Goal: Transaction & Acquisition: Purchase product/service

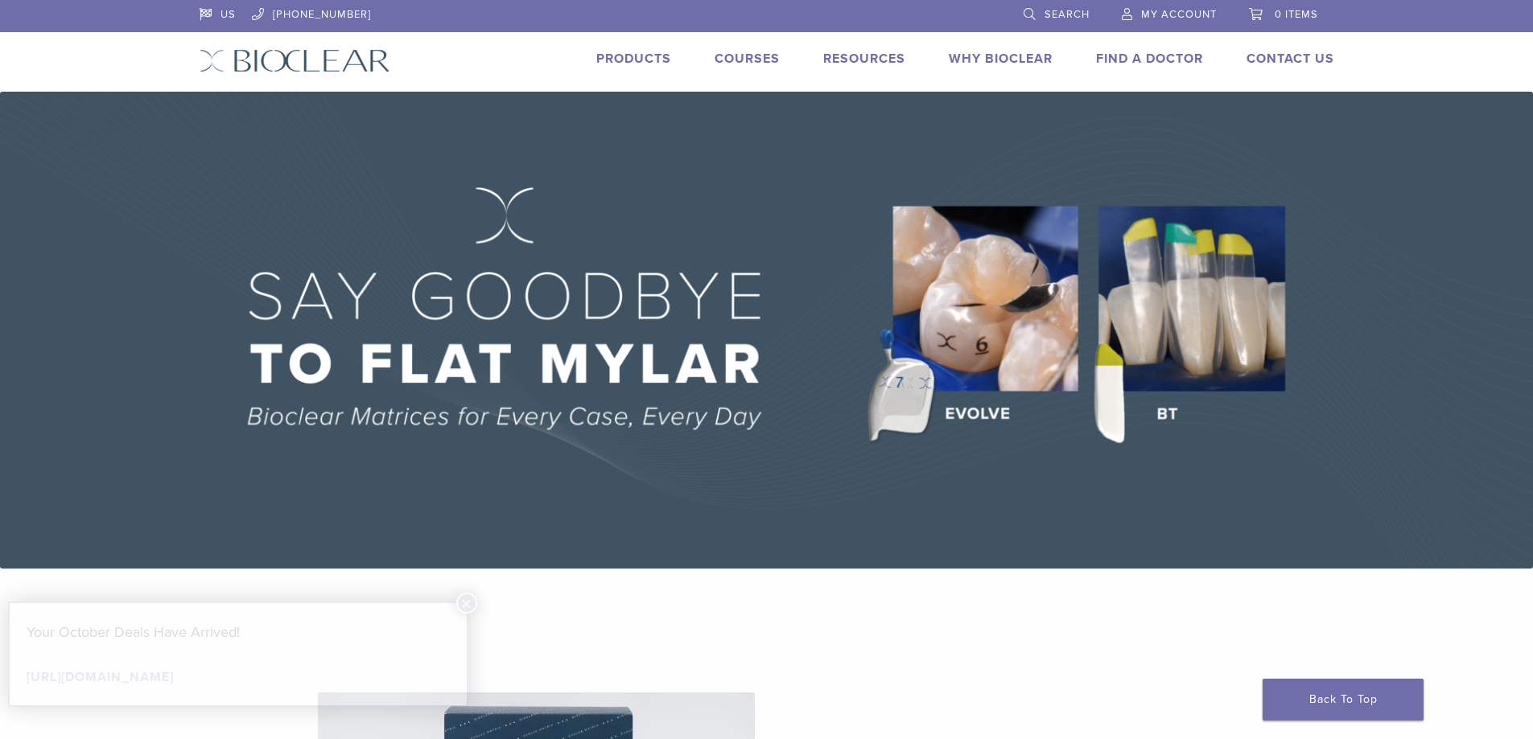
click at [636, 52] on link "Products" at bounding box center [633, 59] width 75 height 16
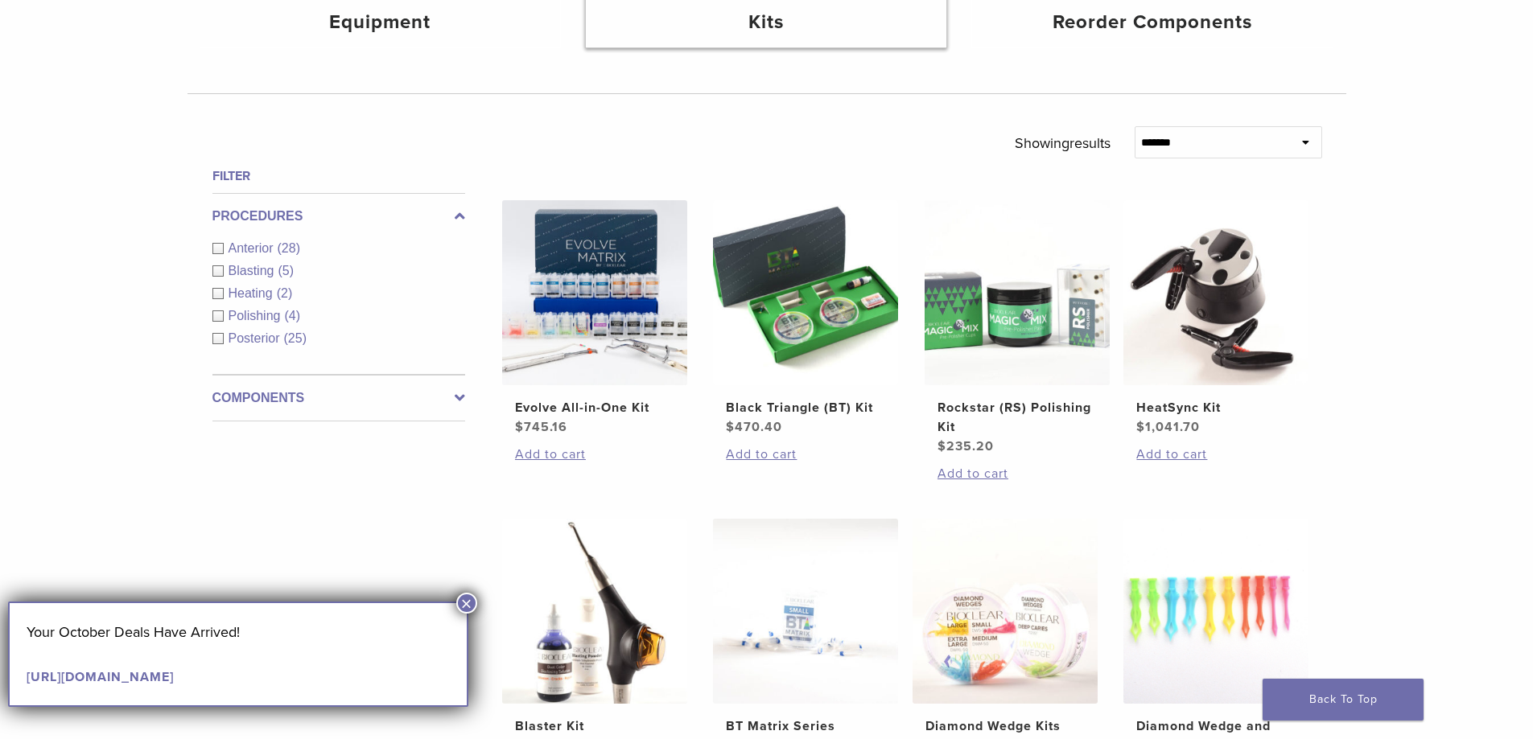
scroll to position [483, 0]
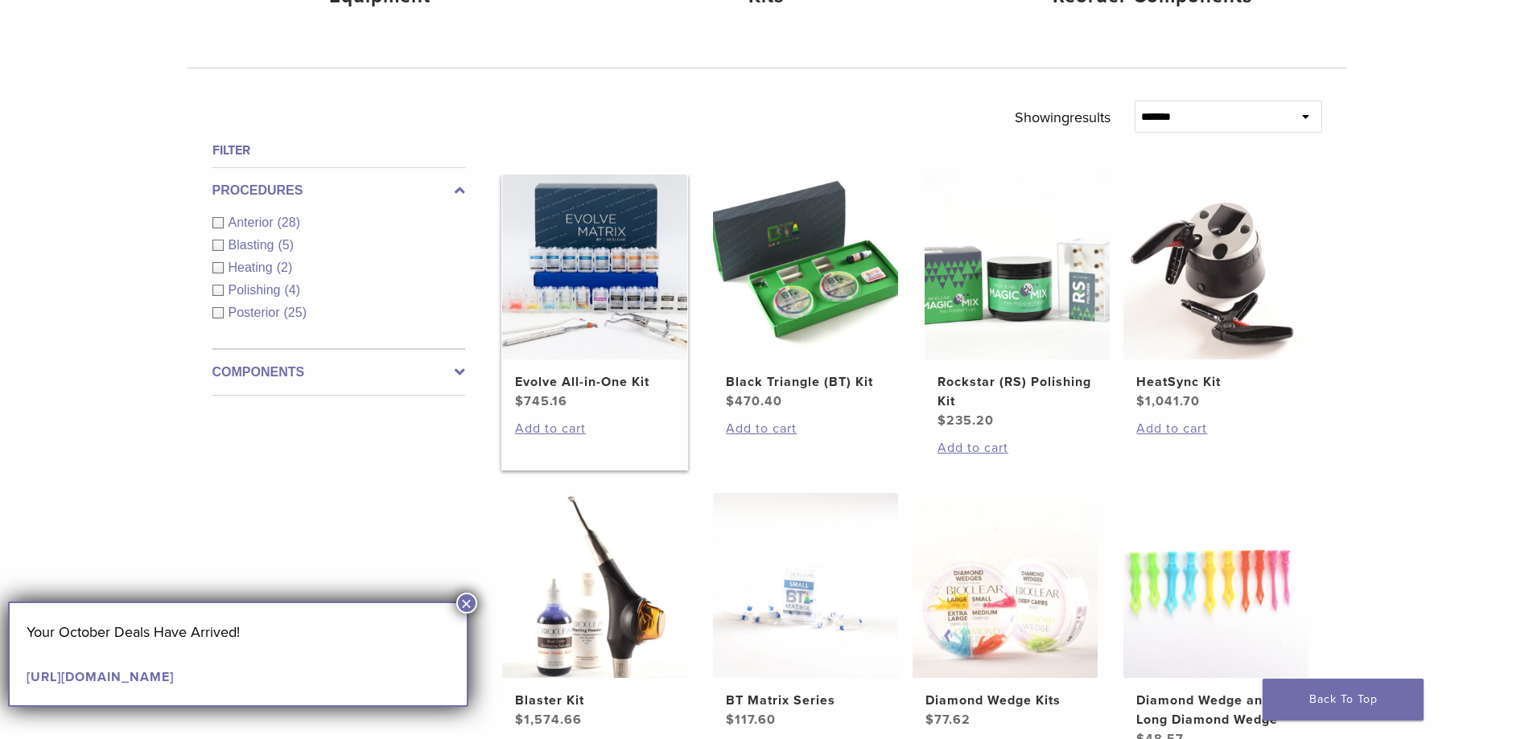
click at [663, 317] on img at bounding box center [594, 267] width 185 height 185
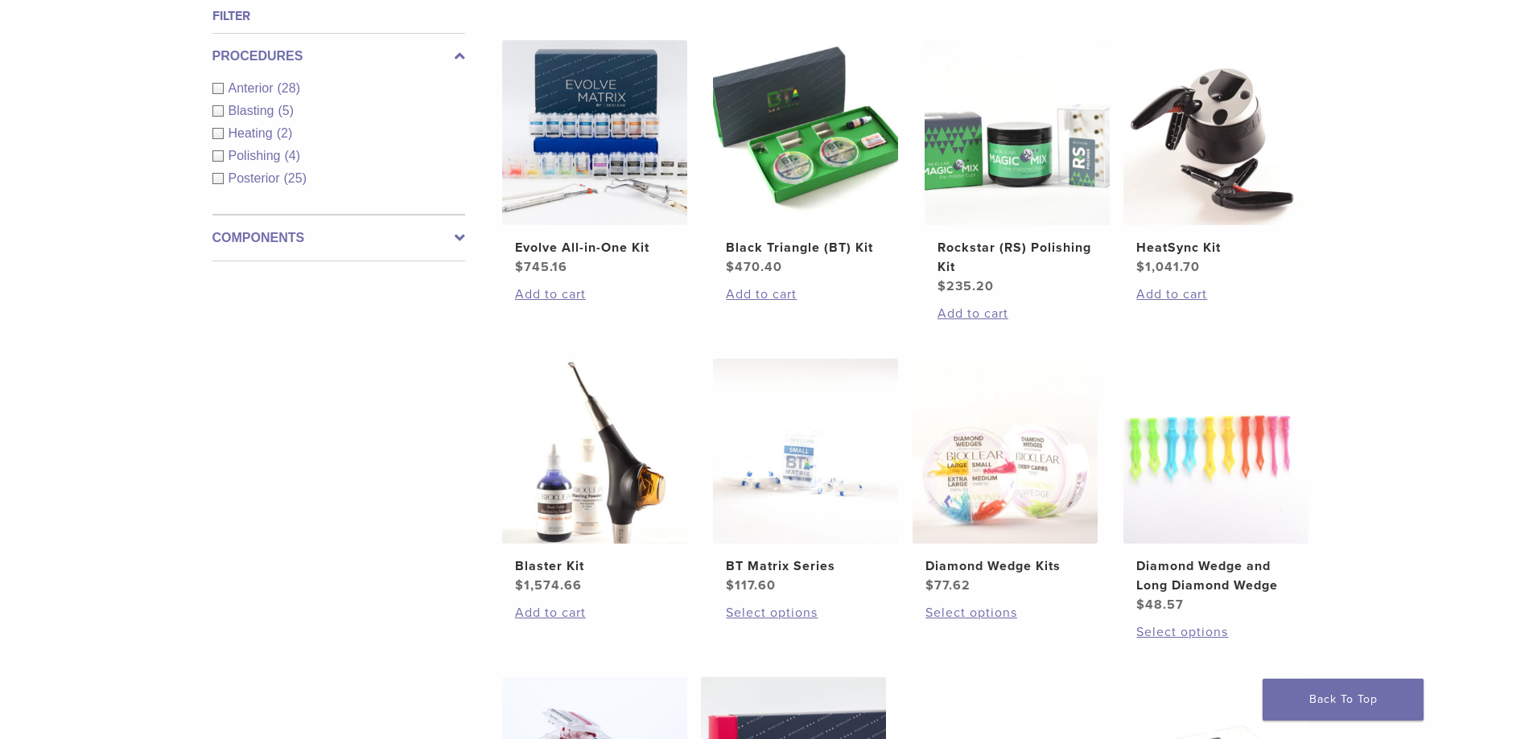
scroll to position [644, 0]
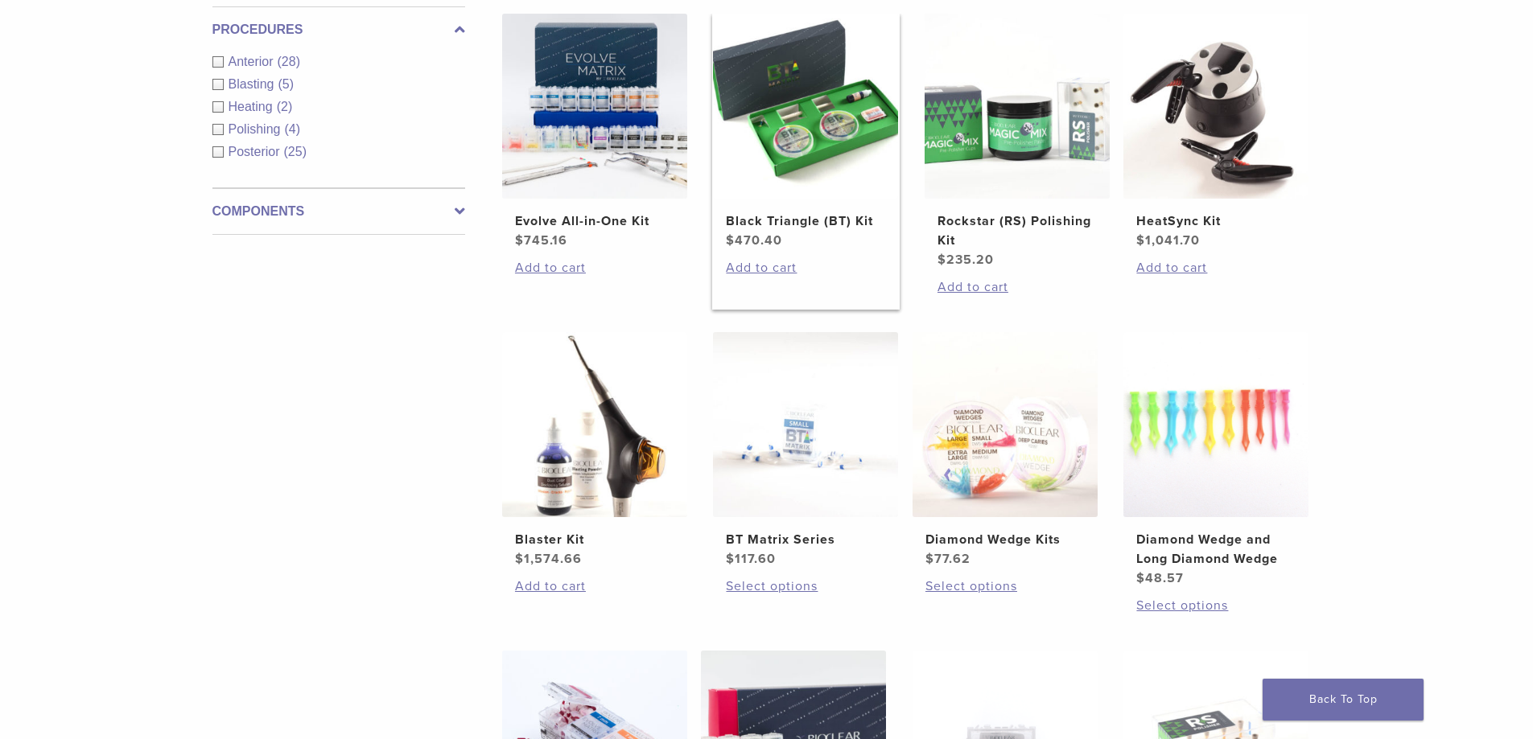
click at [760, 124] on img at bounding box center [805, 106] width 185 height 185
click at [852, 474] on img at bounding box center [805, 424] width 185 height 185
click at [1048, 453] on img at bounding box center [1004, 424] width 185 height 185
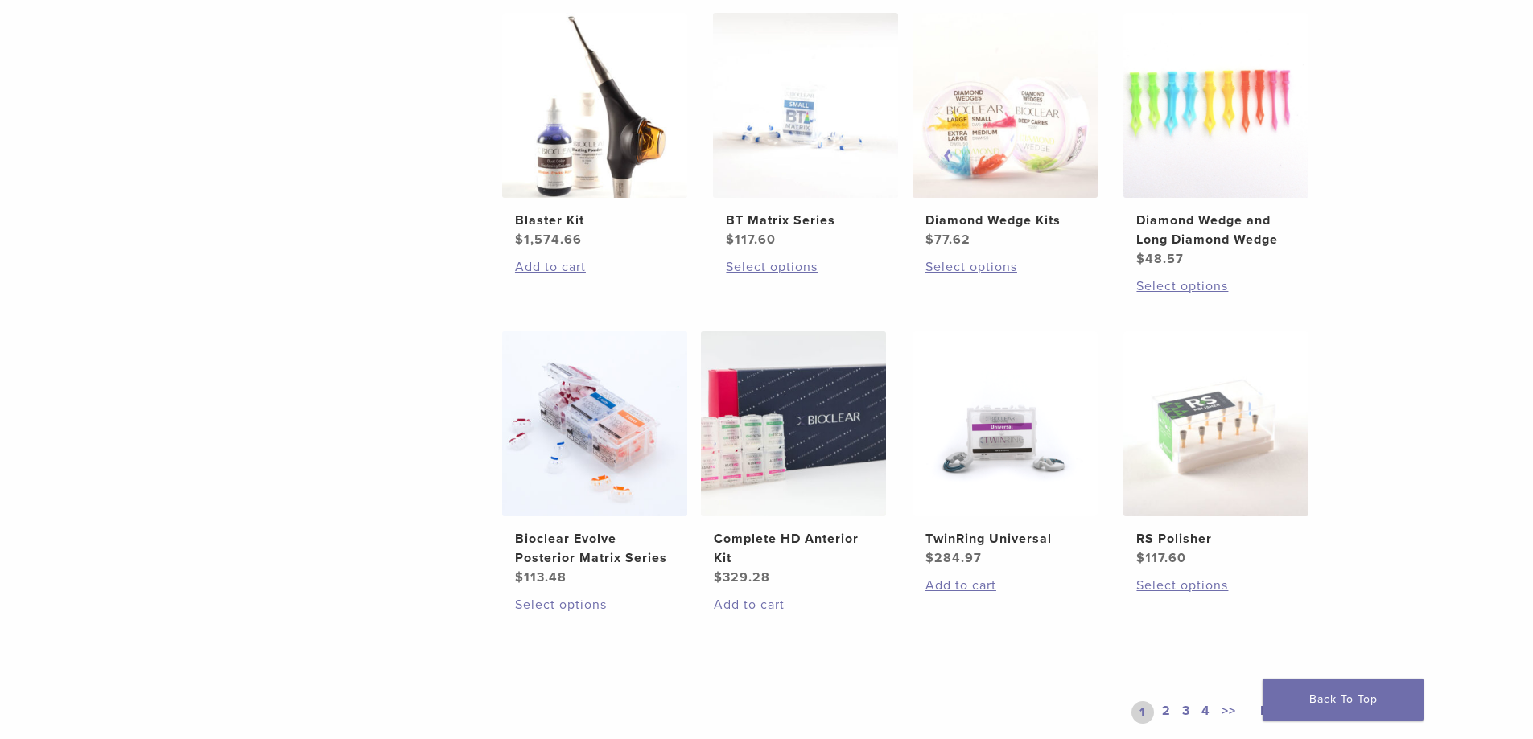
scroll to position [965, 0]
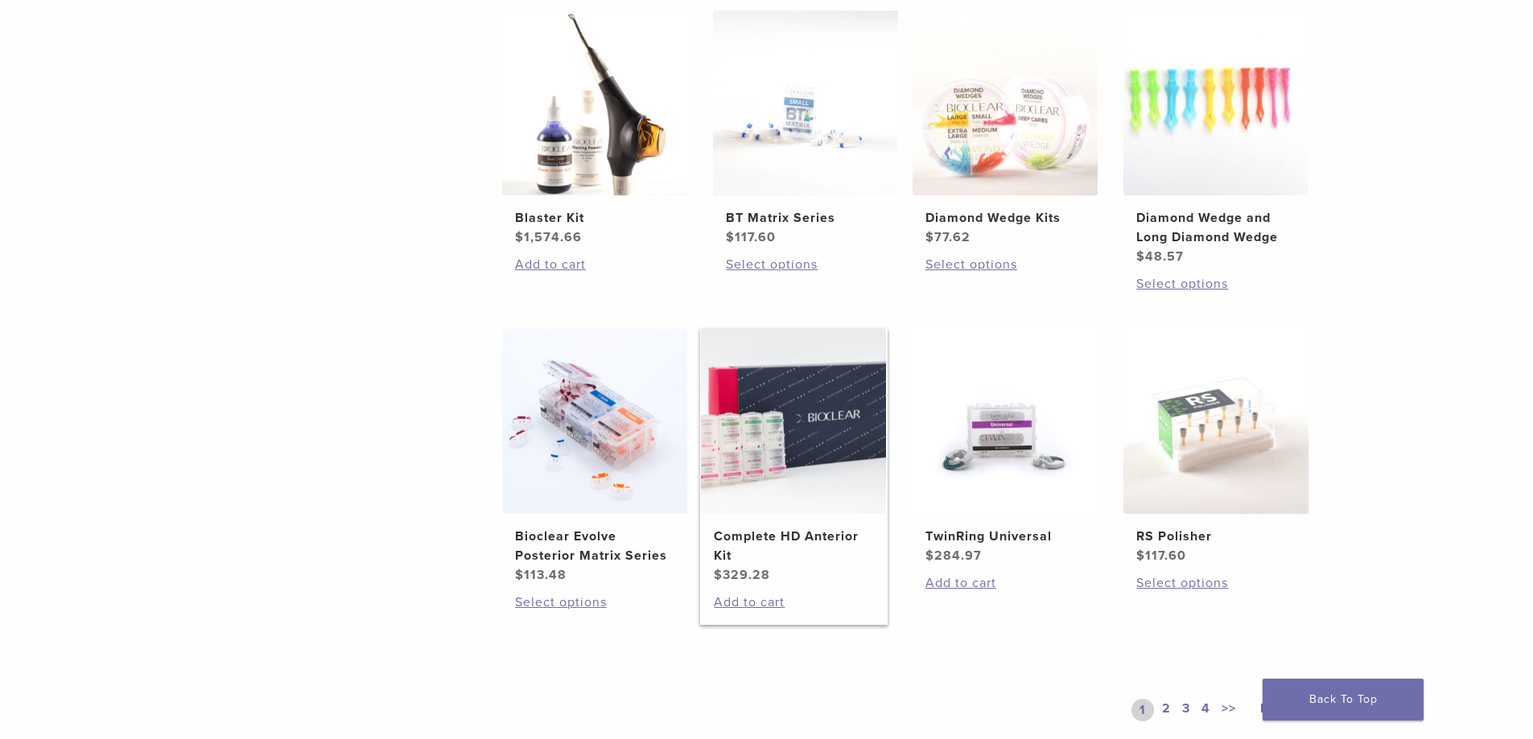
click at [828, 491] on img at bounding box center [793, 421] width 185 height 185
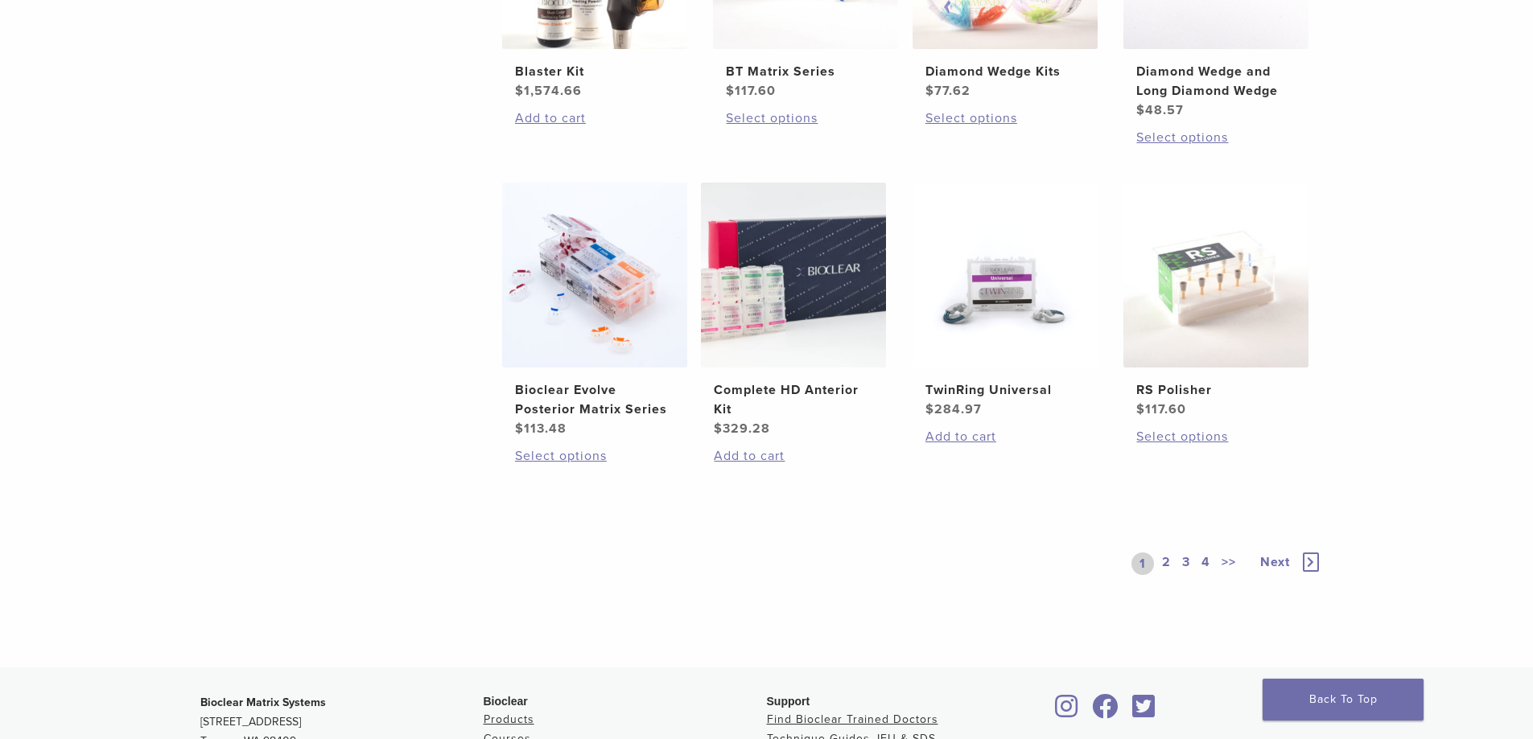
scroll to position [1126, 0]
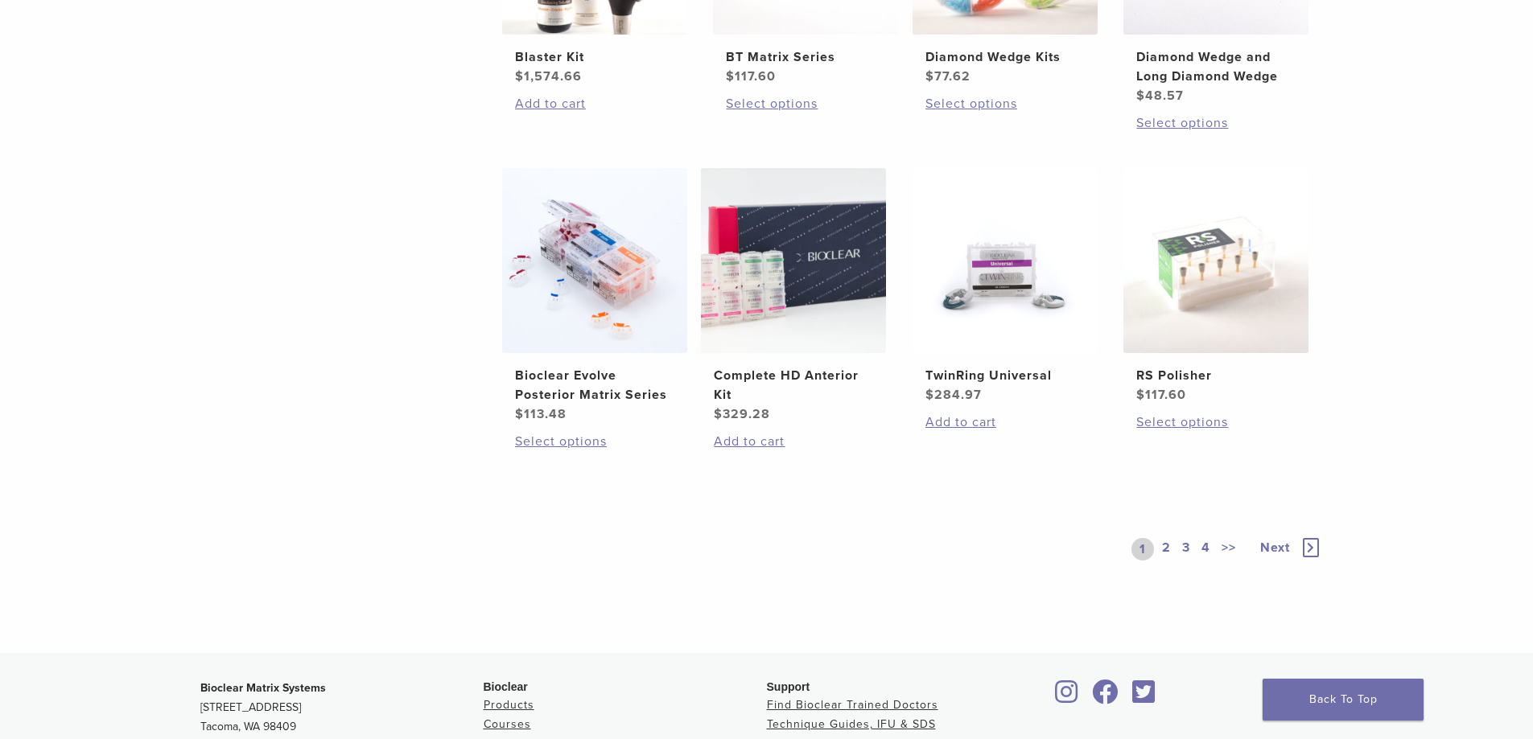
click at [1167, 546] on link "2" at bounding box center [1165, 549] width 15 height 23
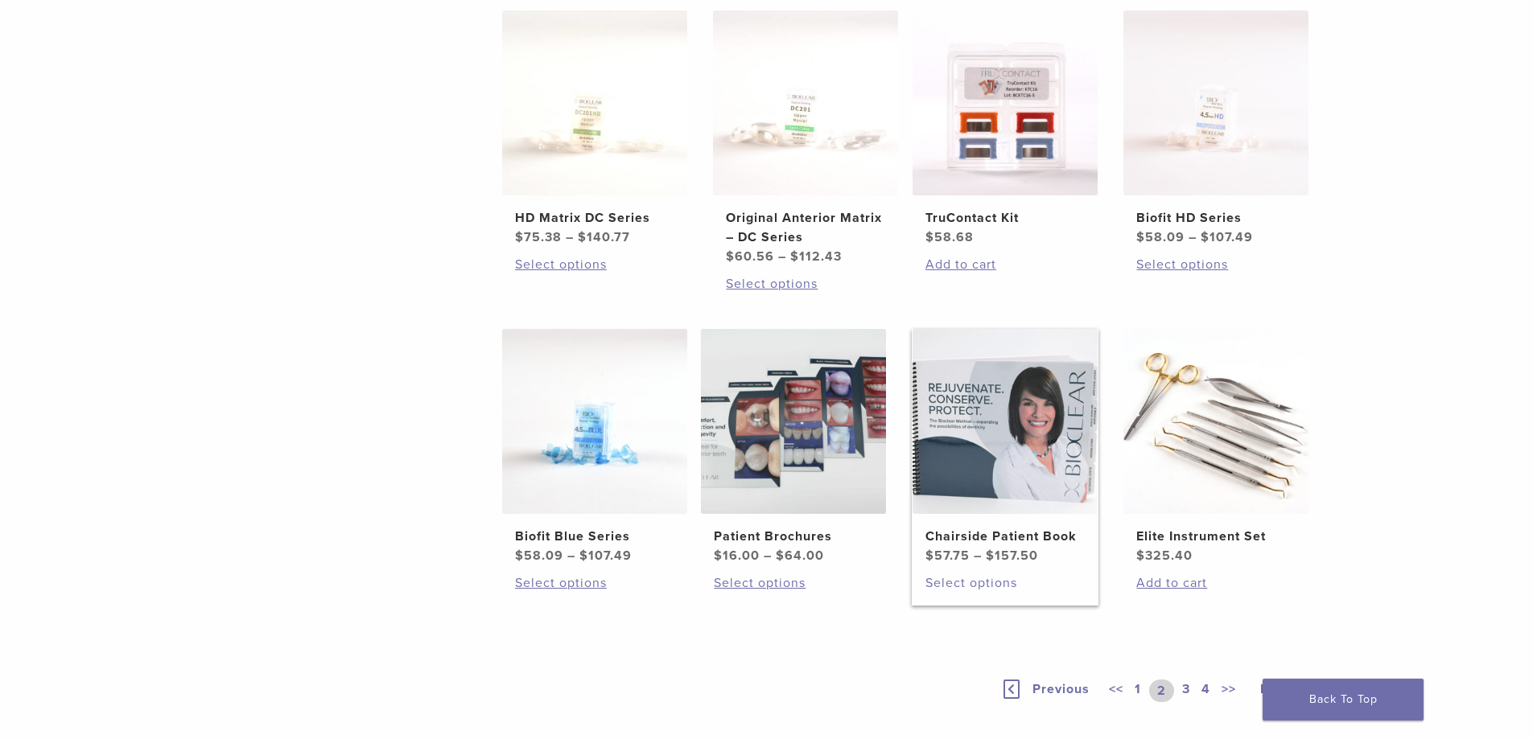
scroll to position [1046, 0]
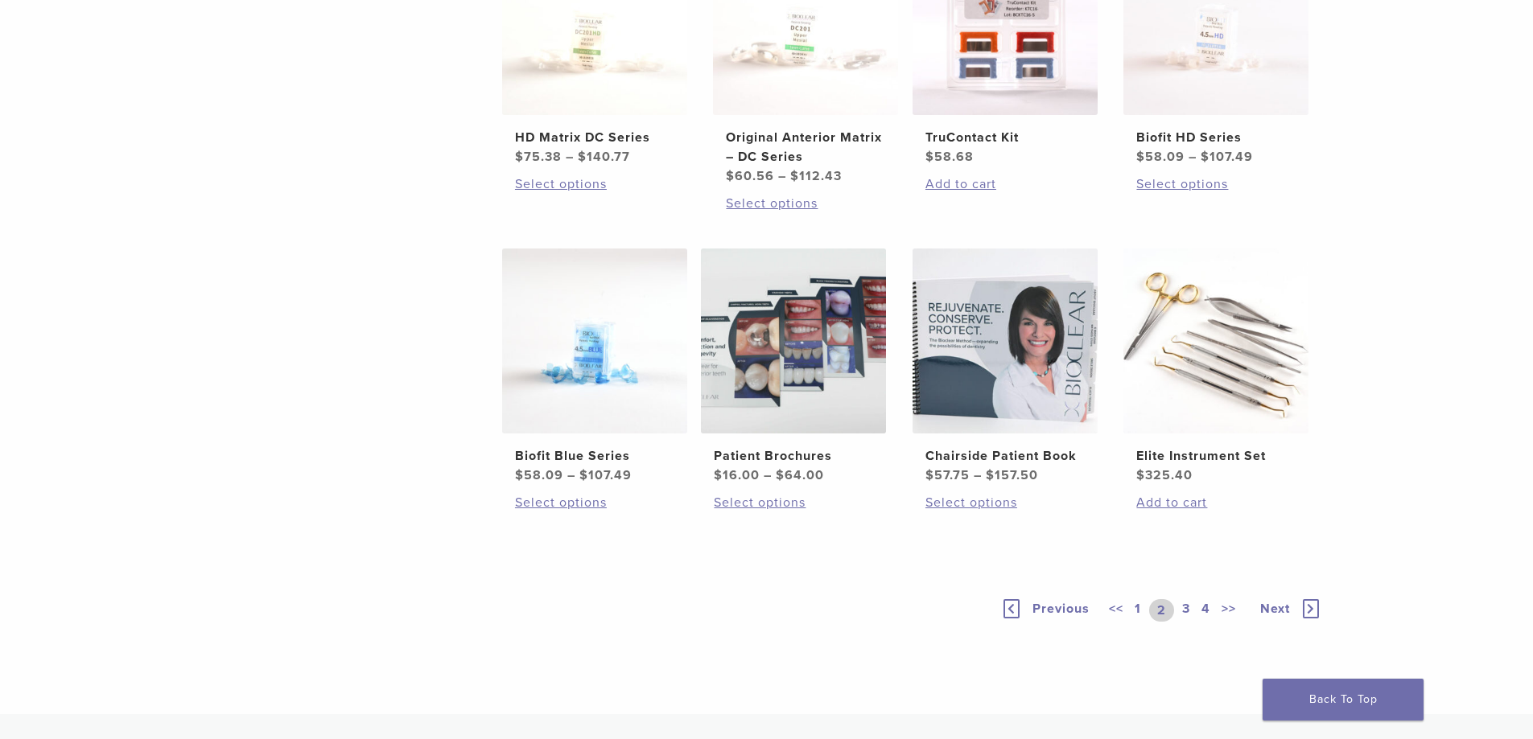
click at [1189, 613] on link "3" at bounding box center [1186, 610] width 14 height 23
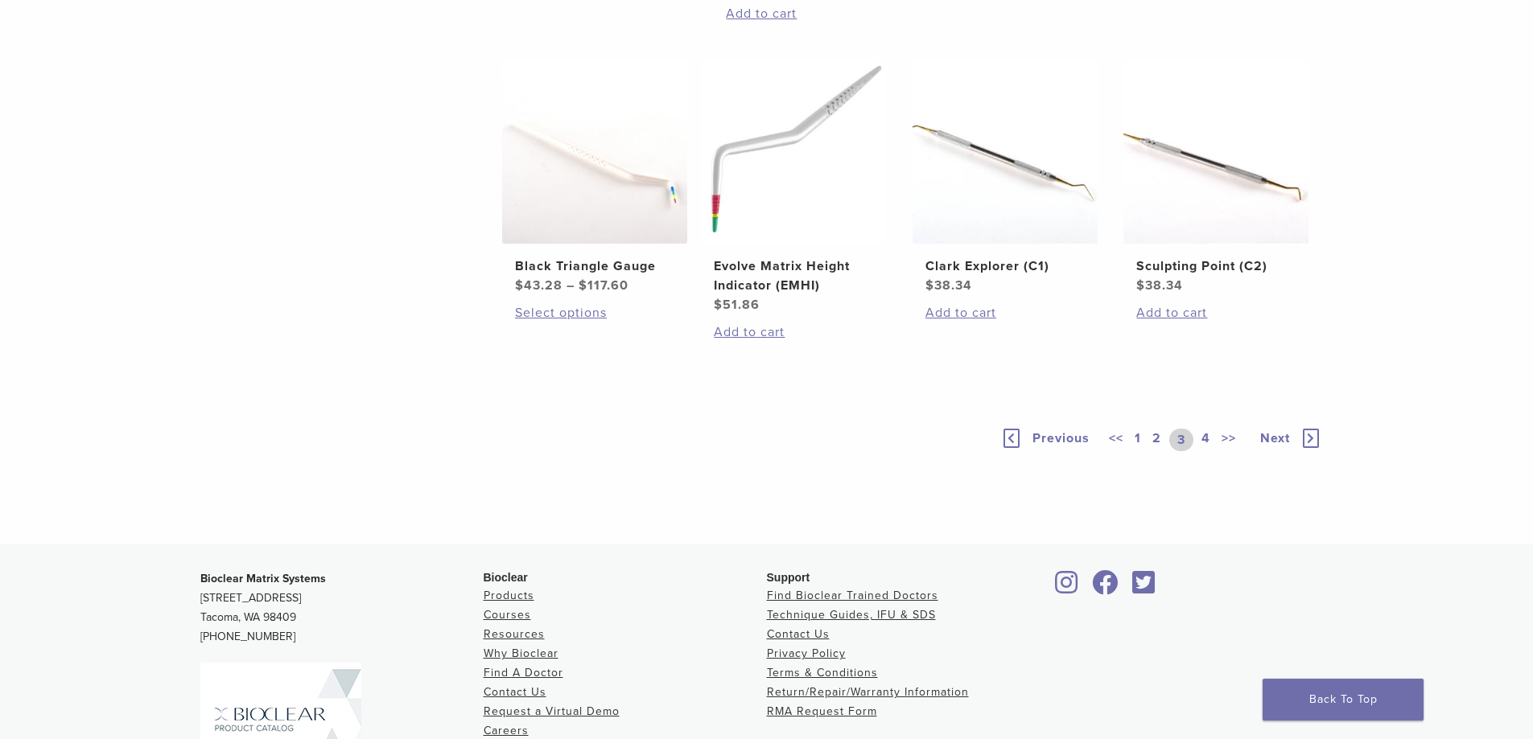
scroll to position [1046, 0]
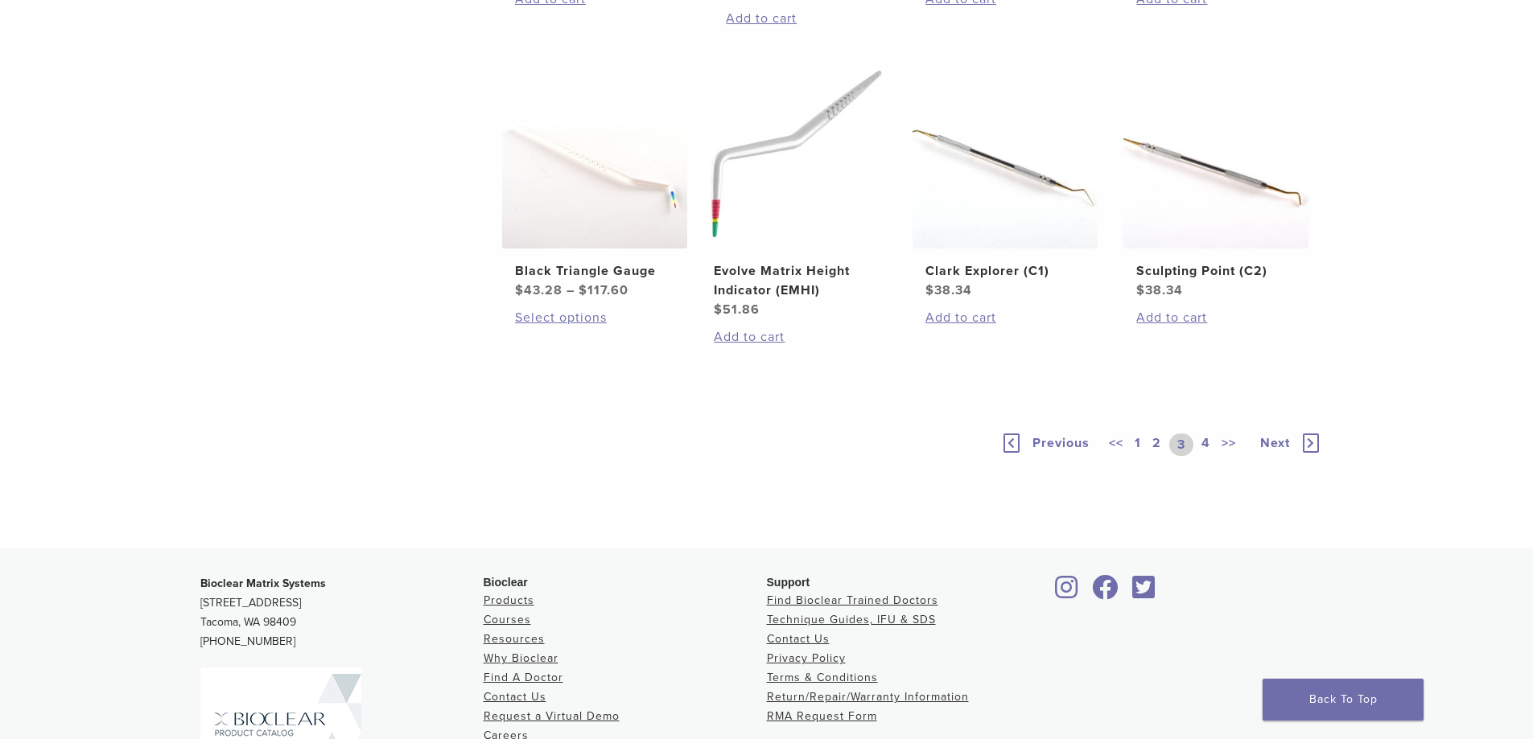
click at [1203, 456] on link "4" at bounding box center [1205, 445] width 15 height 23
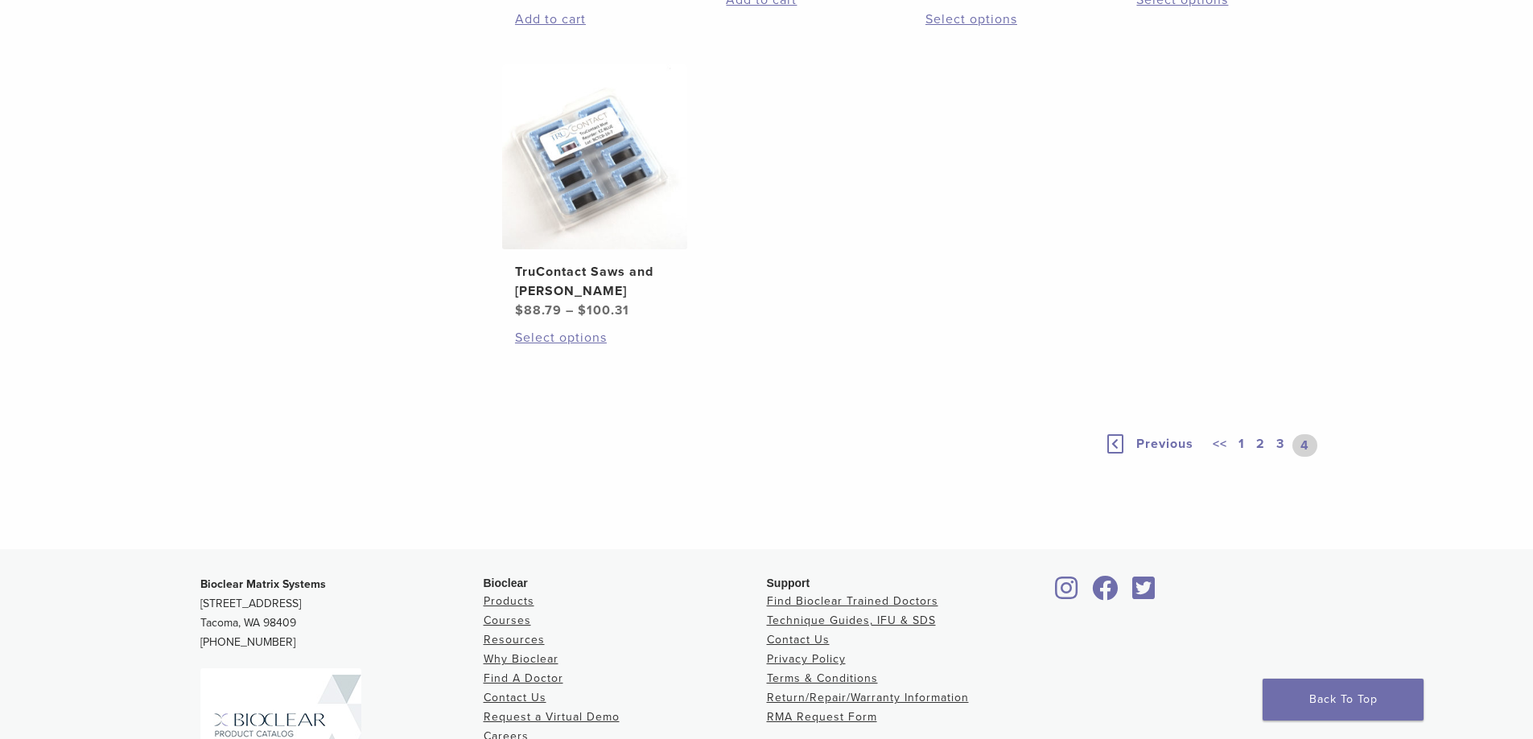
scroll to position [1046, 0]
click at [1239, 456] on link "1" at bounding box center [1241, 445] width 13 height 23
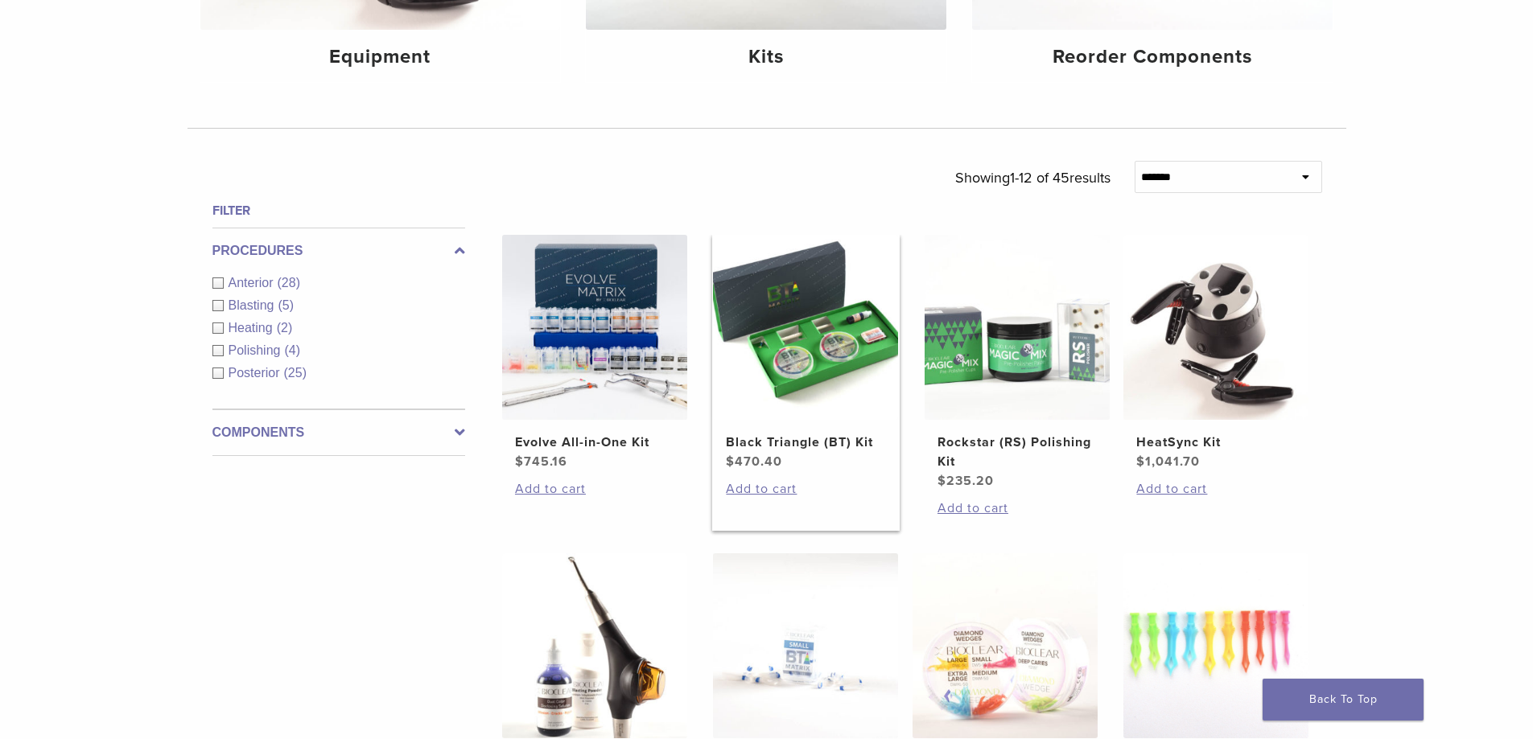
scroll to position [402, 0]
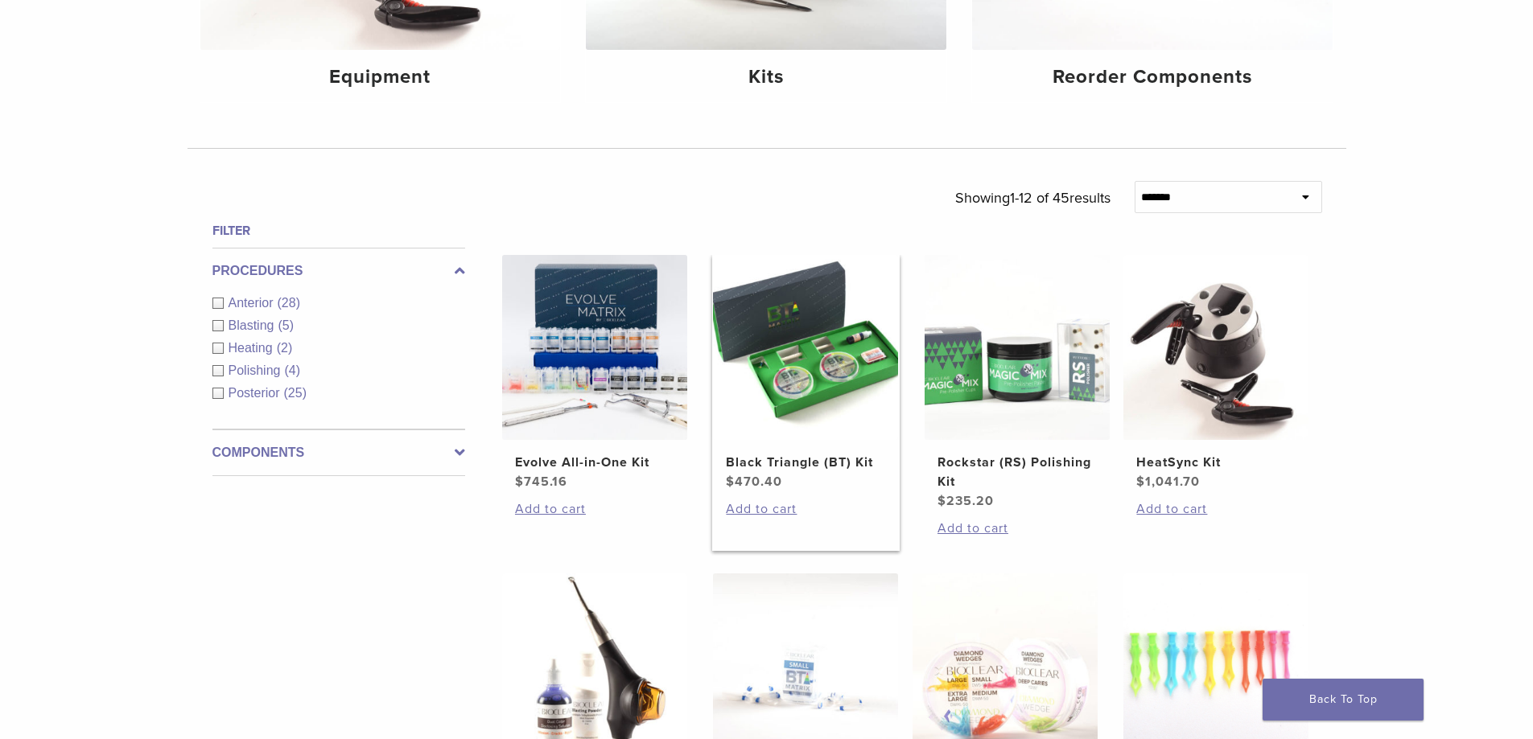
click at [769, 451] on link "Black Triangle (BT) Kit $ 470.40" at bounding box center [805, 373] width 187 height 237
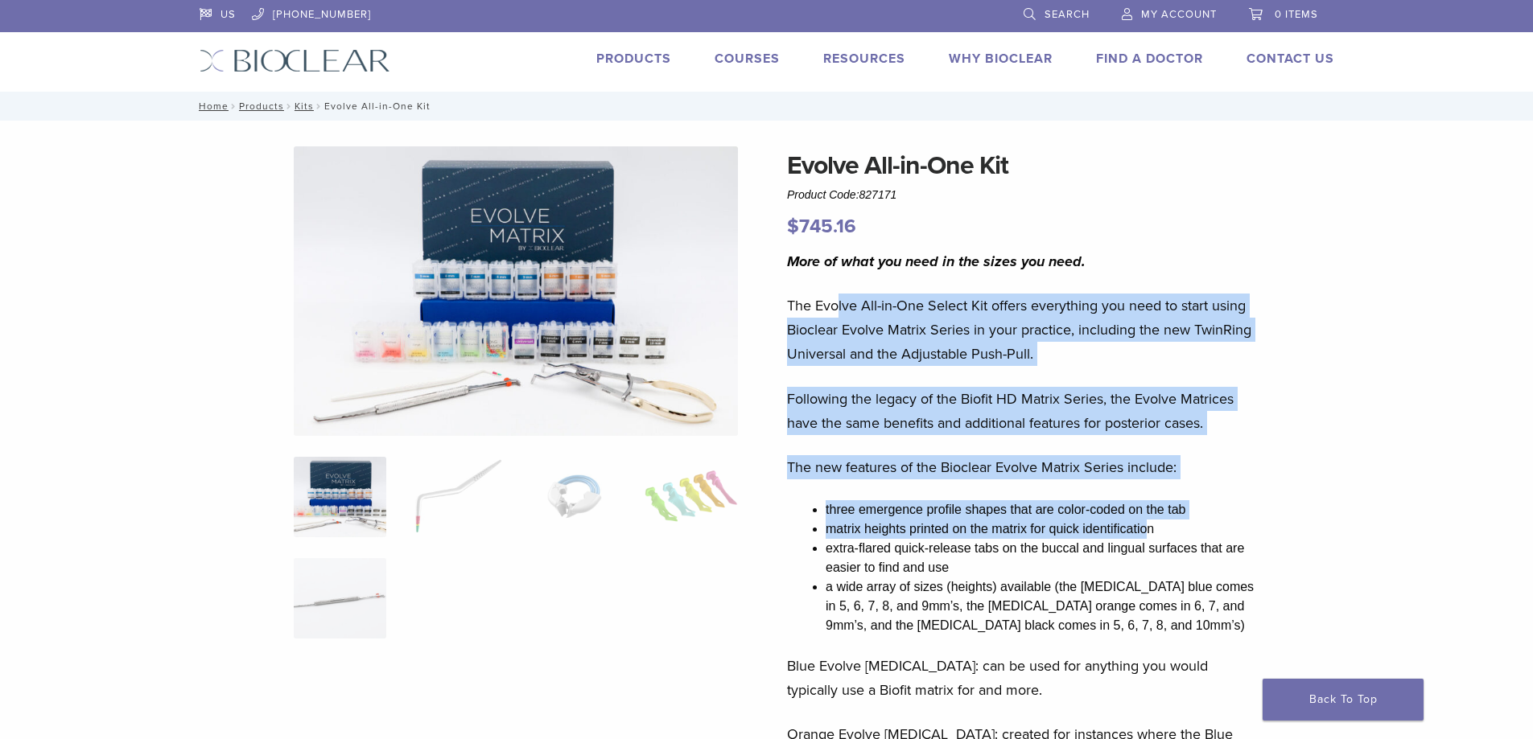
drag, startPoint x: 835, startPoint y: 318, endPoint x: 1146, endPoint y: 535, distance: 379.6
click at [1146, 535] on div "More of what you need in the sizes you need. The Evolve All-in-One Select Kit o…" at bounding box center [1023, 671] width 473 height 845
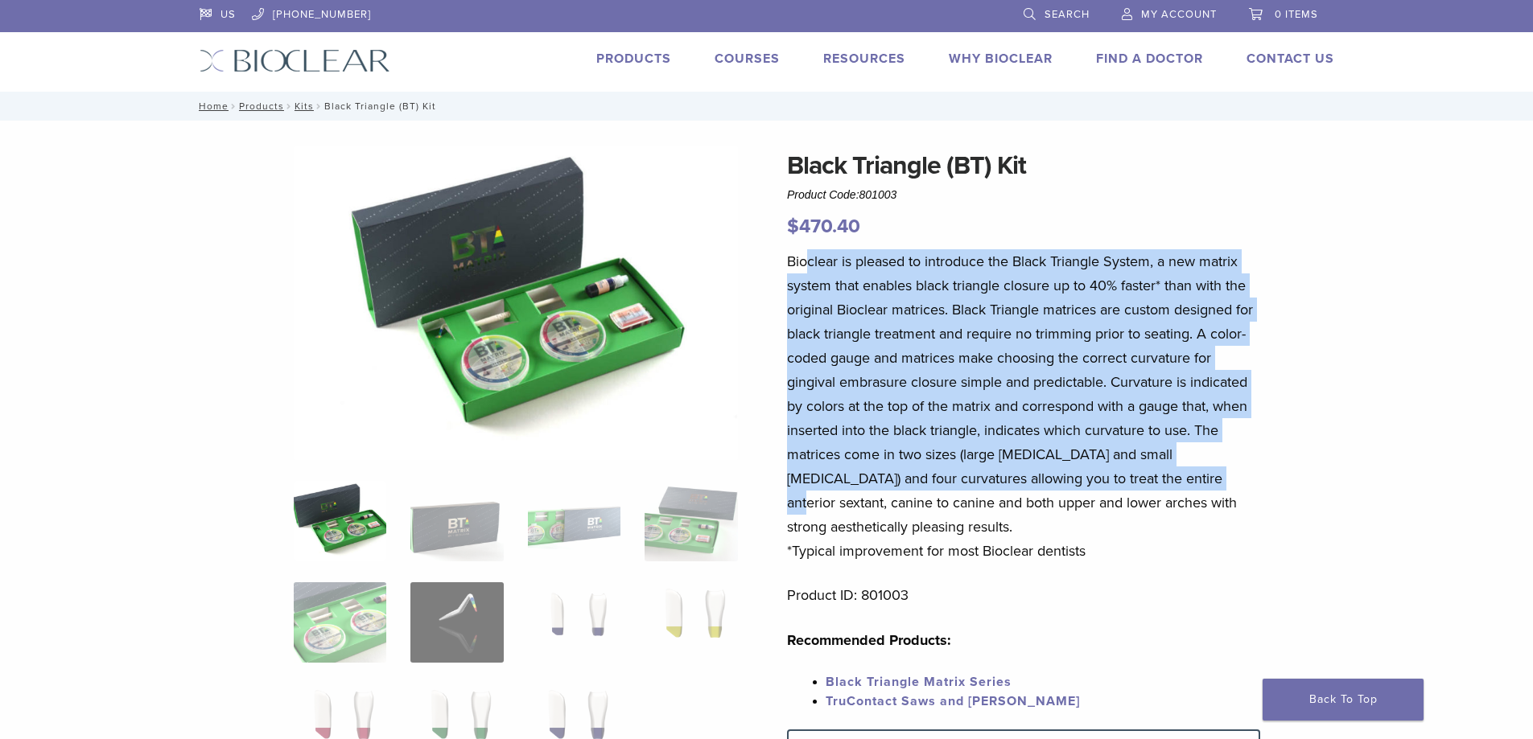
drag, startPoint x: 810, startPoint y: 256, endPoint x: 1155, endPoint y: 486, distance: 414.8
click at [1155, 486] on p "Bioclear is pleased to introduce the Black Triangle System, a new matrix system…" at bounding box center [1023, 406] width 473 height 314
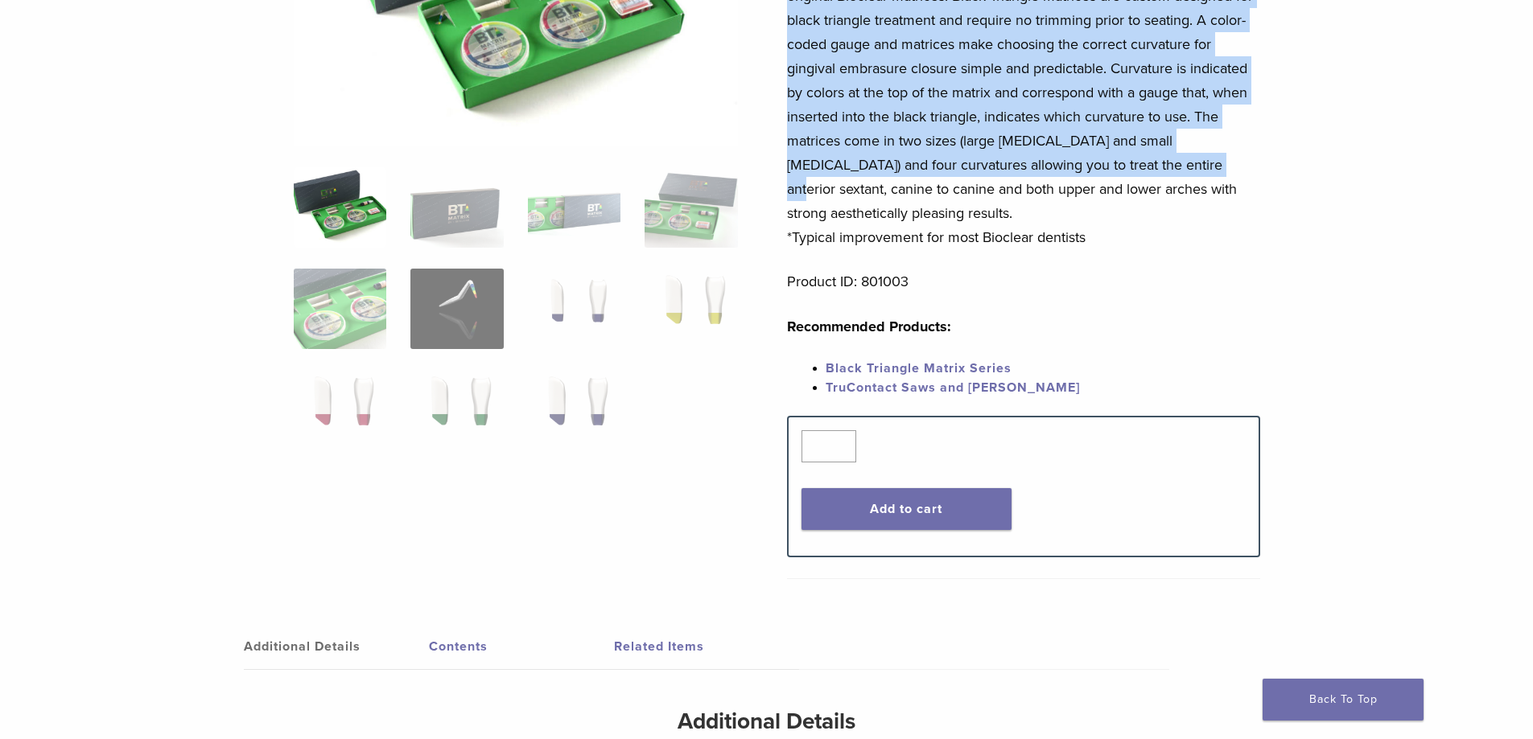
scroll to position [241, 0]
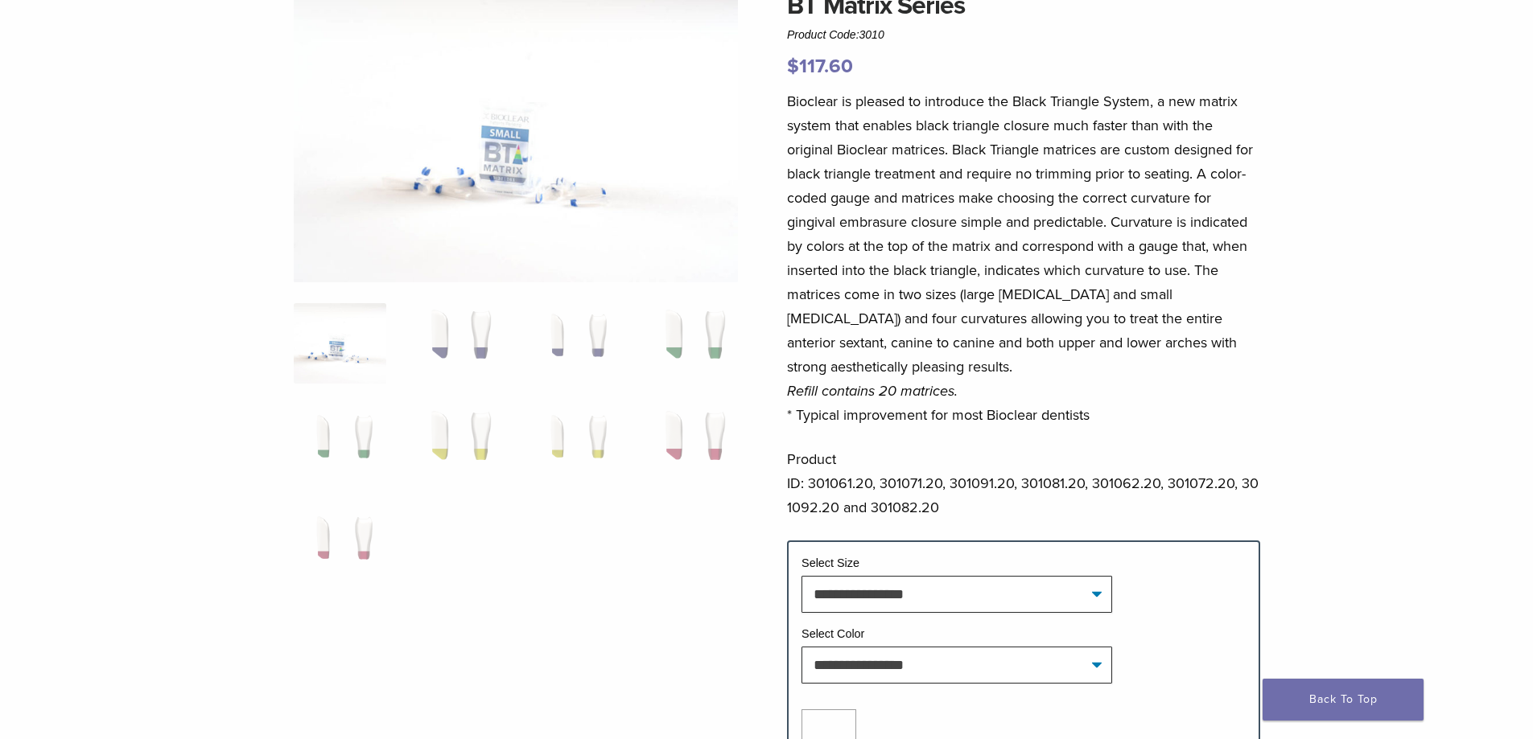
scroll to position [161, 0]
click at [477, 348] on img at bounding box center [456, 342] width 93 height 80
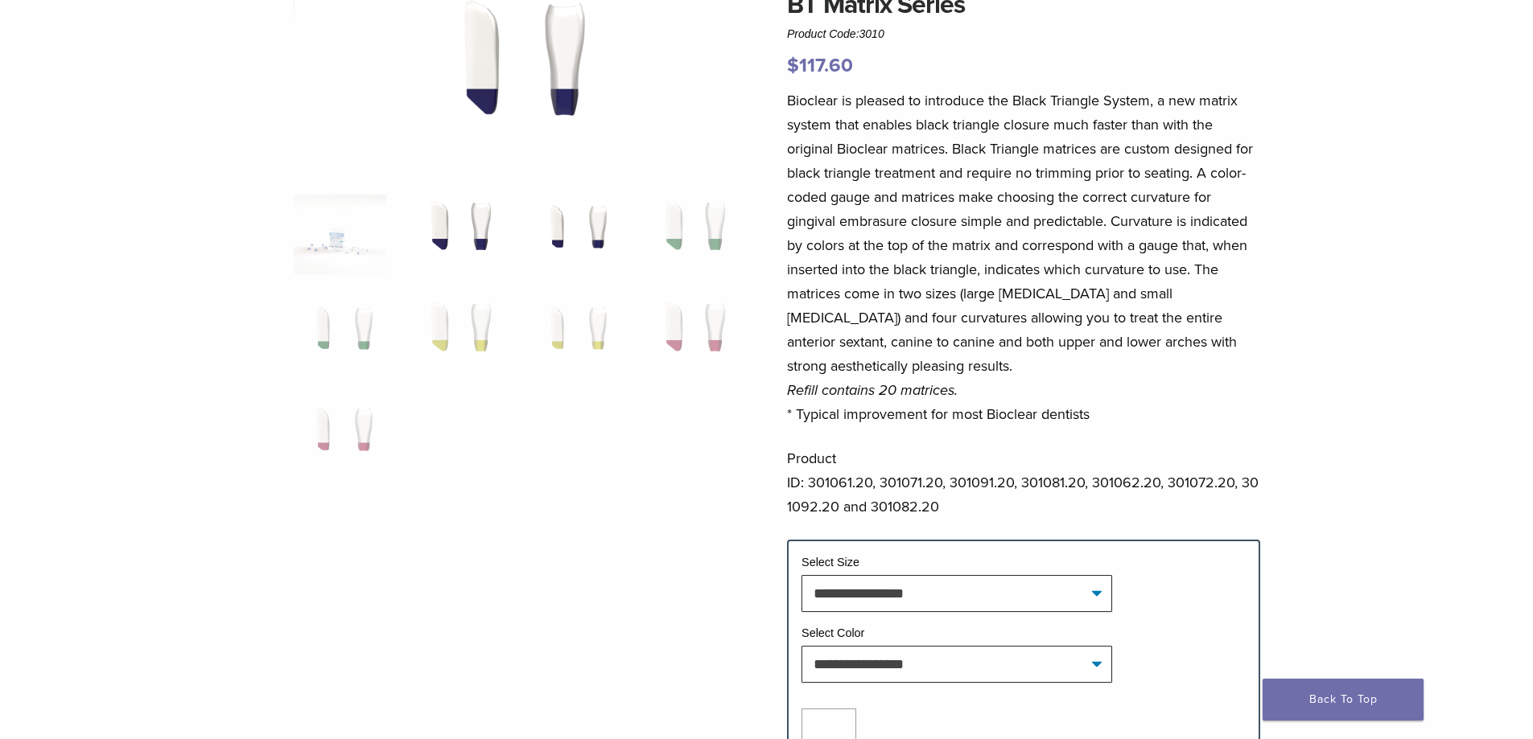
click at [549, 228] on img at bounding box center [574, 235] width 93 height 80
click at [684, 254] on img at bounding box center [690, 235] width 93 height 80
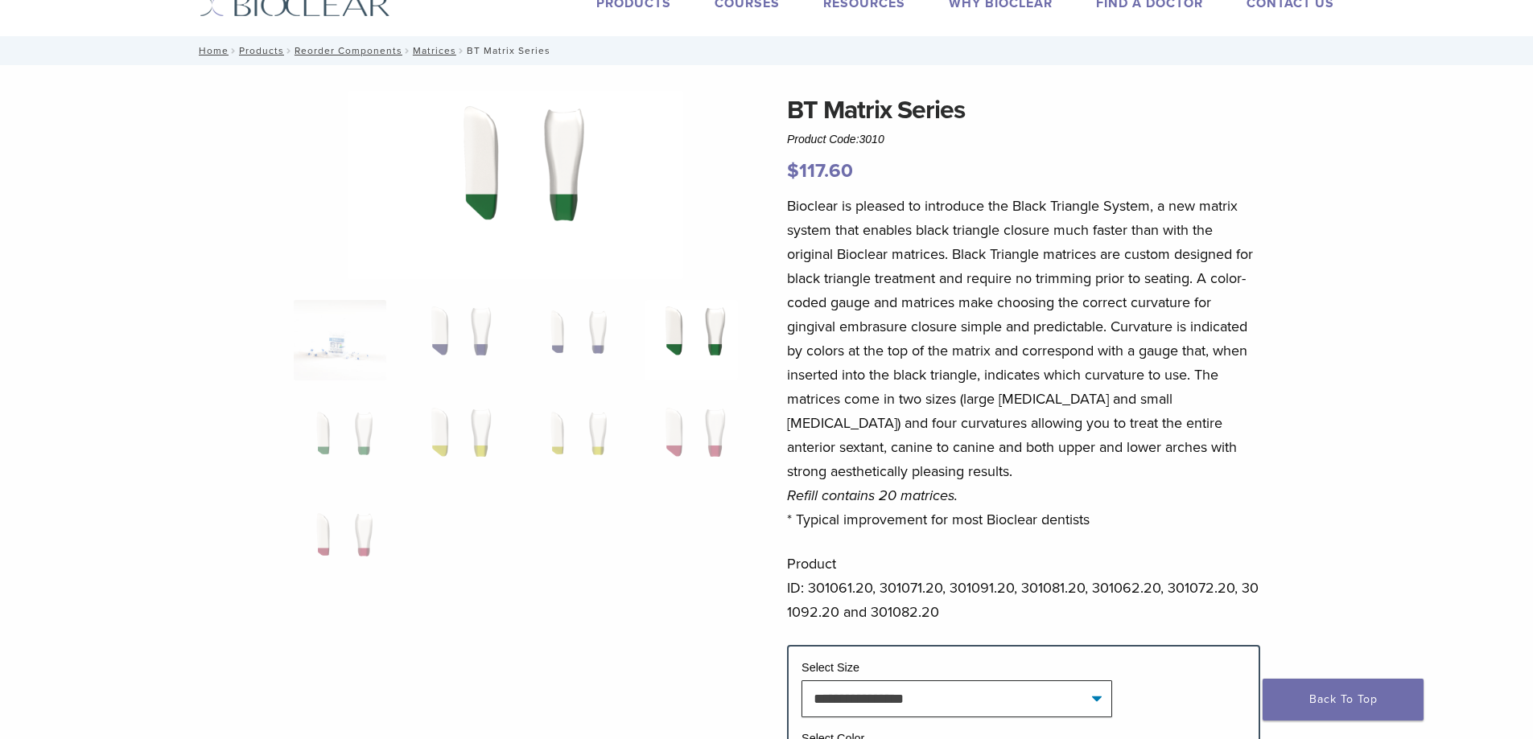
scroll to position [80, 0]
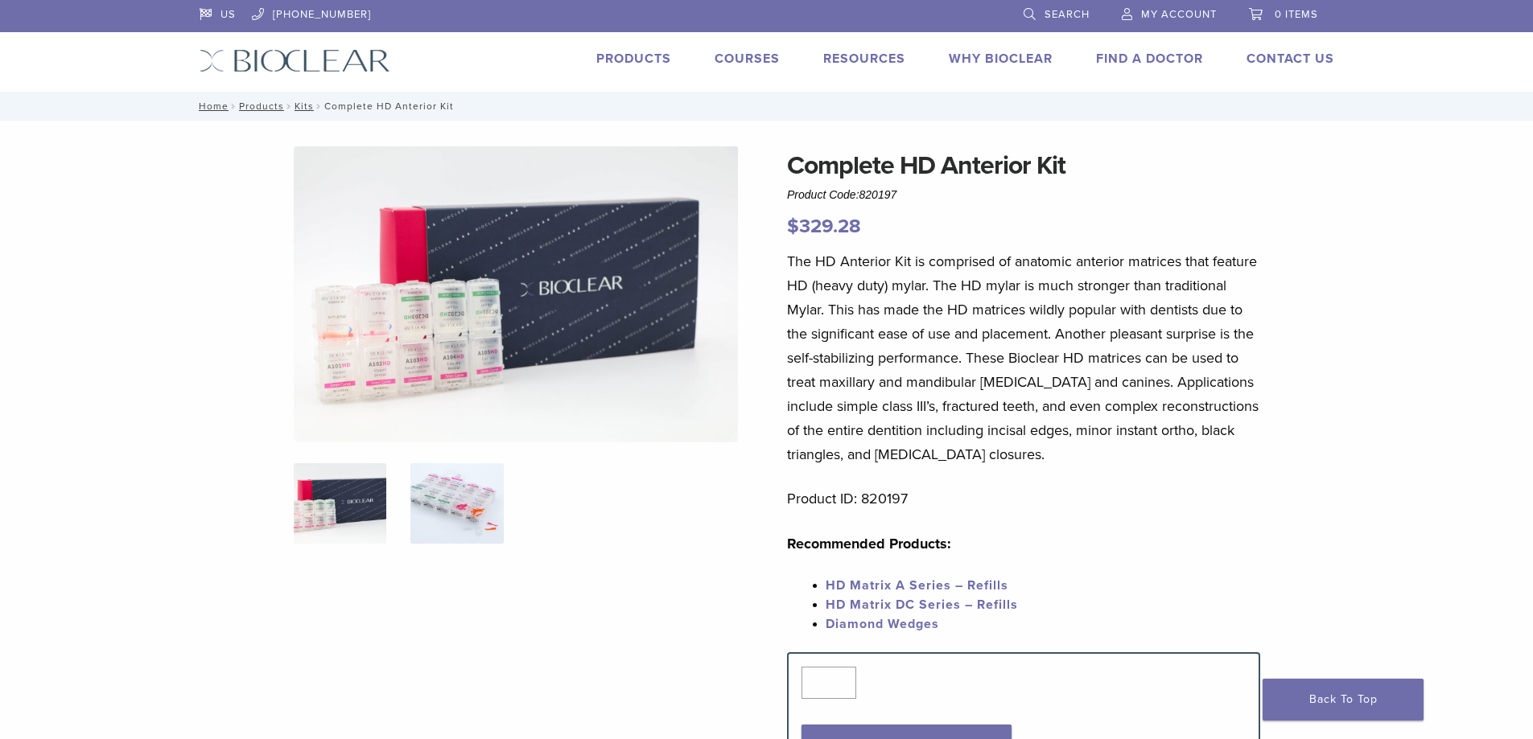
click at [467, 491] on img at bounding box center [456, 503] width 93 height 80
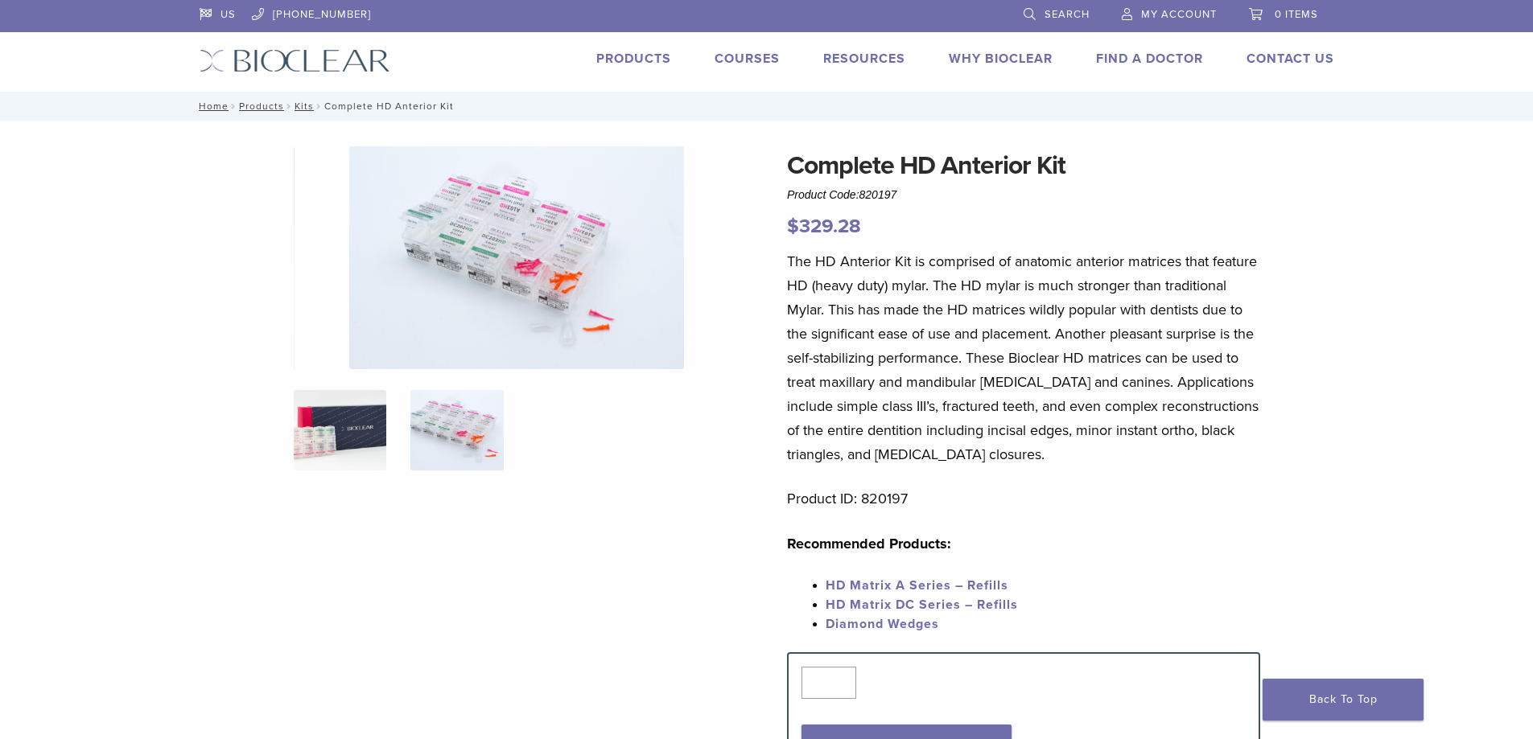
click at [361, 437] on img at bounding box center [340, 430] width 93 height 80
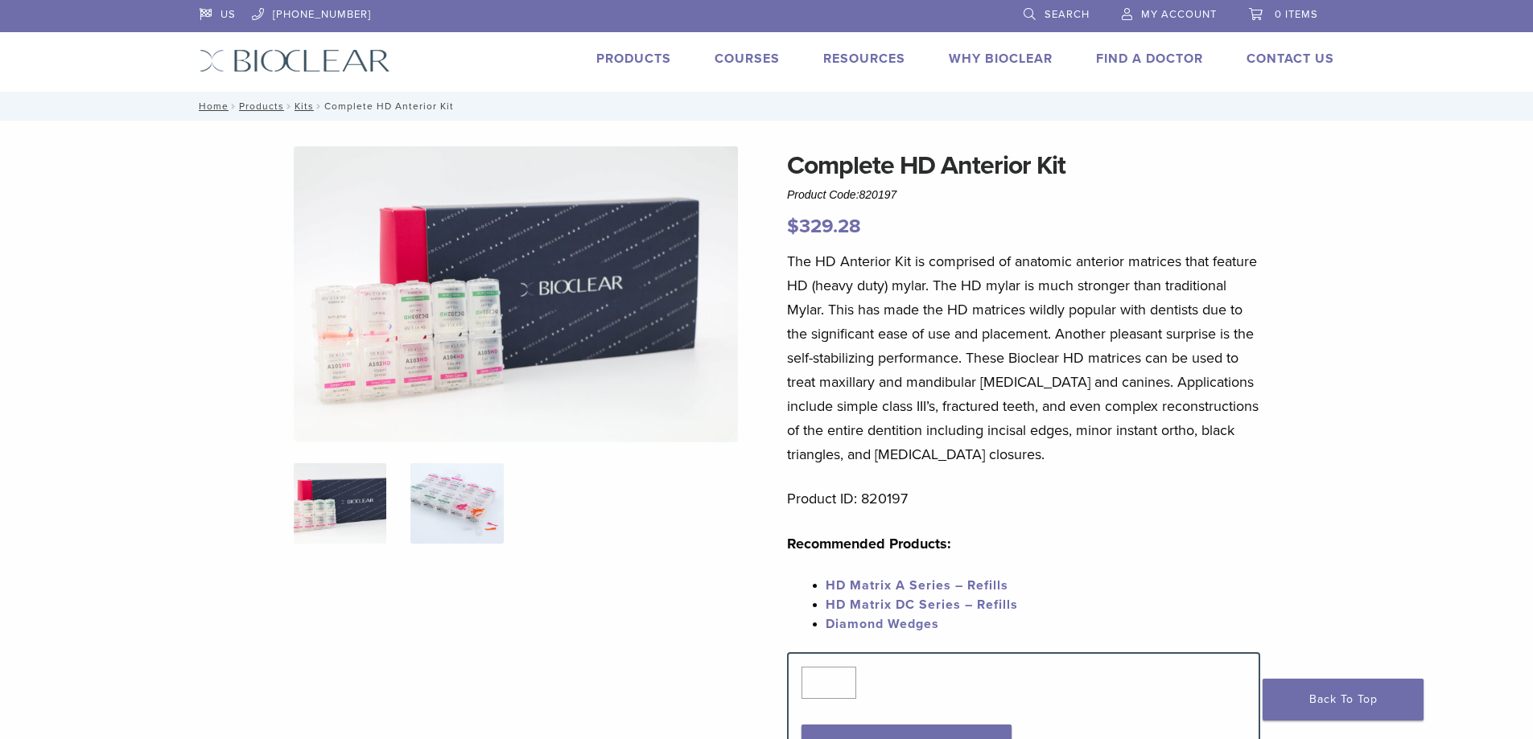
click at [464, 514] on img at bounding box center [456, 503] width 93 height 80
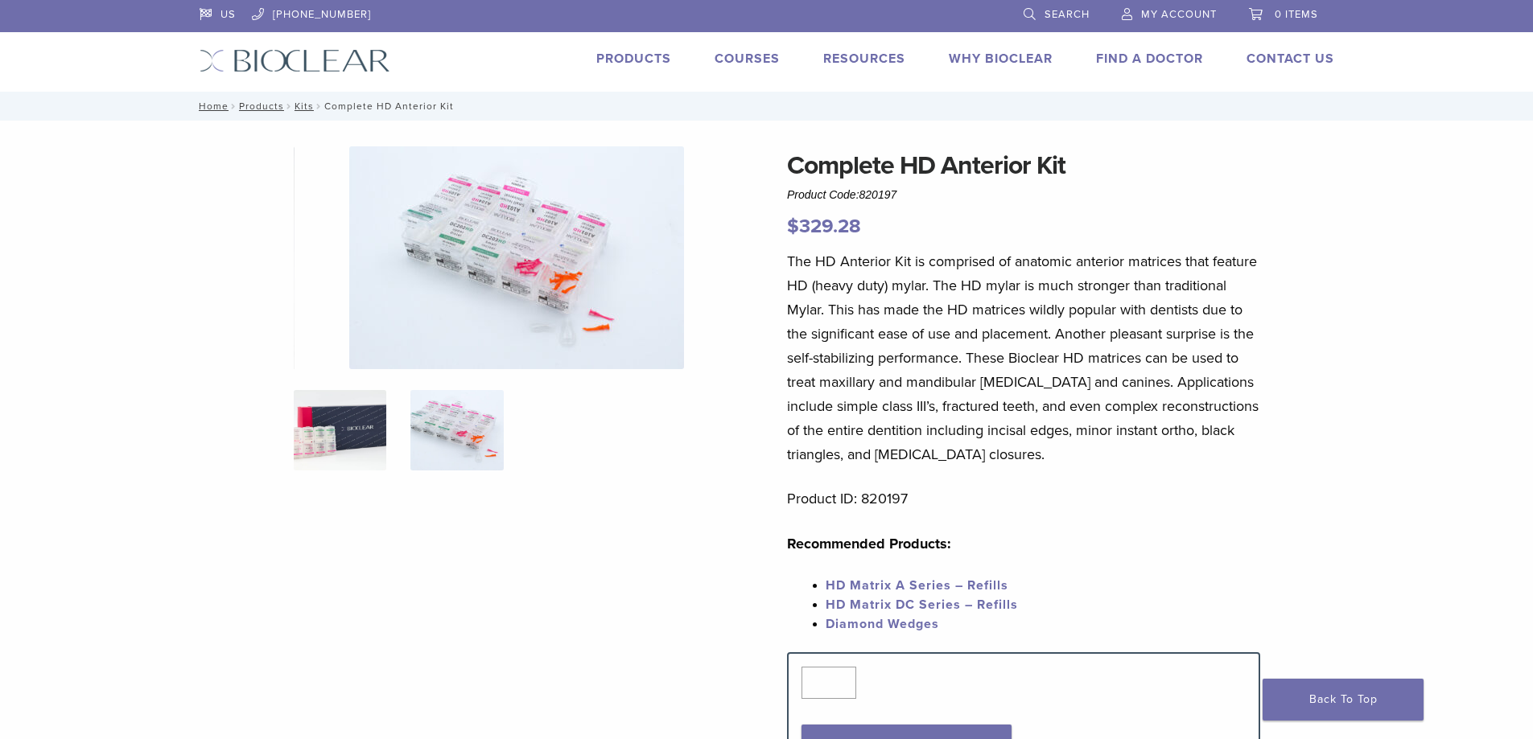
click at [353, 451] on img at bounding box center [340, 430] width 93 height 80
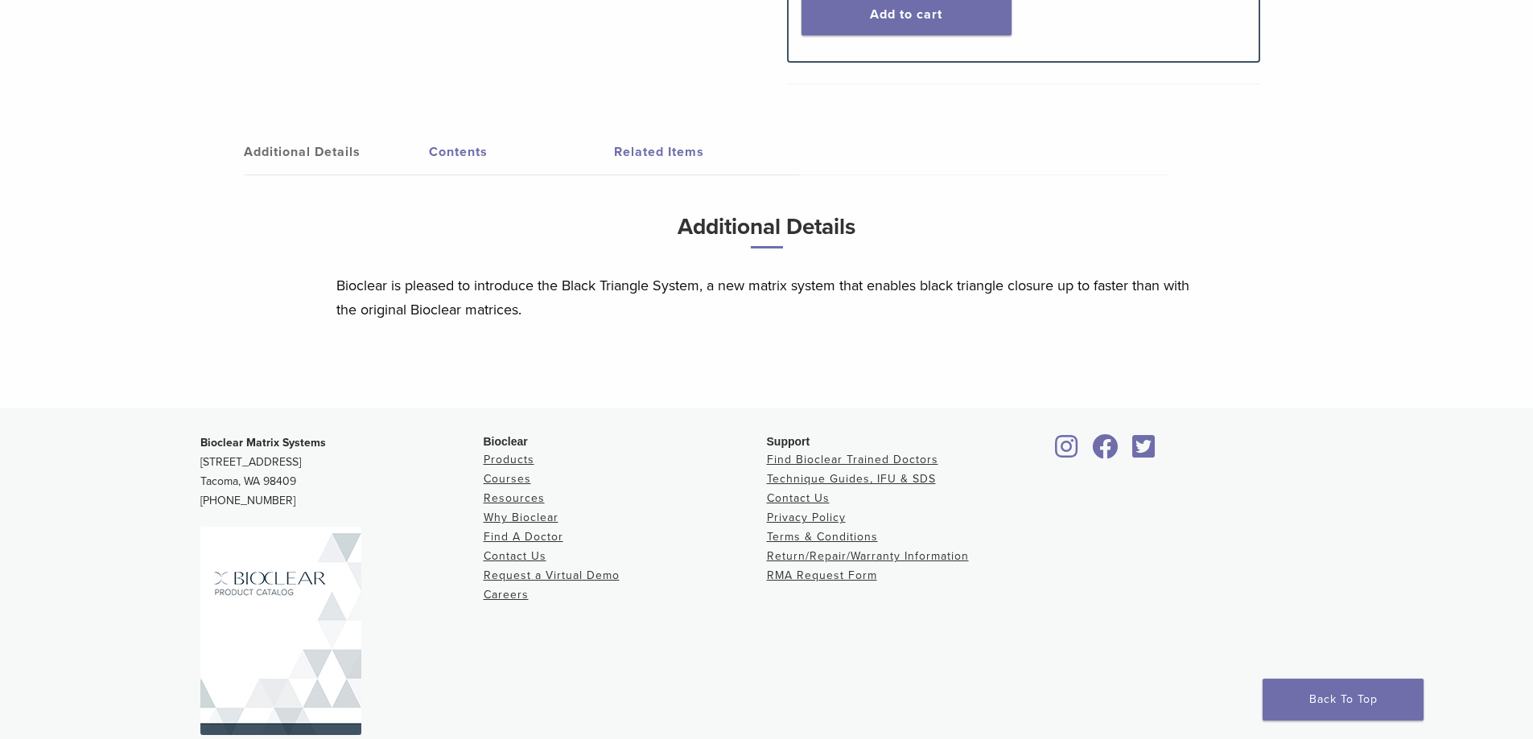
scroll to position [781, 0]
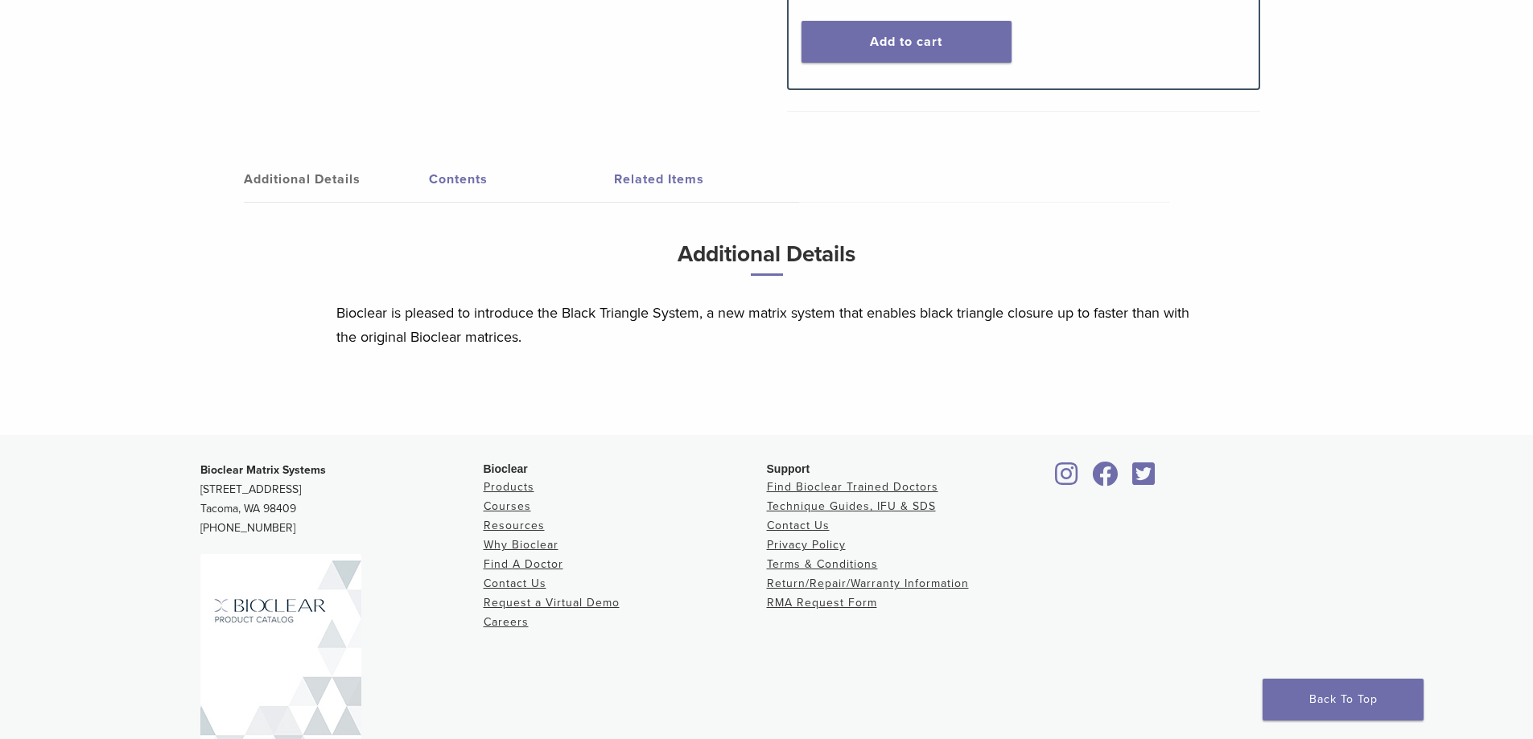
click at [469, 189] on link "Contents" at bounding box center [521, 179] width 185 height 45
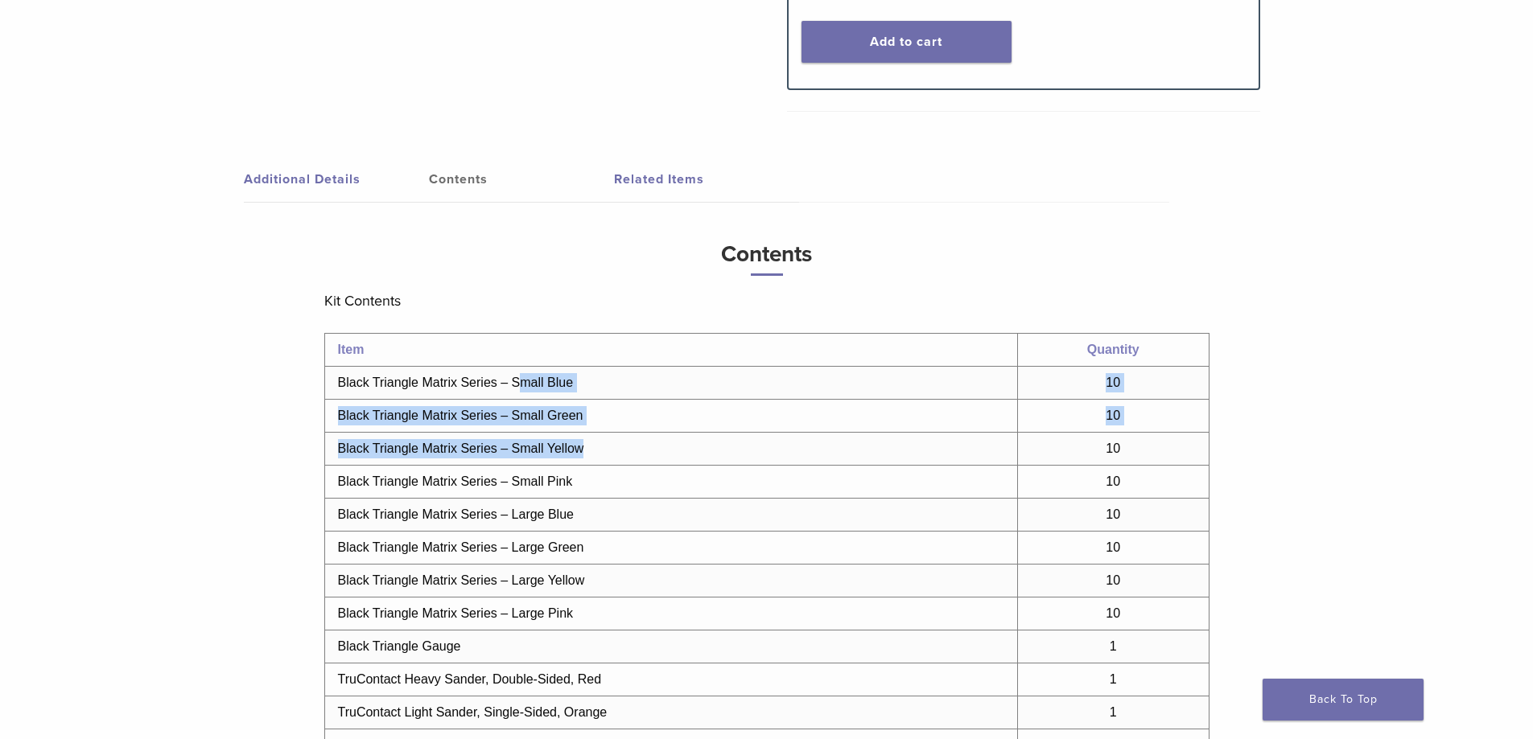
drag, startPoint x: 524, startPoint y: 379, endPoint x: 647, endPoint y: 453, distance: 143.6
click at [647, 453] on tbody "Item Quantity Black Triangle Matrix Series – Small Blue 10 Black Triangle Matri…" at bounding box center [766, 565] width 884 height 462
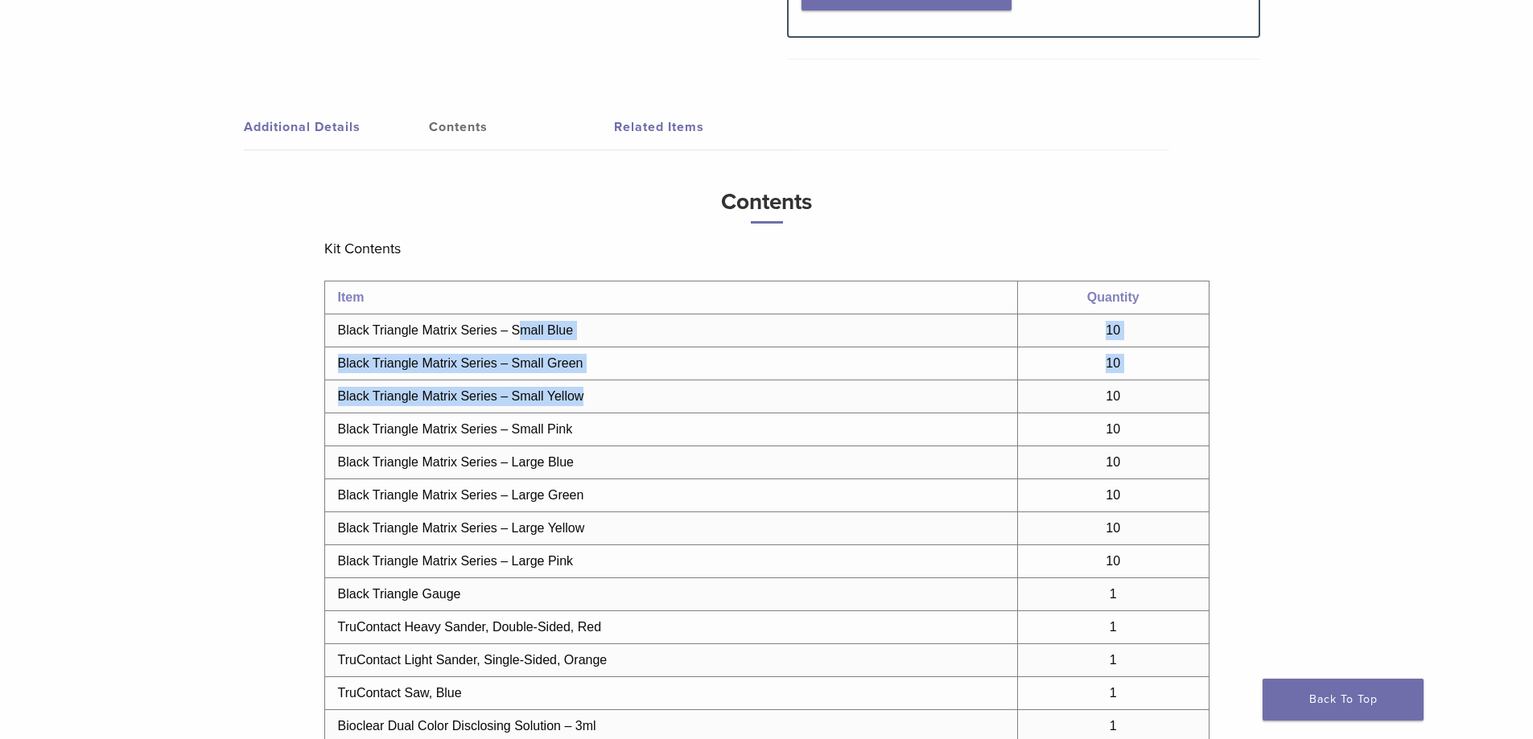
scroll to position [862, 0]
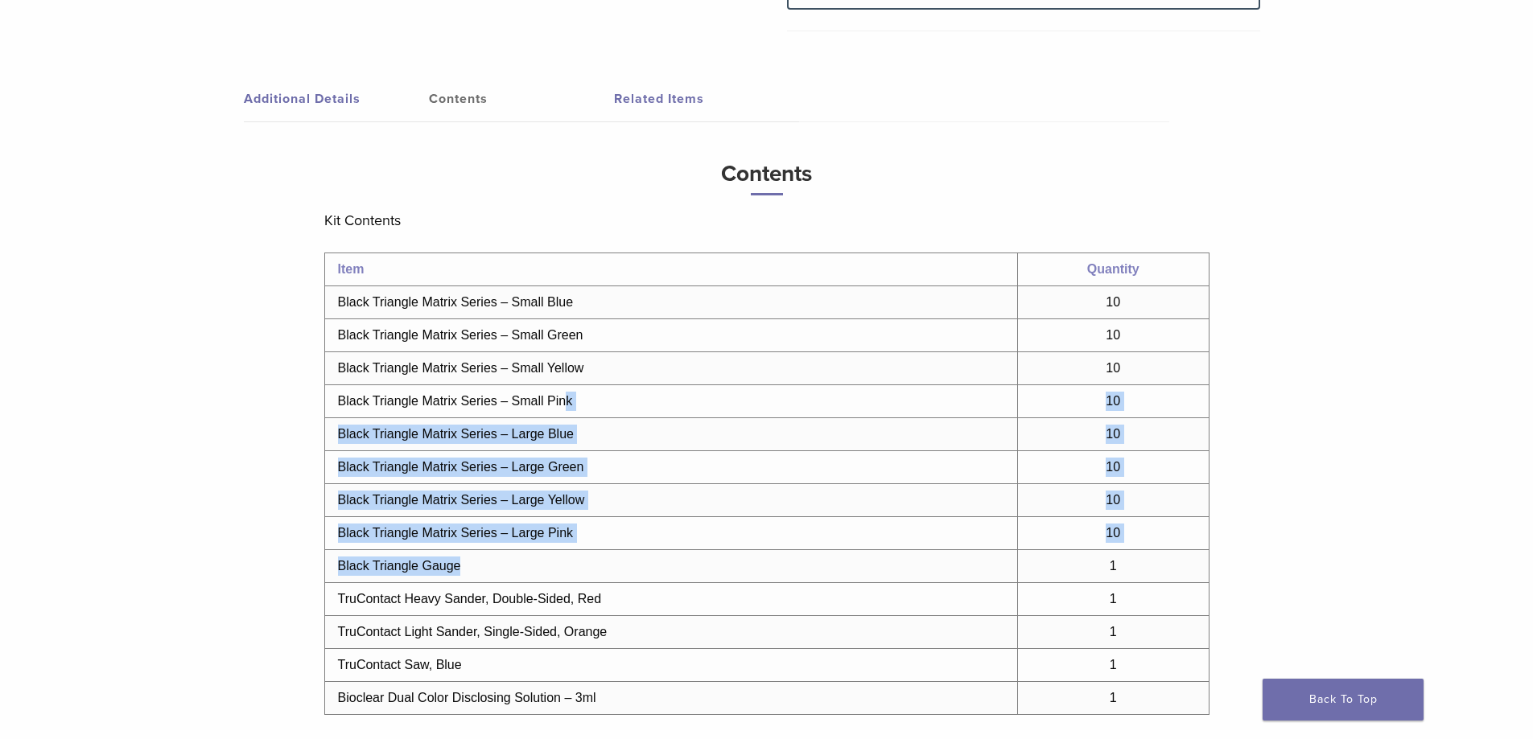
drag, startPoint x: 569, startPoint y: 401, endPoint x: 649, endPoint y: 559, distance: 177.7
click at [649, 559] on tbody "Item Quantity Black Triangle Matrix Series – Small Blue 10 Black Triangle Matri…" at bounding box center [766, 484] width 884 height 462
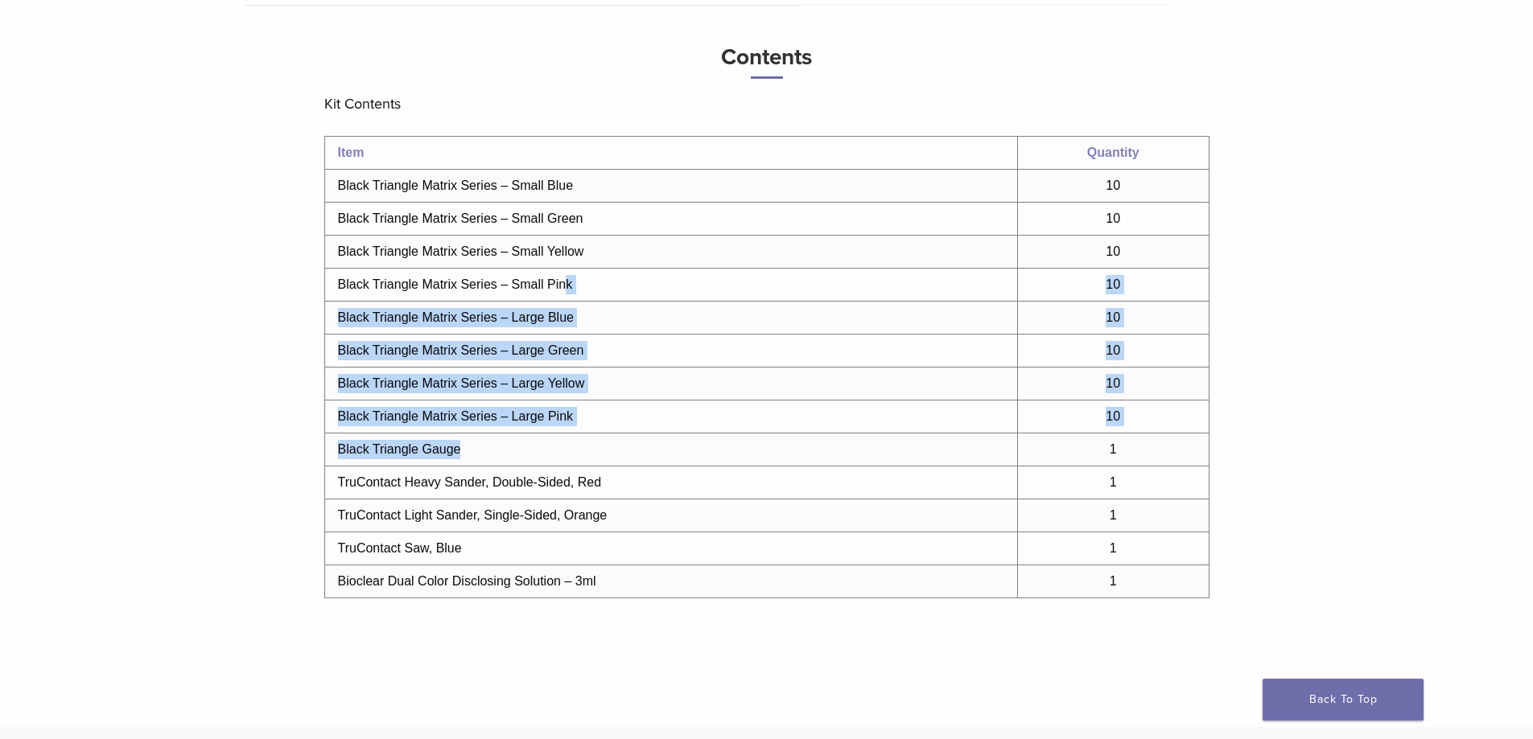
scroll to position [1023, 0]
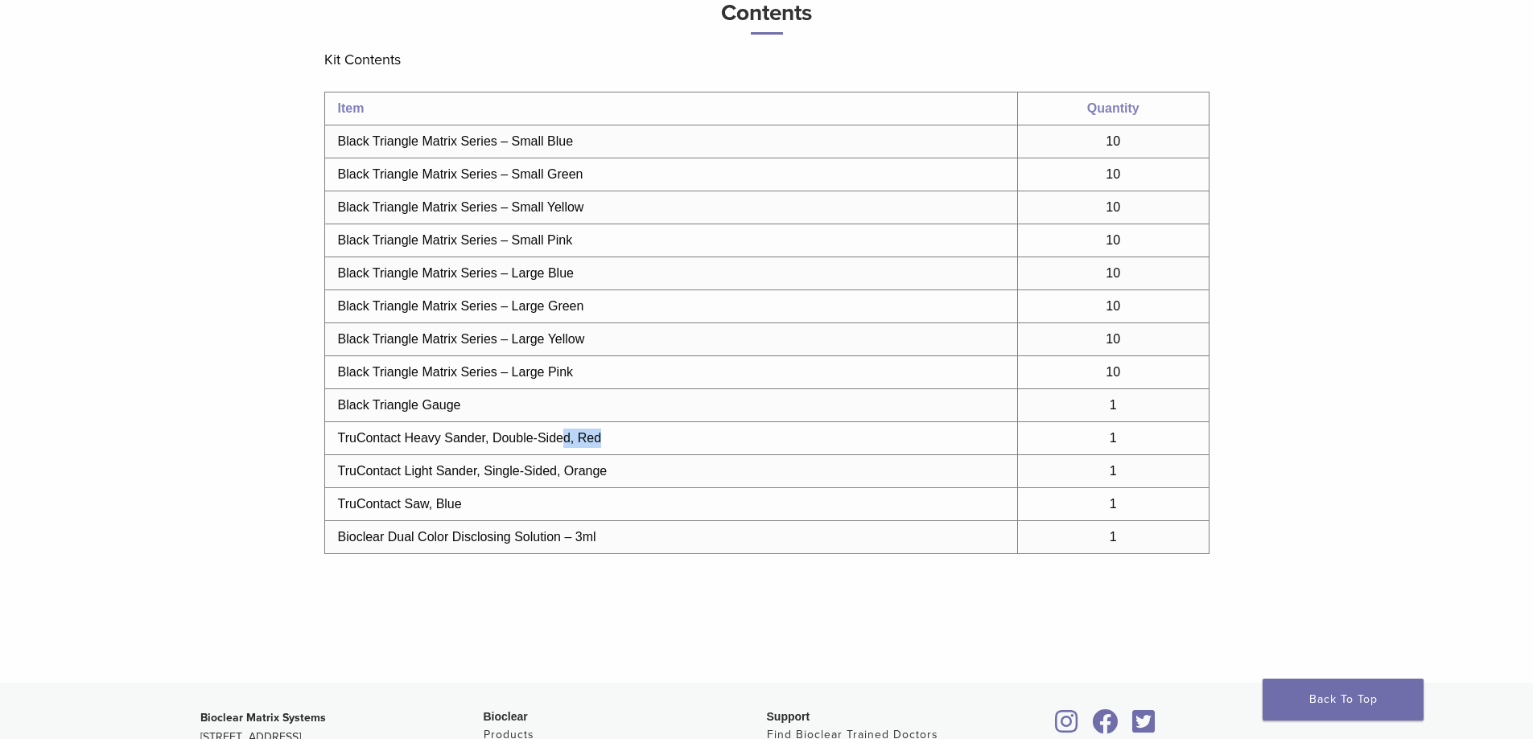
drag, startPoint x: 560, startPoint y: 438, endPoint x: 722, endPoint y: 437, distance: 161.7
click at [722, 437] on td "TruContact Heavy Sander, Double-Sided, Red" at bounding box center [670, 438] width 693 height 33
click at [685, 386] on td "Black Triangle Matrix Series – Large Pink" at bounding box center [670, 372] width 693 height 33
drag, startPoint x: 385, startPoint y: 540, endPoint x: 558, endPoint y: 508, distance: 175.8
click at [564, 515] on tbody "Item Quantity Black Triangle Matrix Series – Small Blue 10 Black Triangle Matri…" at bounding box center [766, 324] width 884 height 462
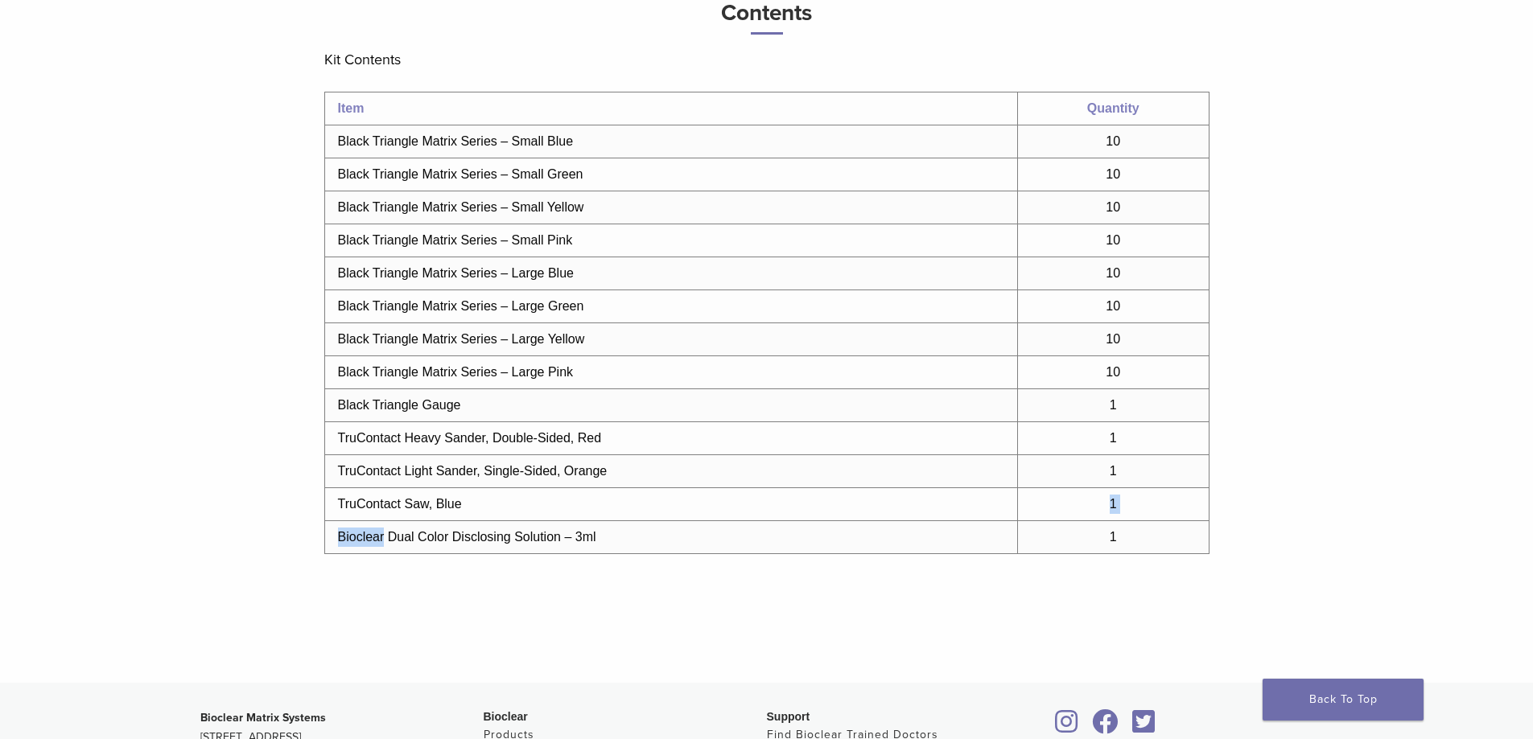
click at [558, 508] on td "TruContact Saw, Blue" at bounding box center [670, 504] width 693 height 33
click at [560, 500] on td "TruContact Saw, Blue" at bounding box center [670, 504] width 693 height 33
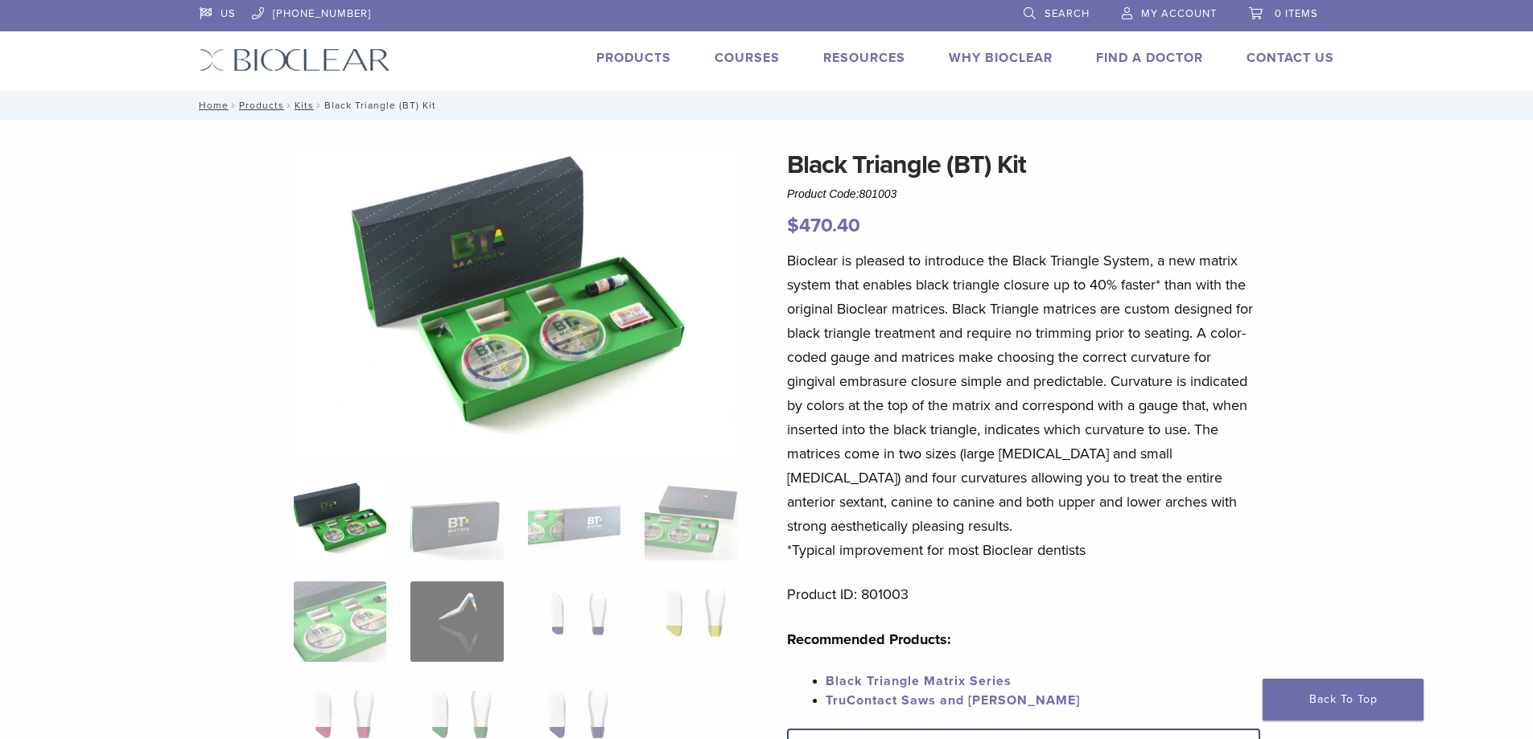
scroll to position [0, 0]
click at [566, 315] on img at bounding box center [516, 303] width 444 height 314
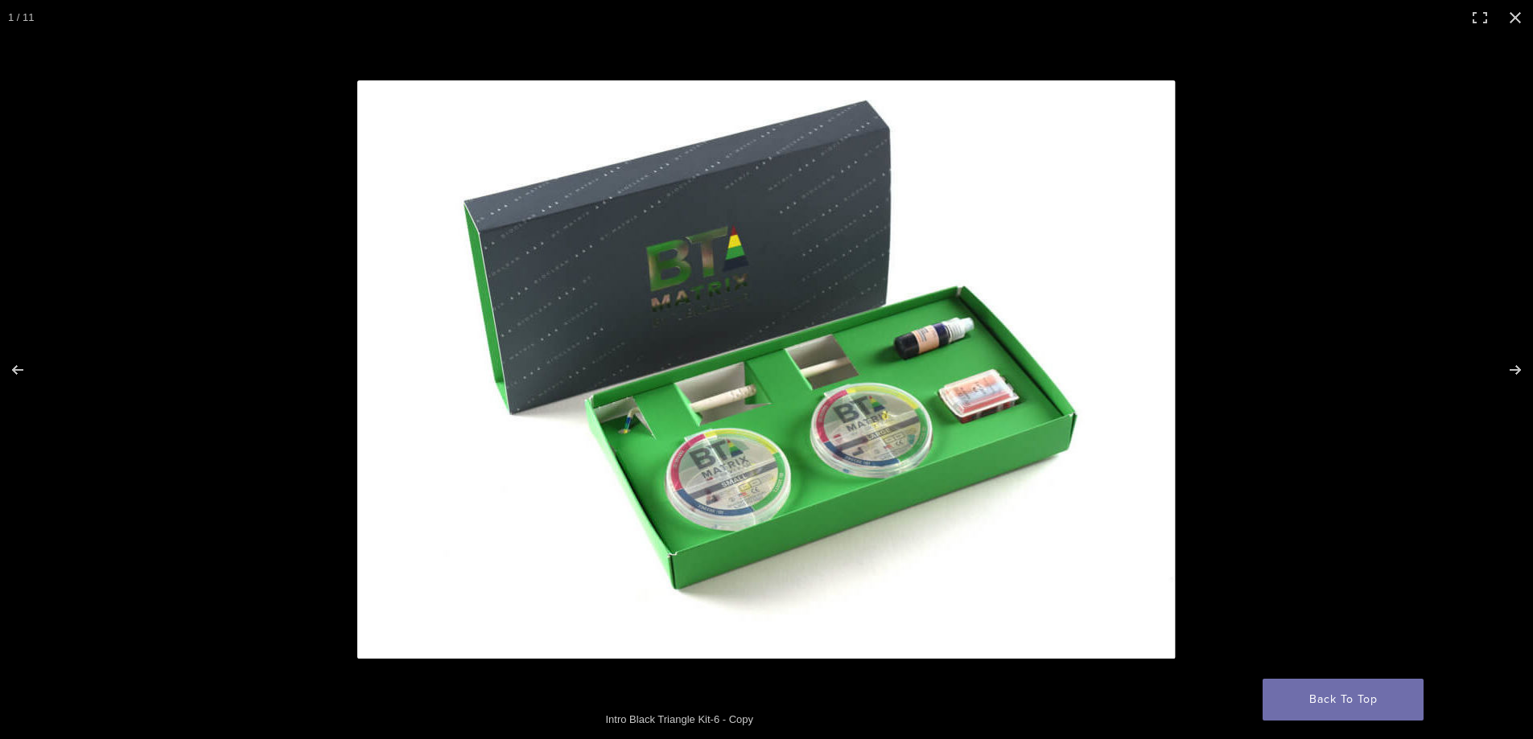
click at [996, 393] on img "Full screen image" at bounding box center [766, 369] width 818 height 578
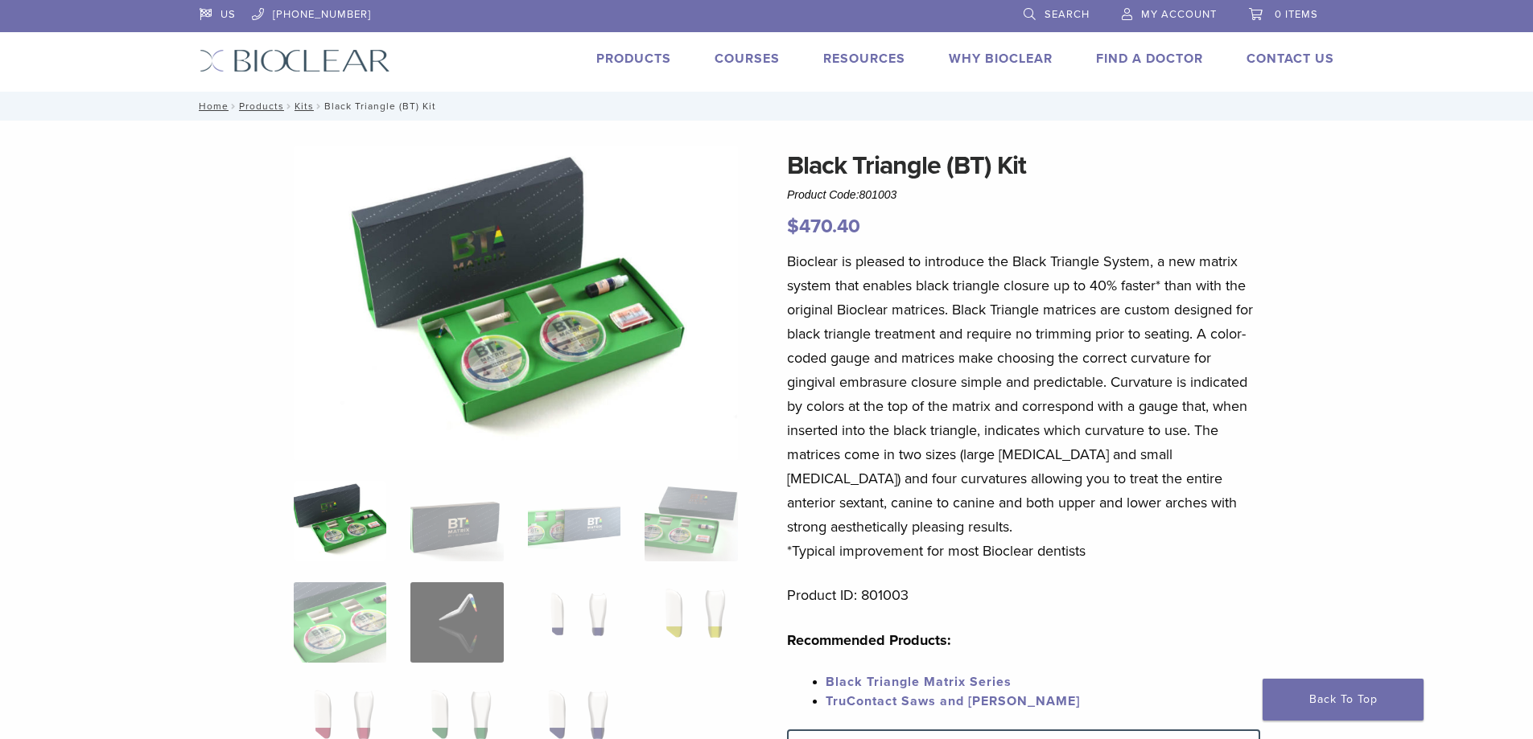
scroll to position [80, 0]
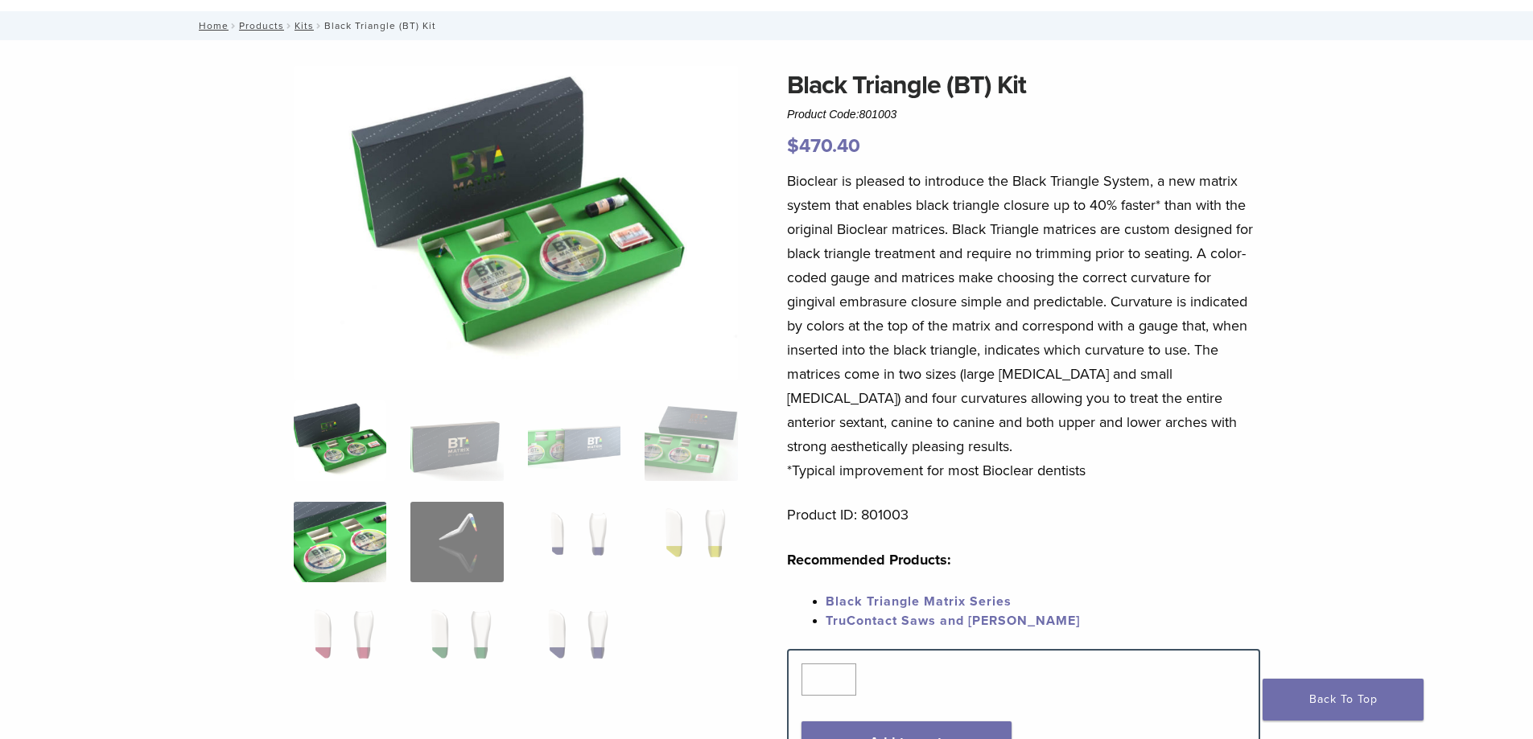
click at [341, 536] on img at bounding box center [340, 542] width 93 height 80
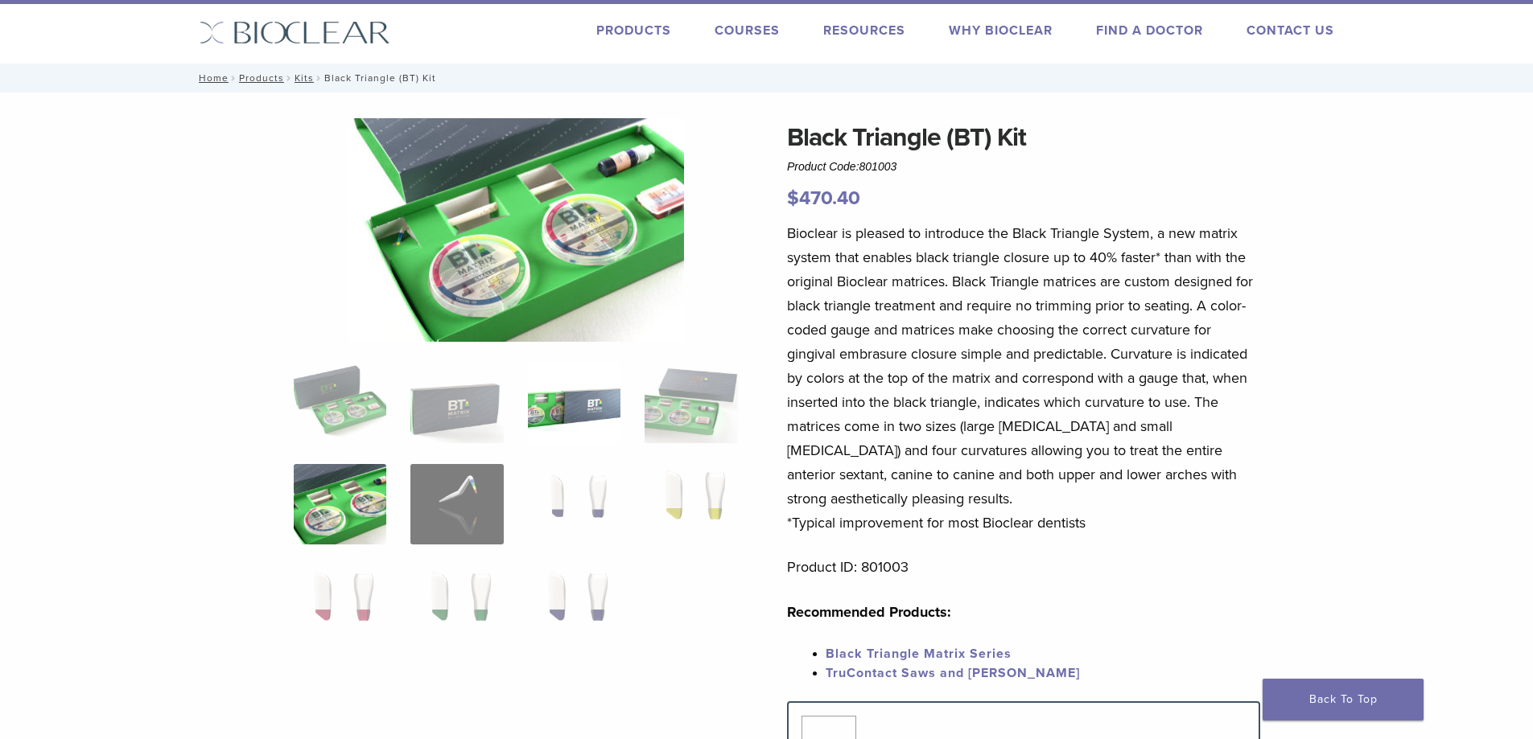
scroll to position [0, 0]
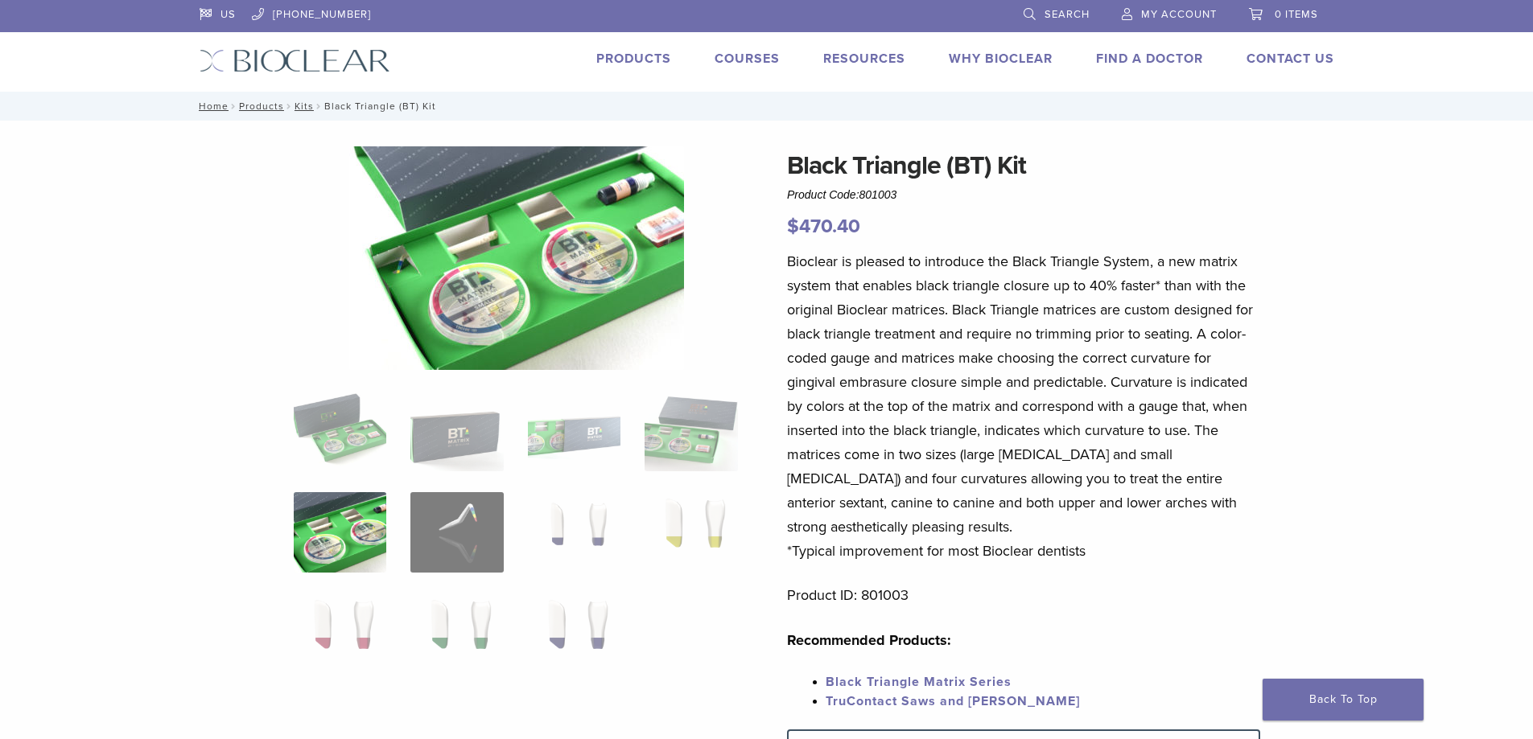
click at [620, 191] on img at bounding box center [516, 258] width 335 height 224
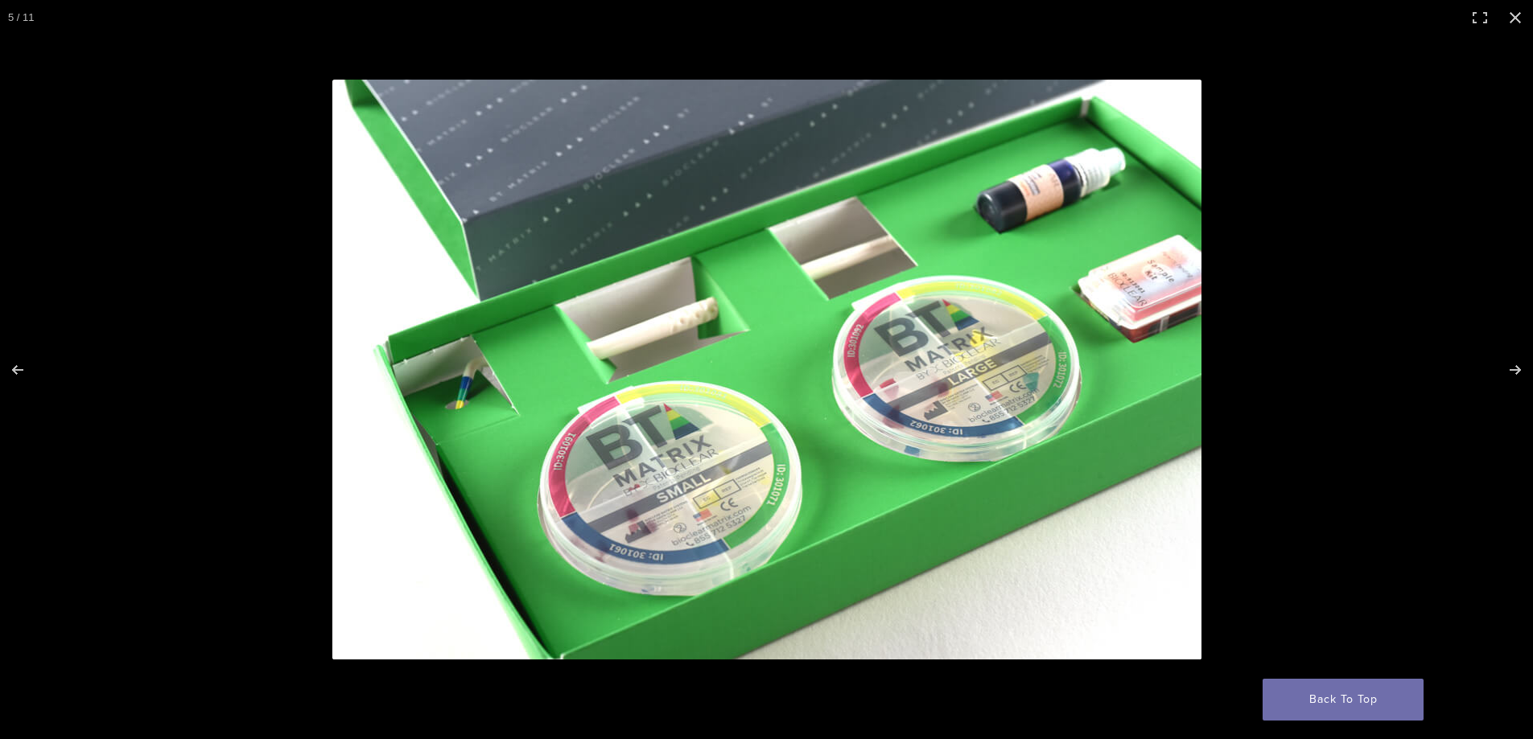
click at [1158, 294] on img "Full screen image" at bounding box center [766, 370] width 869 height 580
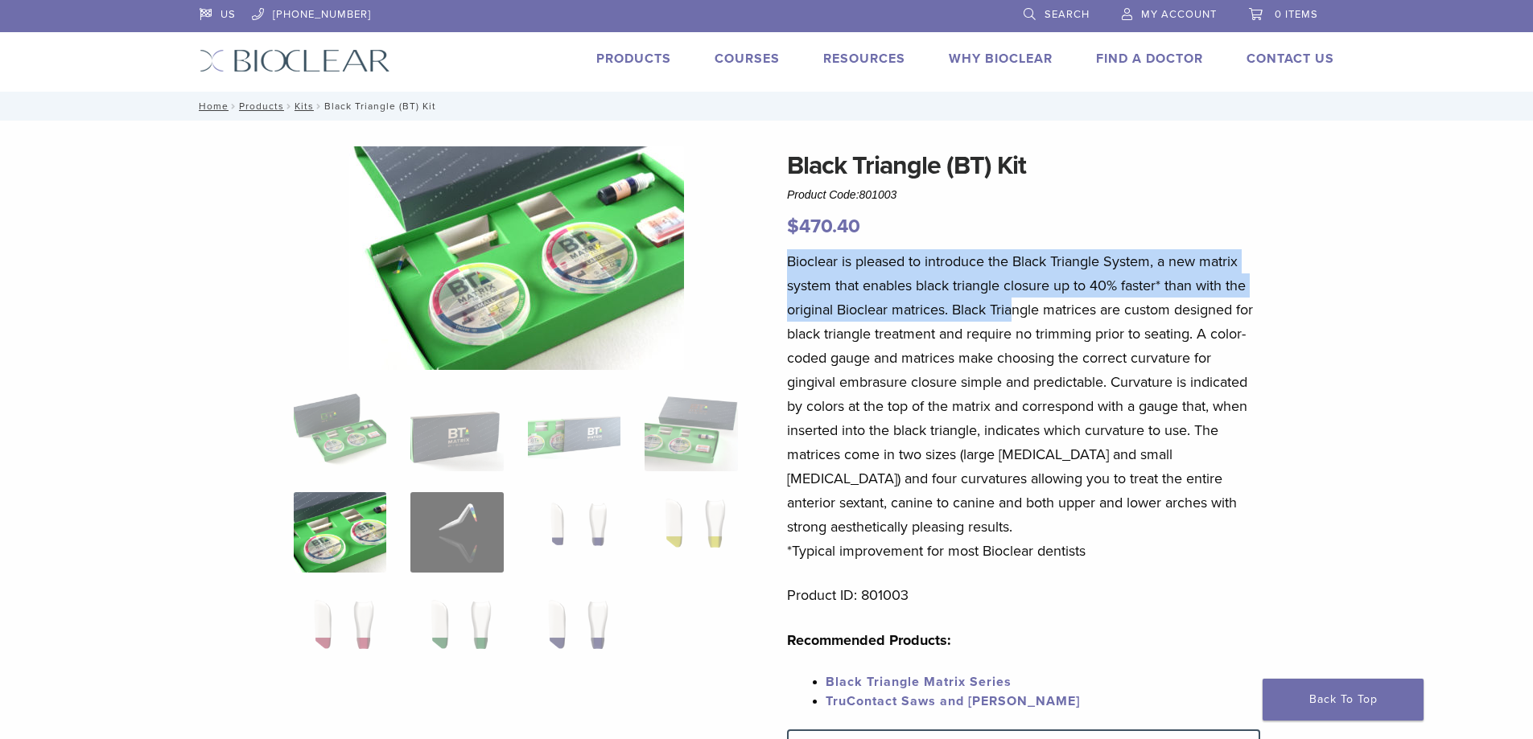
drag, startPoint x: 790, startPoint y: 264, endPoint x: 1015, endPoint y: 299, distance: 228.0
click at [1015, 299] on p "Bioclear is pleased to introduce the Black Triangle System, a new matrix system…" at bounding box center [1023, 406] width 473 height 314
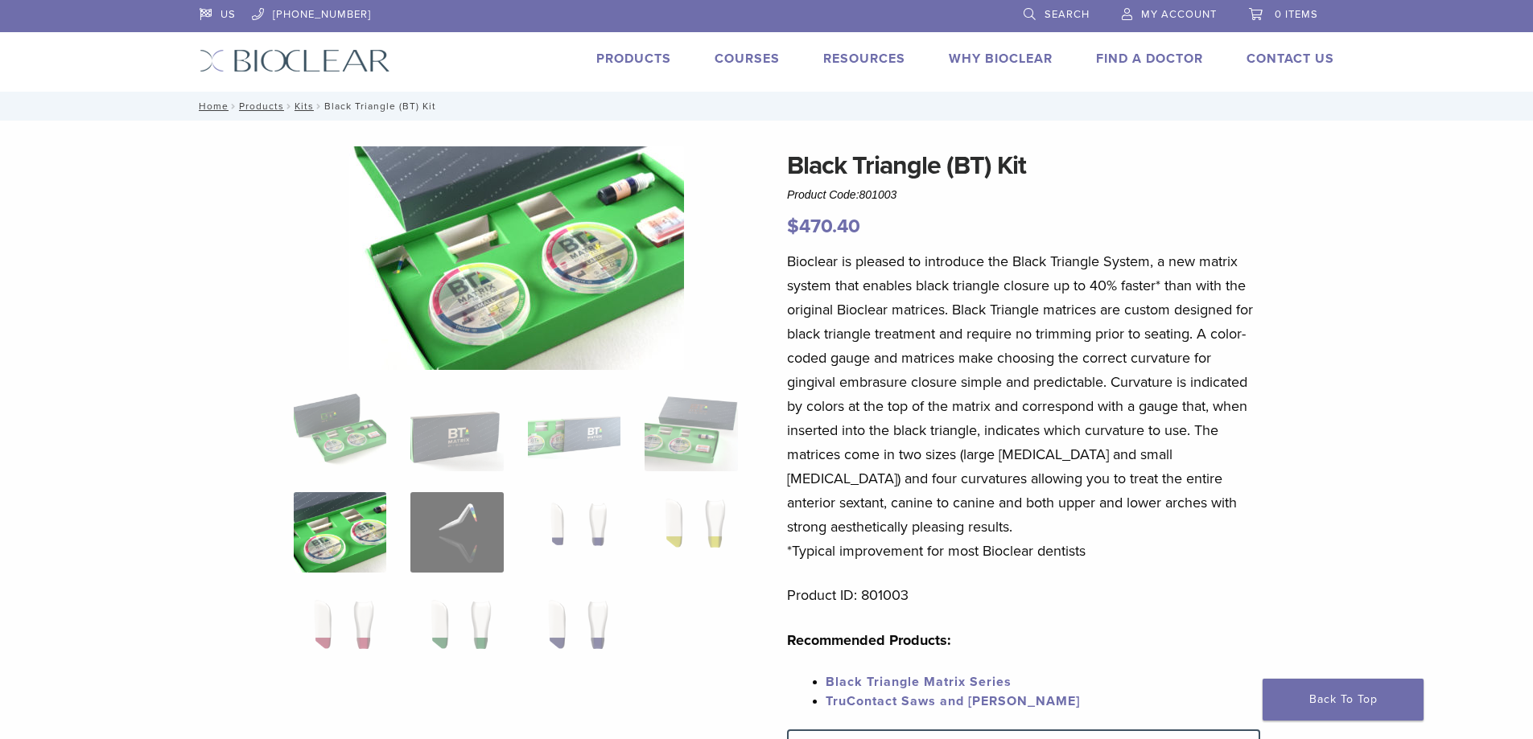
click at [996, 327] on p "Bioclear is pleased to introduce the Black Triangle System, a new matrix system…" at bounding box center [1023, 406] width 473 height 314
click at [607, 237] on img at bounding box center [516, 258] width 335 height 224
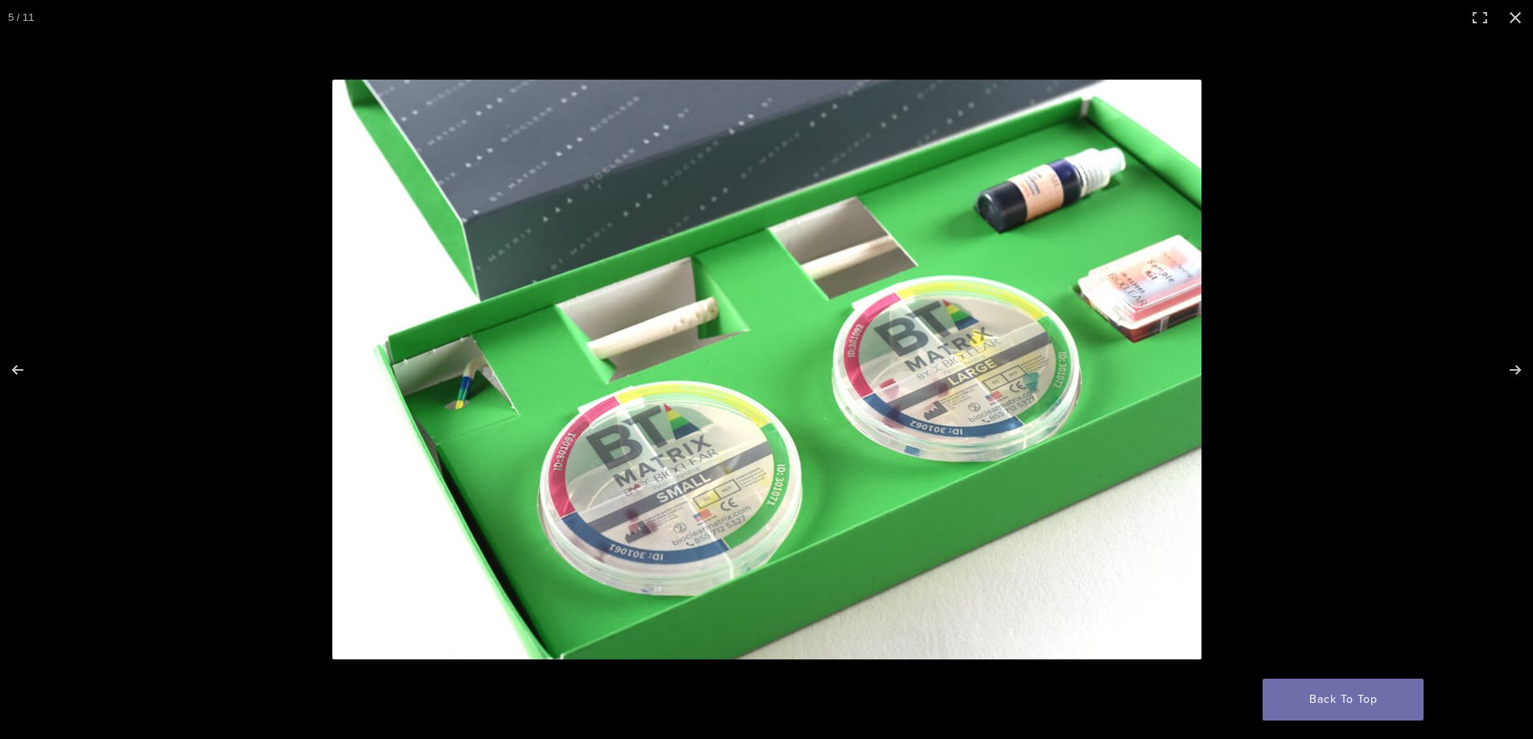
click at [1137, 304] on img "Full screen image" at bounding box center [766, 370] width 869 height 580
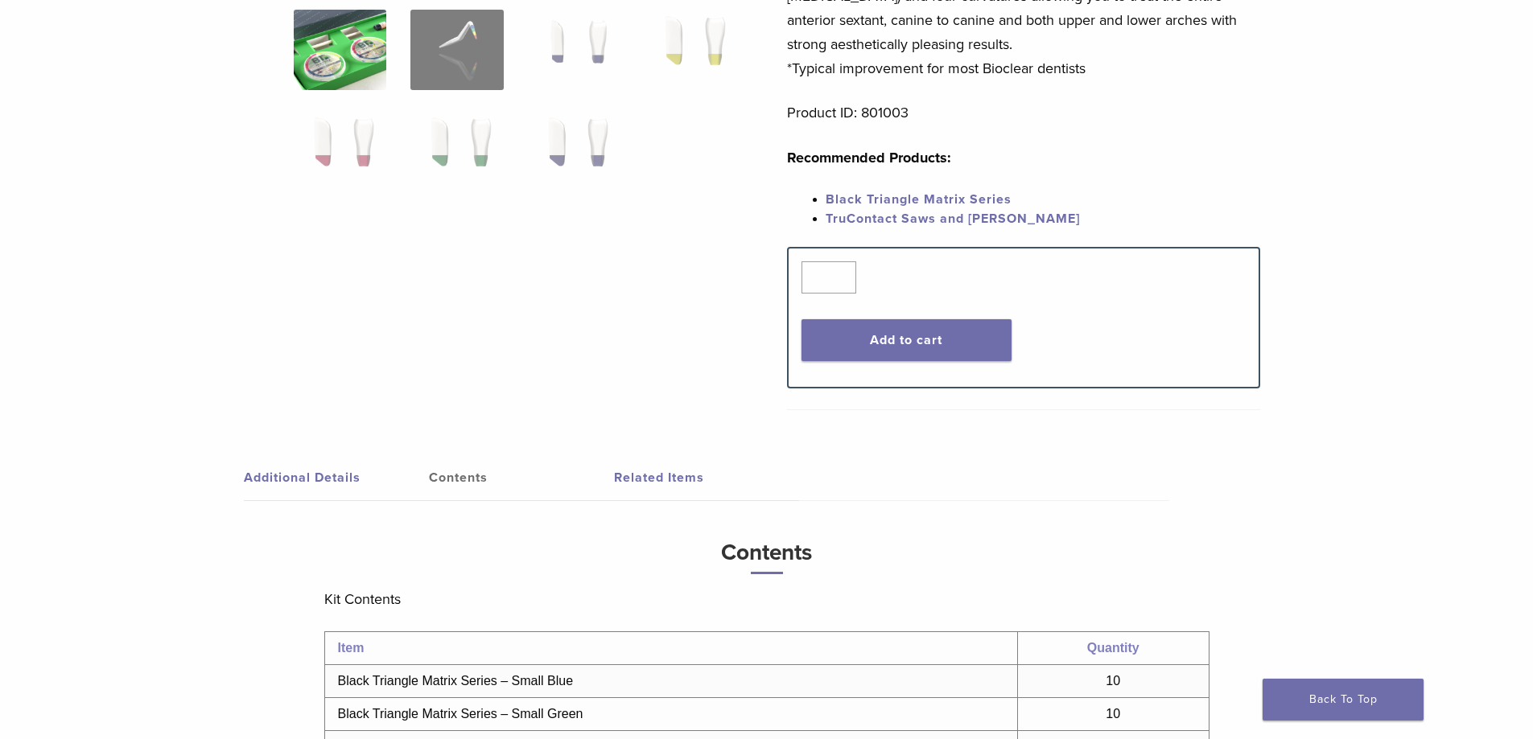
scroll to position [563, 0]
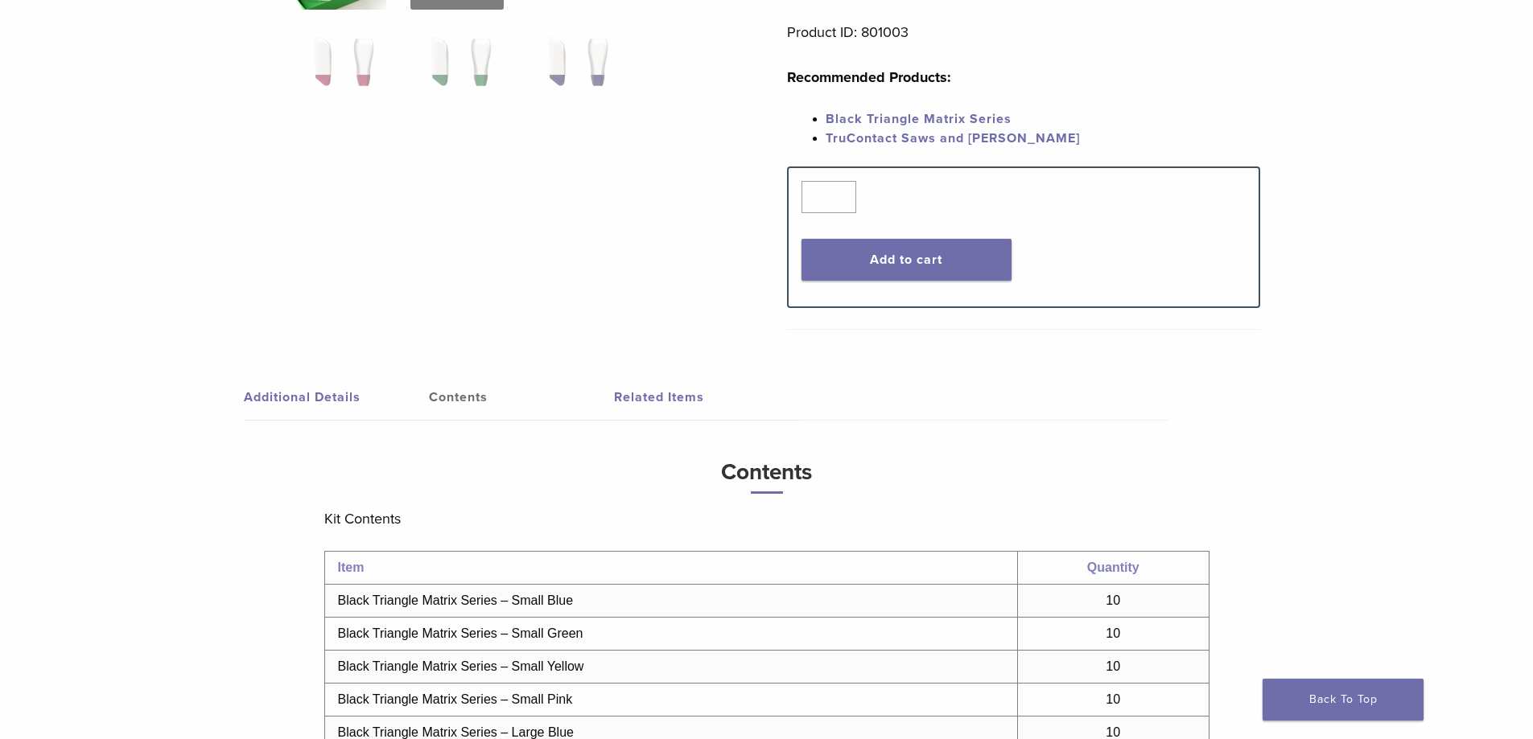
click at [936, 140] on link "TruContact Saws and Sanders" at bounding box center [952, 138] width 254 height 16
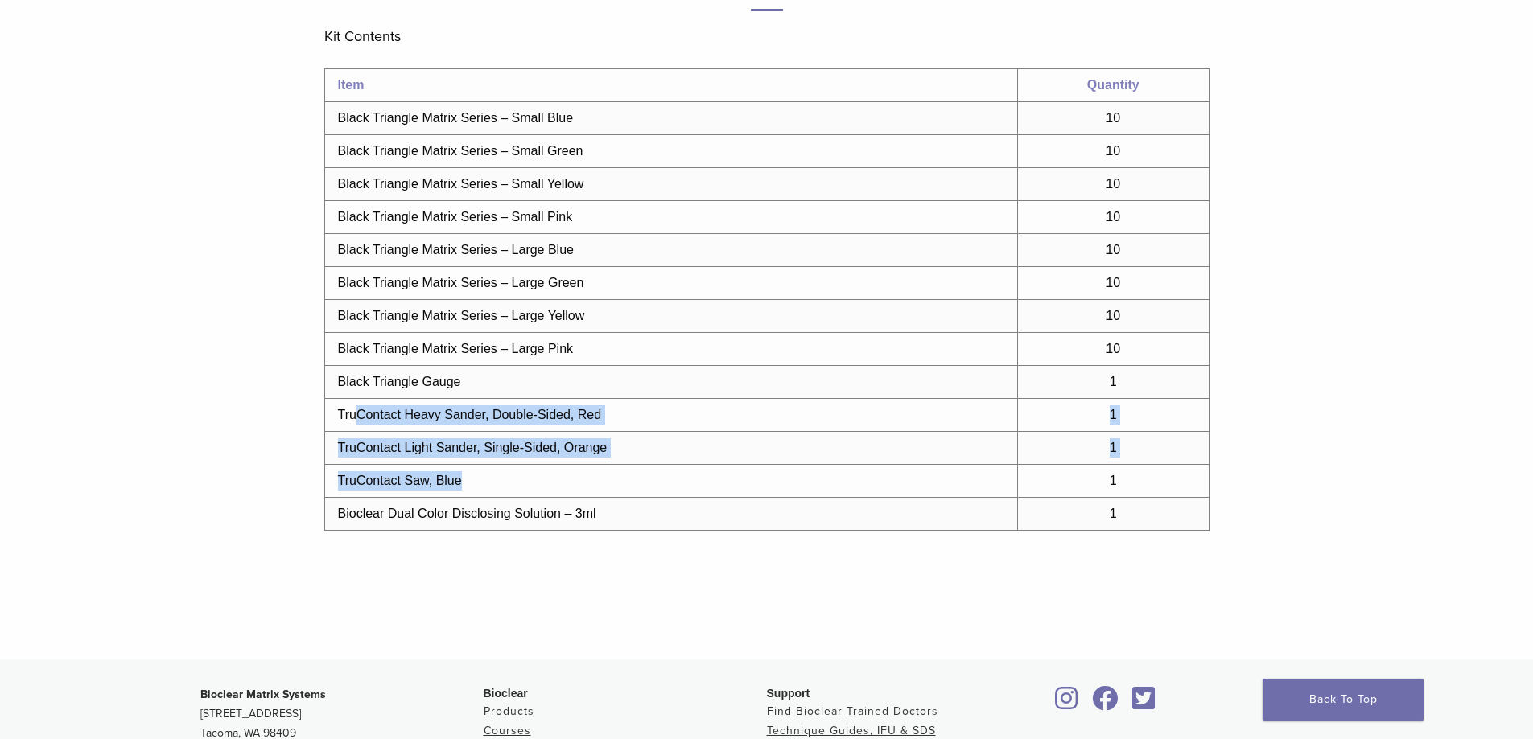
drag, startPoint x: 358, startPoint y: 416, endPoint x: 702, endPoint y: 474, distance: 349.2
click at [702, 474] on tbody "Item Quantity Black Triangle Matrix Series – Small Blue 10 Black Triangle Matri…" at bounding box center [766, 300] width 884 height 462
click at [693, 476] on td "TruContact Saw, Blue" at bounding box center [670, 481] width 693 height 33
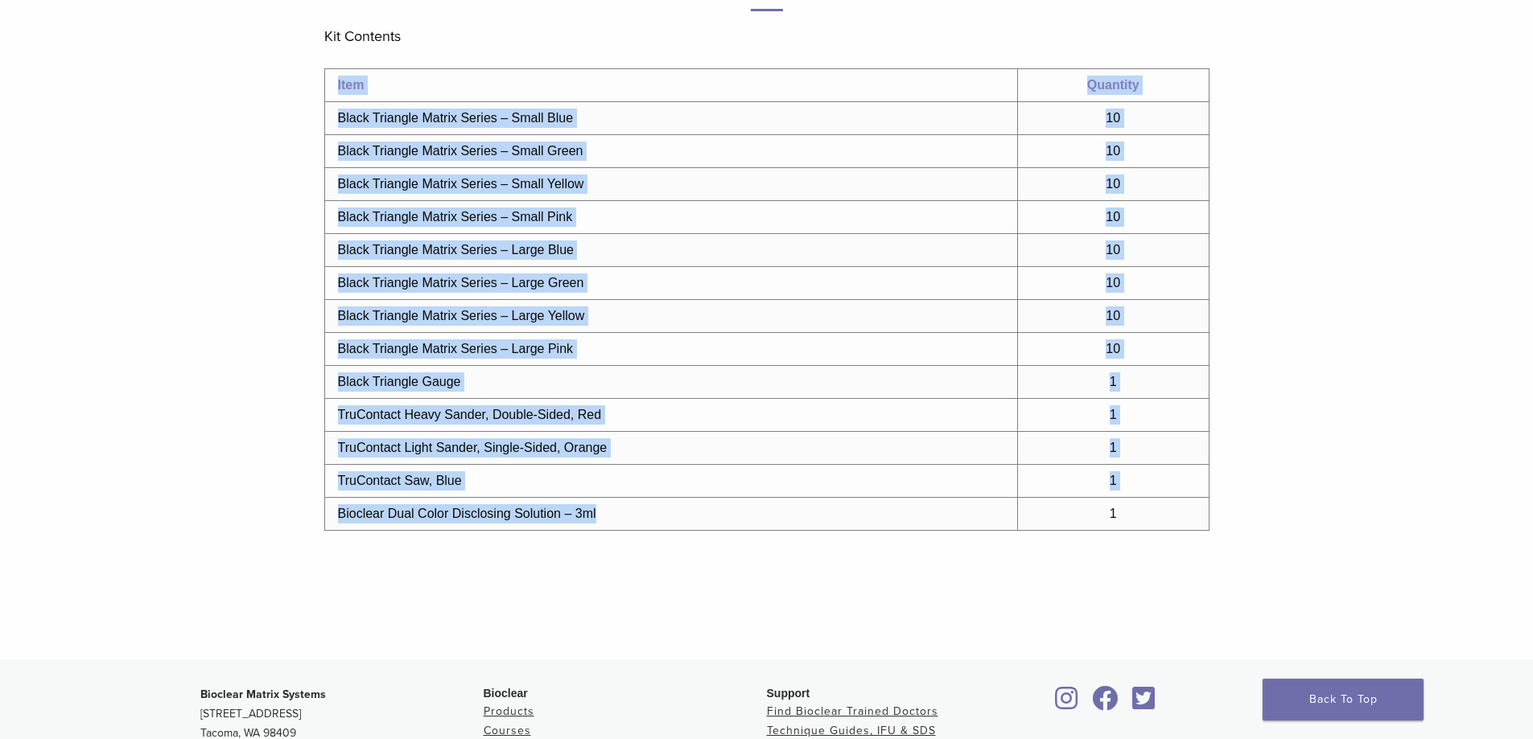
drag, startPoint x: 658, startPoint y: 521, endPoint x: 299, endPoint y: 496, distance: 359.6
click at [299, 496] on div "Additional Details Contents Related Items Additional Details Bioclear is please…" at bounding box center [767, 258] width 1134 height 801
click at [680, 496] on td "TruContact Saw, Blue" at bounding box center [670, 481] width 693 height 33
drag, startPoint x: 636, startPoint y: 517, endPoint x: 187, endPoint y: 516, distance: 449.7
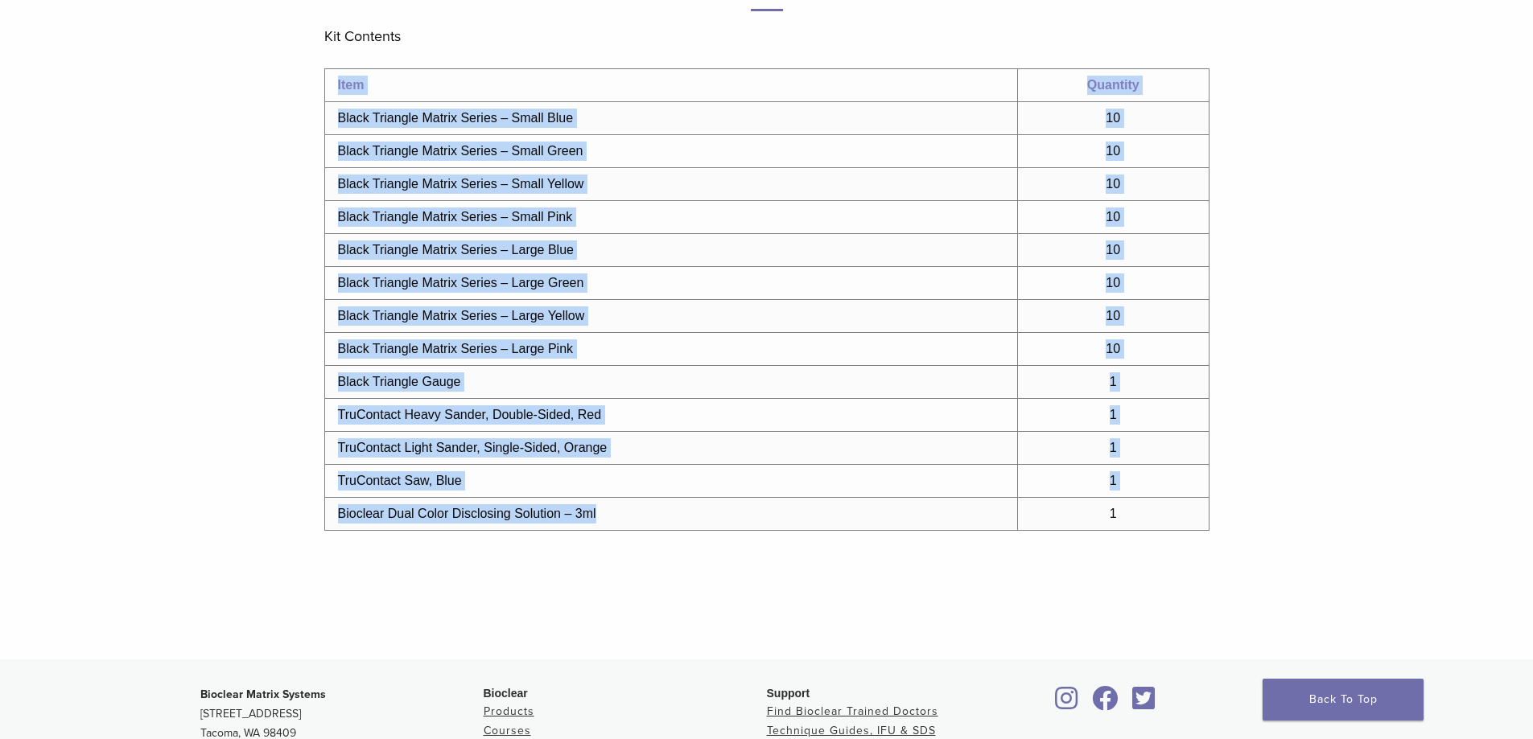
click at [685, 510] on td "Bioclear Dual Color Disclosing Solution – 3ml" at bounding box center [670, 514] width 693 height 33
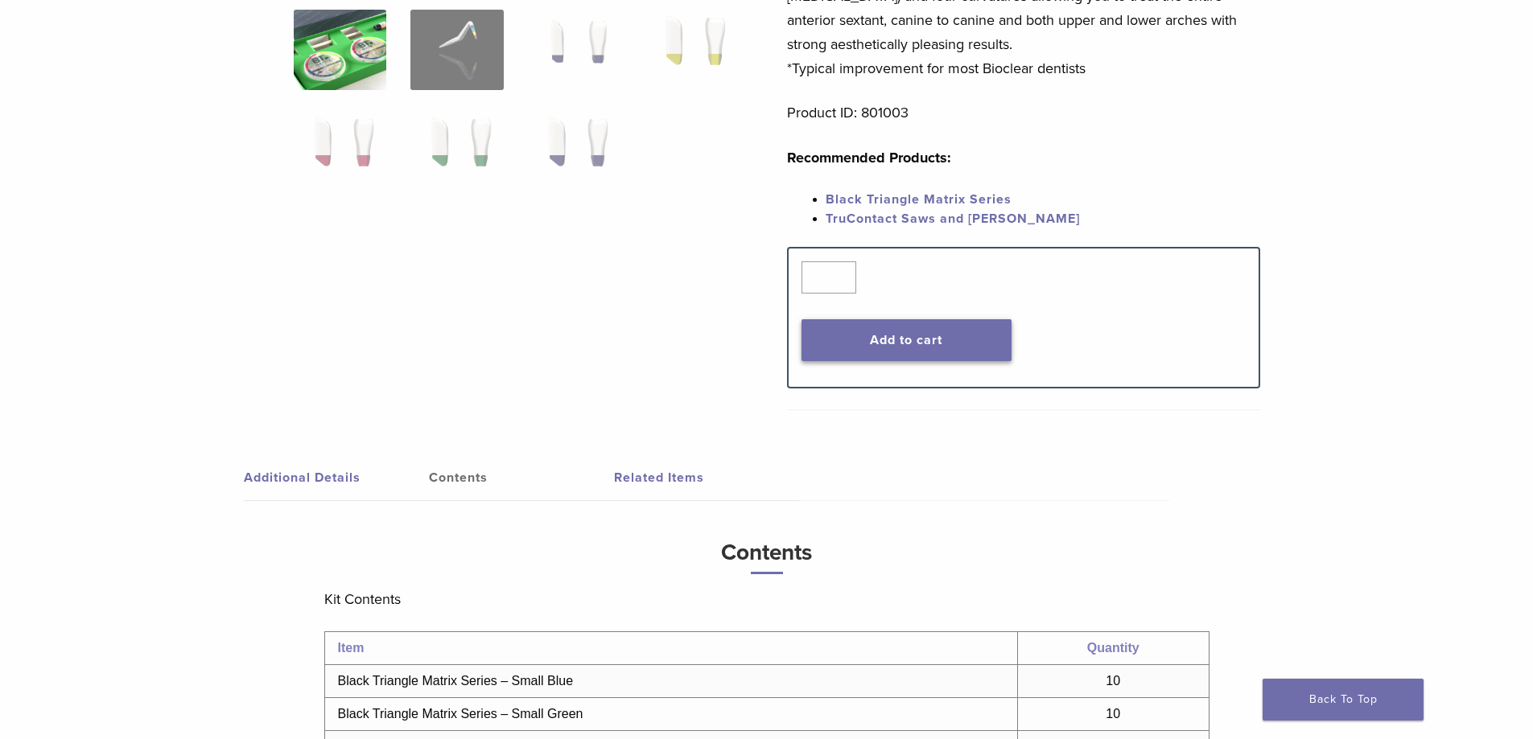
scroll to position [885, 0]
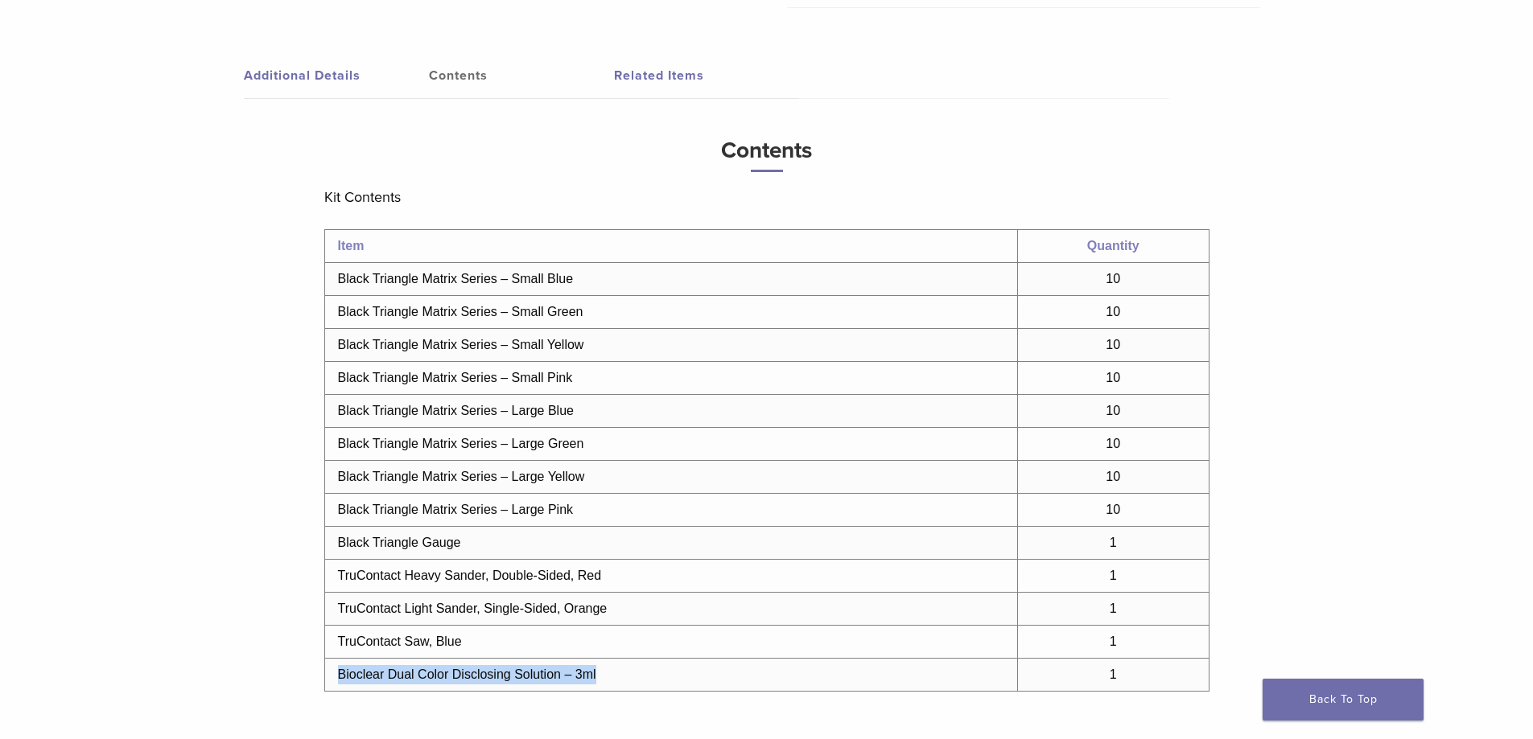
drag, startPoint x: 640, startPoint y: 671, endPoint x: 328, endPoint y: 681, distance: 311.5
click at [328, 681] on td "Bioclear Dual Color Disclosing Solution – 3ml" at bounding box center [670, 675] width 693 height 33
copy td "Bioclear Dual Color Disclosing Solution – 3ml"
click at [406, 661] on td "Bioclear Dual Color Disclosing Solution – 3ml" at bounding box center [670, 675] width 693 height 33
drag, startPoint x: 655, startPoint y: 669, endPoint x: 344, endPoint y: 677, distance: 311.4
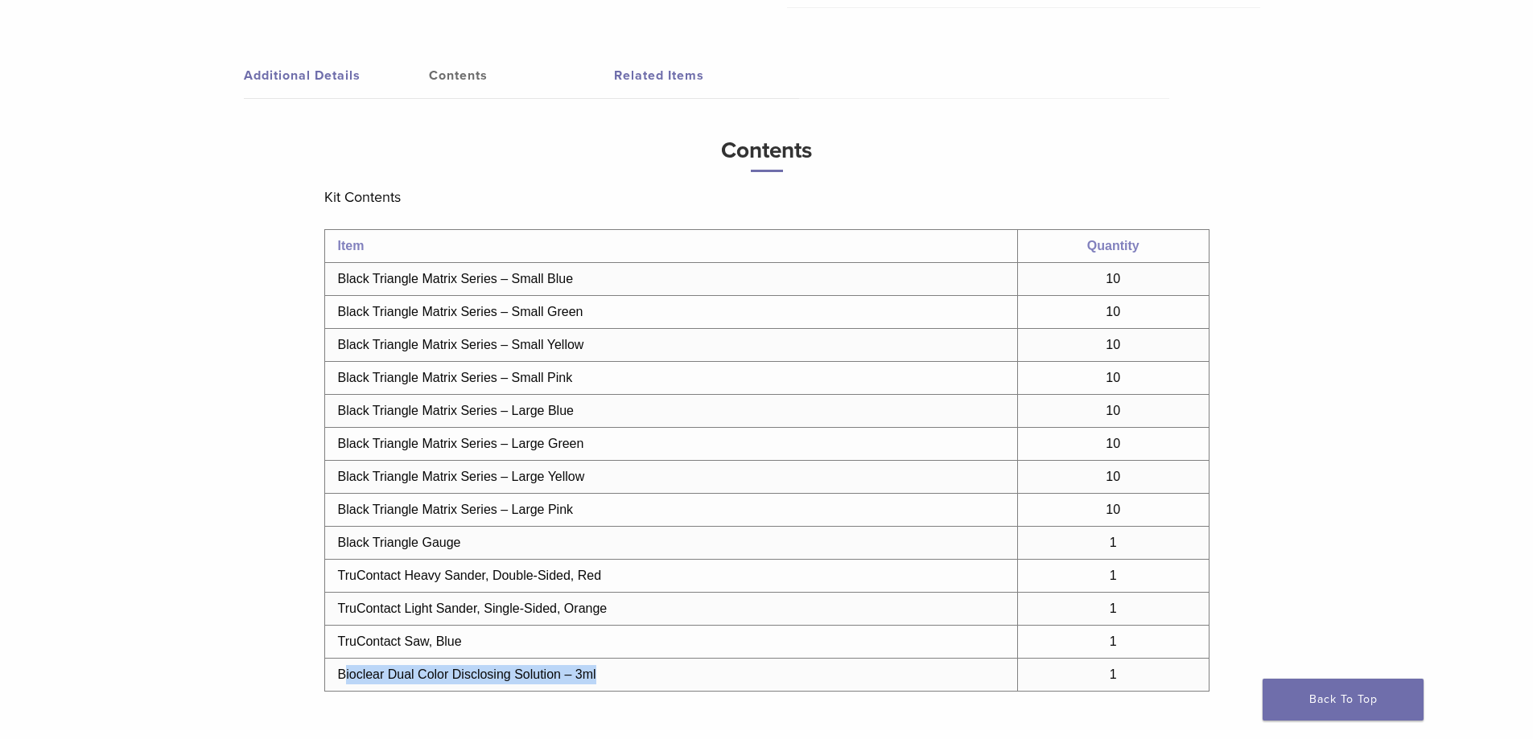
click at [344, 677] on td "Bioclear Dual Color Disclosing Solution – 3ml" at bounding box center [670, 675] width 693 height 33
click at [449, 651] on td "TruContact Saw, Blue" at bounding box center [670, 642] width 693 height 33
drag, startPoint x: 474, startPoint y: 646, endPoint x: 328, endPoint y: 642, distance: 145.7
click at [328, 642] on td "TruContact Saw, Blue" at bounding box center [670, 642] width 693 height 33
click at [593, 599] on td "TruContact Light Sander, Single-Sided, Orange" at bounding box center [670, 609] width 693 height 33
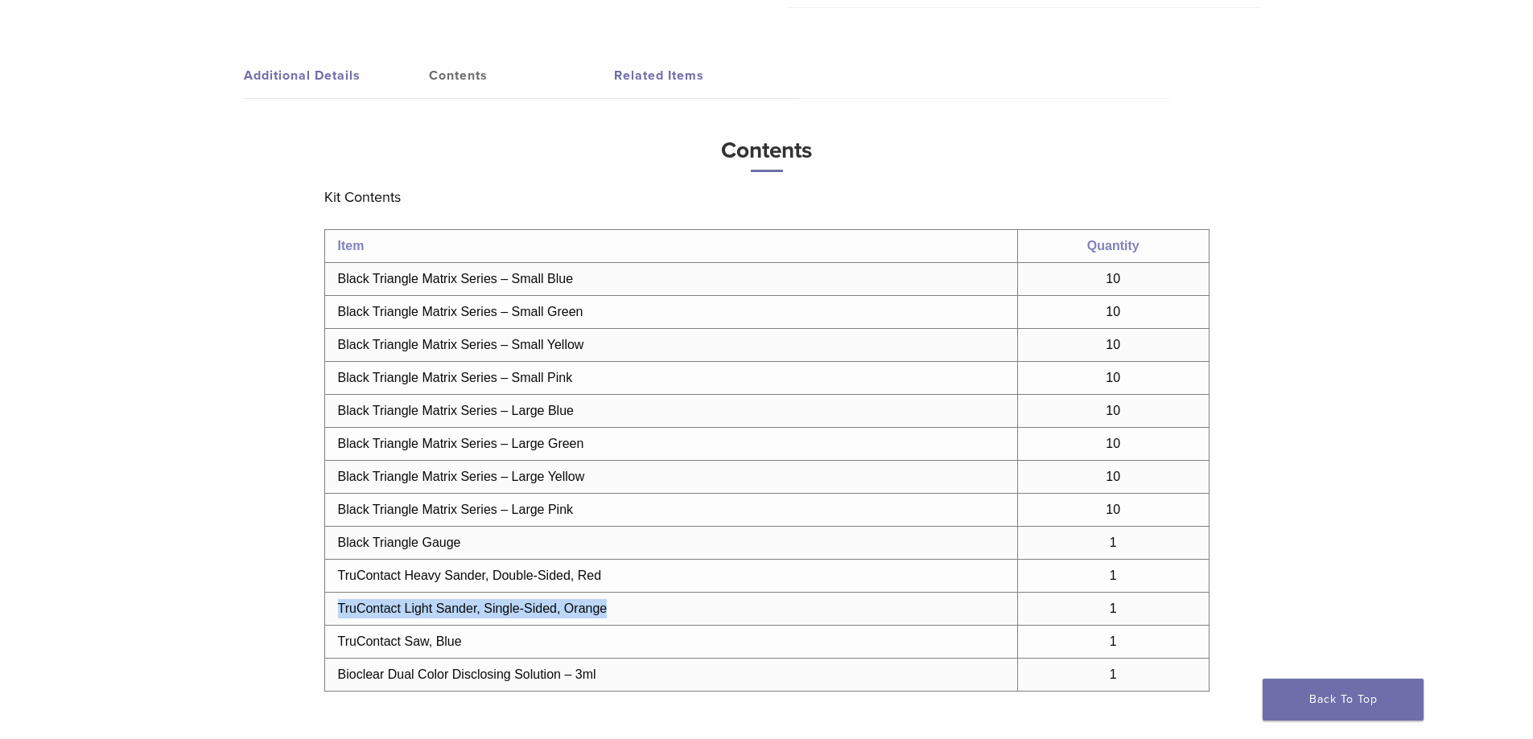
drag, startPoint x: 641, startPoint y: 609, endPoint x: 335, endPoint y: 615, distance: 306.6
click at [335, 615] on td "TruContact Light Sander, Single-Sided, Orange" at bounding box center [670, 609] width 693 height 33
copy td "TruContact Light Sander, Single-Sided, Orange"
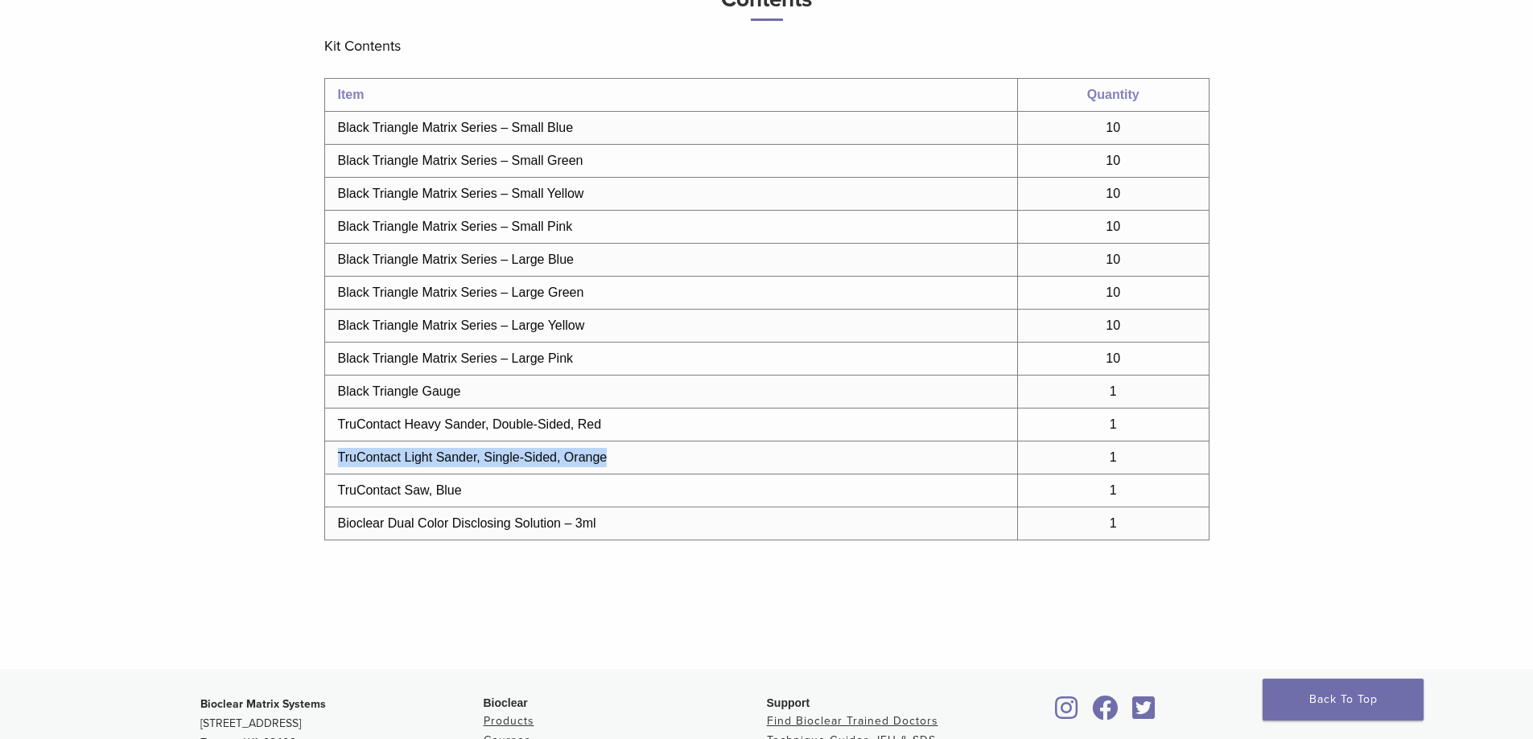
scroll to position [1046, 0]
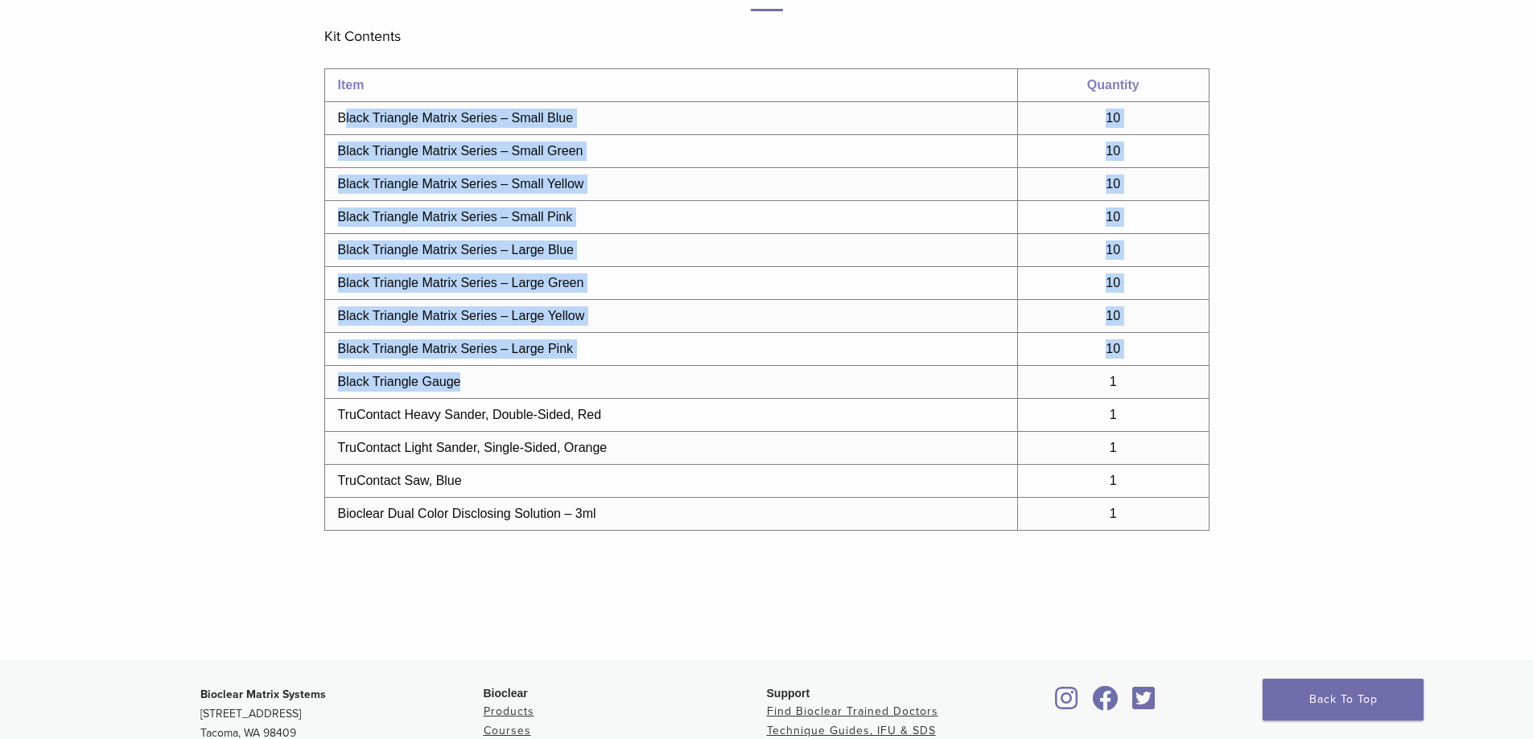
drag, startPoint x: 347, startPoint y: 117, endPoint x: 725, endPoint y: 368, distance: 453.8
click at [722, 368] on tbody "Item Quantity Black Triangle Matrix Series – Small Blue 10 Black Triangle Matri…" at bounding box center [766, 300] width 884 height 462
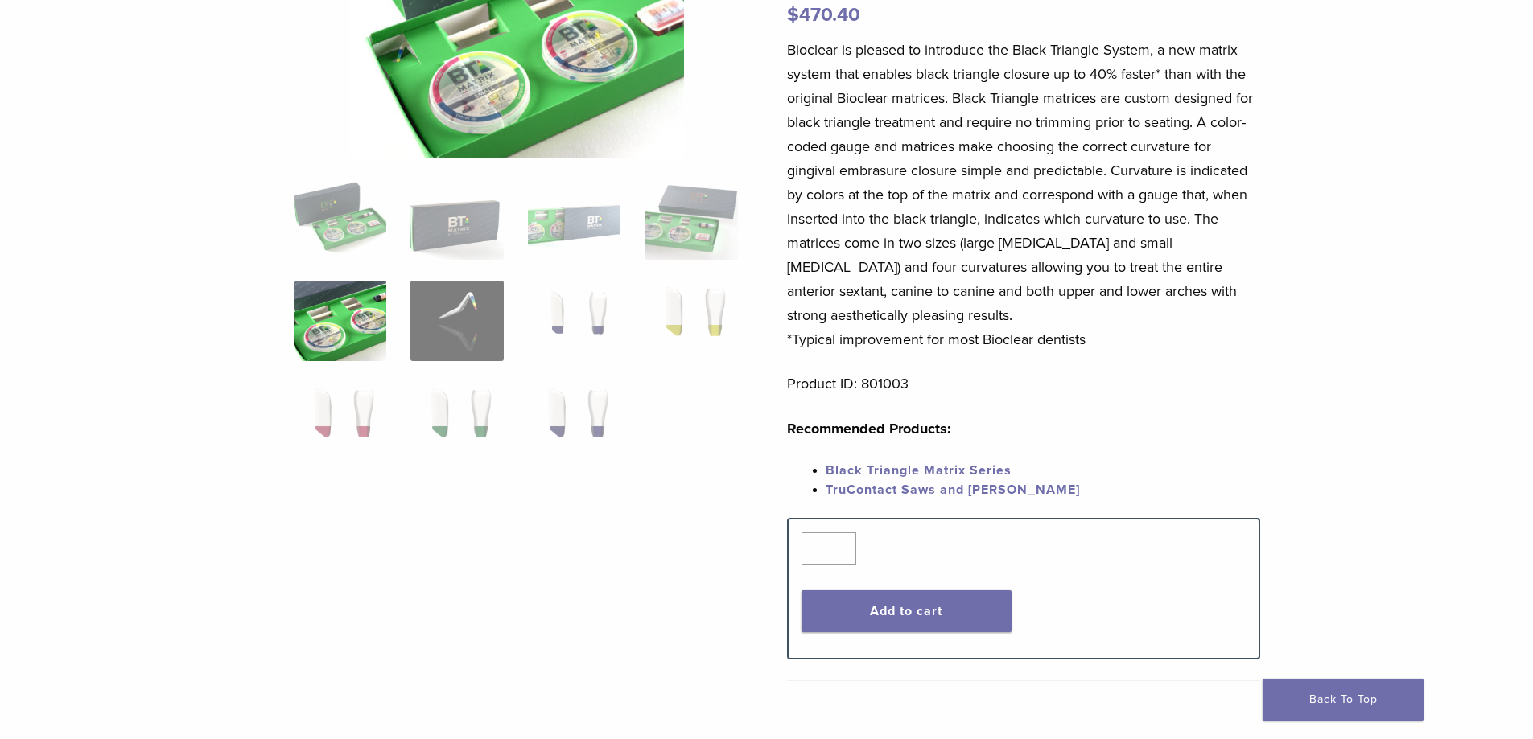
scroll to position [0, 0]
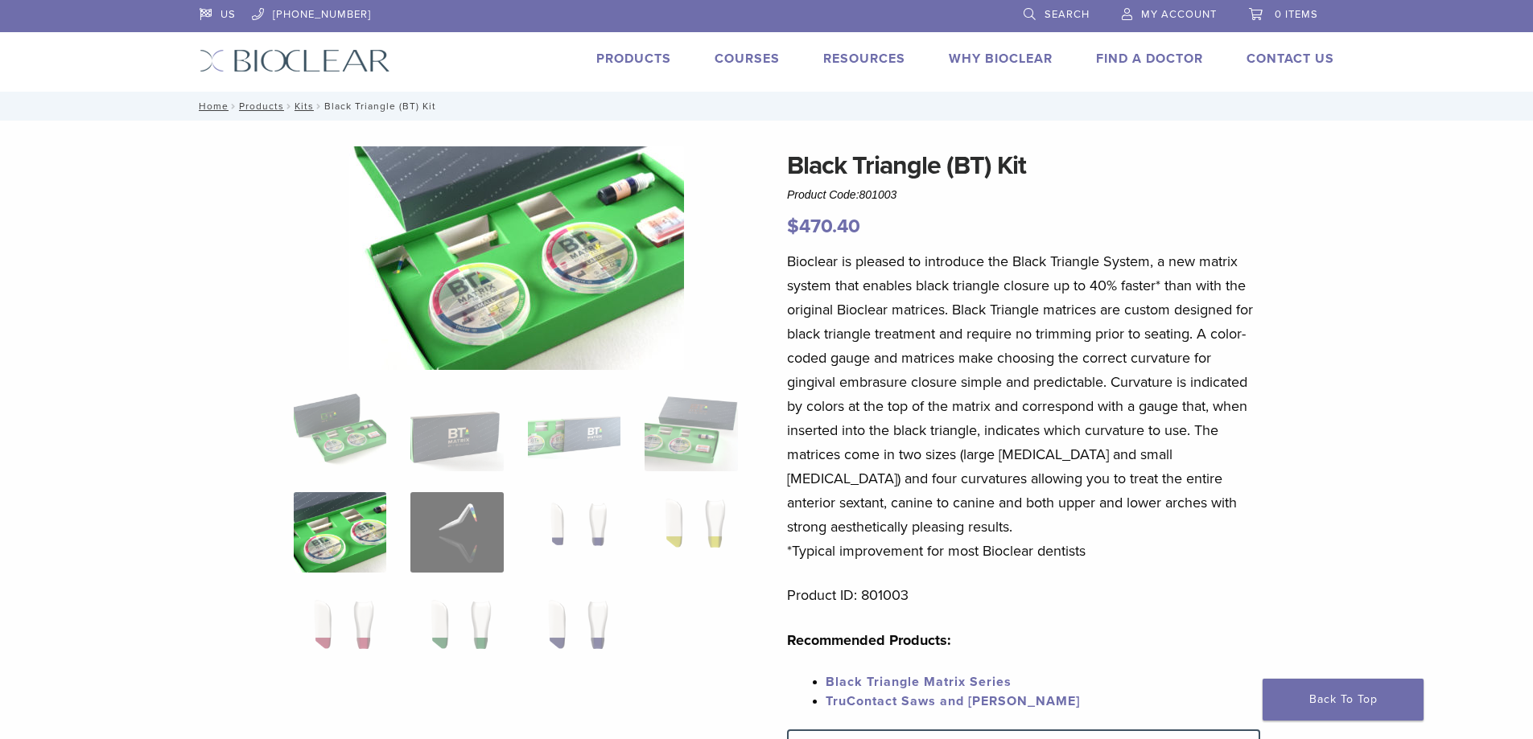
click at [636, 57] on link "Products" at bounding box center [633, 59] width 75 height 16
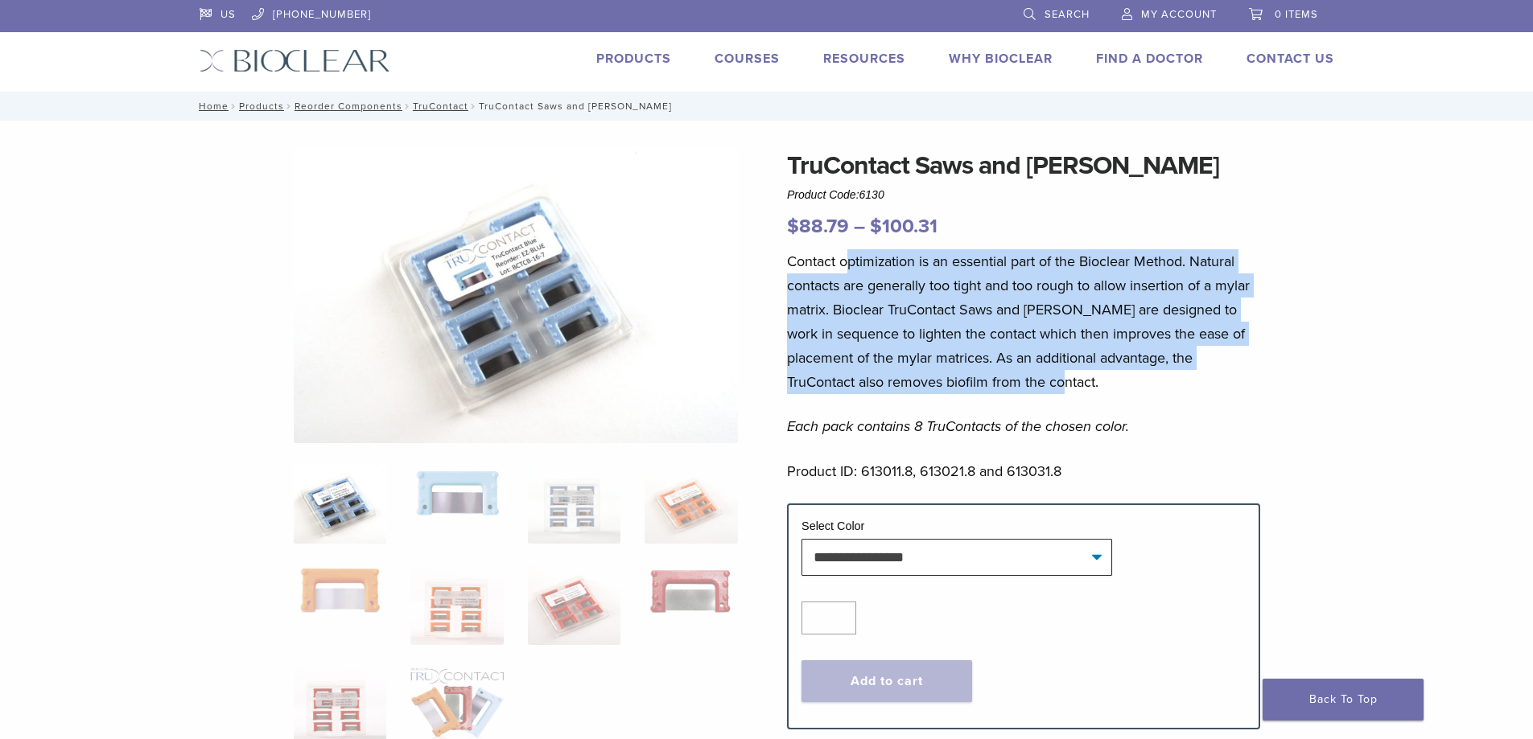
drag, startPoint x: 851, startPoint y: 268, endPoint x: 1113, endPoint y: 373, distance: 282.7
click at [1113, 373] on p "Contact optimization is an essential part of the Bioclear Method. Natural conta…" at bounding box center [1023, 321] width 473 height 145
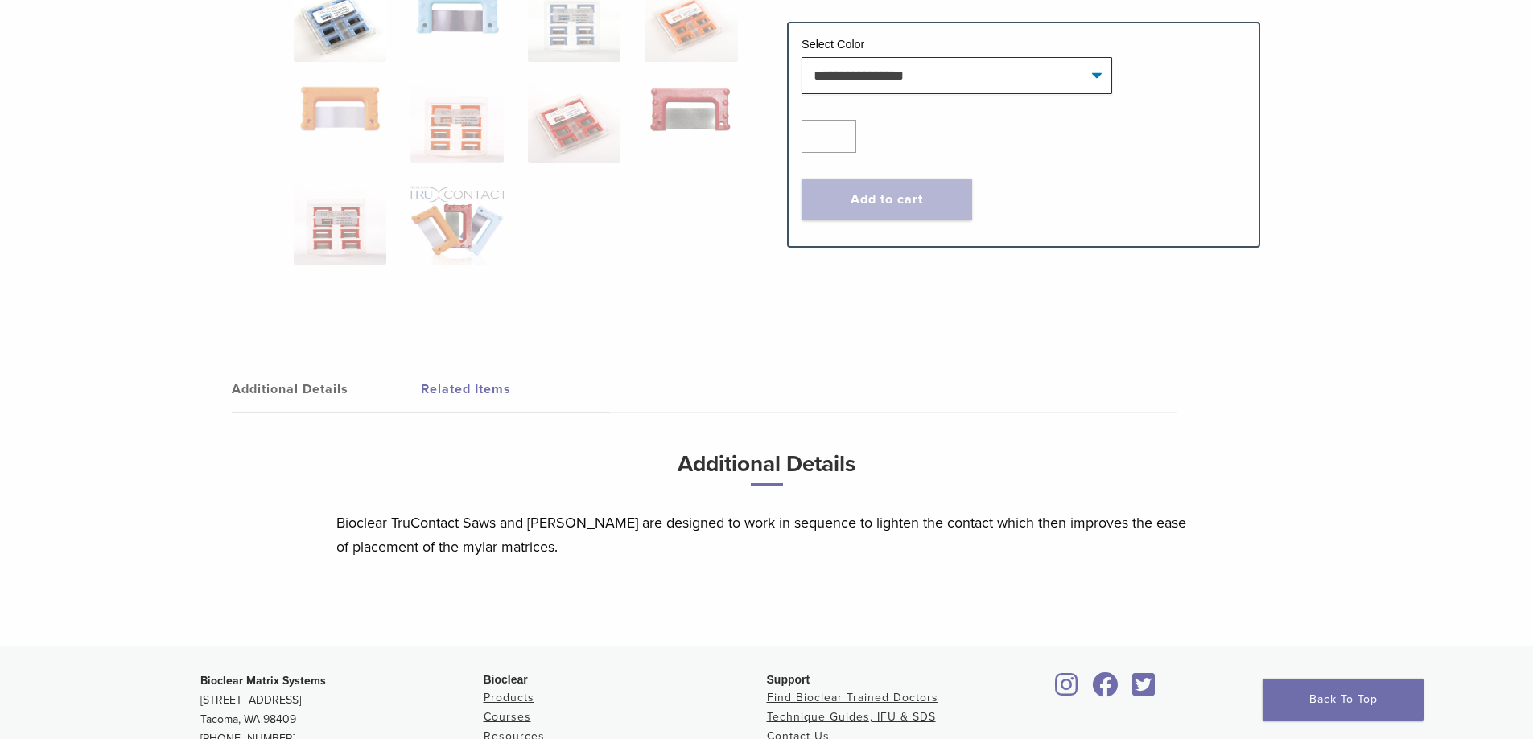
scroll to position [483, 0]
click at [309, 392] on link "Additional Details" at bounding box center [326, 388] width 189 height 45
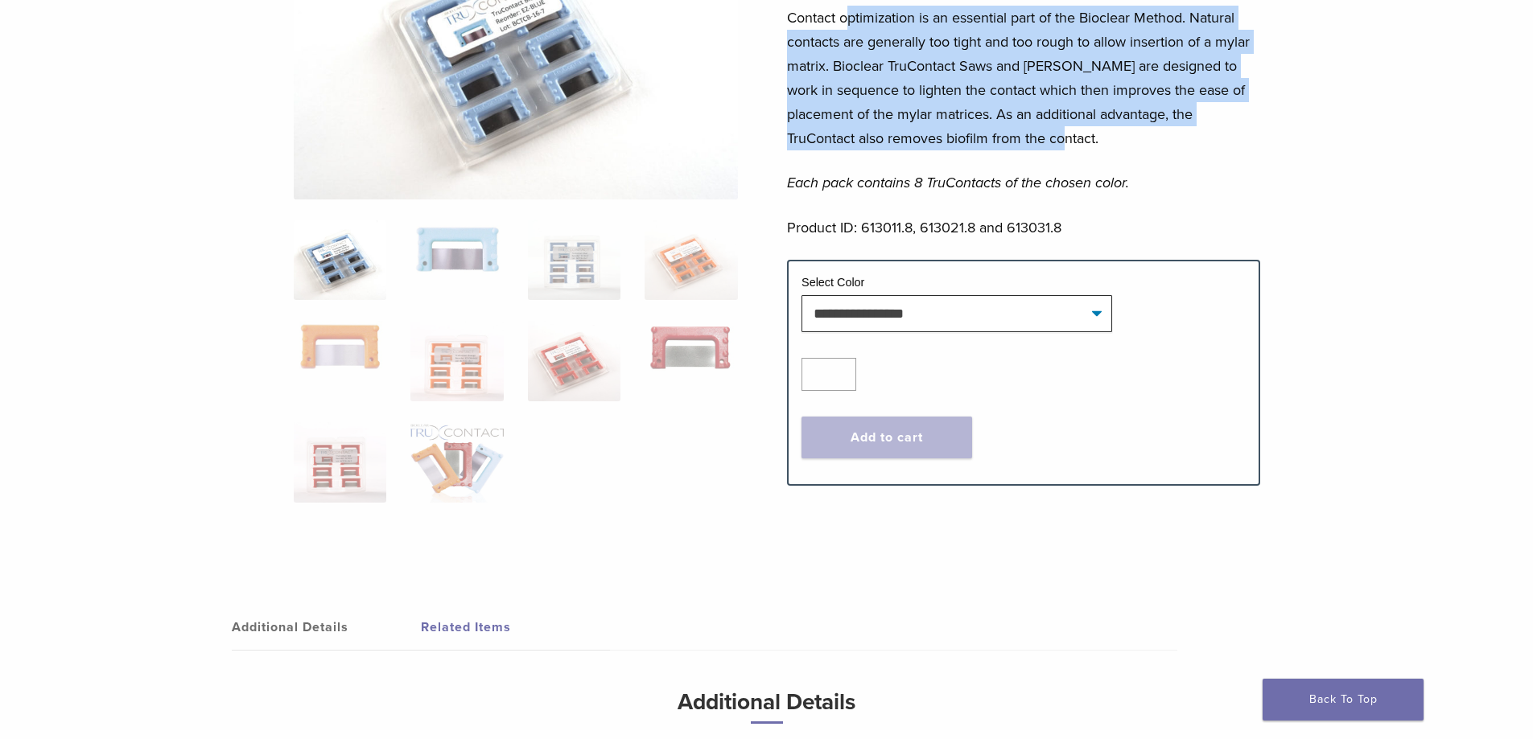
scroll to position [161, 0]
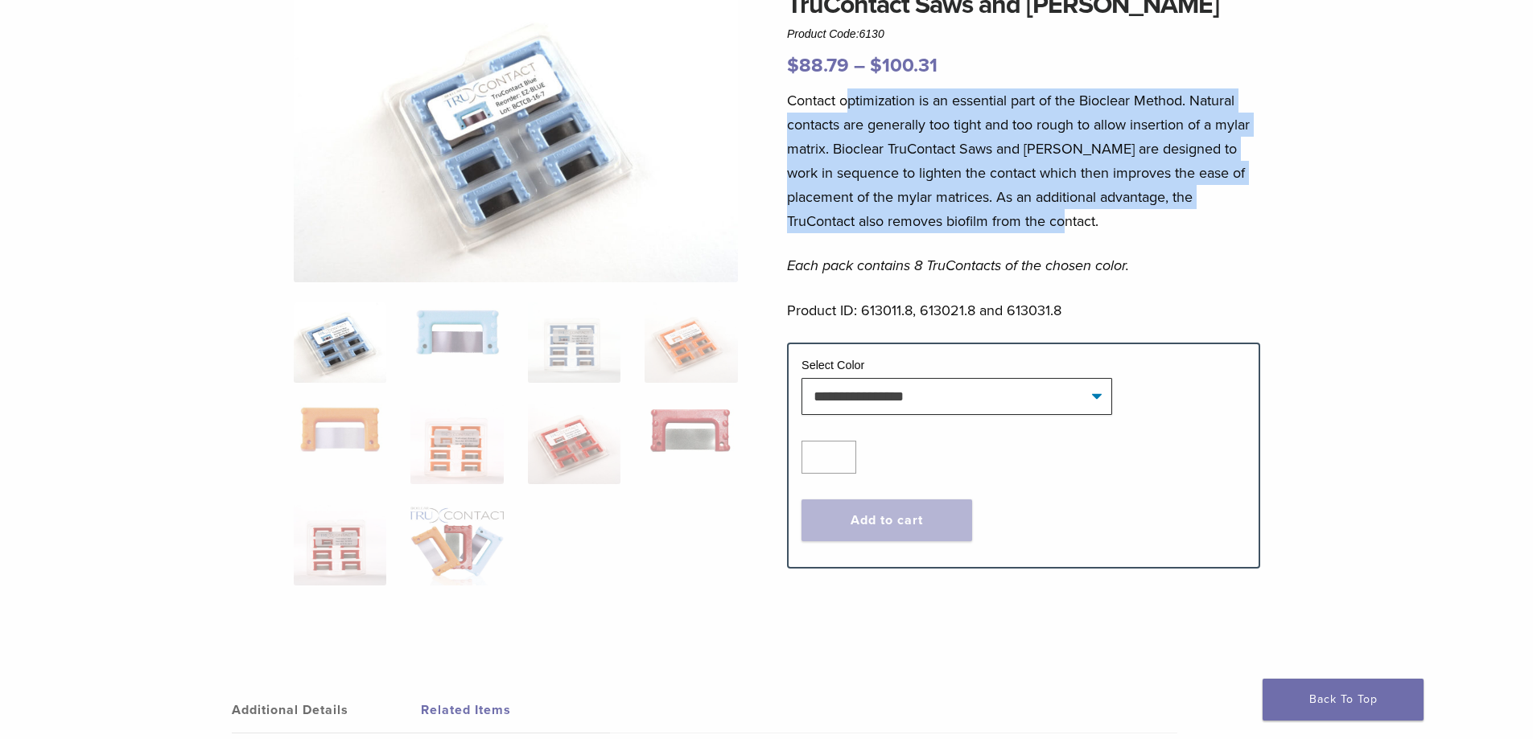
click at [335, 359] on img at bounding box center [340, 342] width 93 height 80
click at [474, 359] on img at bounding box center [456, 330] width 93 height 57
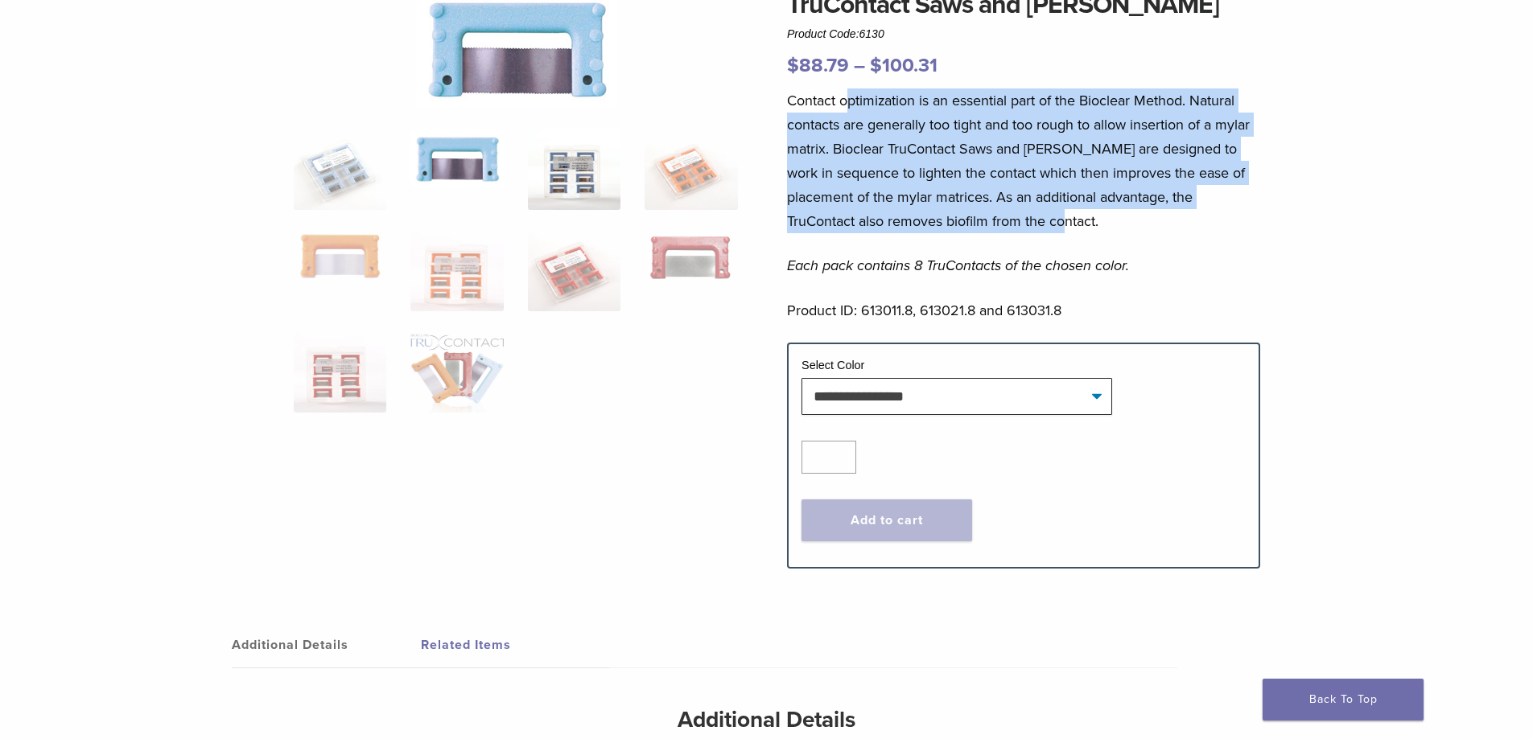
click at [551, 195] on img at bounding box center [574, 170] width 93 height 80
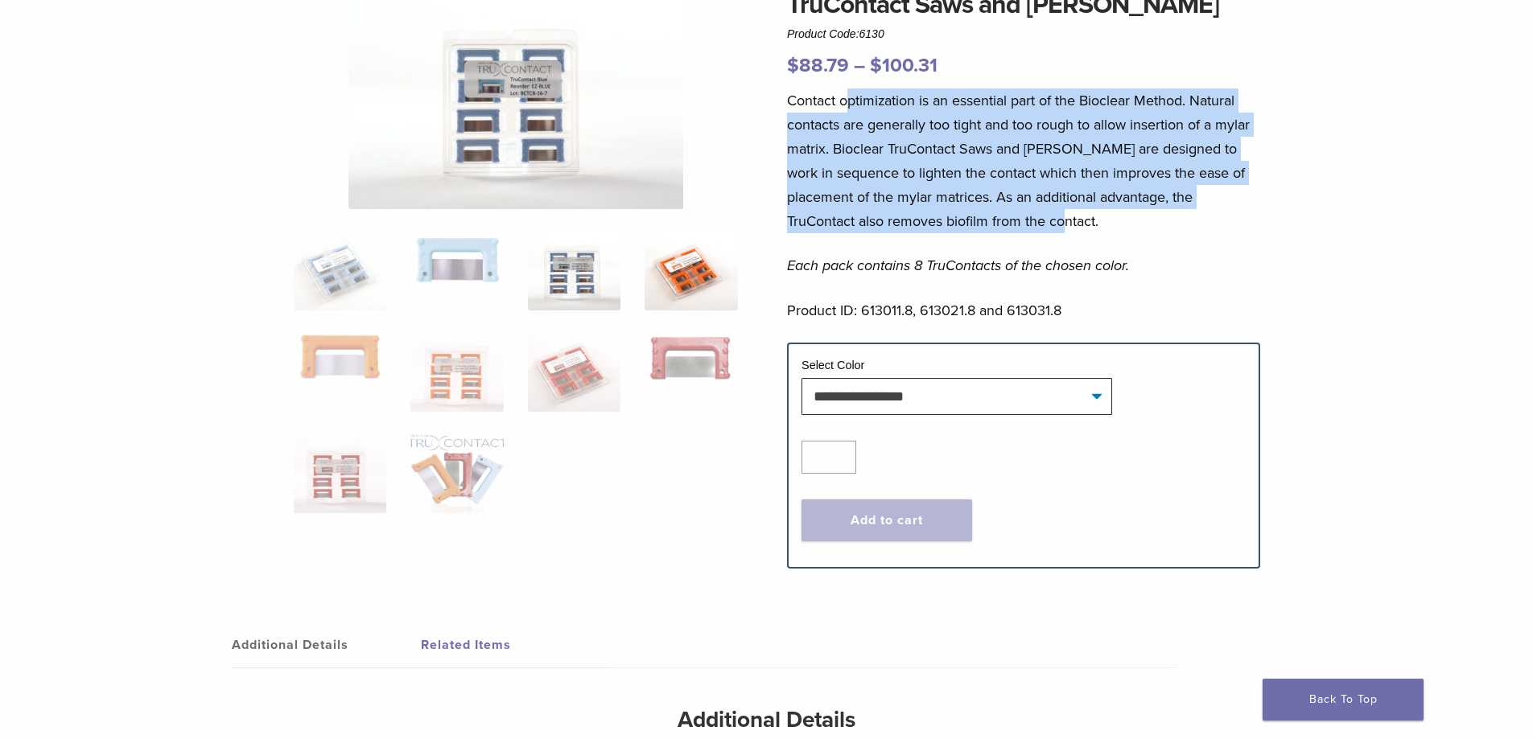
click at [710, 261] on img at bounding box center [690, 270] width 93 height 80
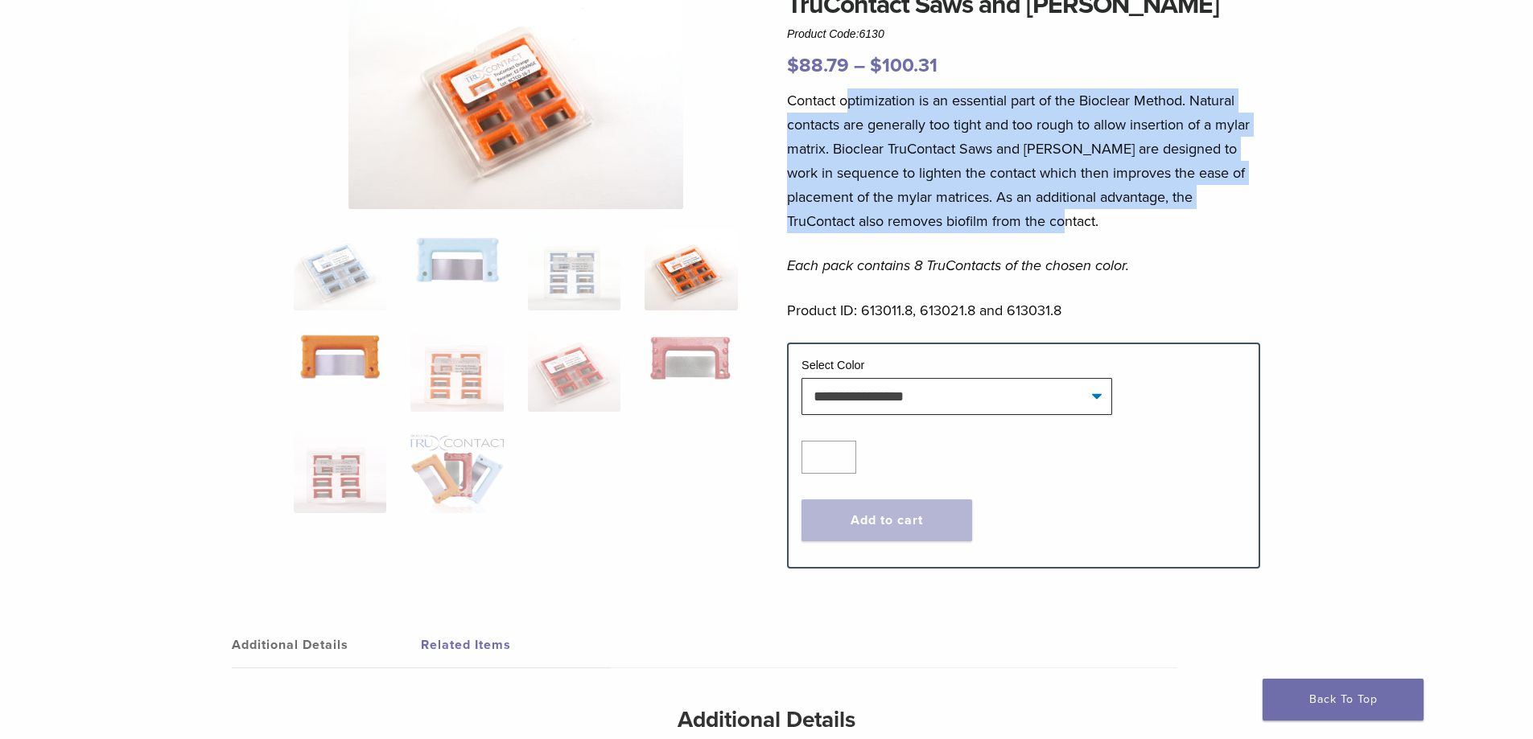
click at [352, 356] on img at bounding box center [340, 356] width 93 height 51
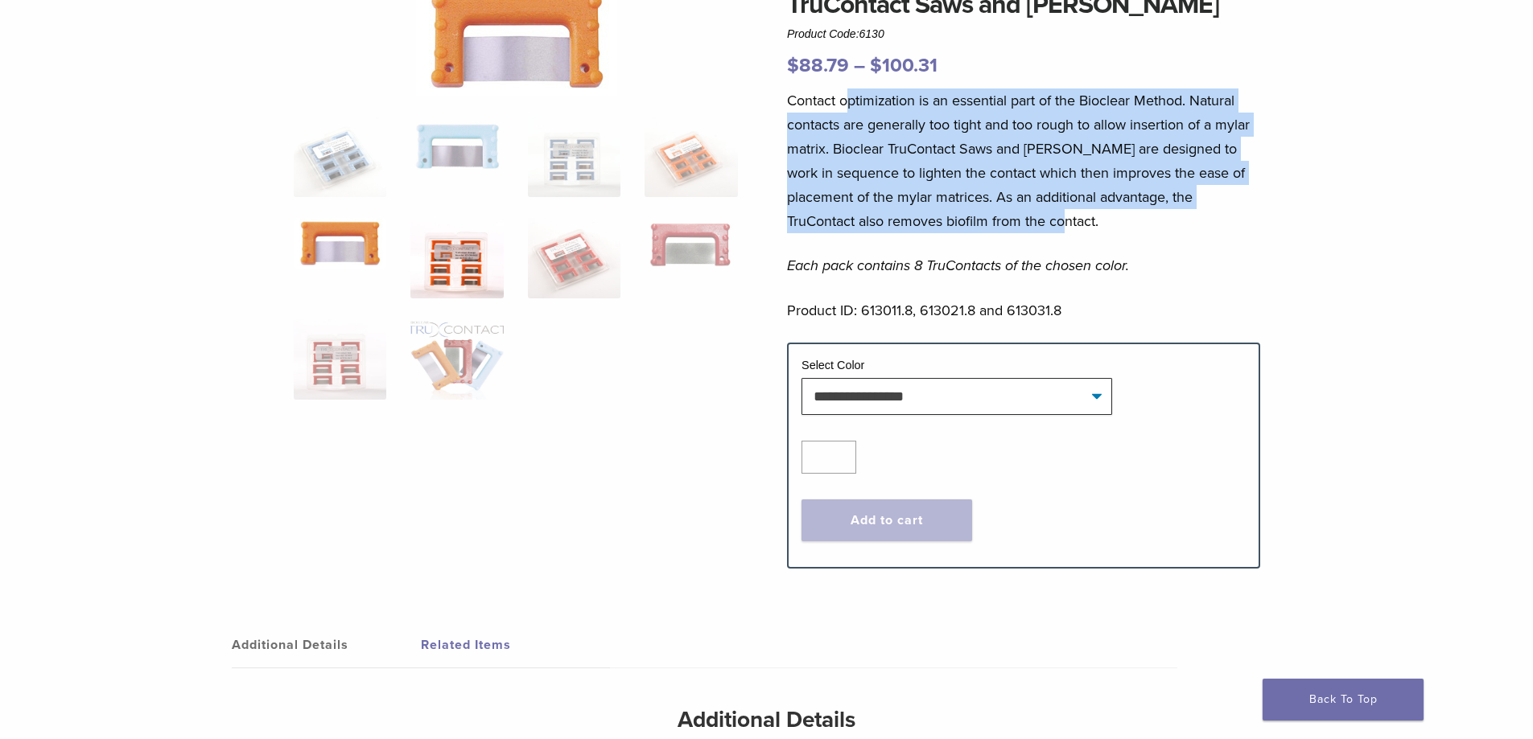
click at [438, 263] on img at bounding box center [456, 258] width 93 height 80
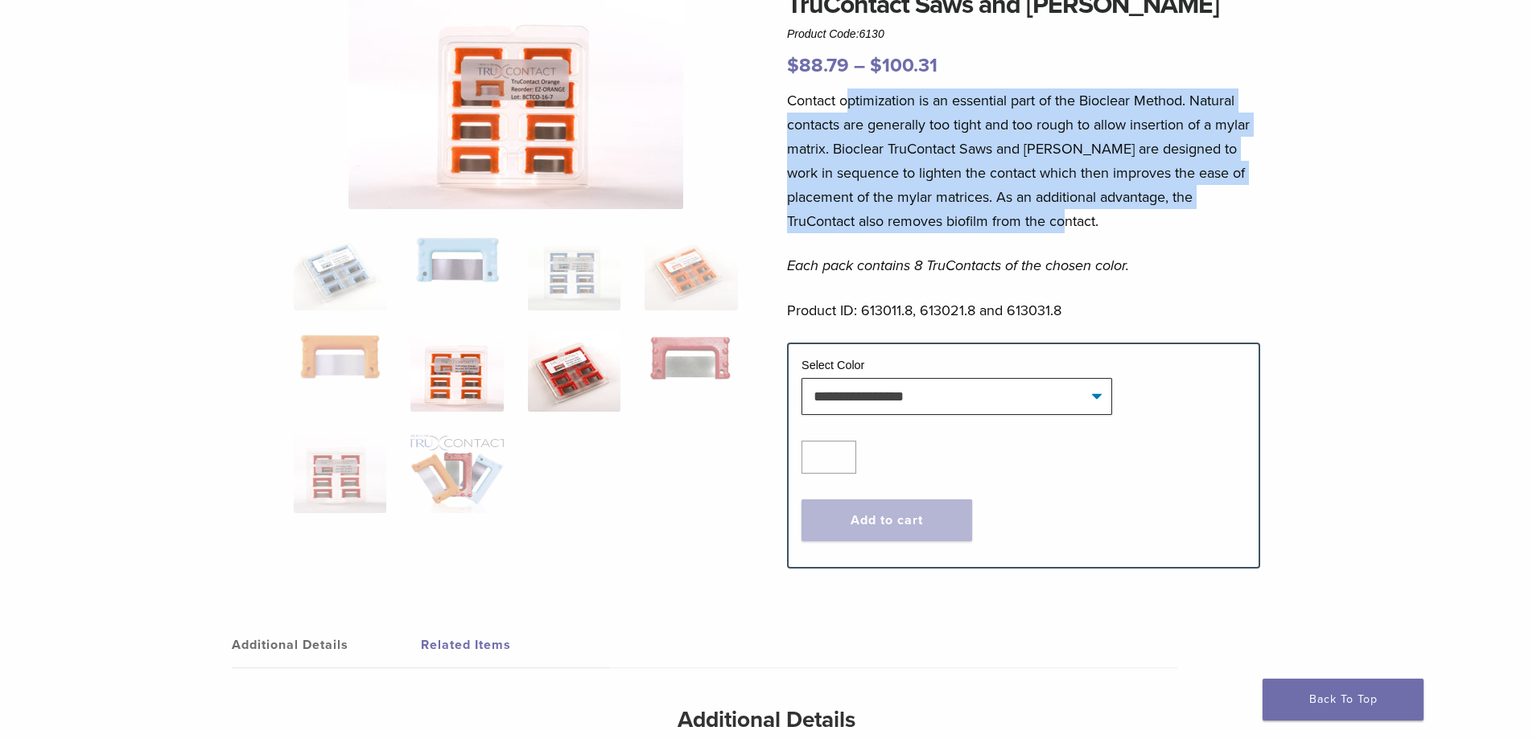
click at [589, 357] on img at bounding box center [574, 371] width 93 height 80
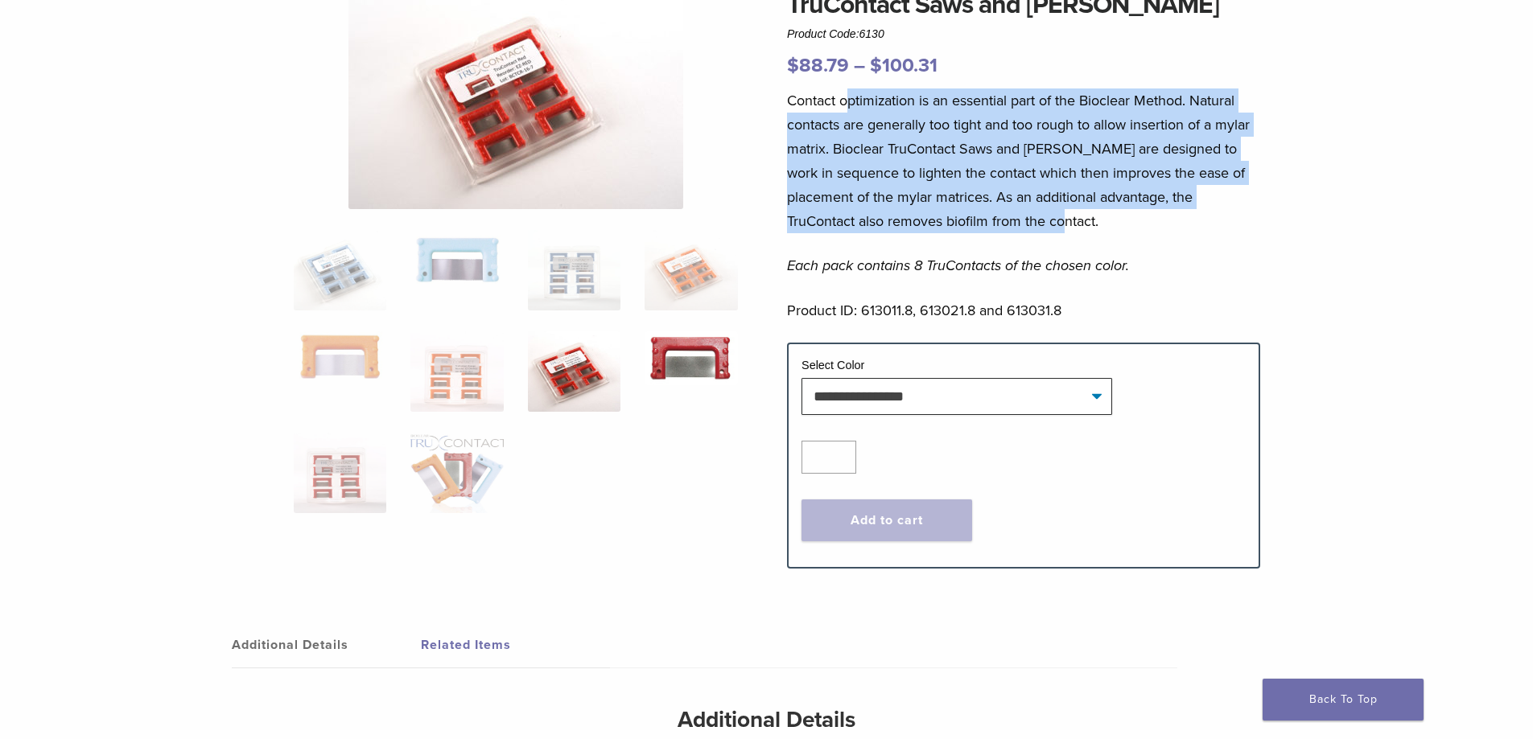
click at [709, 352] on img at bounding box center [690, 358] width 93 height 54
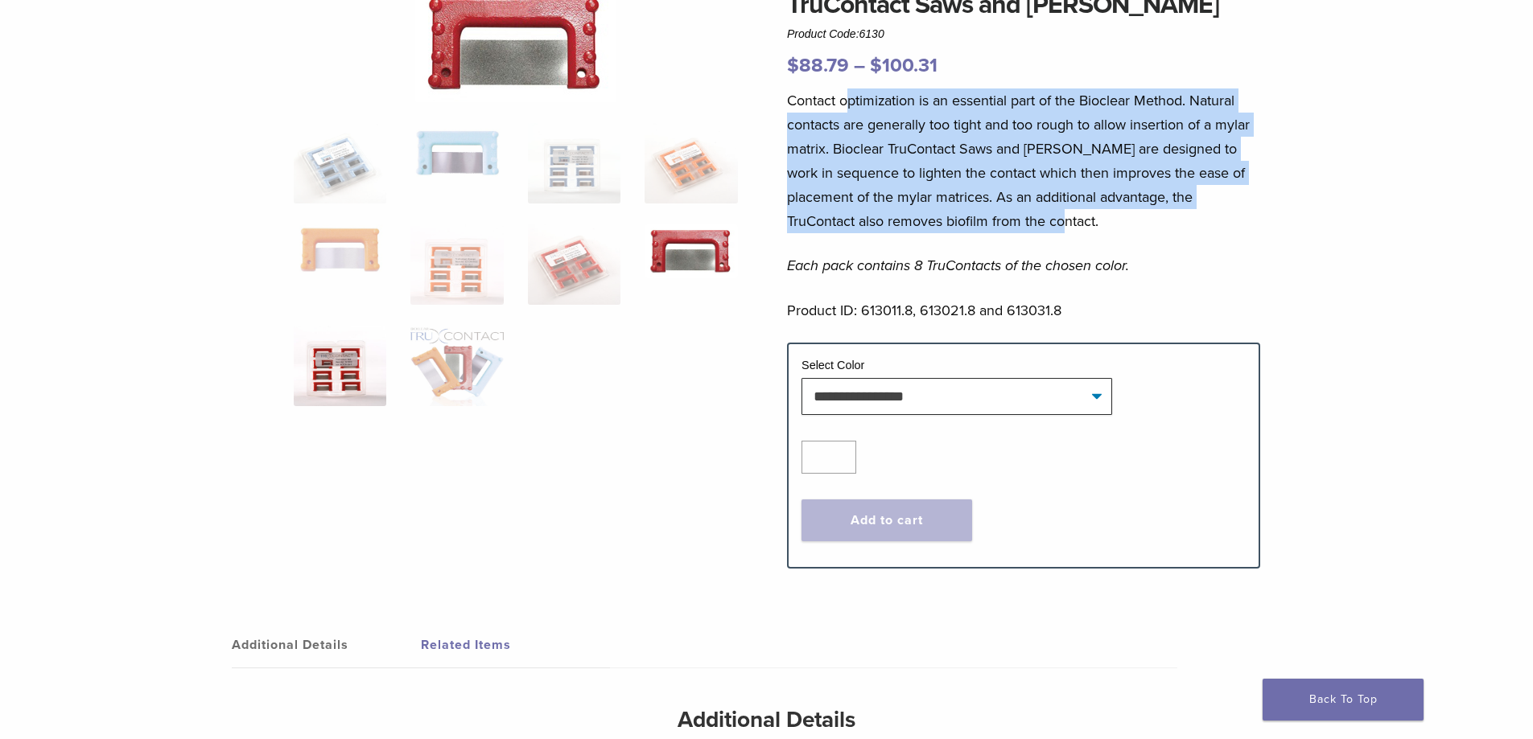
click at [322, 345] on img at bounding box center [340, 366] width 93 height 80
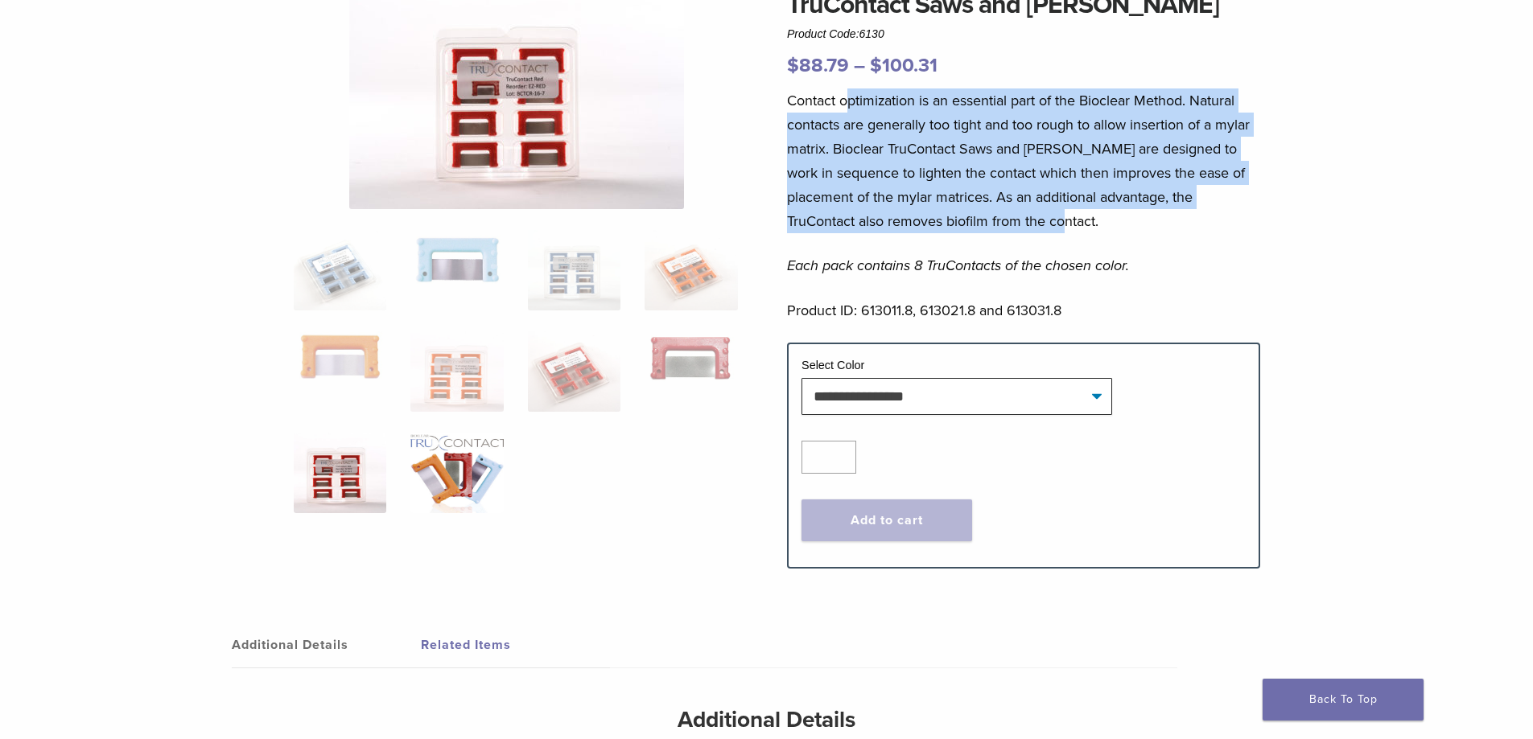
click at [477, 451] on img at bounding box center [456, 473] width 93 height 80
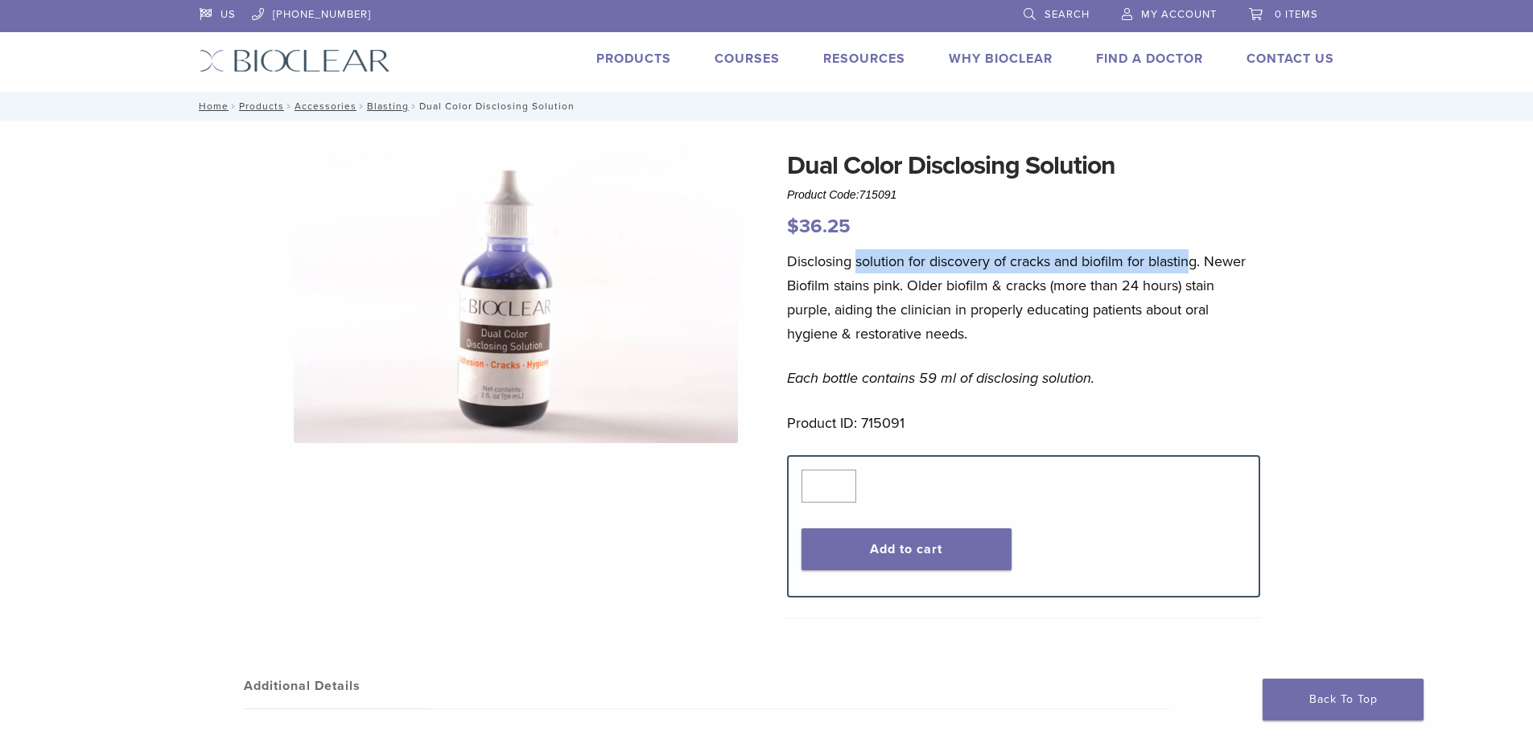
drag, startPoint x: 858, startPoint y: 254, endPoint x: 1194, endPoint y: 263, distance: 336.4
click at [1194, 264] on p "Disclosing solution for discovery of cracks and biofilm for blasting. Newer Bio…" at bounding box center [1023, 297] width 473 height 97
click at [1194, 263] on p "Disclosing solution for discovery of cracks and biofilm for blasting. Newer Bio…" at bounding box center [1023, 297] width 473 height 97
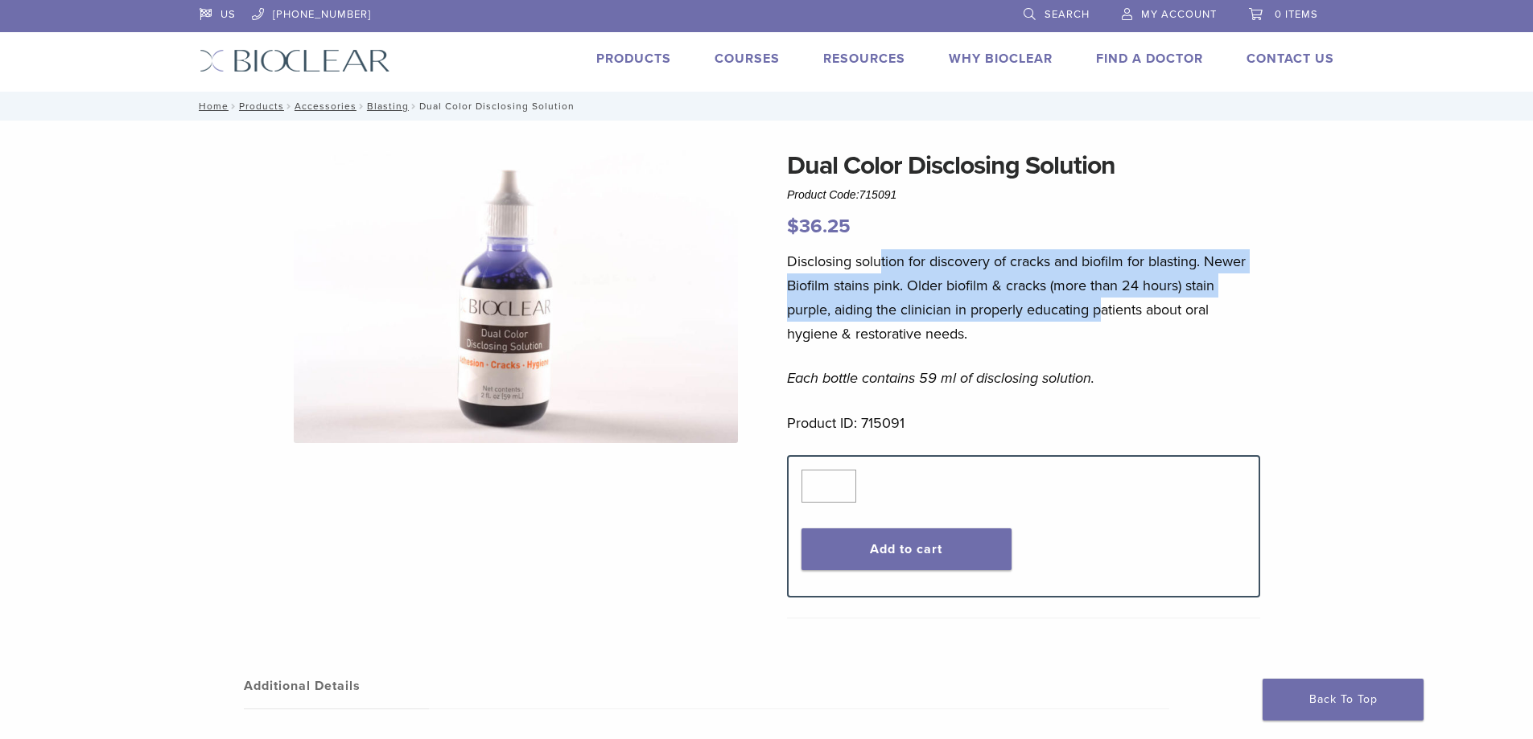
drag, startPoint x: 883, startPoint y: 263, endPoint x: 1099, endPoint y: 305, distance: 219.6
click at [1099, 305] on p "Disclosing solution for discovery of cracks and biofilm for blasting. Newer Bio…" at bounding box center [1023, 297] width 473 height 97
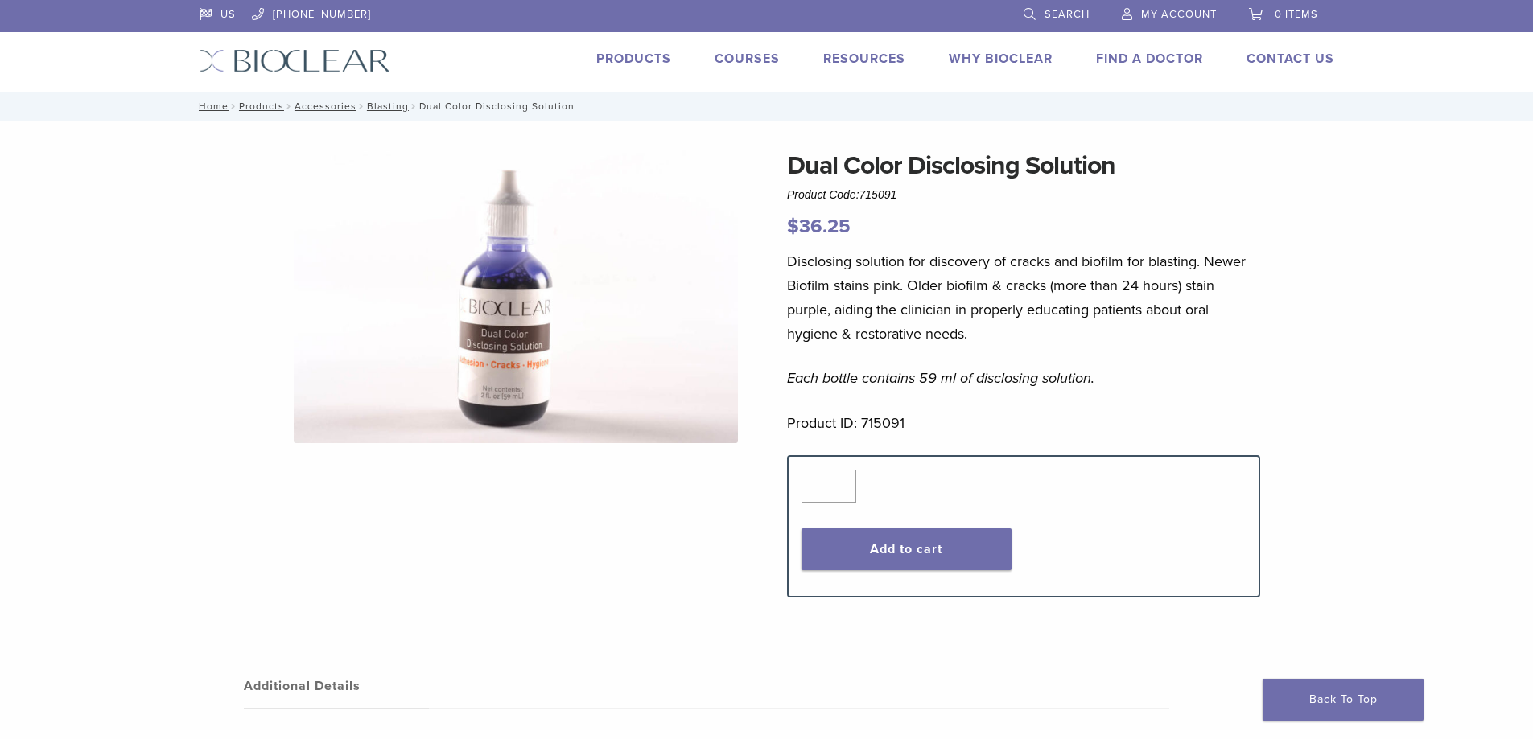
click at [1094, 331] on p "Disclosing solution for discovery of cracks and biofilm for blasting. Newer Bio…" at bounding box center [1023, 297] width 473 height 97
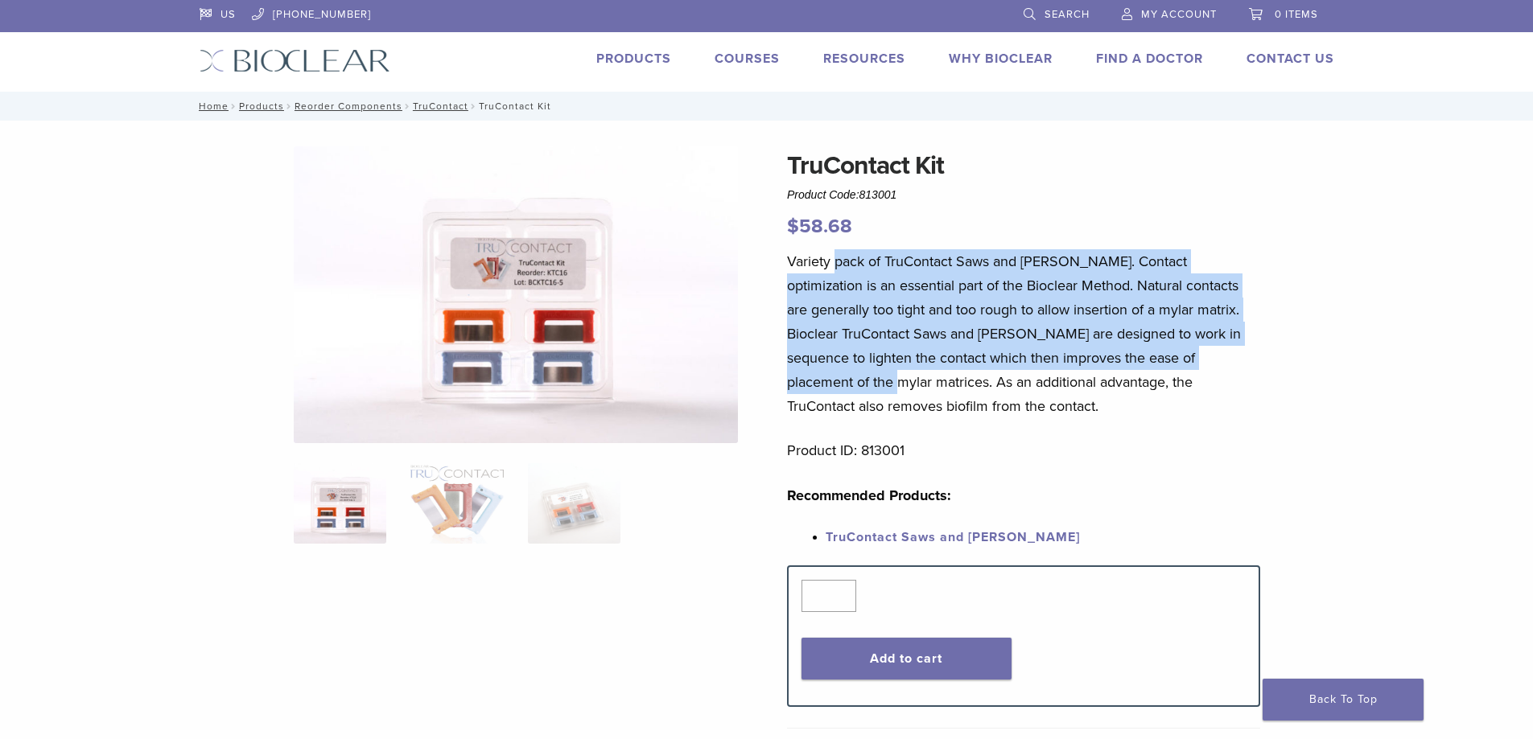
drag, startPoint x: 837, startPoint y: 261, endPoint x: 1233, endPoint y: 360, distance: 407.2
click at [1233, 360] on p "Variety pack of TruContact Saws and [PERSON_NAME]. Contact optimization is an e…" at bounding box center [1023, 333] width 473 height 169
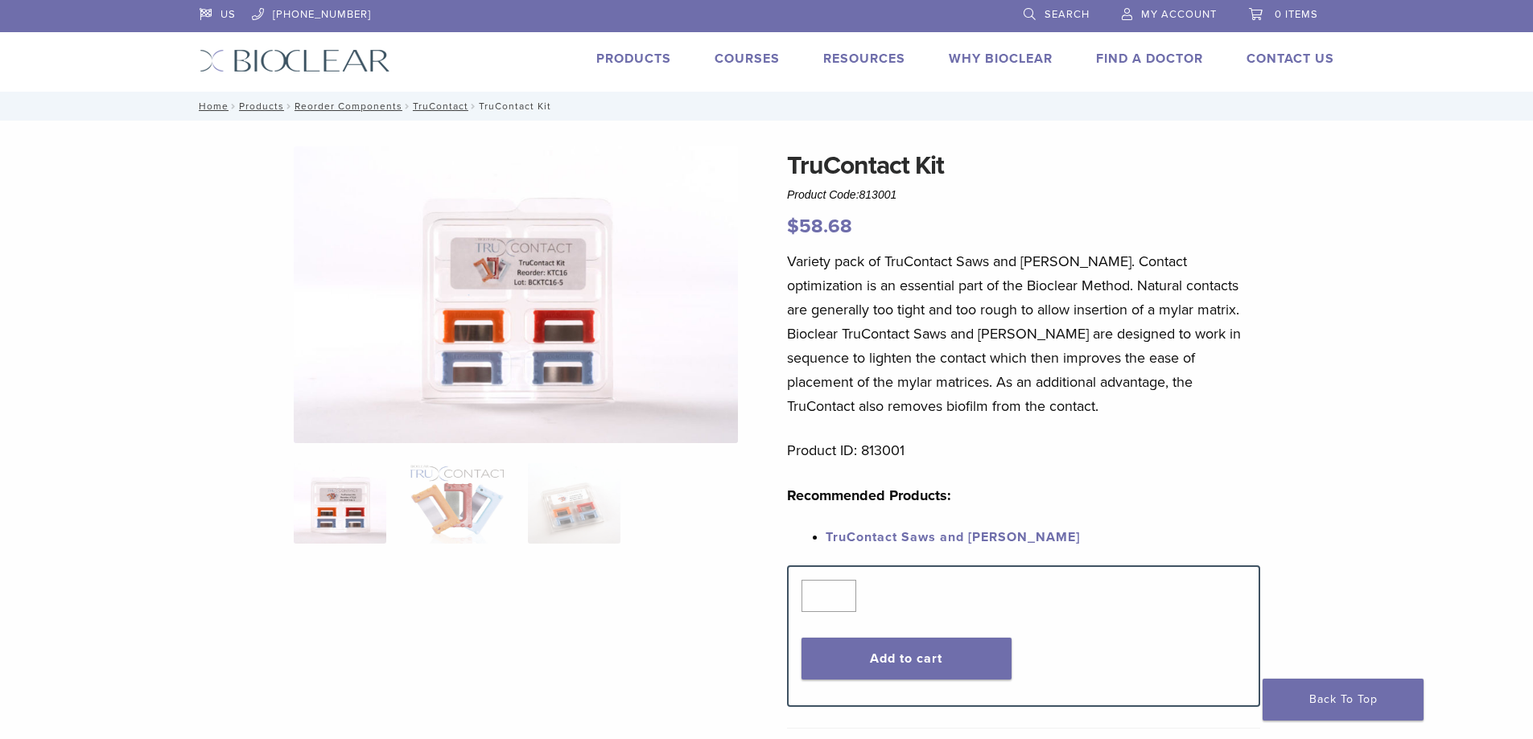
click at [1220, 404] on p "Variety pack of TruContact Saws and [PERSON_NAME]. Contact optimization is an e…" at bounding box center [1023, 333] width 473 height 169
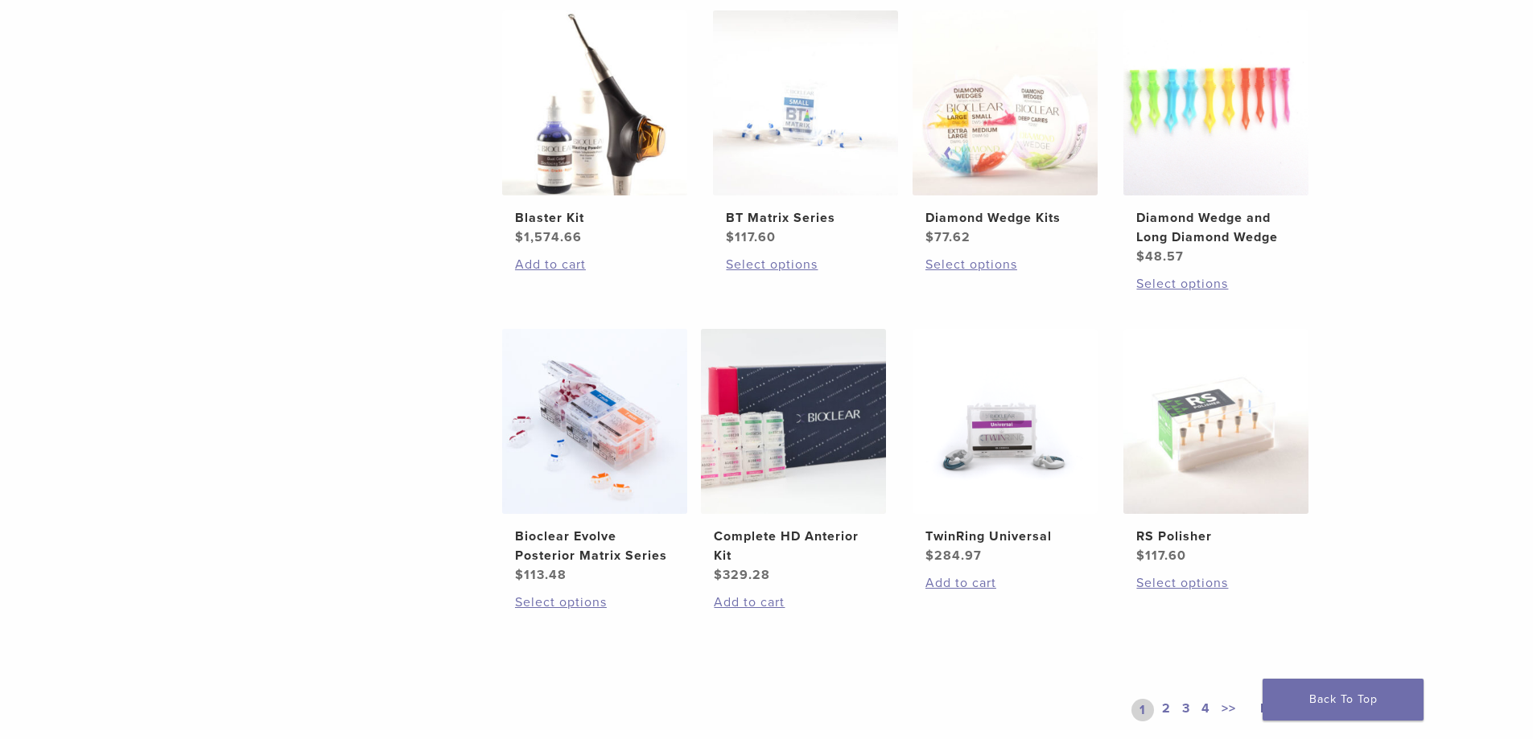
scroll to position [1046, 0]
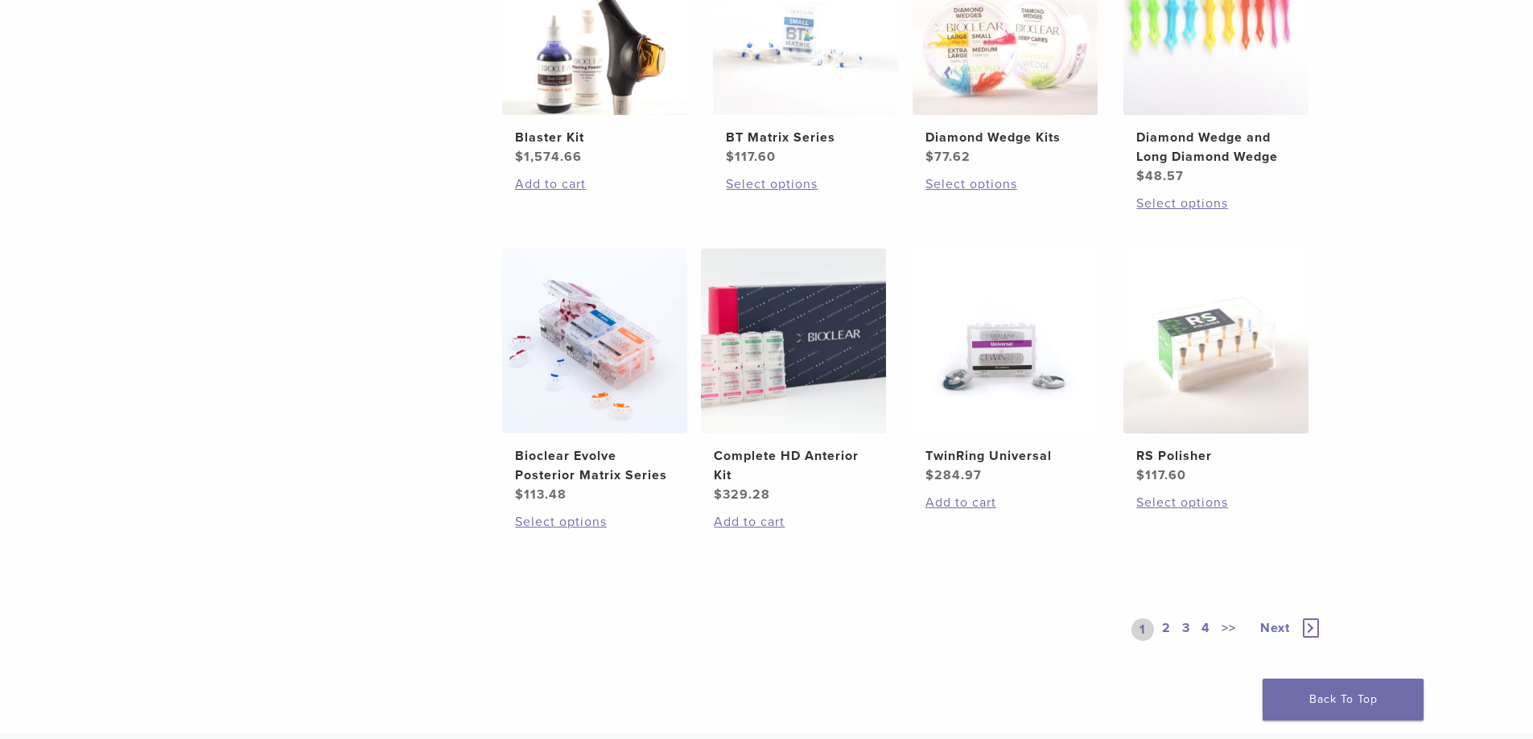
click at [1211, 628] on link "4" at bounding box center [1205, 630] width 15 height 23
click at [1200, 630] on link "4" at bounding box center [1200, 630] width 25 height 23
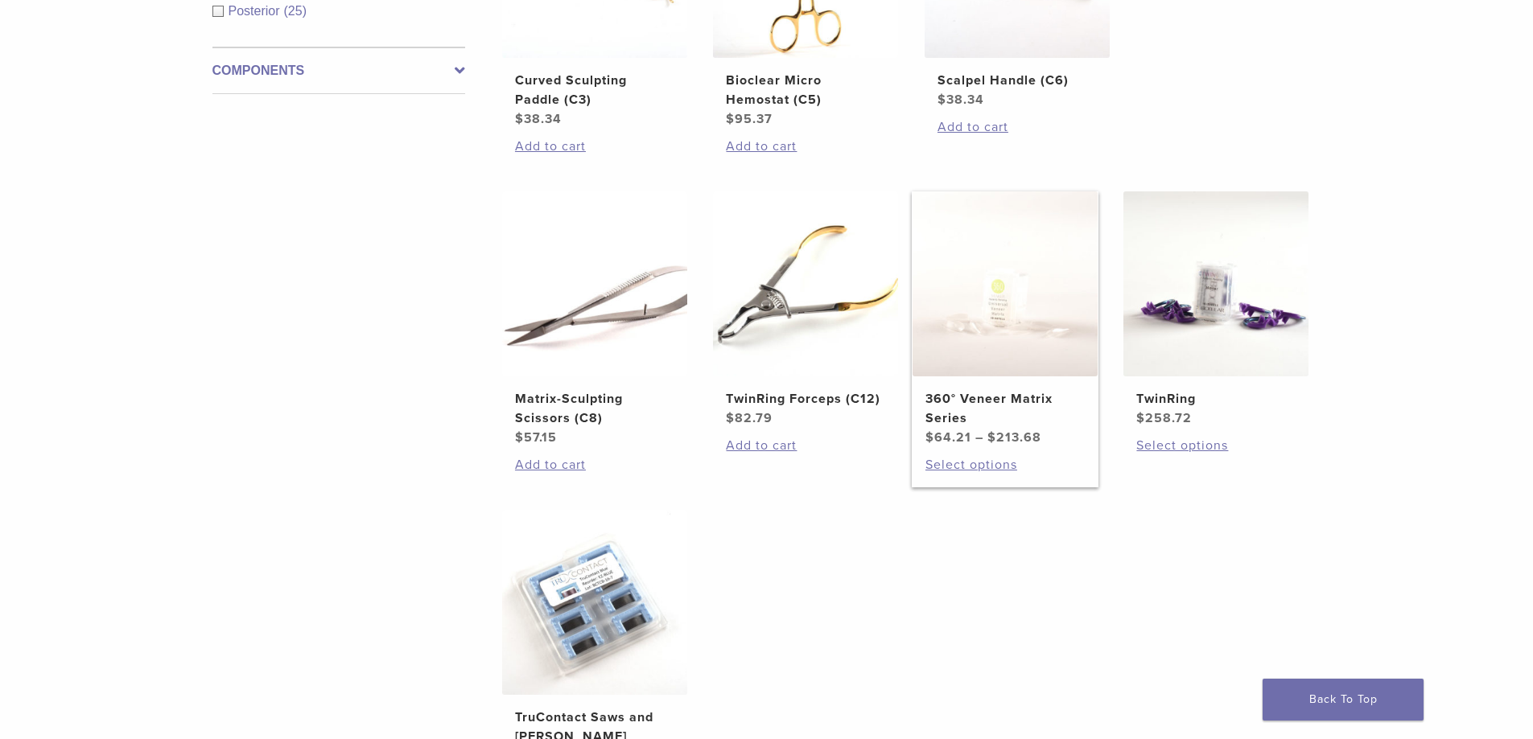
scroll to position [805, 0]
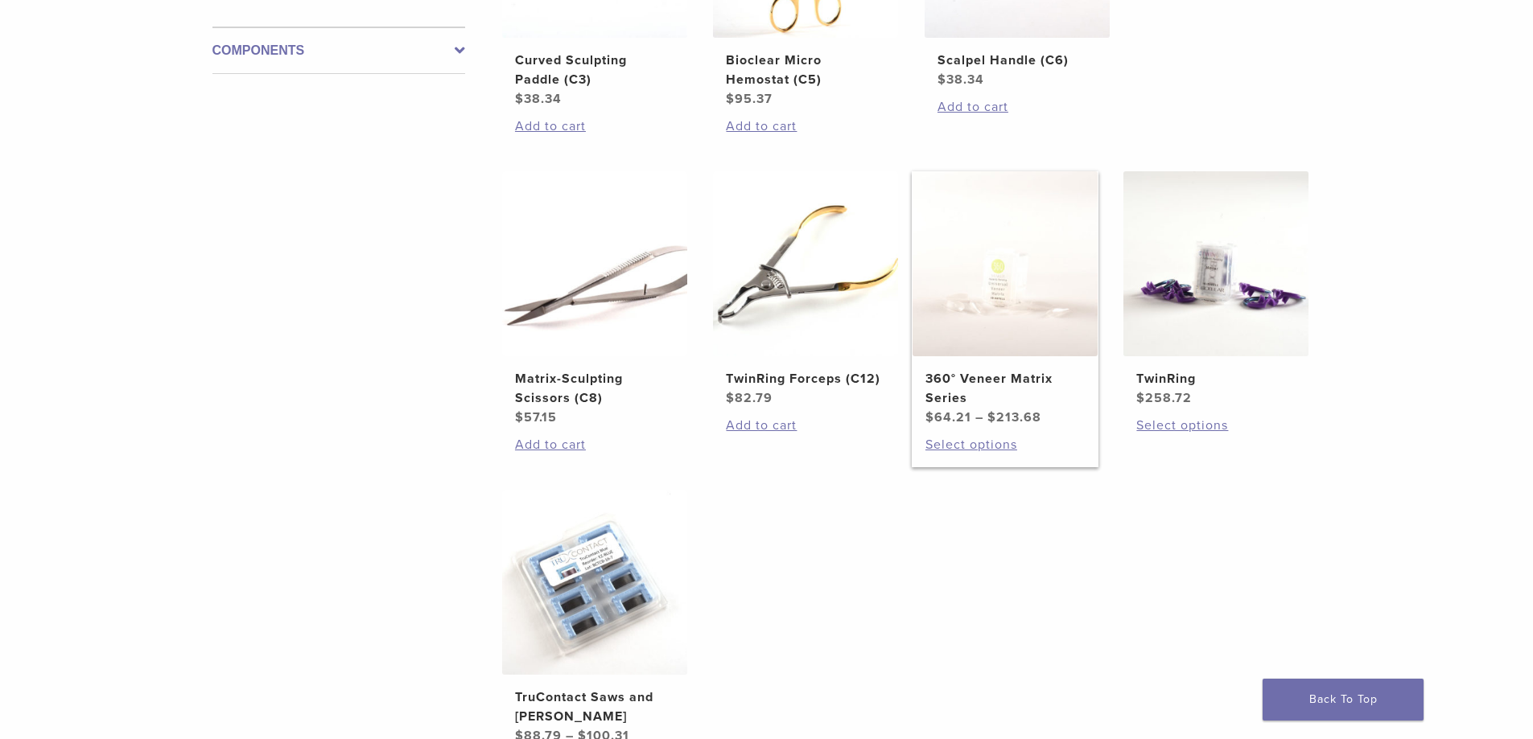
click at [1015, 328] on img at bounding box center [1004, 263] width 185 height 185
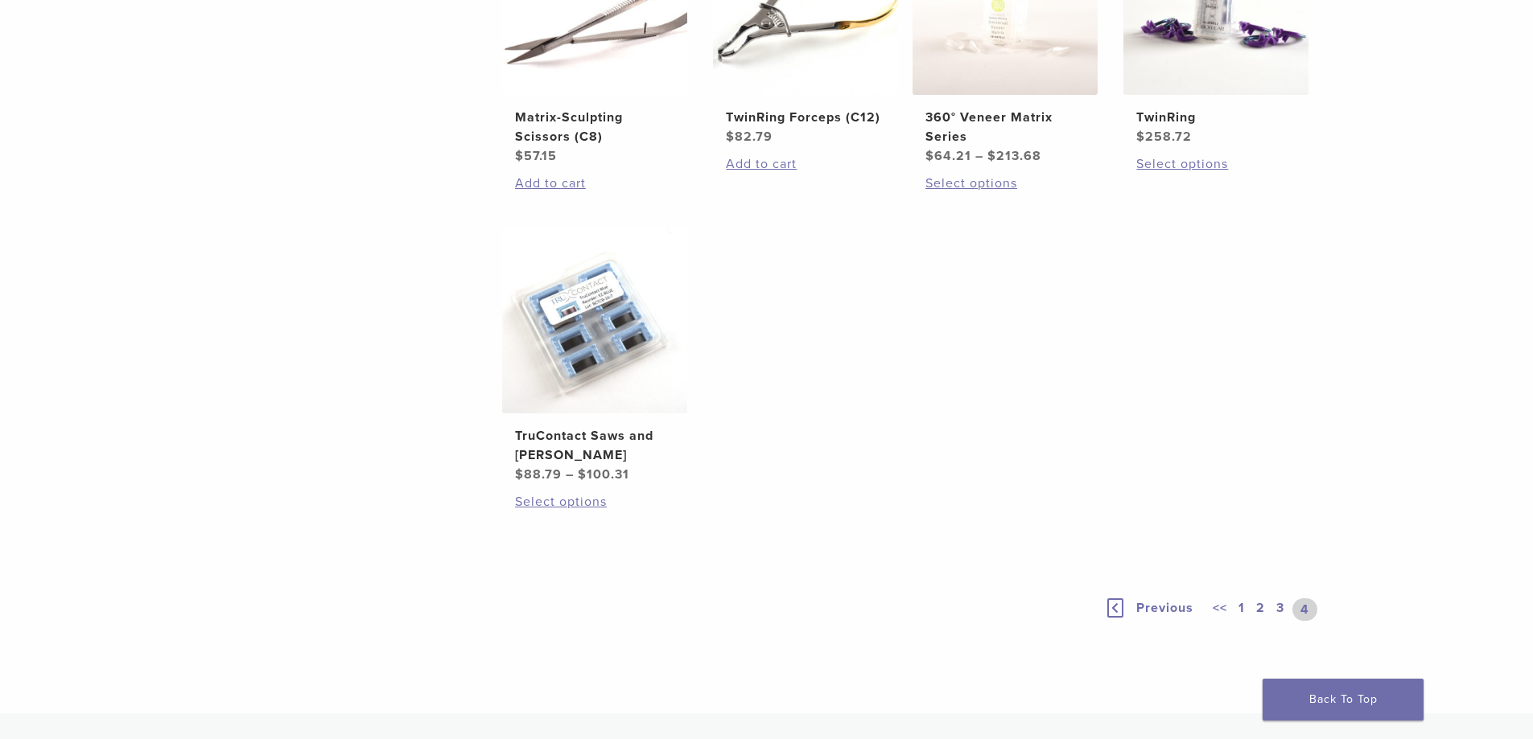
scroll to position [1126, 0]
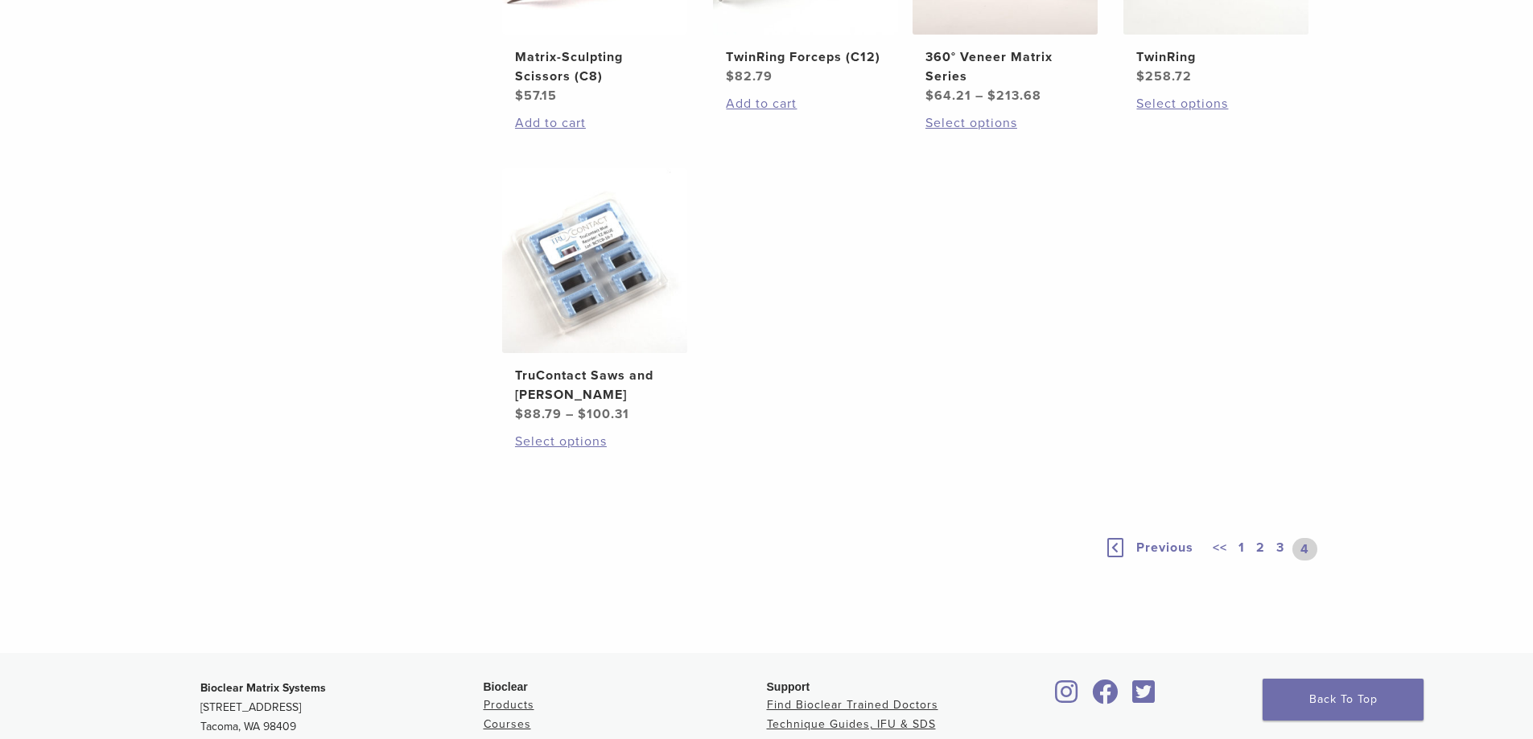
click at [1280, 549] on link "3" at bounding box center [1280, 549] width 14 height 23
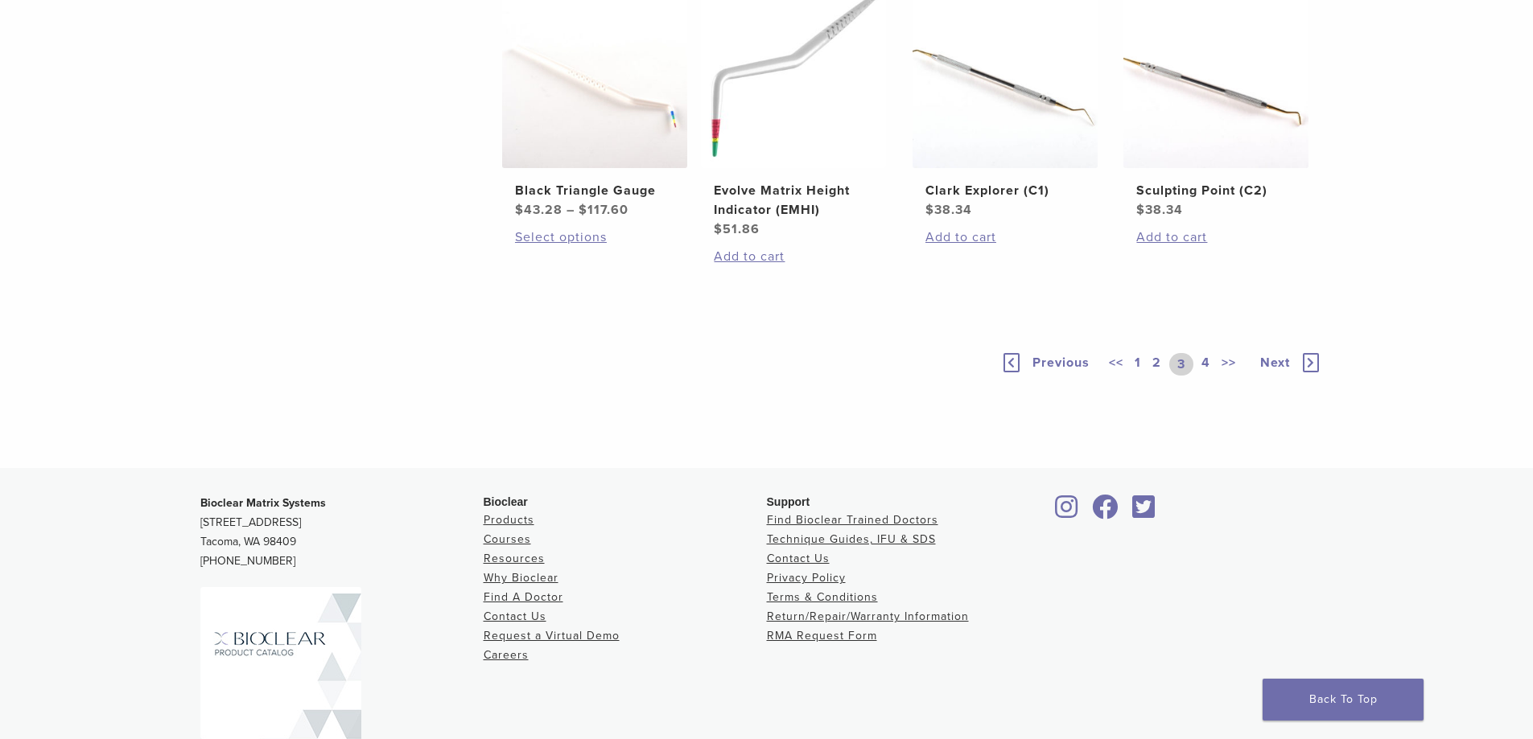
scroll to position [1046, 0]
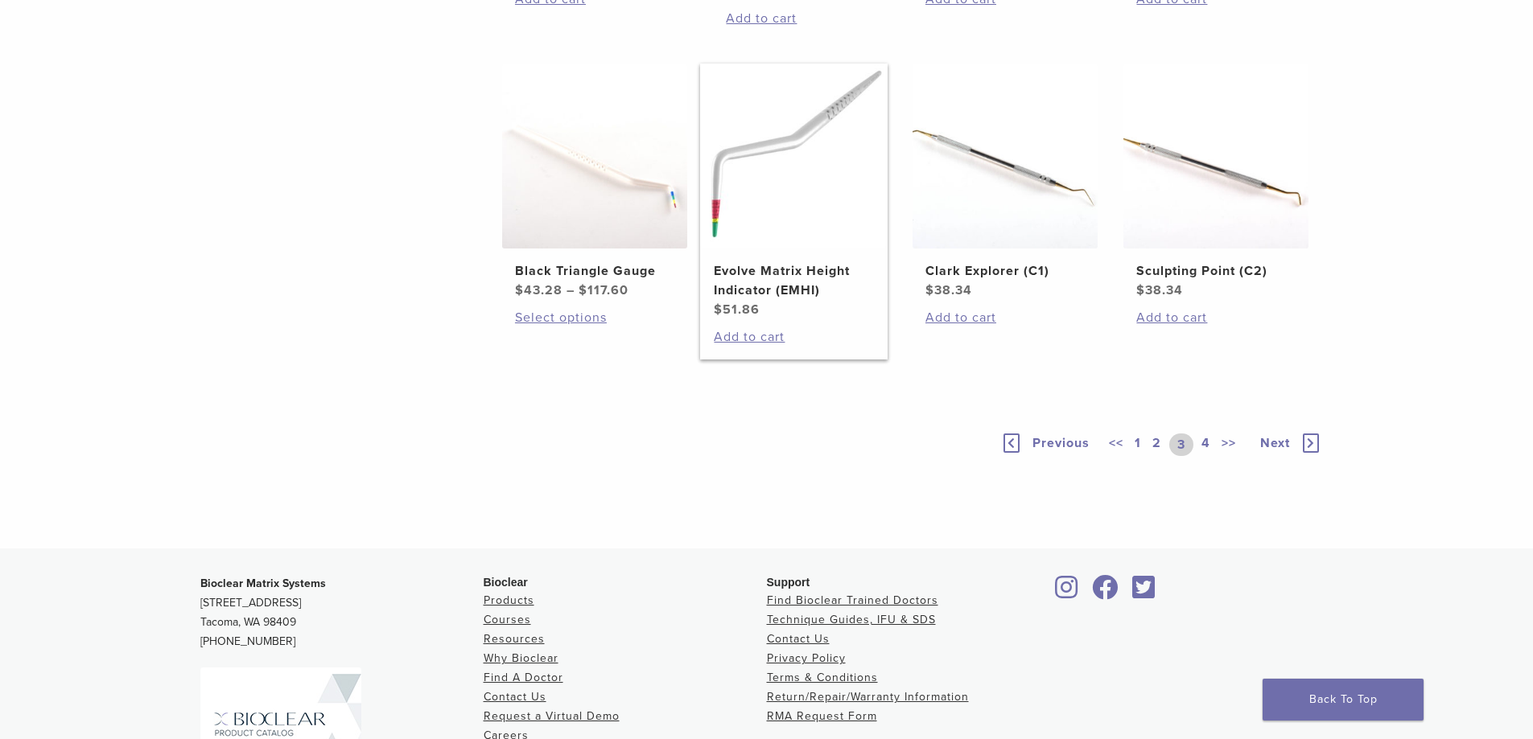
click at [770, 249] on img at bounding box center [793, 156] width 185 height 185
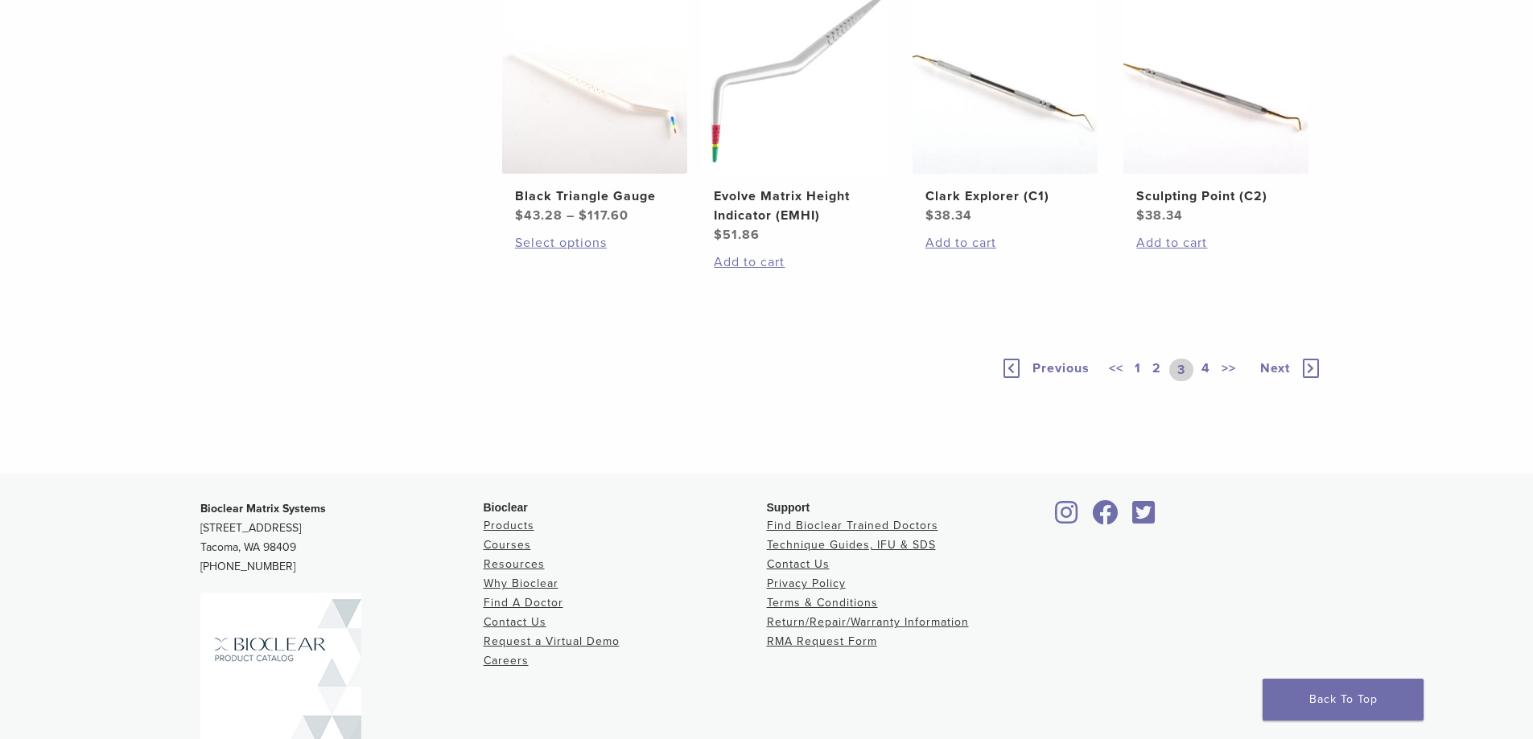
scroll to position [1126, 0]
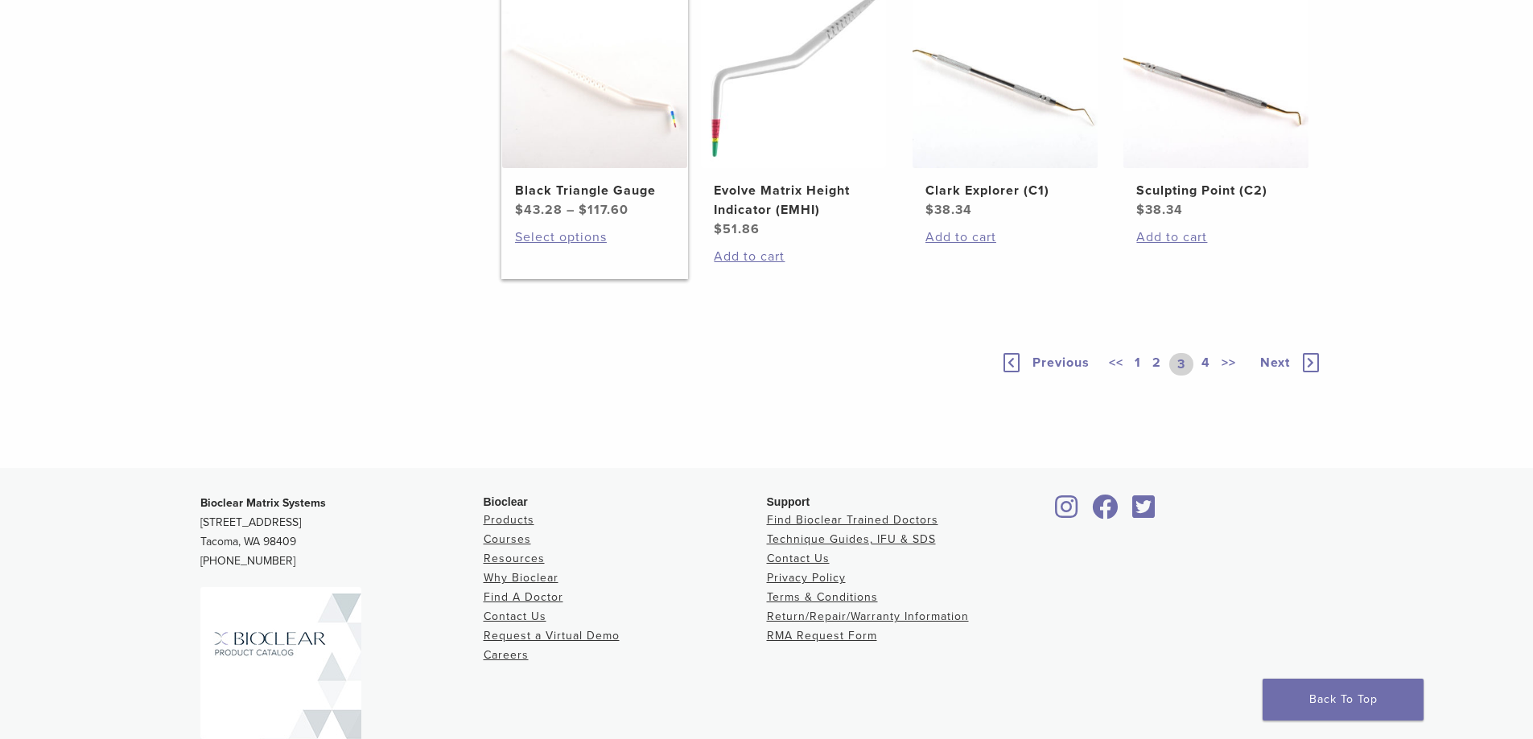
click at [617, 168] on img at bounding box center [594, 75] width 185 height 185
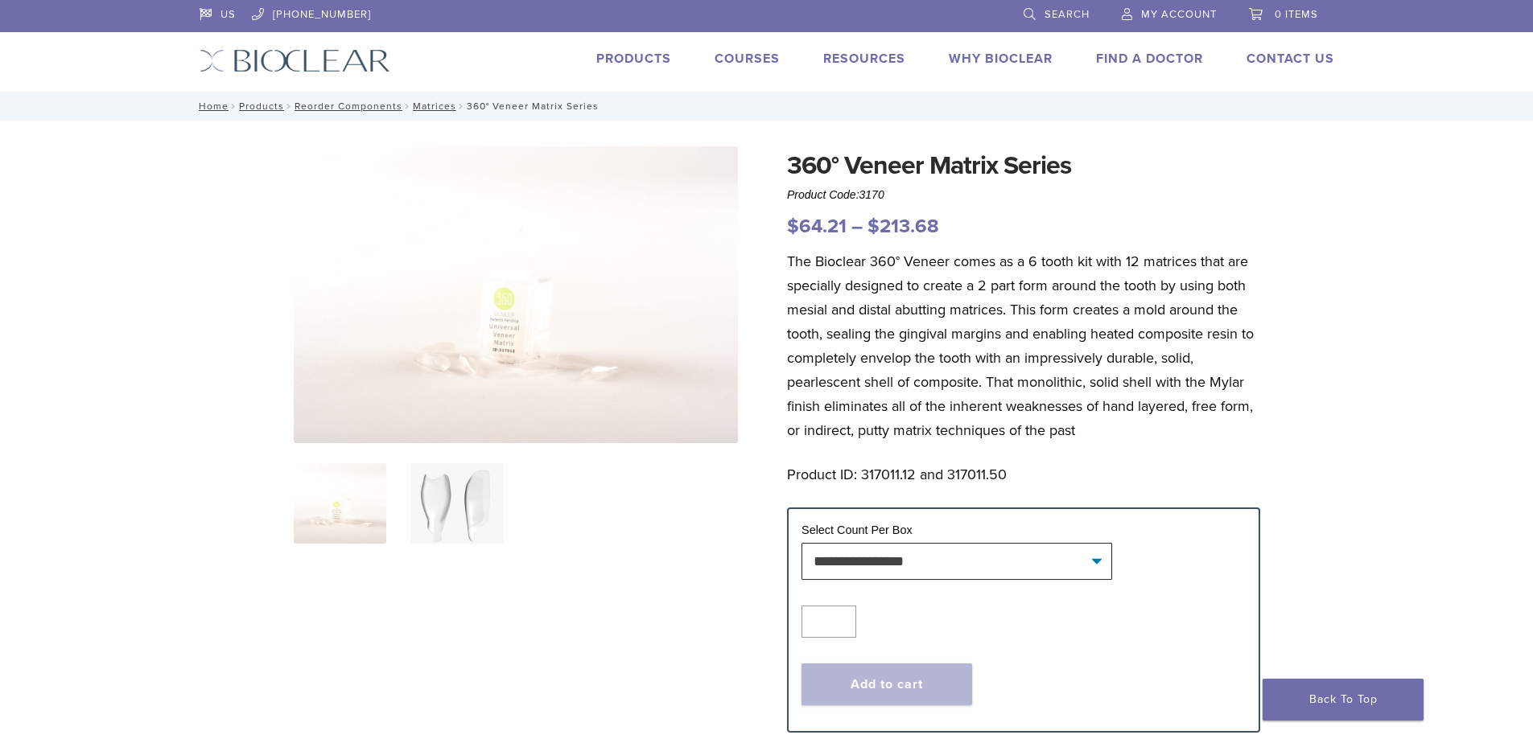
click at [434, 516] on img at bounding box center [456, 503] width 93 height 80
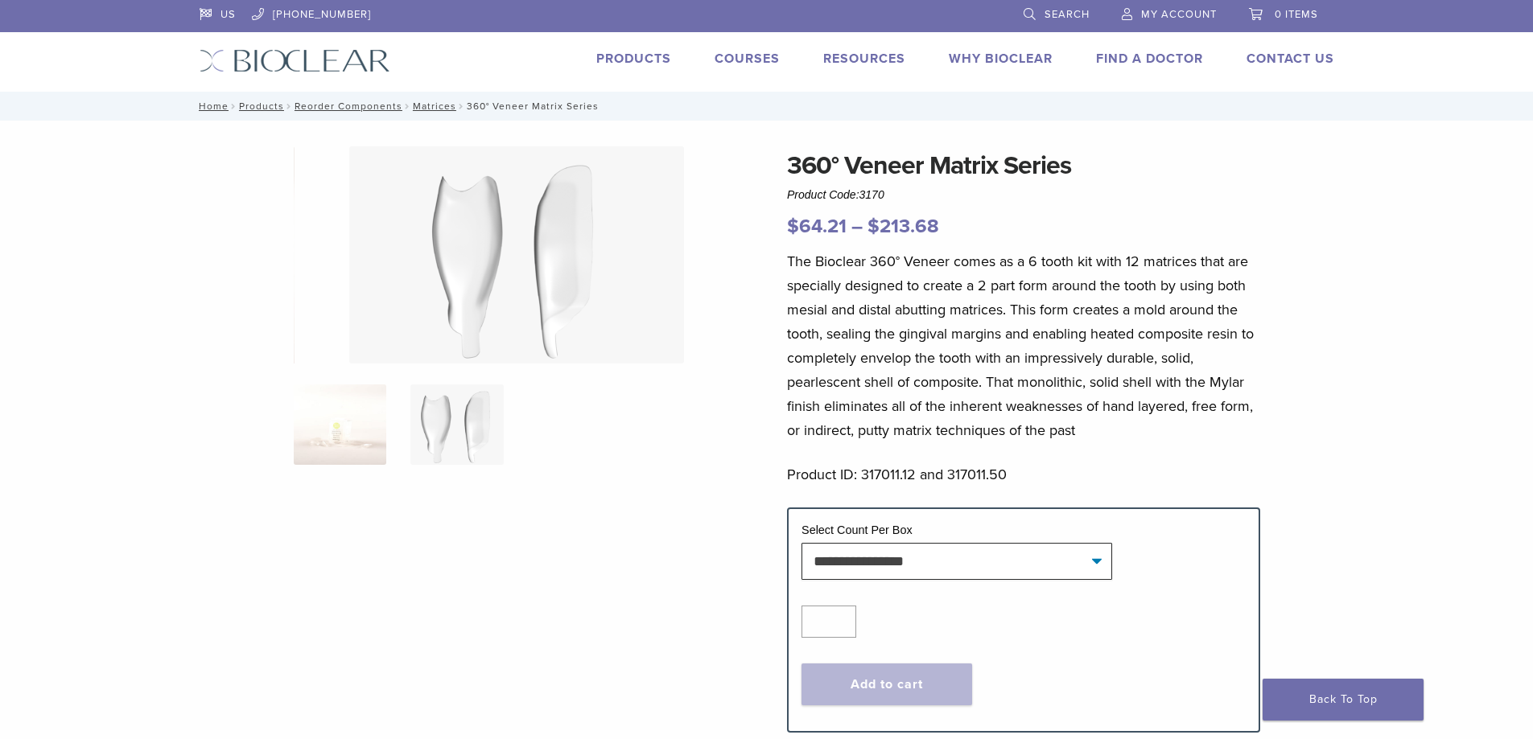
click at [341, 440] on img at bounding box center [340, 425] width 93 height 80
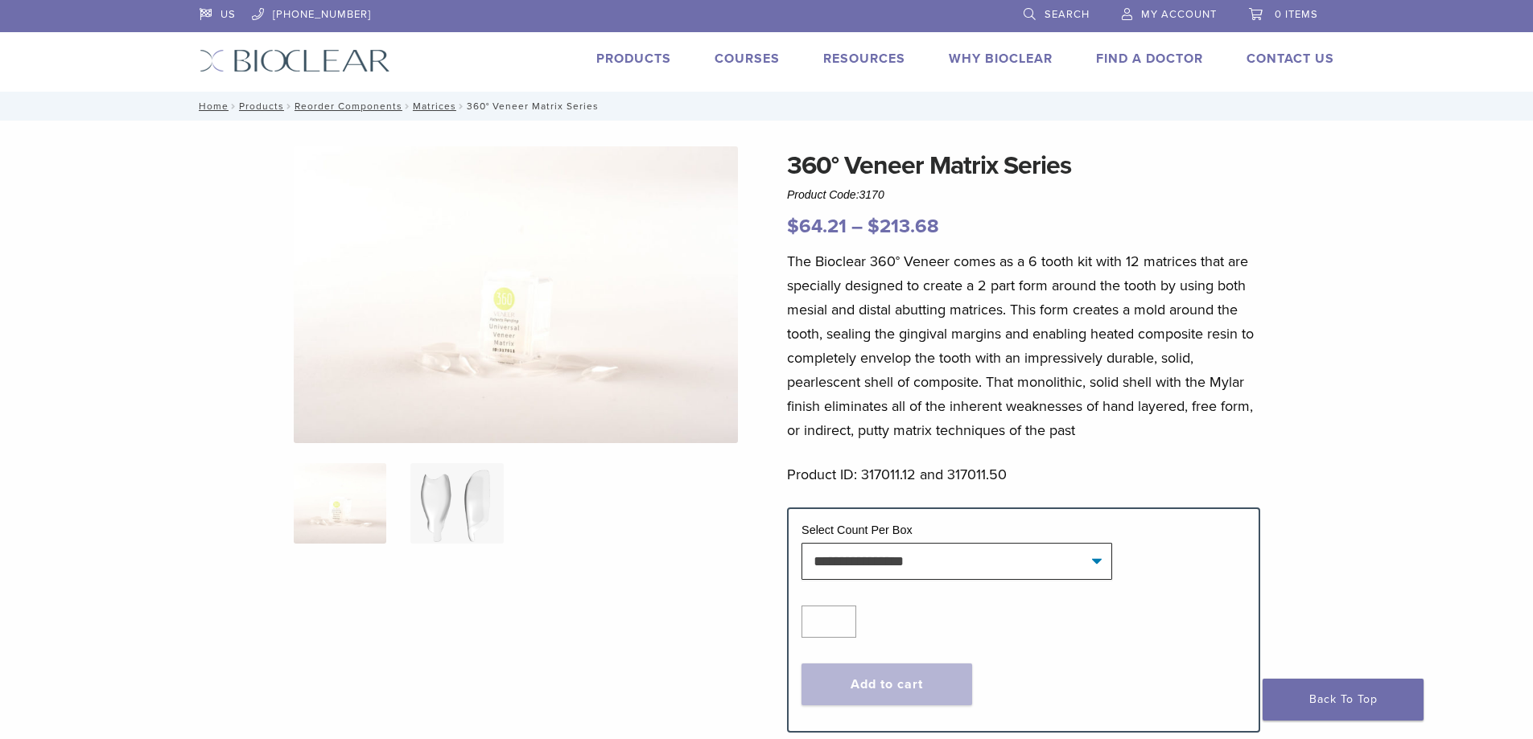
click at [444, 511] on img at bounding box center [456, 503] width 93 height 80
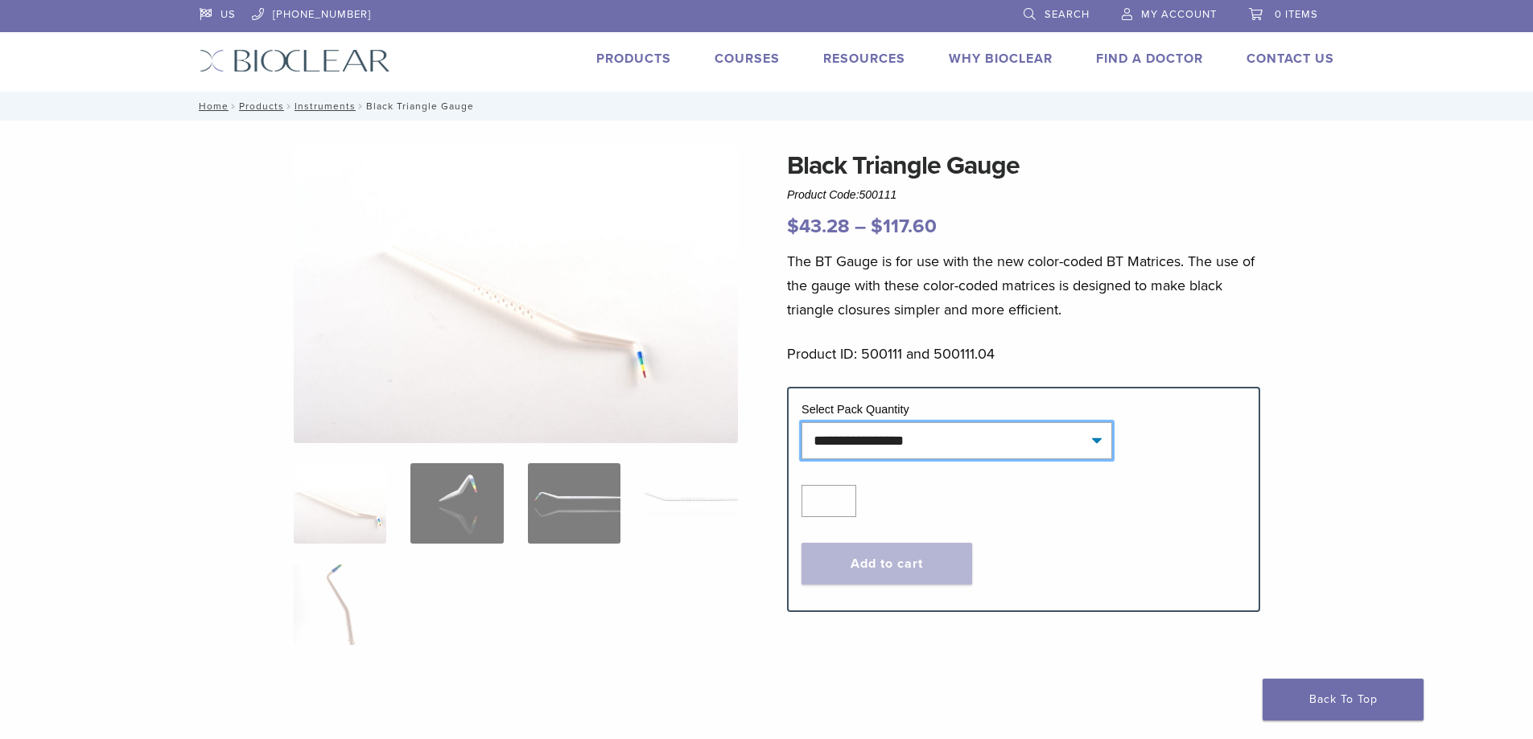
click at [972, 446] on select "**********" at bounding box center [956, 440] width 311 height 37
select select "******"
click at [801, 422] on select "**********" at bounding box center [956, 440] width 311 height 37
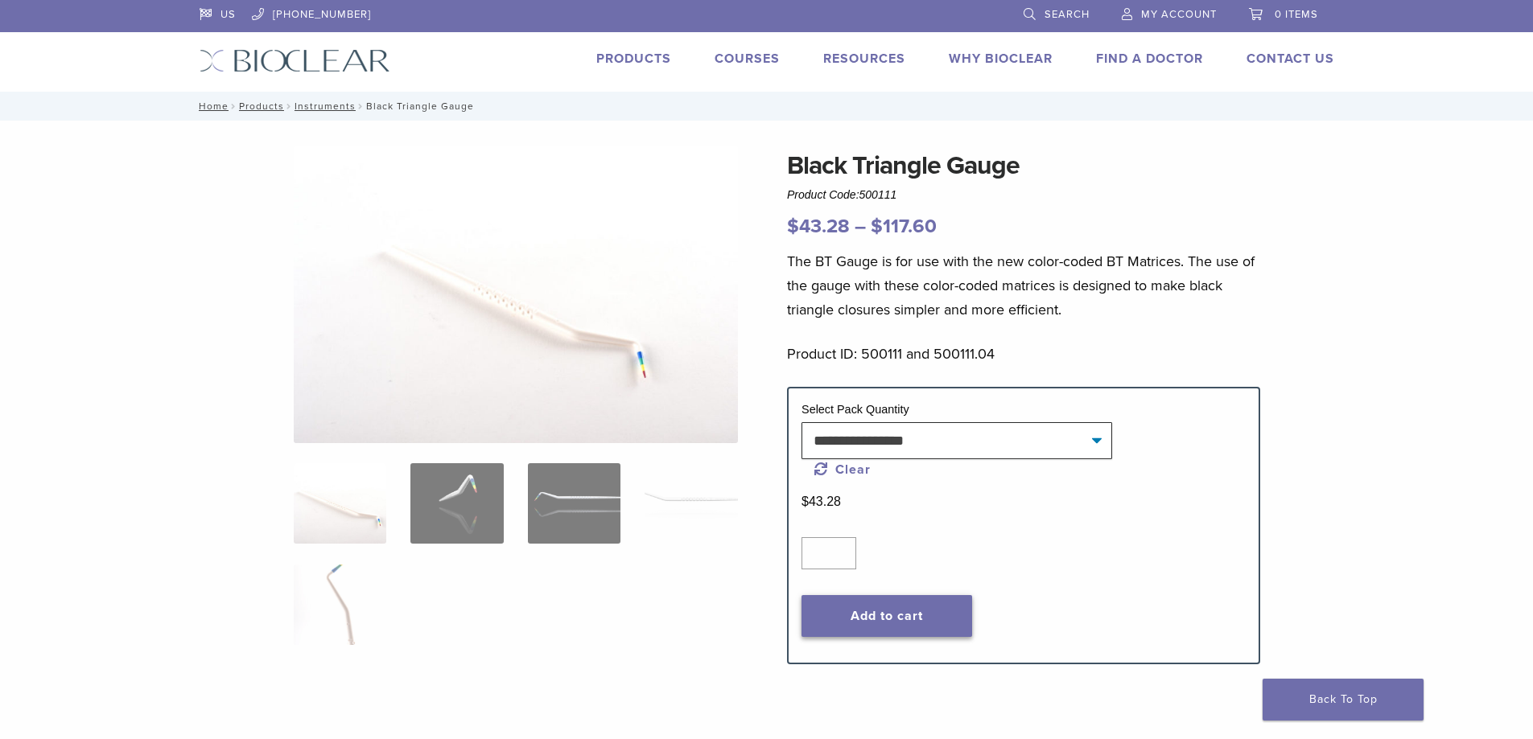
click at [916, 625] on button "Add to cart" at bounding box center [886, 616] width 171 height 42
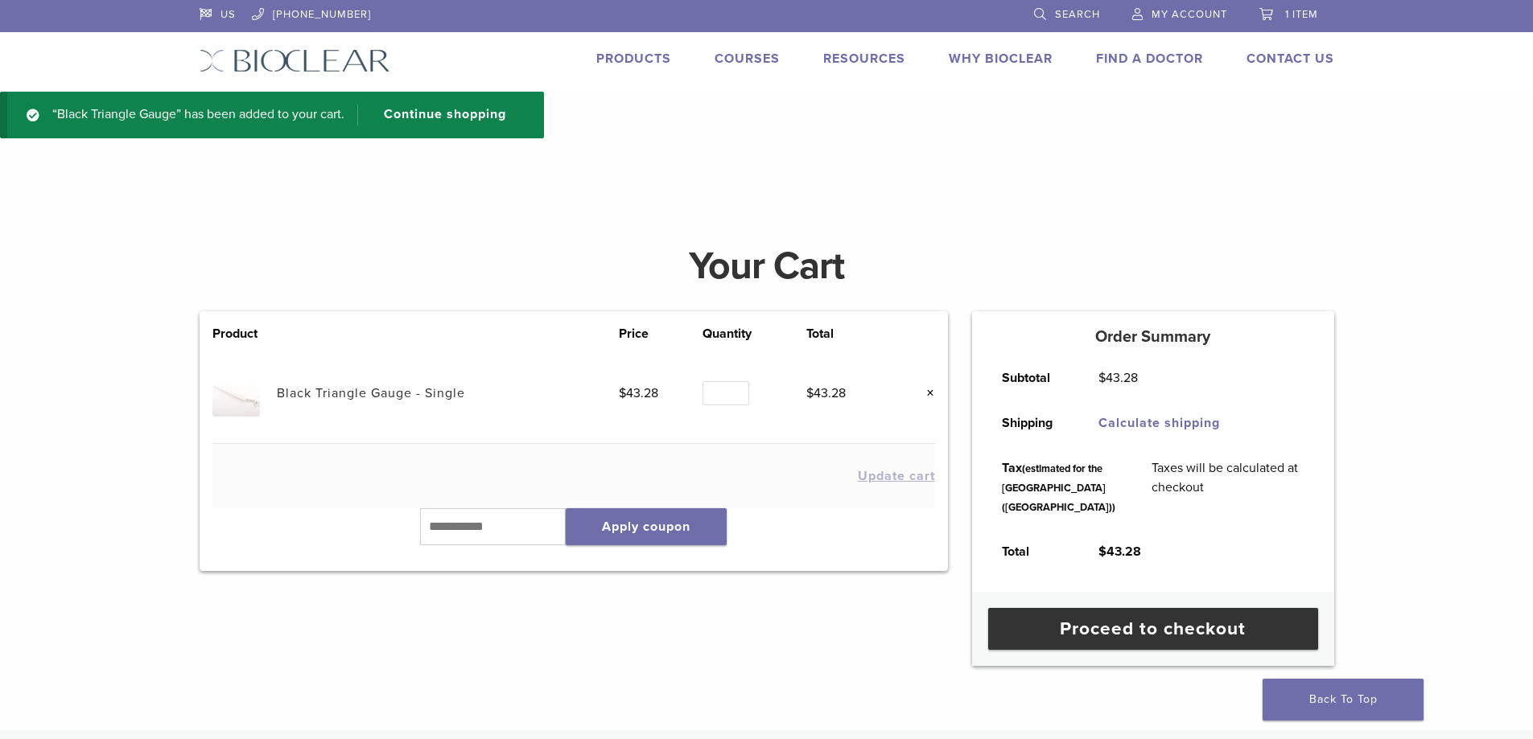
click at [623, 65] on link "Products" at bounding box center [633, 59] width 75 height 16
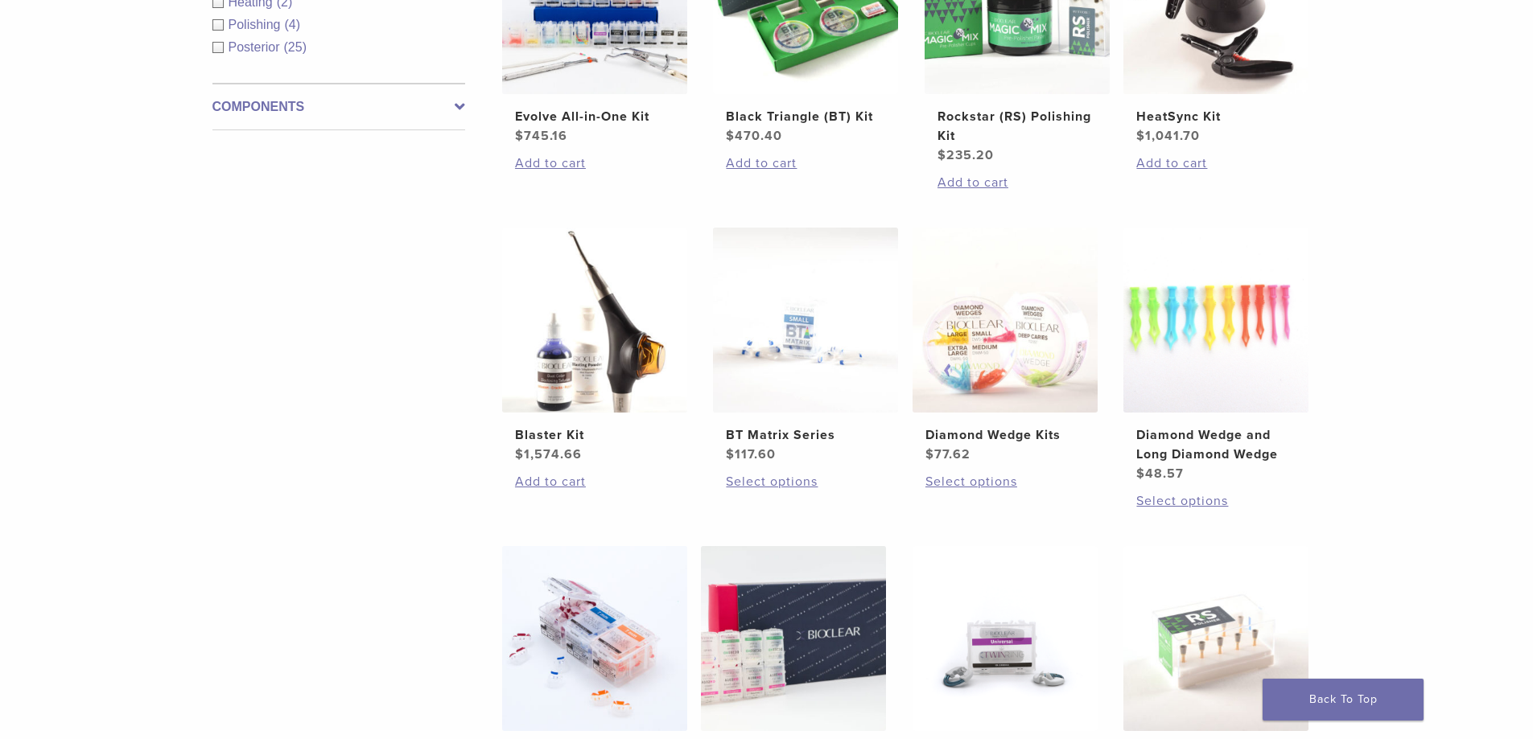
scroll to position [563, 0]
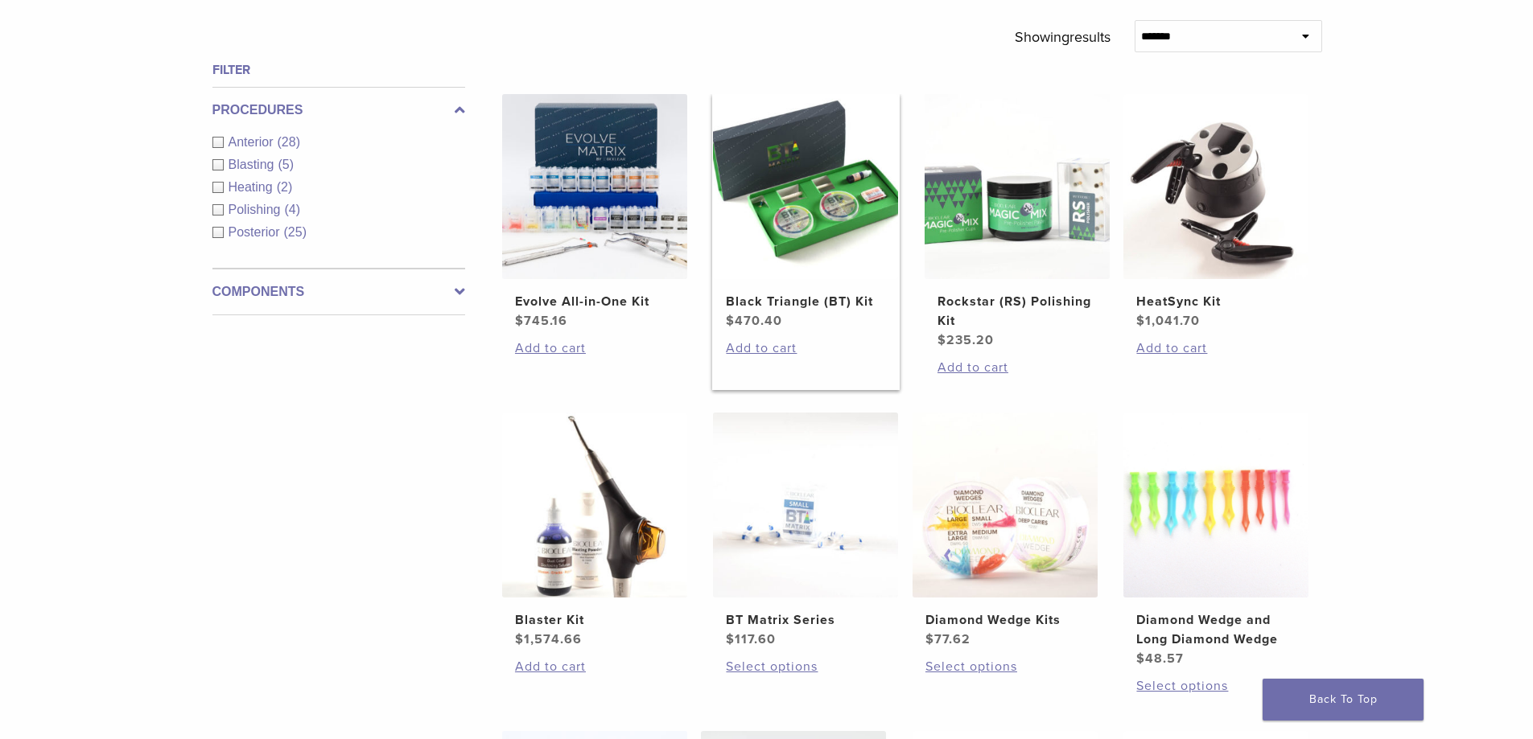
click at [796, 200] on img at bounding box center [805, 186] width 185 height 185
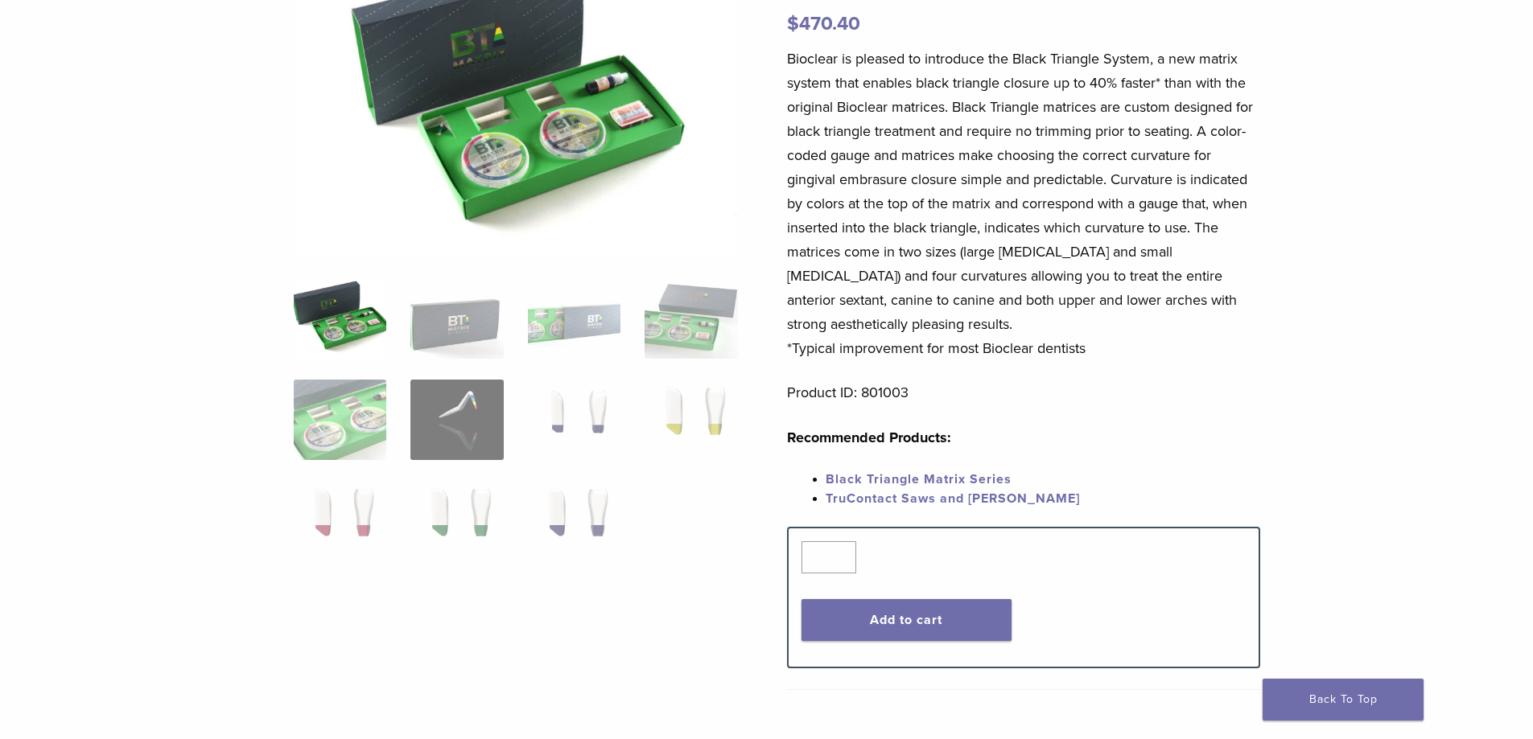
scroll to position [241, 0]
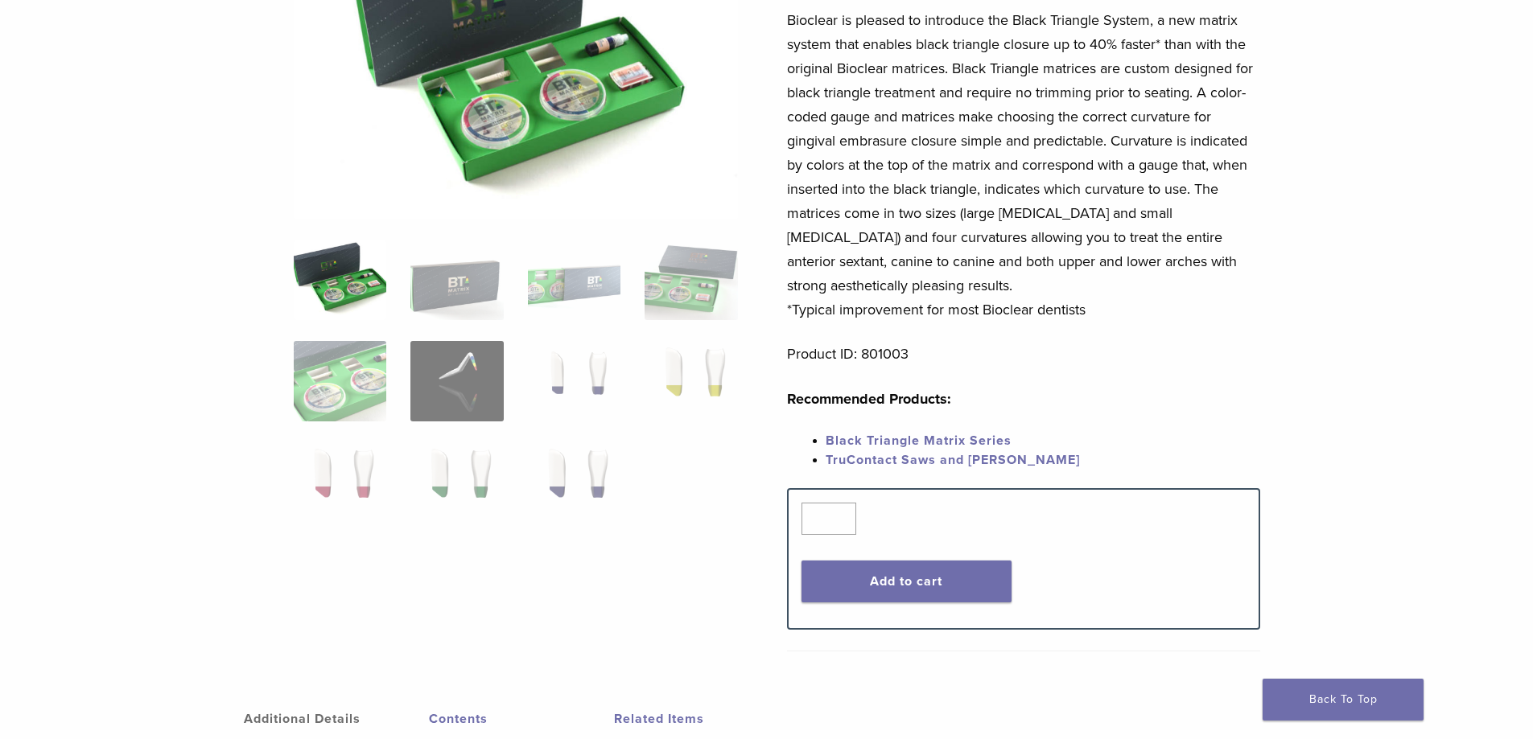
click at [952, 440] on link "Black Triangle Matrix Series" at bounding box center [918, 441] width 186 height 16
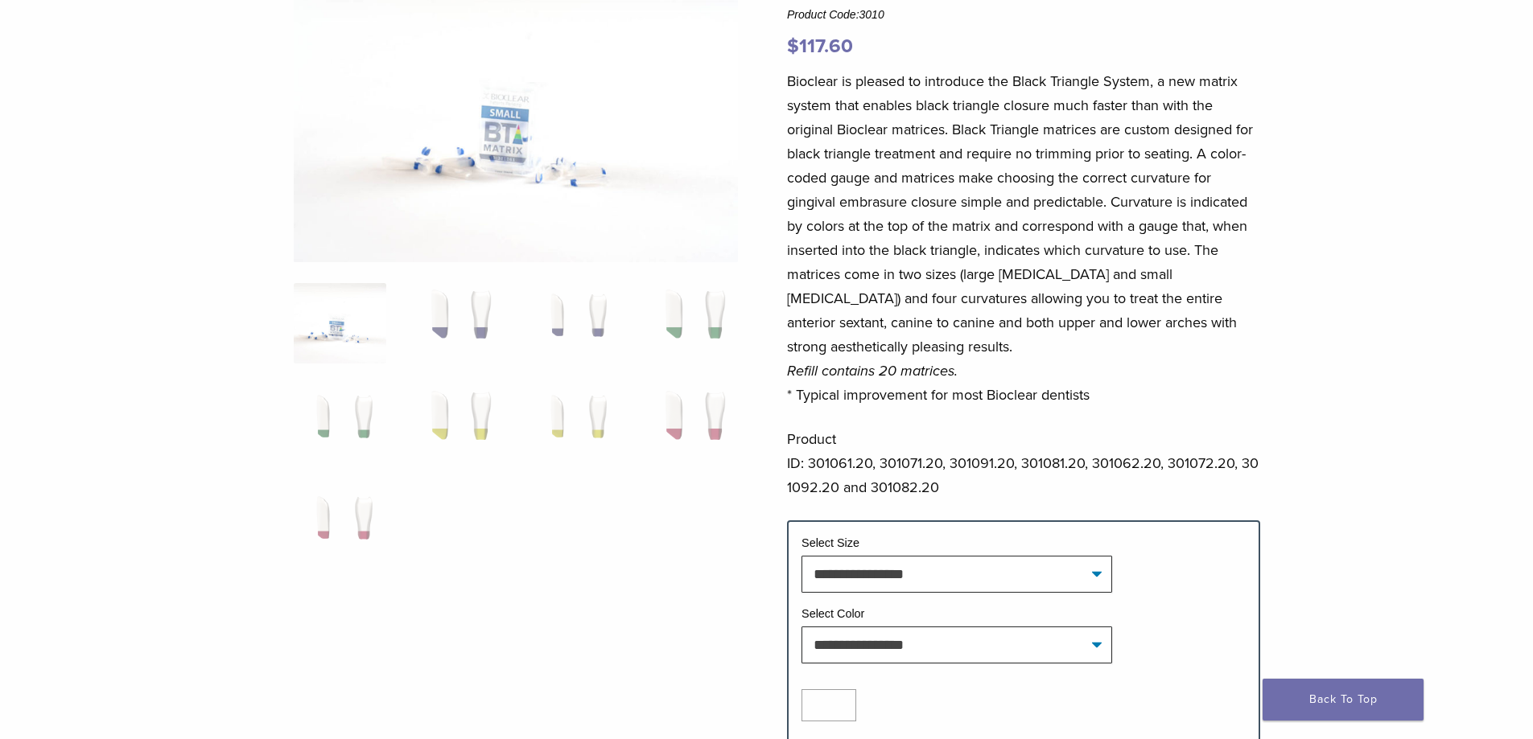
scroll to position [402, 0]
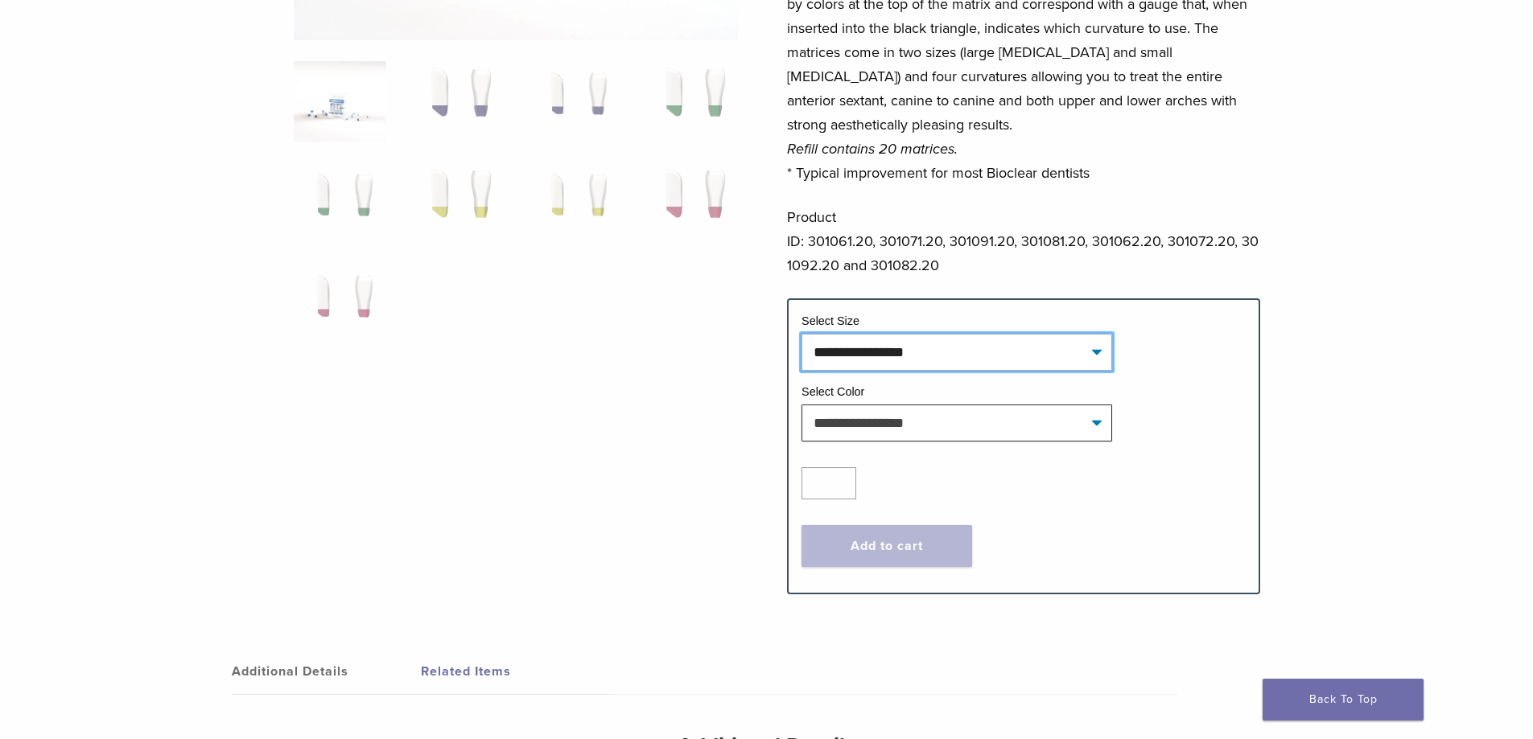
click at [985, 356] on select "**********" at bounding box center [956, 352] width 311 height 37
click at [801, 334] on select "**********" at bounding box center [956, 352] width 311 height 37
select select "*****"
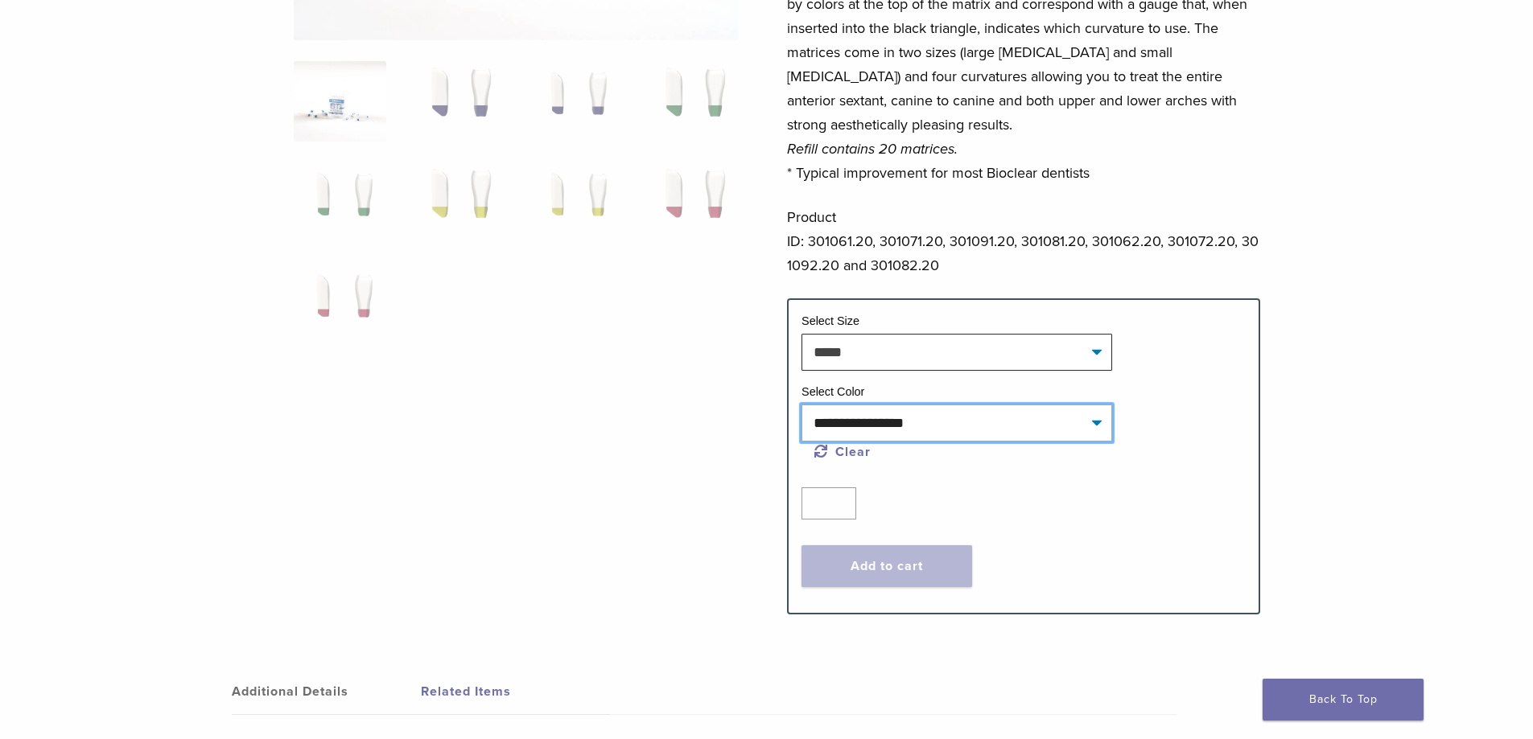
click at [944, 422] on select "**********" at bounding box center [956, 423] width 311 height 37
click at [556, 470] on div at bounding box center [516, 166] width 444 height 844
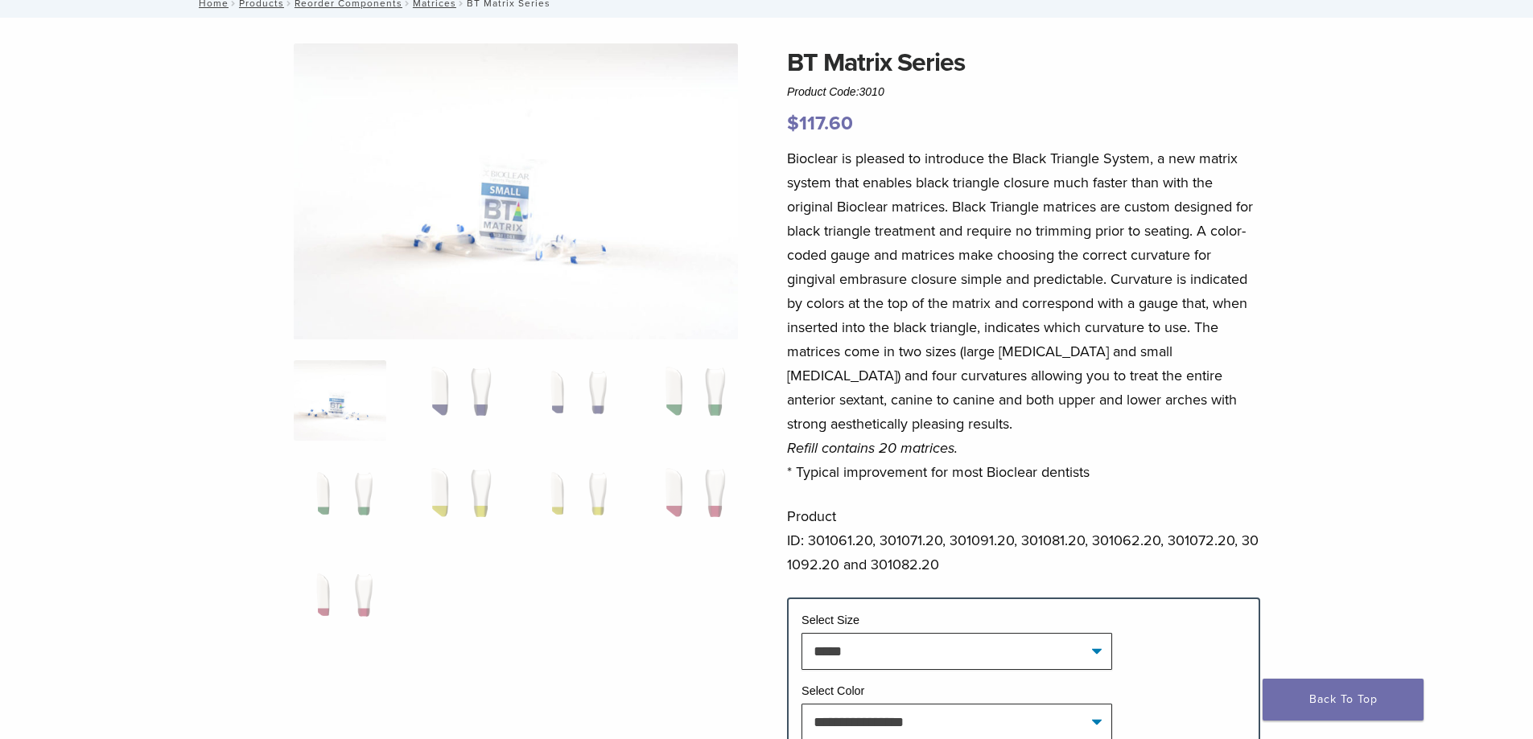
scroll to position [0, 0]
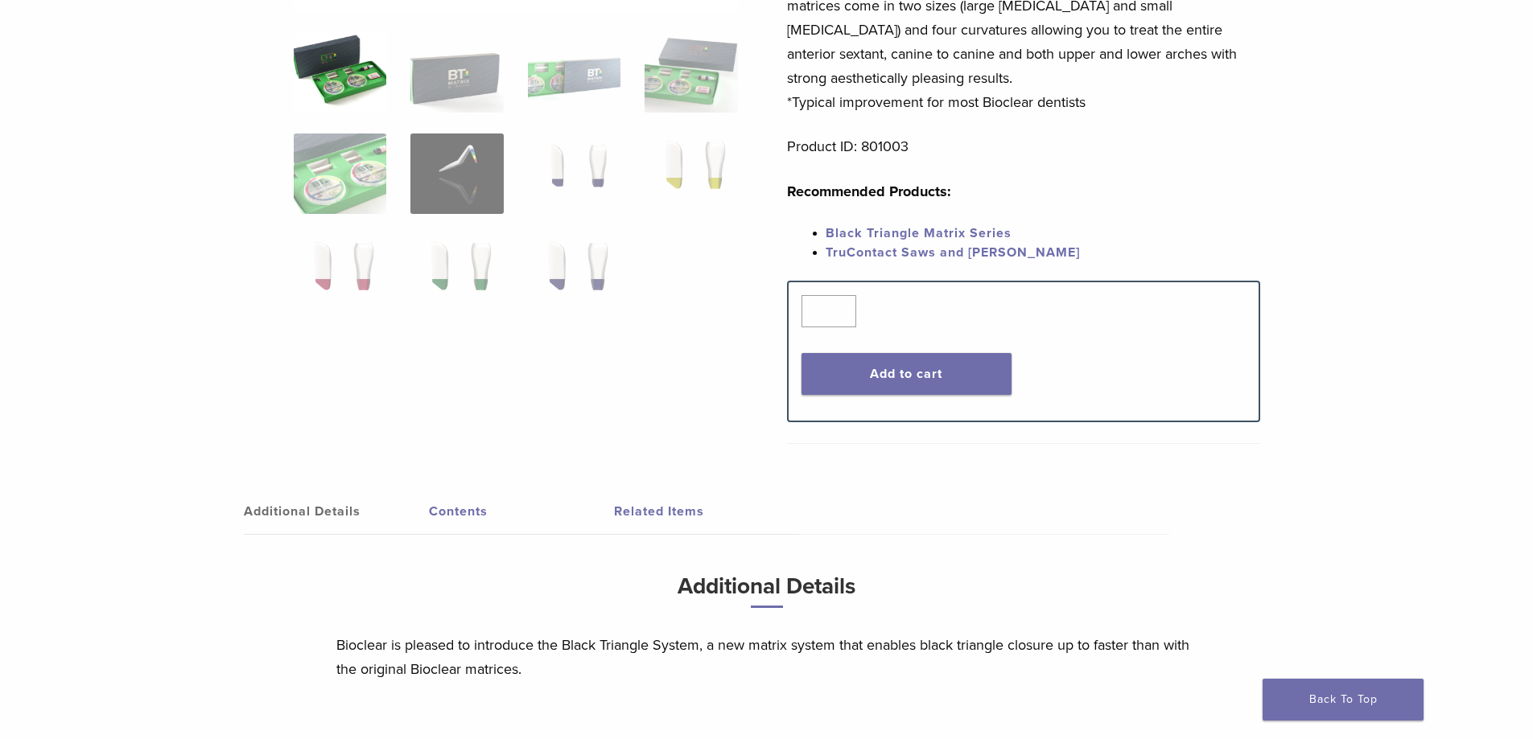
scroll to position [724, 0]
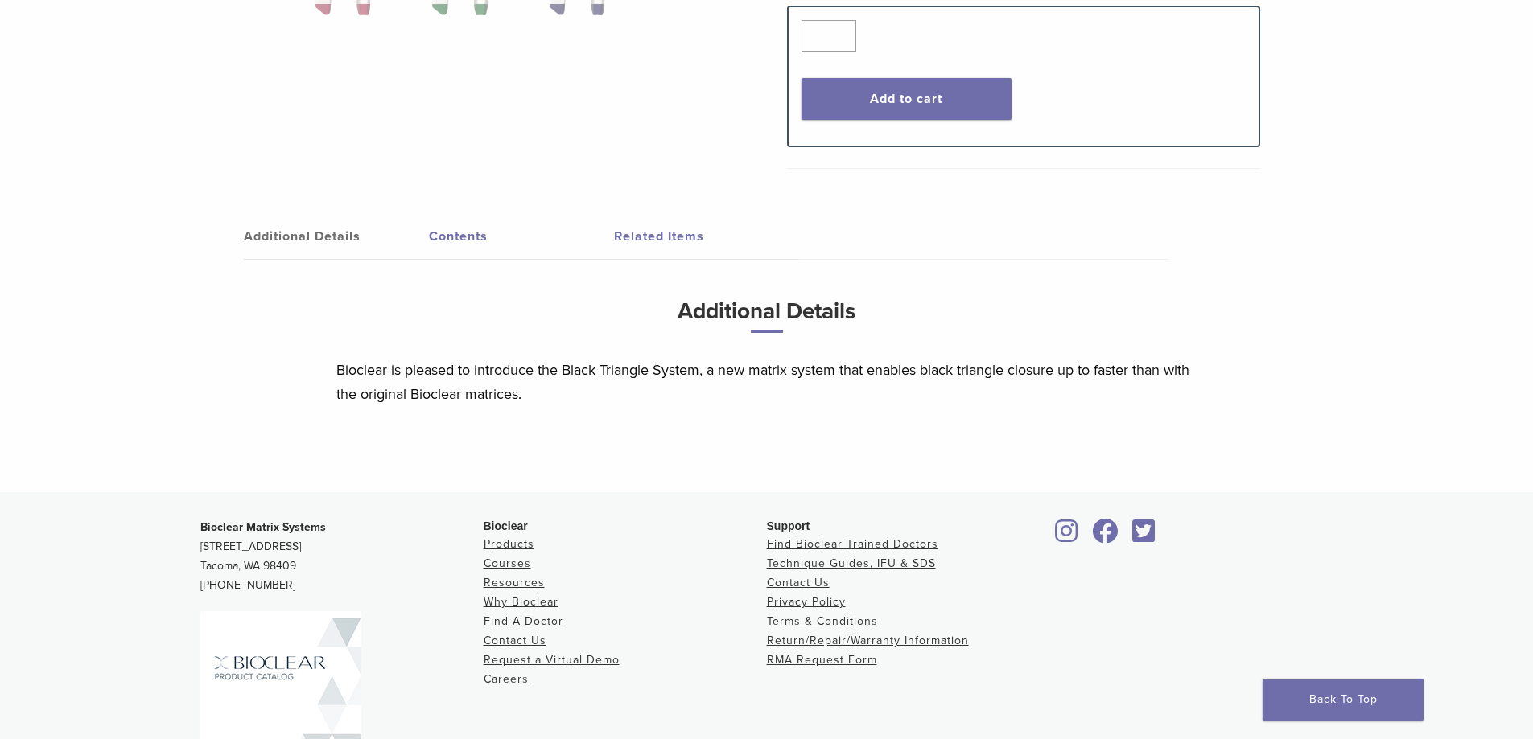
click at [432, 231] on link "Contents" at bounding box center [521, 236] width 185 height 45
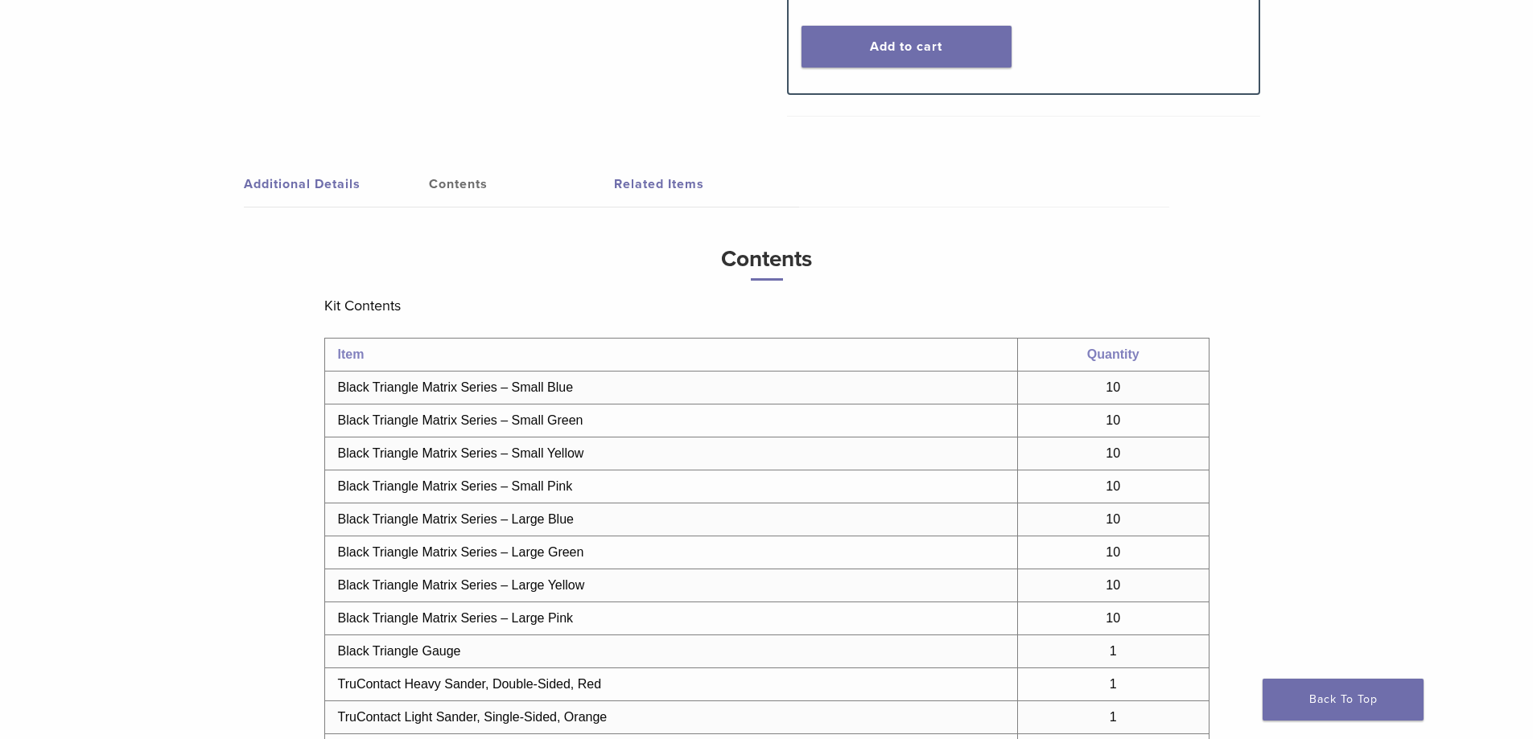
scroll to position [805, 0]
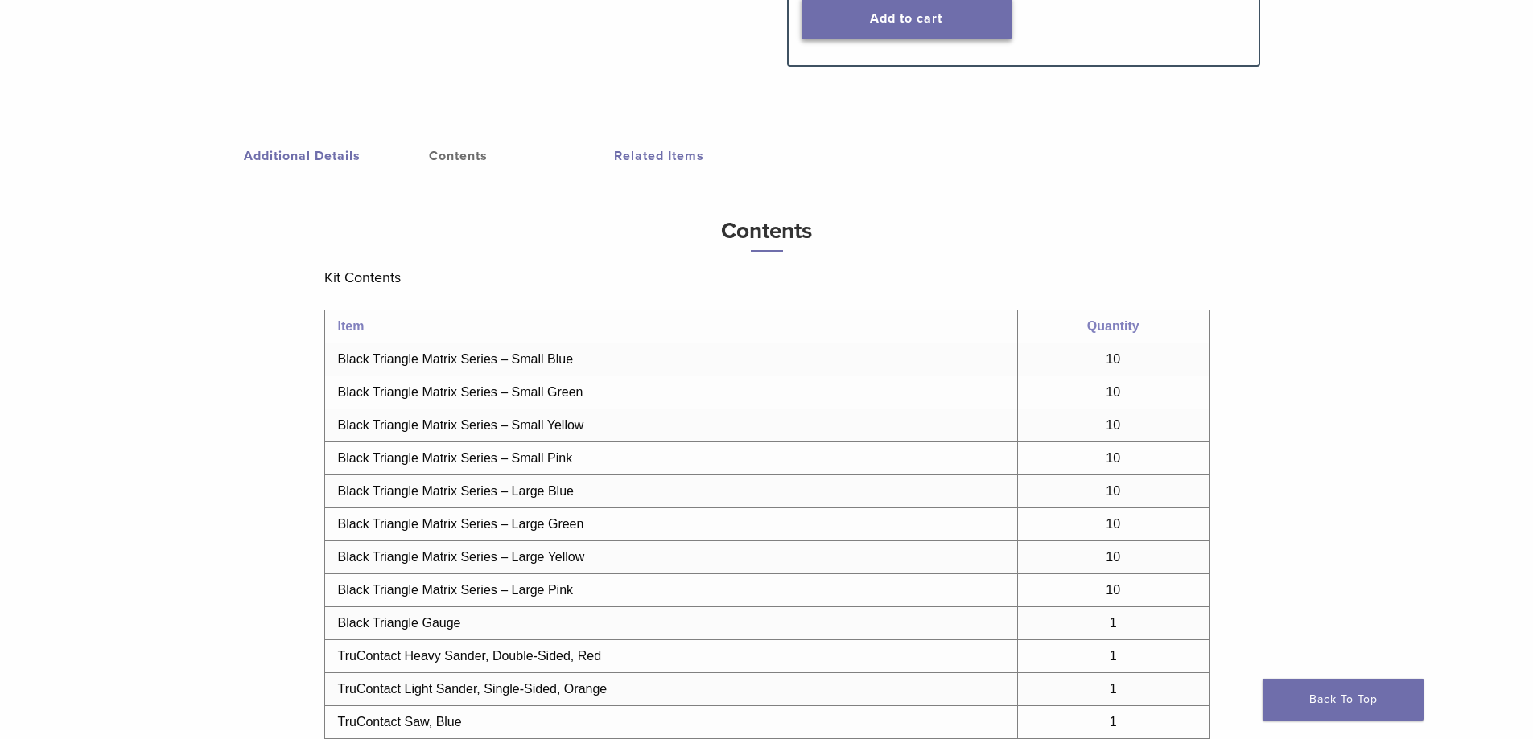
click at [899, 30] on button "Add to cart" at bounding box center [906, 19] width 210 height 42
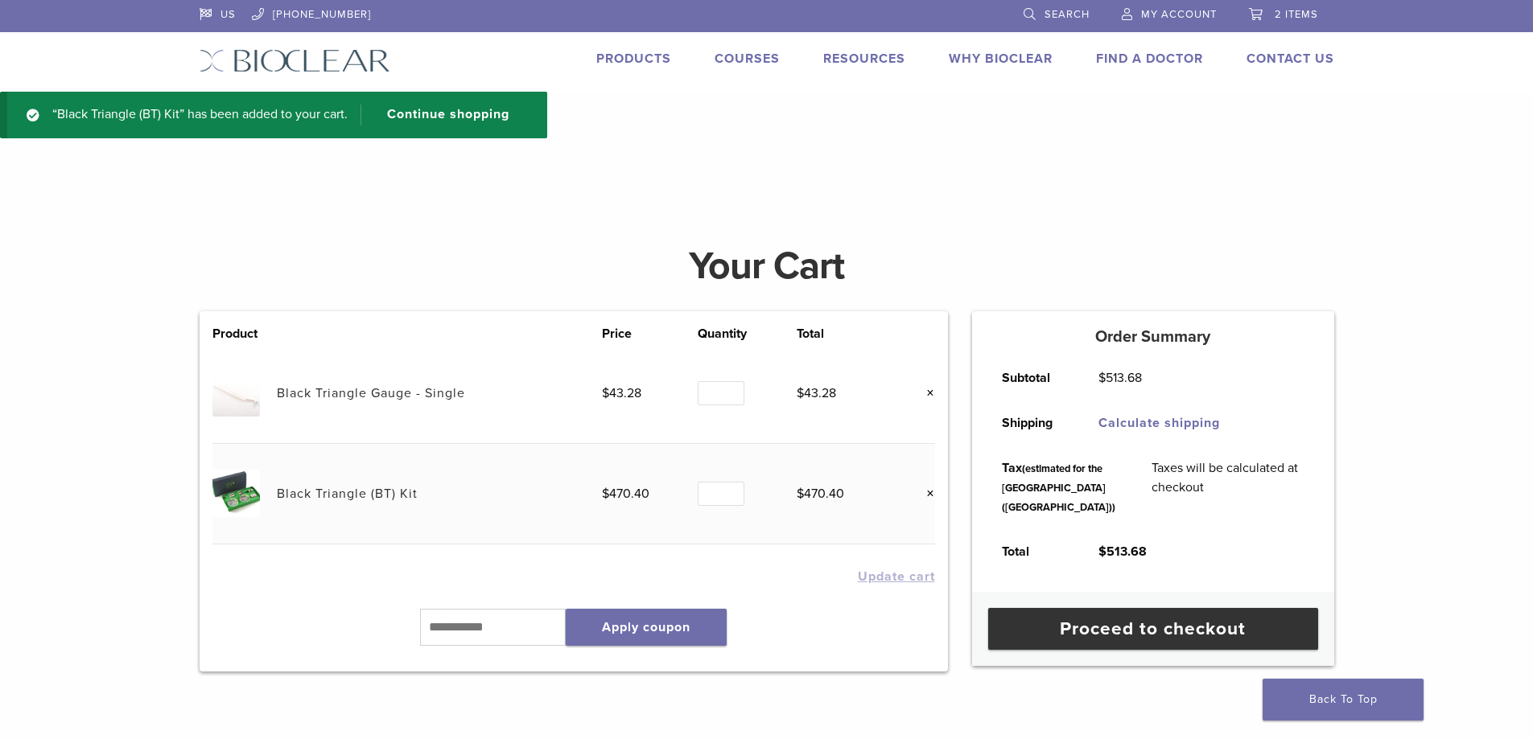
click at [360, 495] on link "Black Triangle (BT) Kit" at bounding box center [347, 494] width 141 height 16
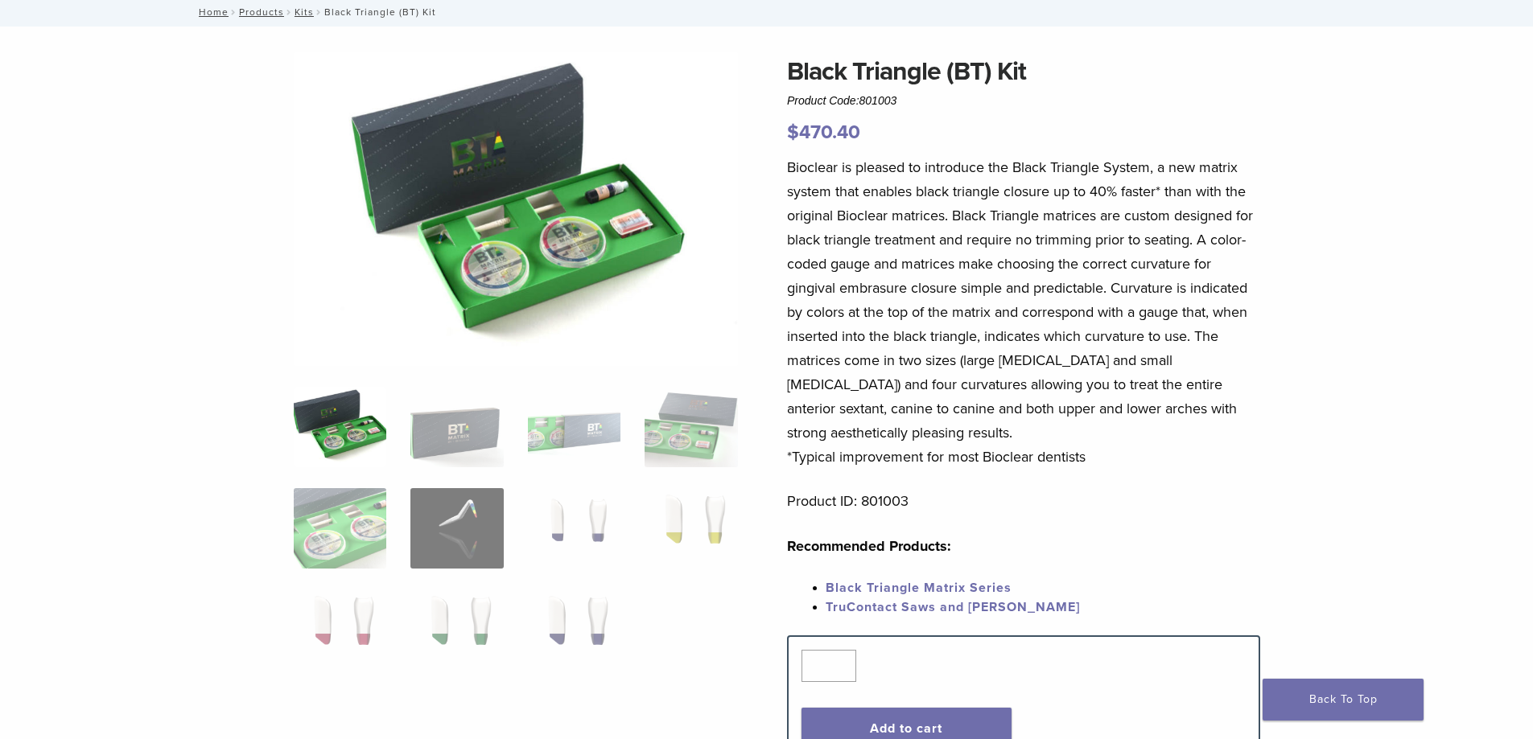
scroll to position [241, 0]
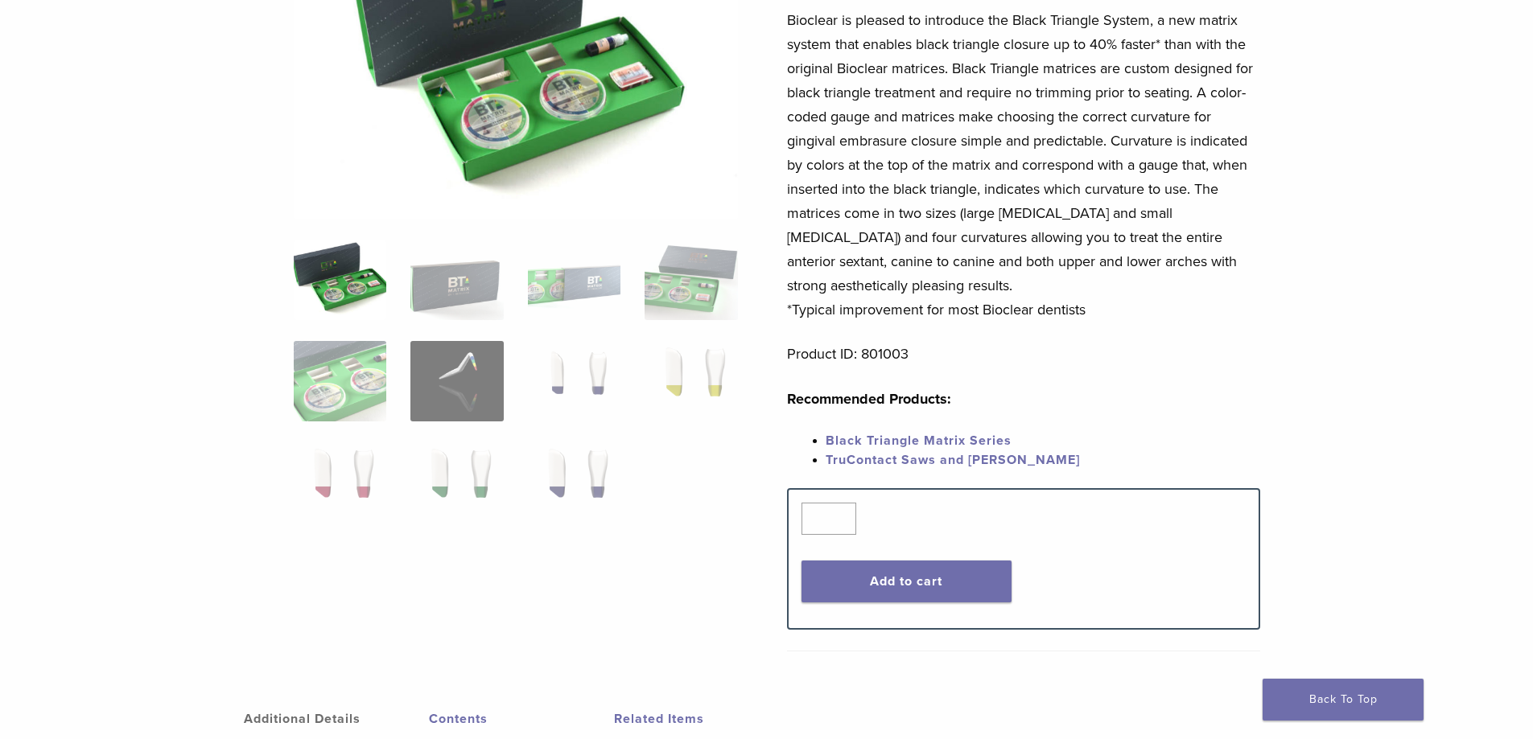
click at [936, 443] on link "Black Triangle Matrix Series" at bounding box center [918, 441] width 186 height 16
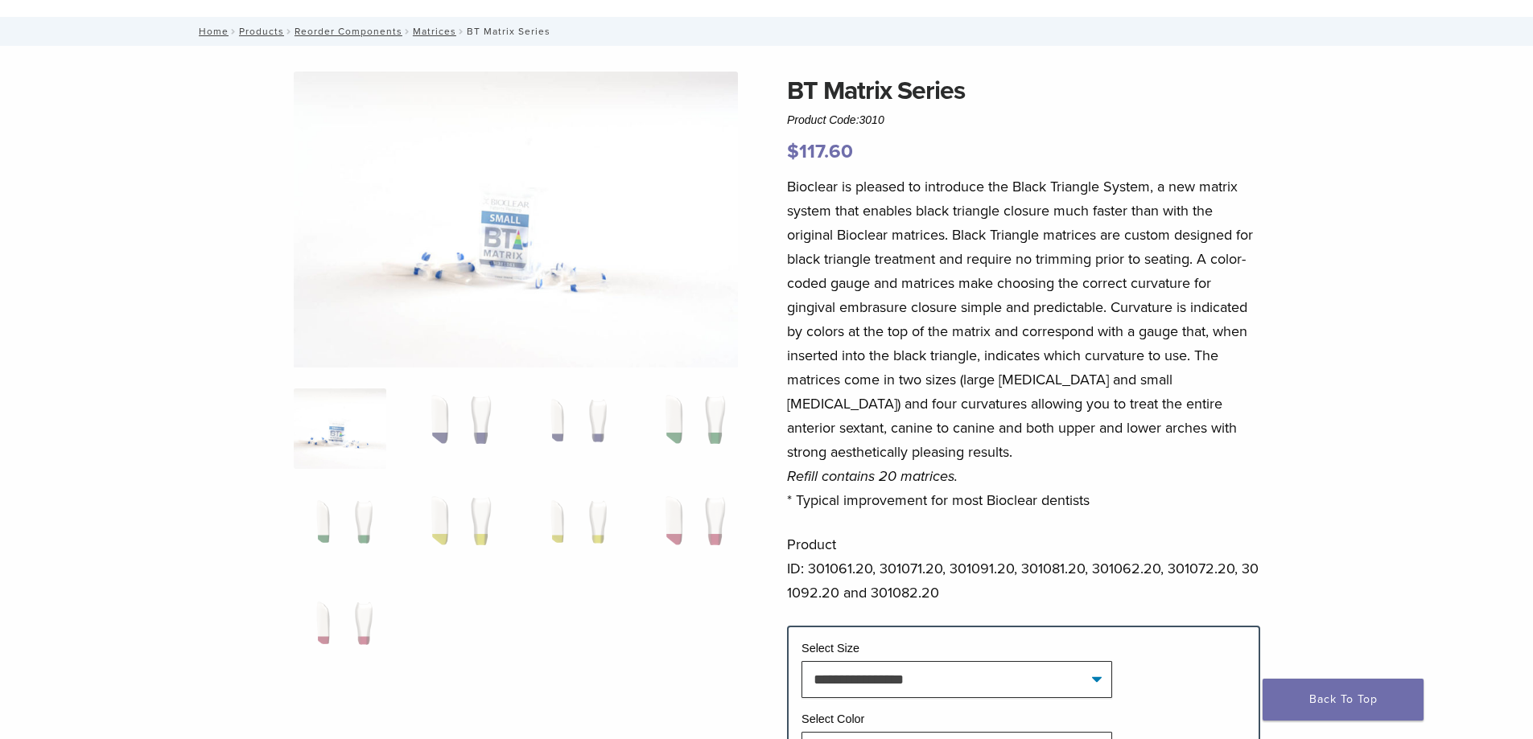
scroll to position [483, 0]
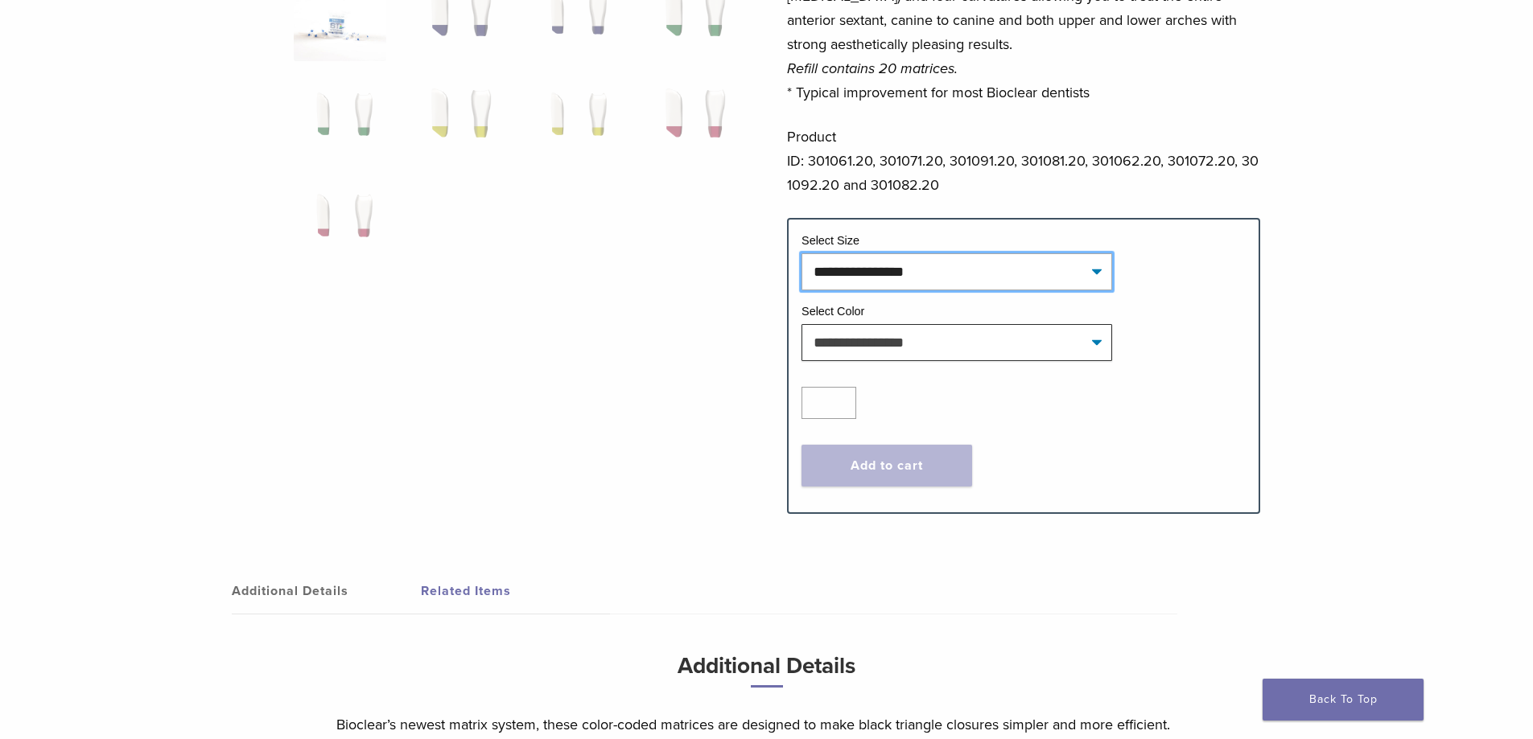
click at [1040, 270] on select "**********" at bounding box center [956, 271] width 311 height 37
click at [801, 253] on select "**********" at bounding box center [956, 271] width 311 height 37
select select "*****"
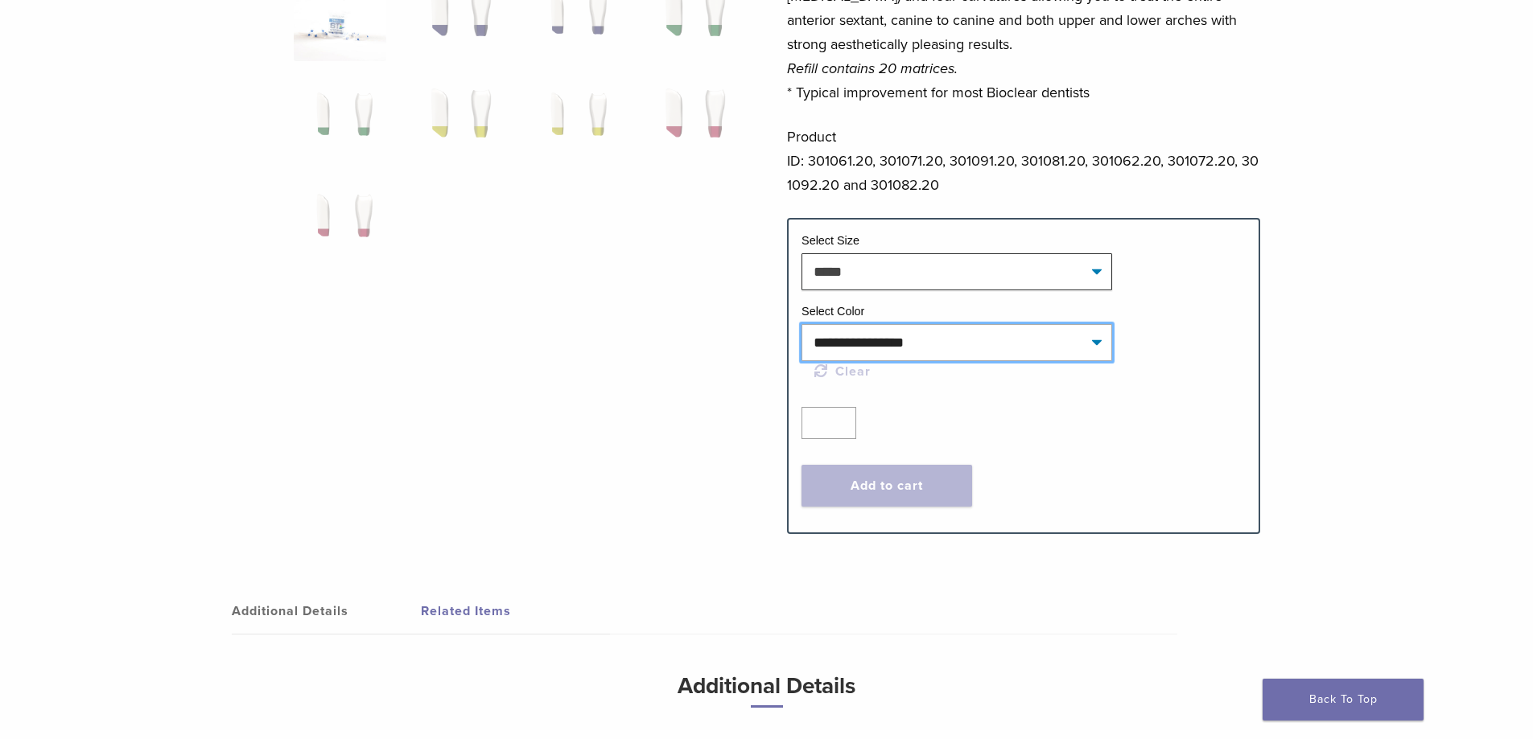
click at [881, 342] on select "**********" at bounding box center [956, 342] width 311 height 37
click at [1183, 388] on tr "**********" at bounding box center [1023, 348] width 444 height 91
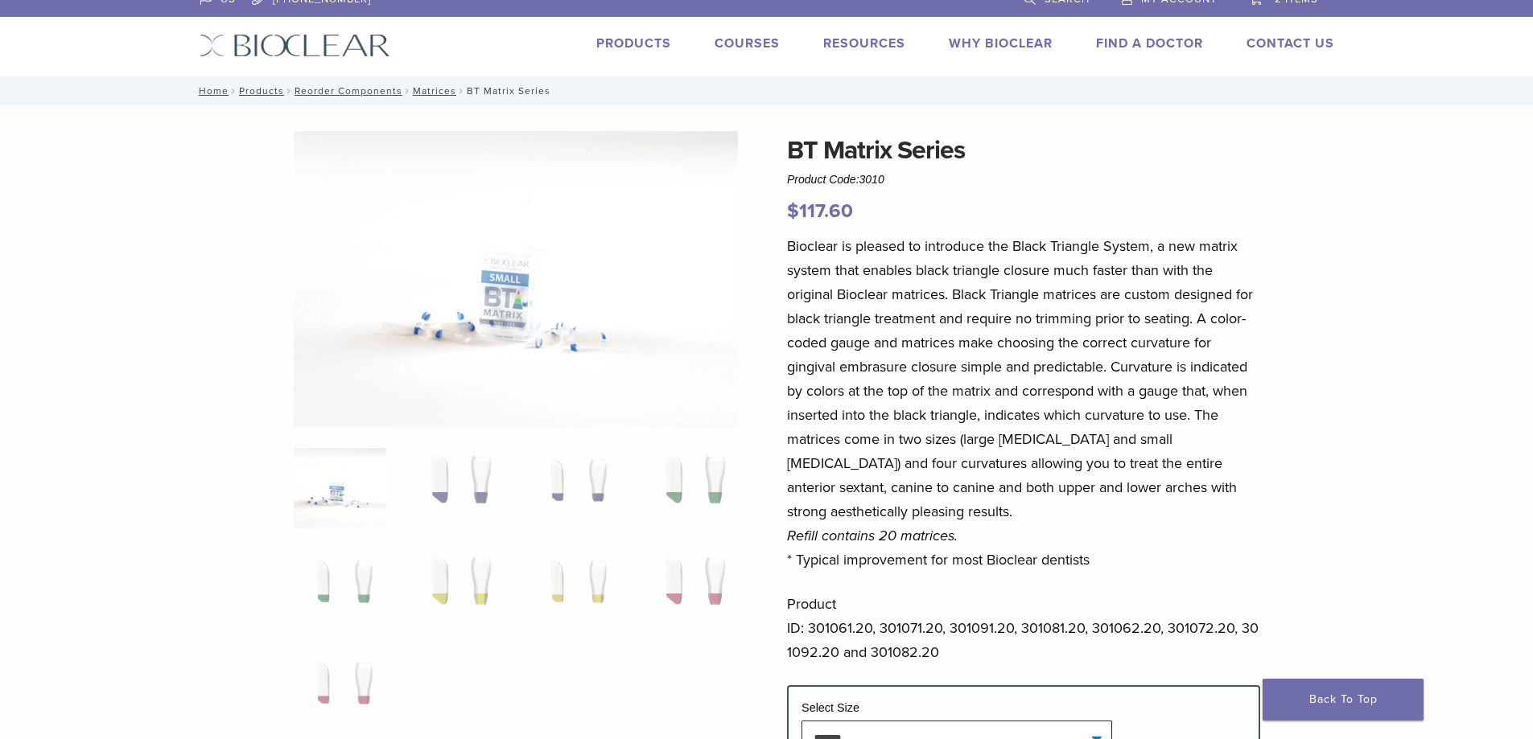
scroll to position [0, 0]
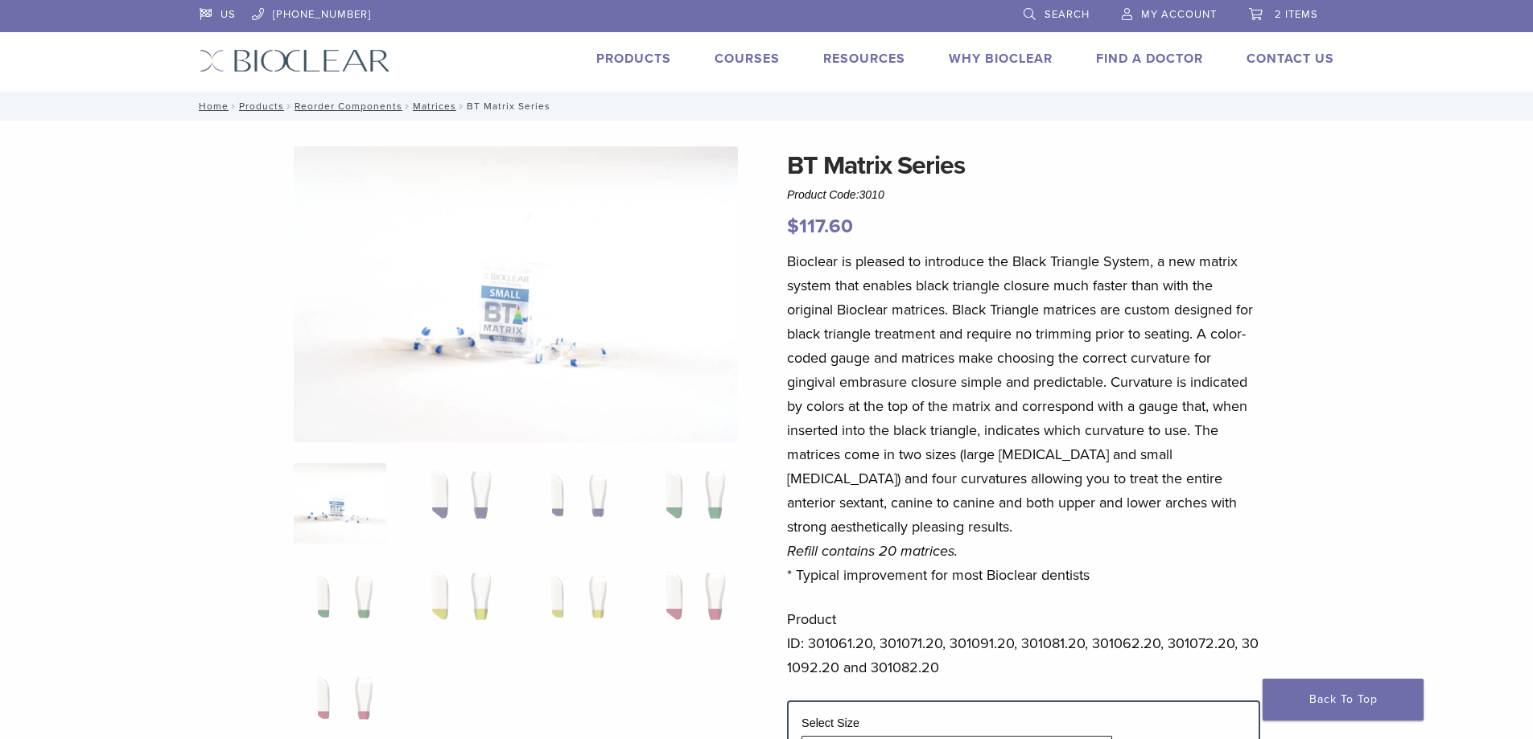
click at [1297, 12] on span "2 items" at bounding box center [1295, 14] width 43 height 13
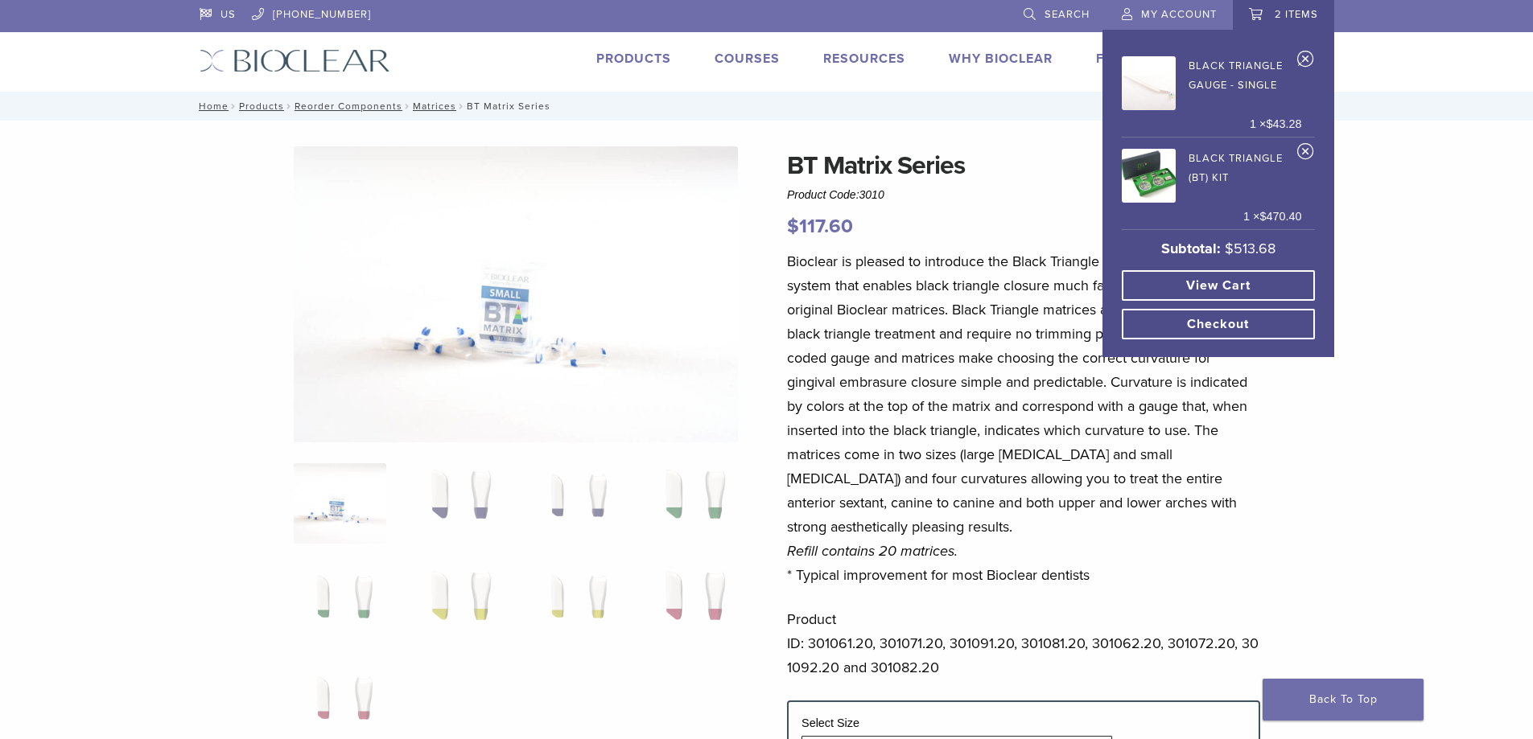
click at [1304, 58] on link "×" at bounding box center [1305, 62] width 17 height 24
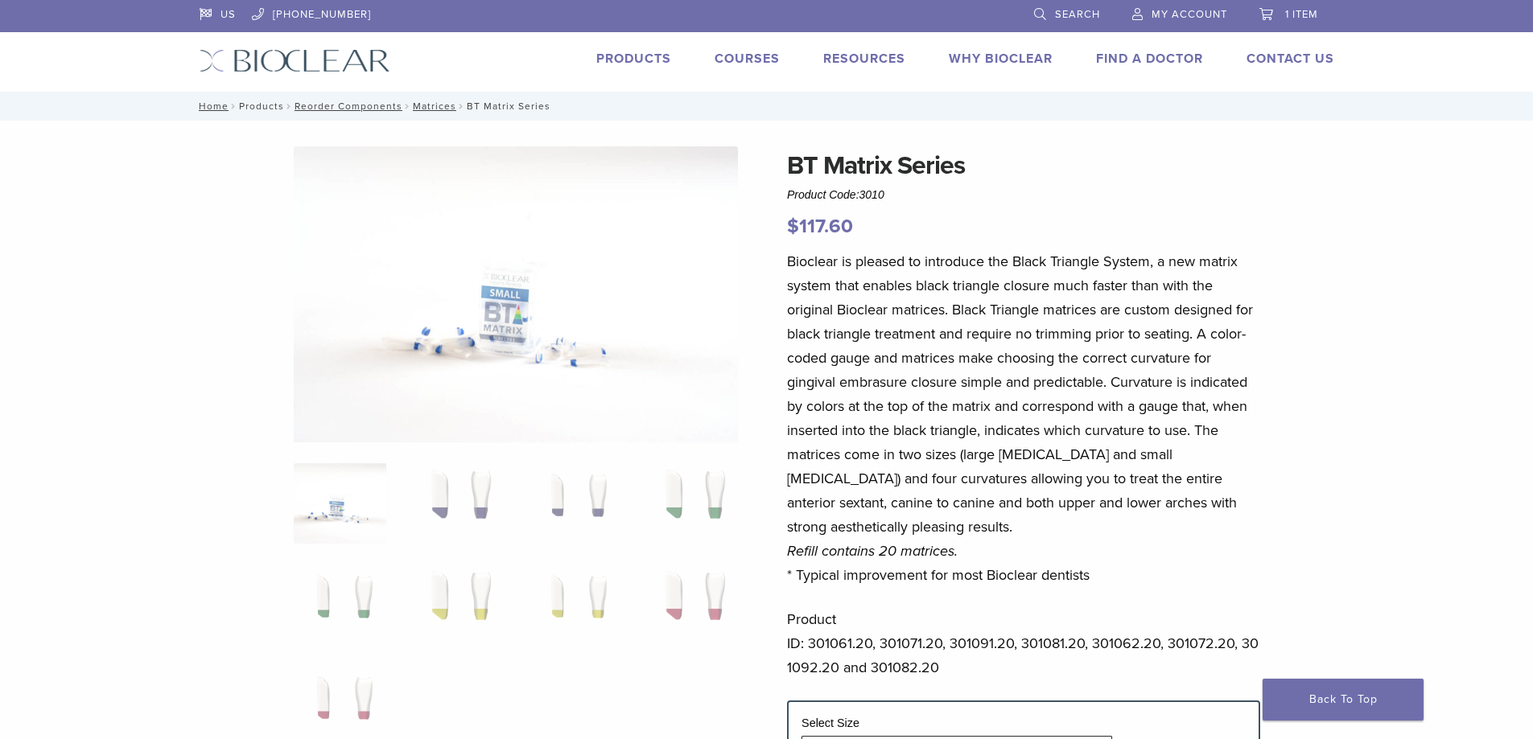
click at [259, 107] on link "Products" at bounding box center [261, 106] width 45 height 11
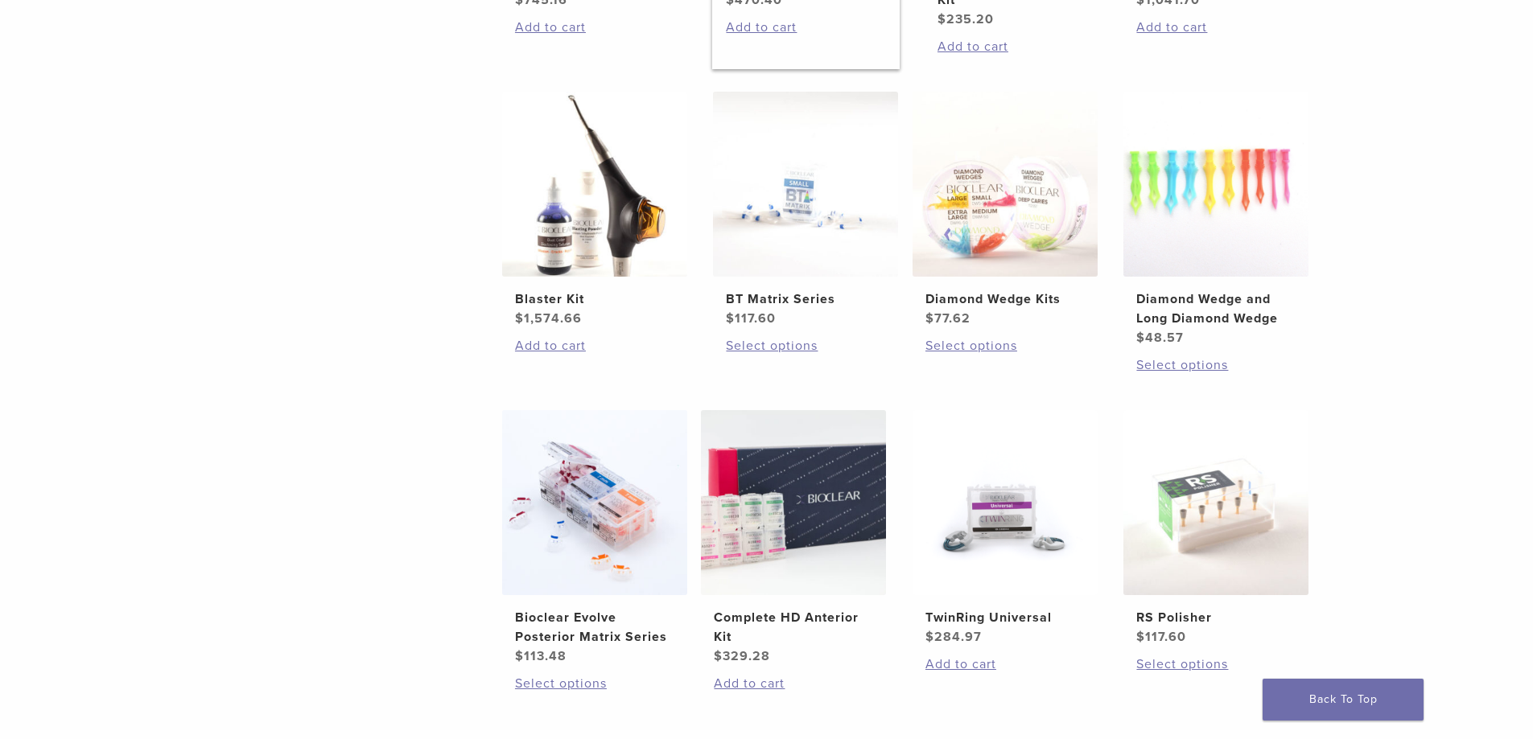
scroll to position [885, 0]
click at [839, 543] on img at bounding box center [793, 501] width 185 height 185
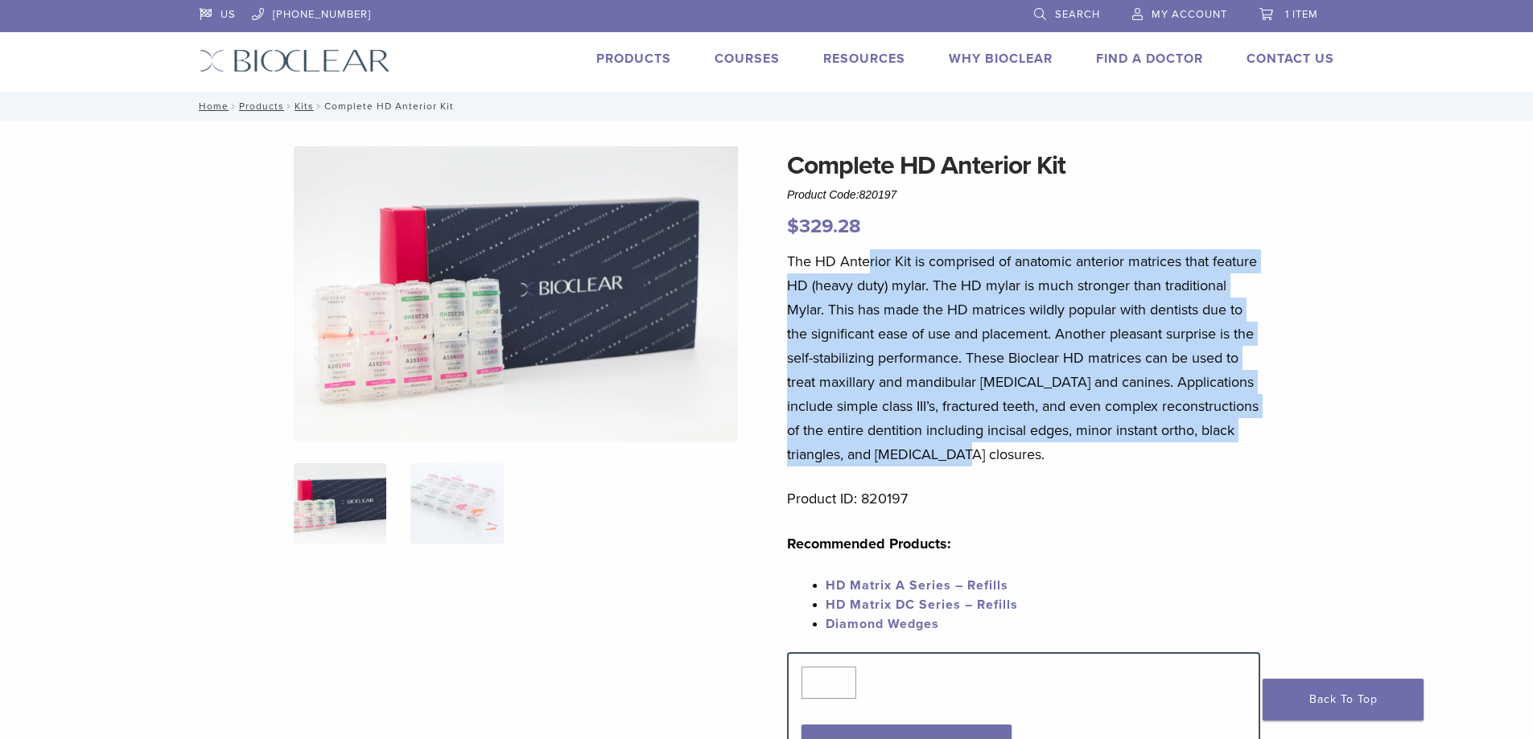
drag, startPoint x: 866, startPoint y: 270, endPoint x: 1128, endPoint y: 447, distance: 315.3
click at [1128, 447] on p "The HD Anterior Kit is comprised of anatomic anterior matrices that feature HD …" at bounding box center [1023, 357] width 473 height 217
click at [1067, 448] on p "The HD Anterior Kit is comprised of anatomic anterior matrices that feature HD …" at bounding box center [1023, 357] width 473 height 217
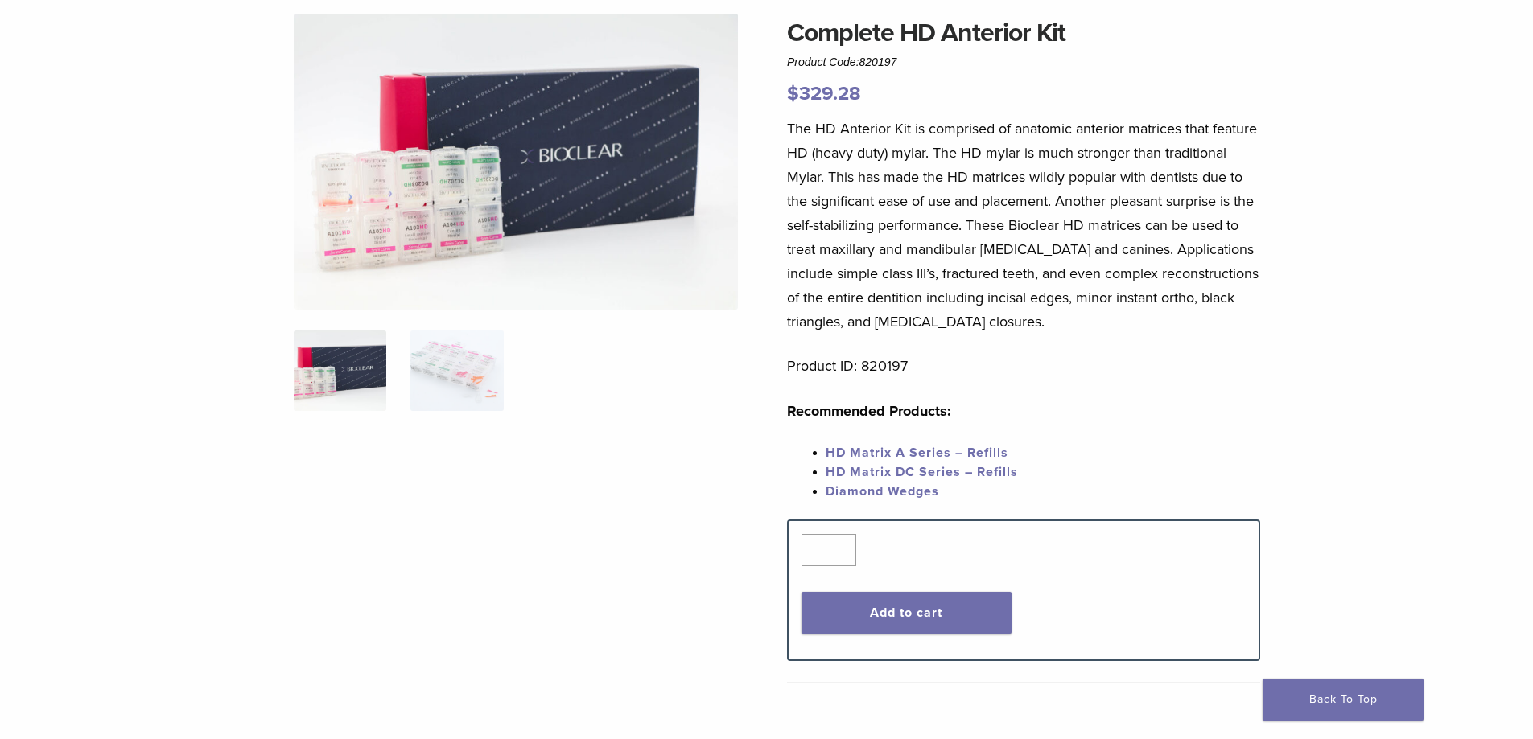
scroll to position [161, 0]
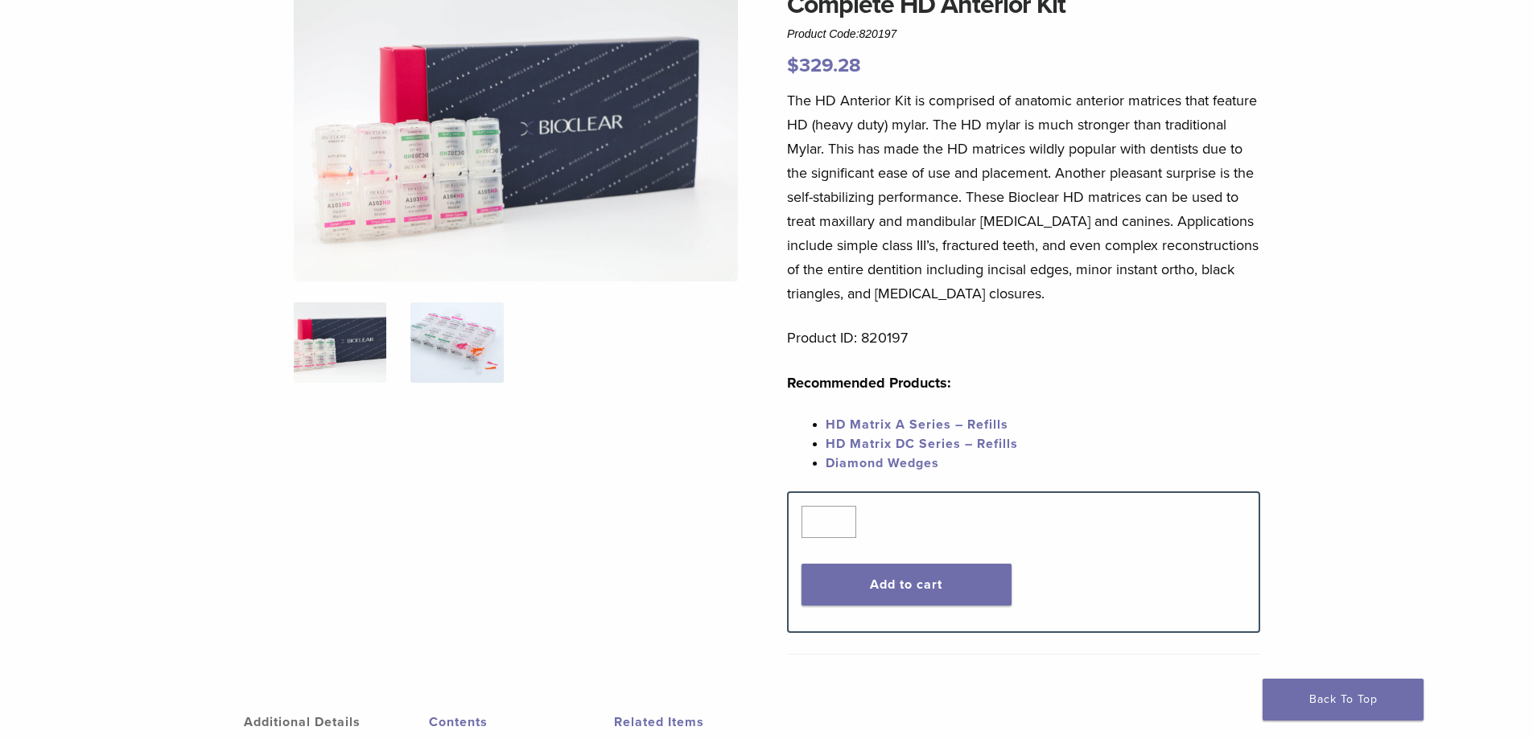
click at [466, 347] on img at bounding box center [456, 342] width 93 height 80
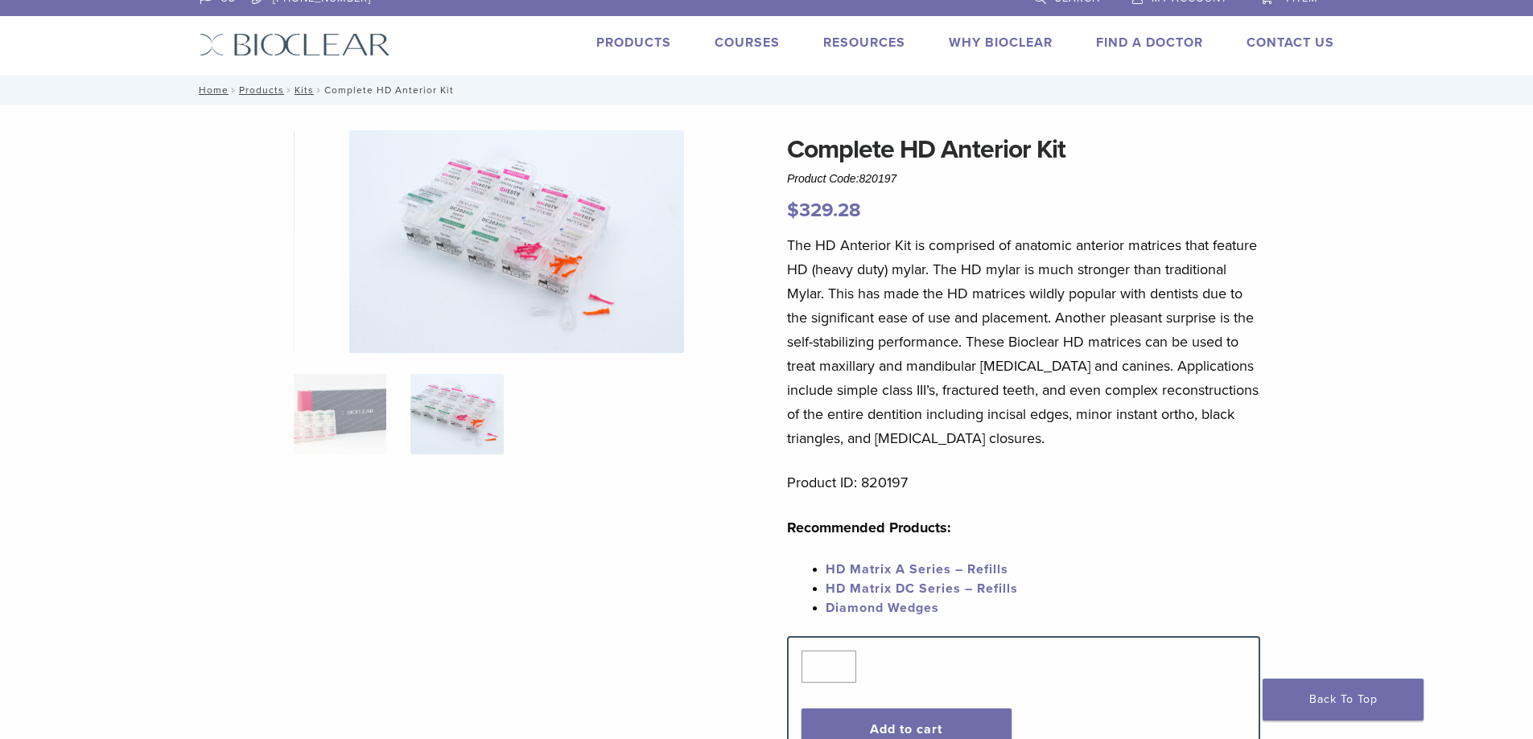
scroll to position [0, 0]
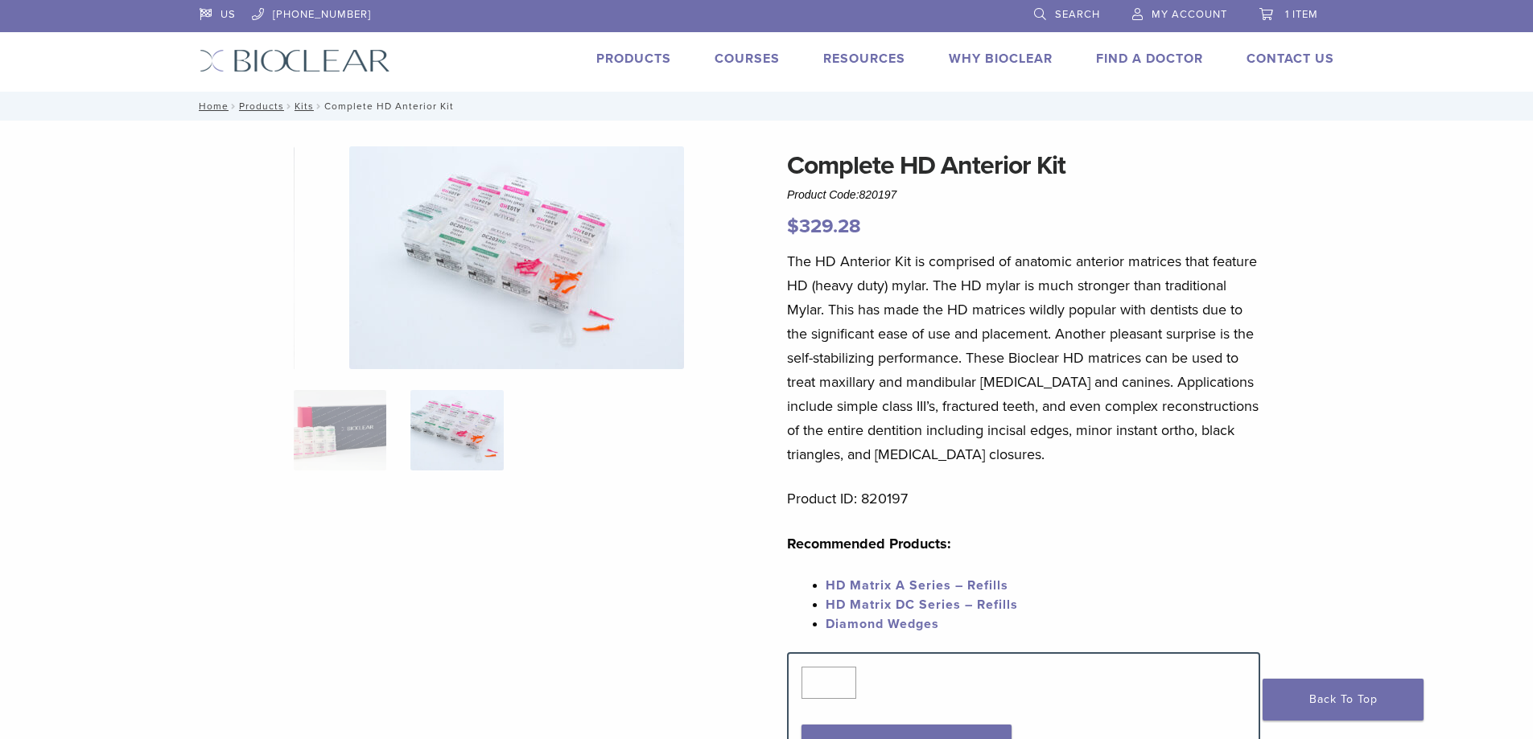
click at [569, 306] on img at bounding box center [516, 257] width 335 height 223
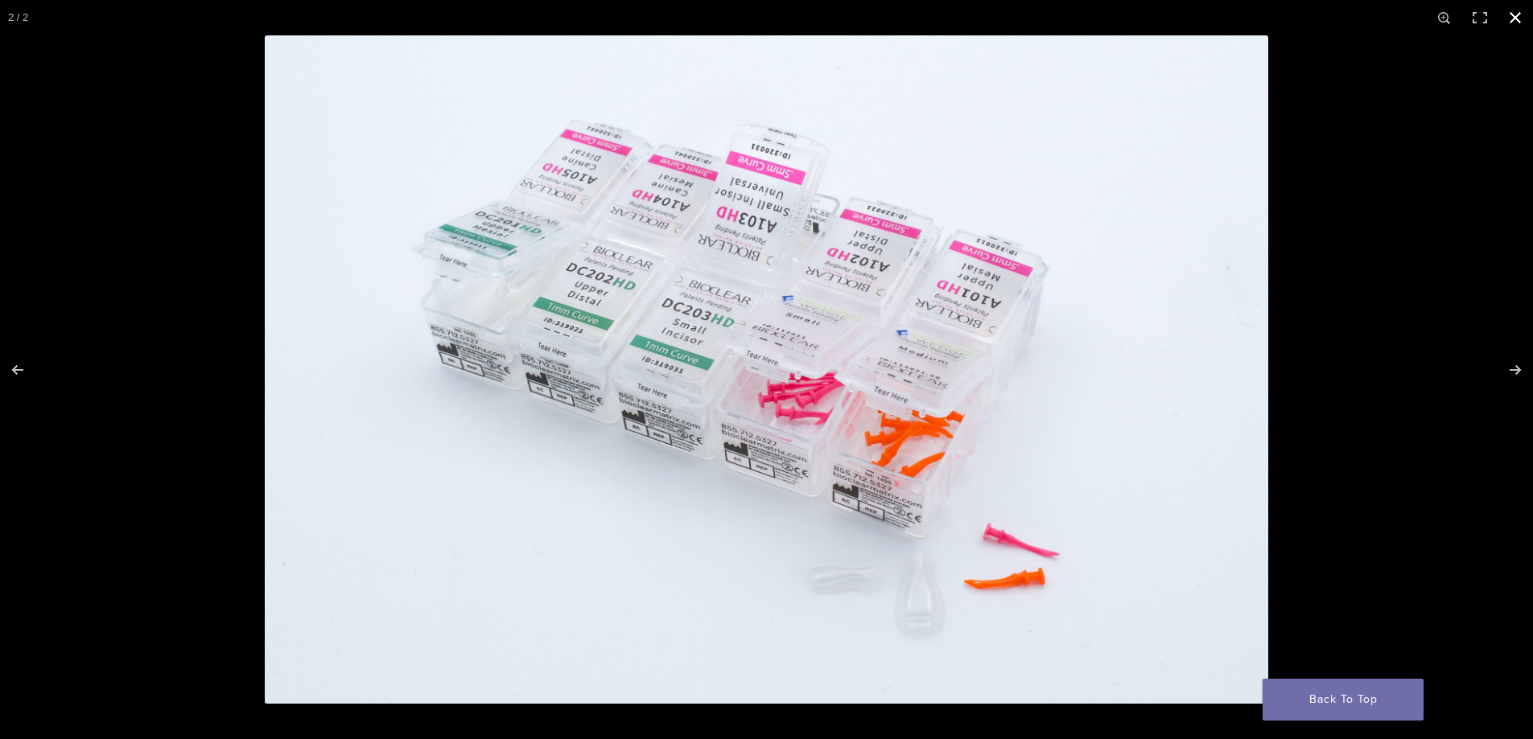
click at [1512, 14] on button "Close (Esc)" at bounding box center [1514, 17] width 35 height 35
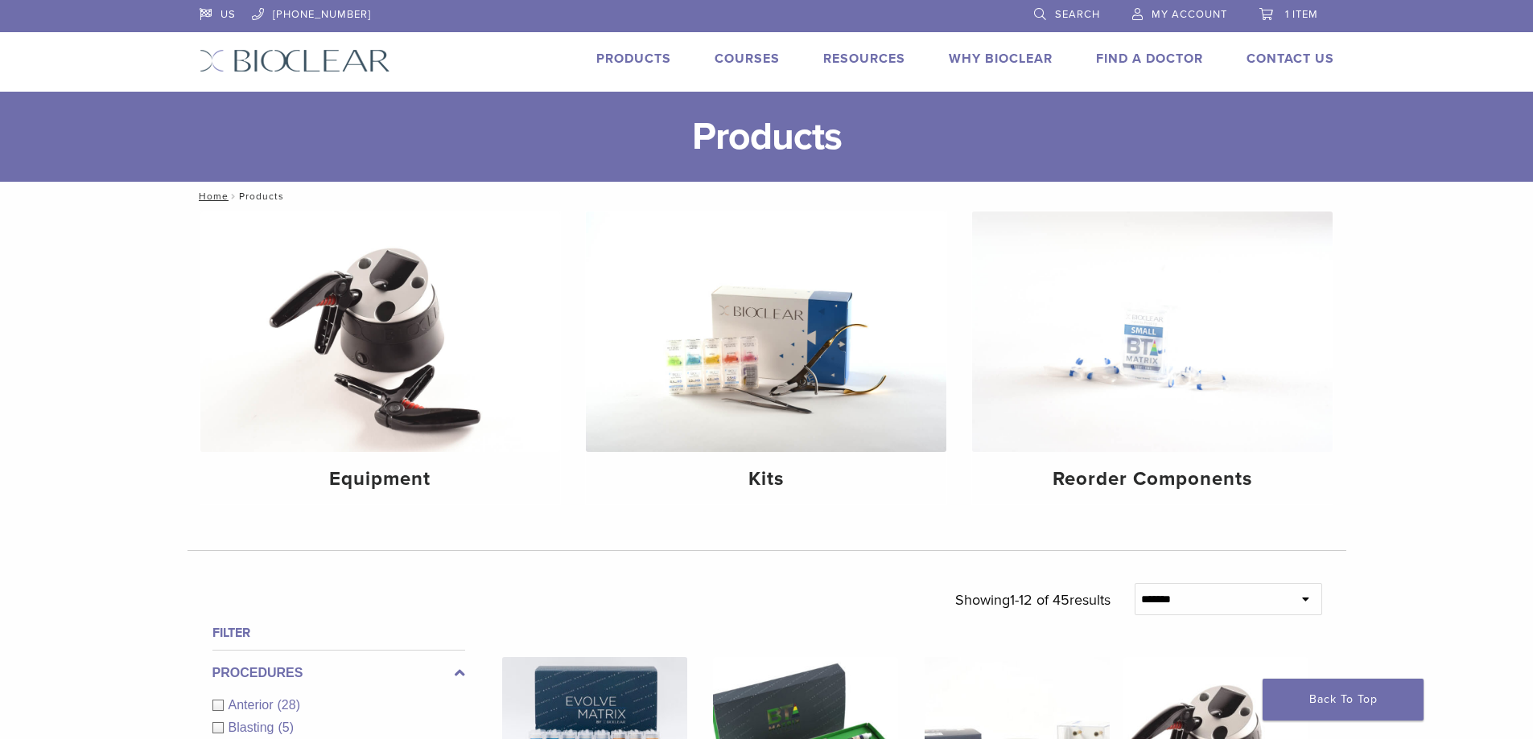
scroll to position [885, 0]
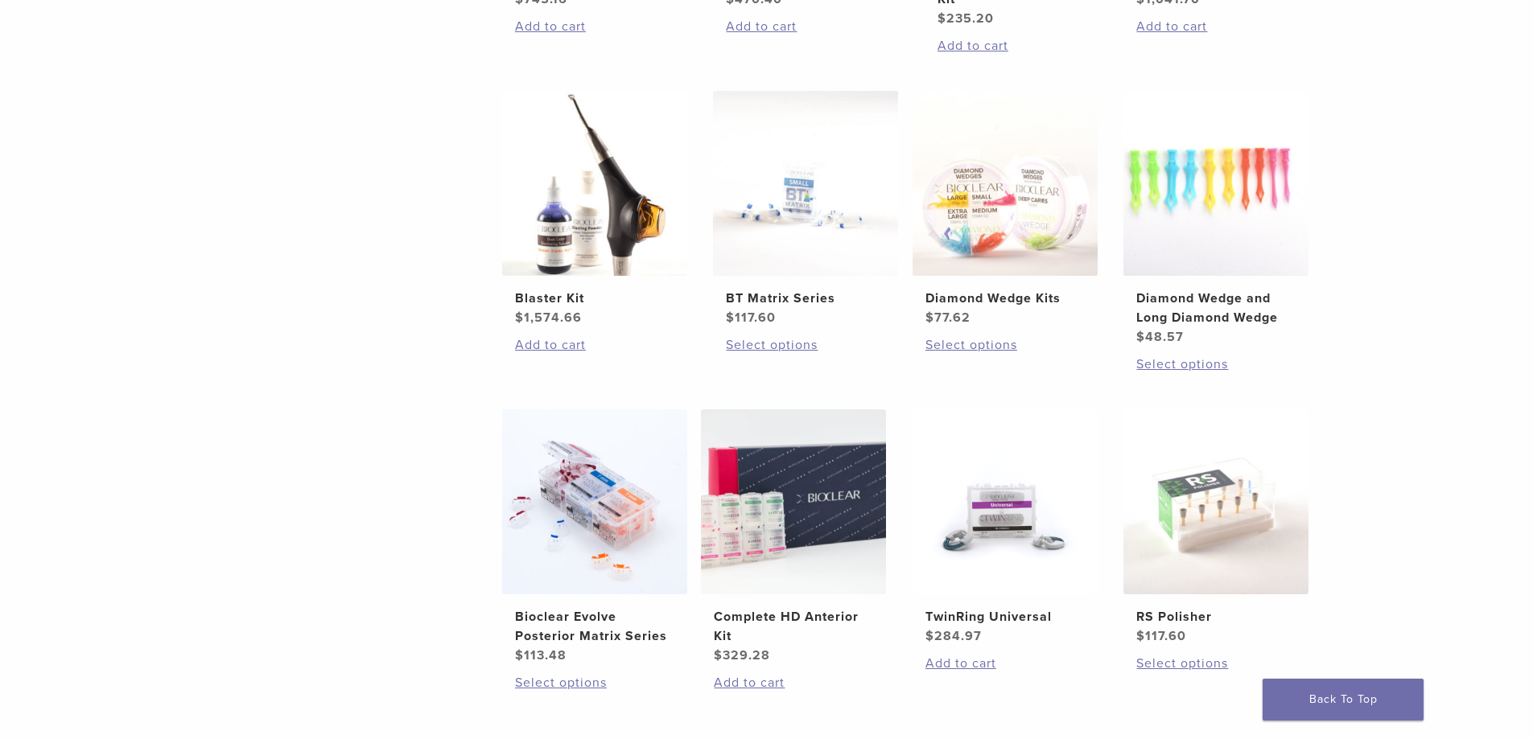
drag, startPoint x: 0, startPoint y: 0, endPoint x: 350, endPoint y: 327, distance: 479.3
click at [329, 307] on div "Filter Procedures Anterior (28) Blasting (5) Heating (2) Polishing (4) Posterio…" at bounding box center [332, 300] width 265 height 1122
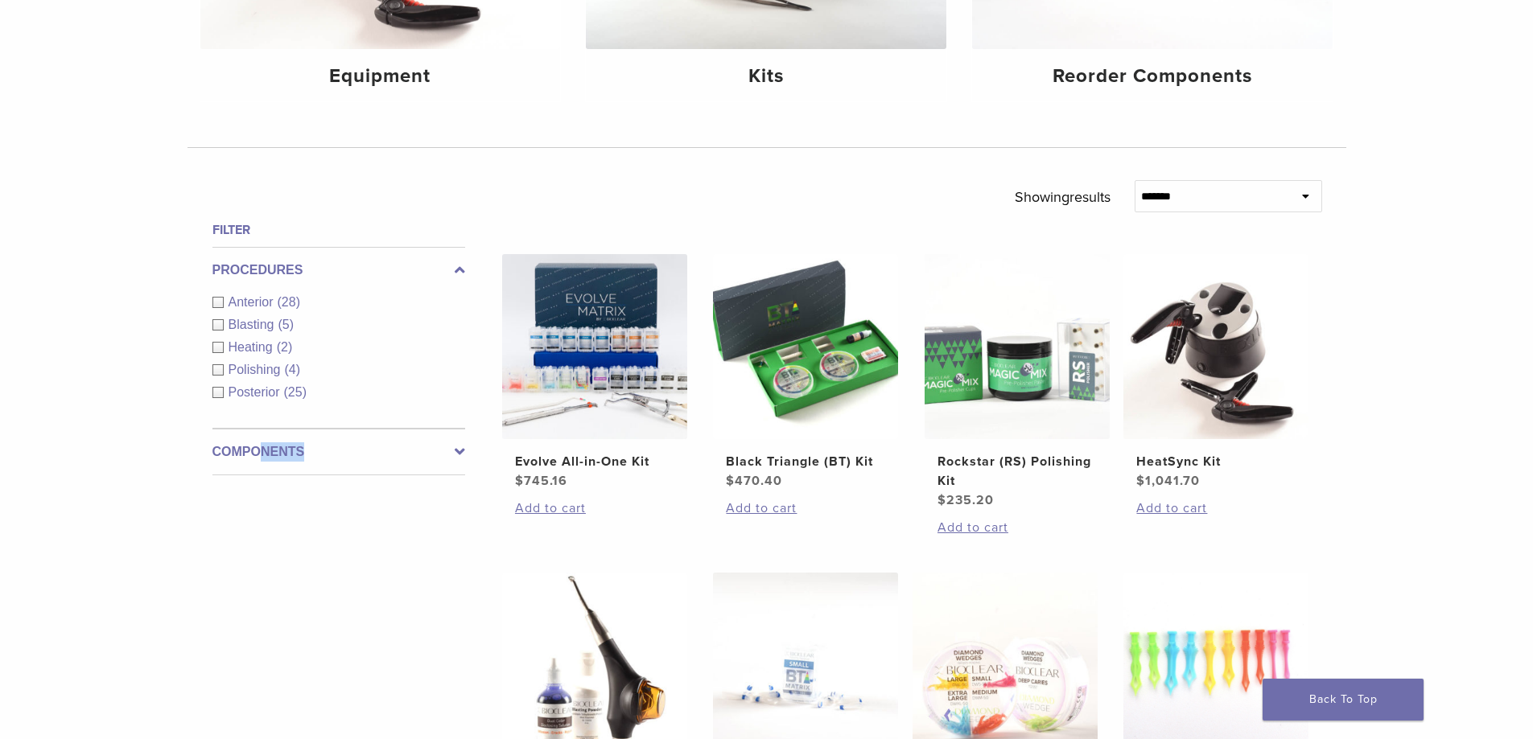
scroll to position [402, 0]
click at [603, 321] on img at bounding box center [594, 347] width 185 height 185
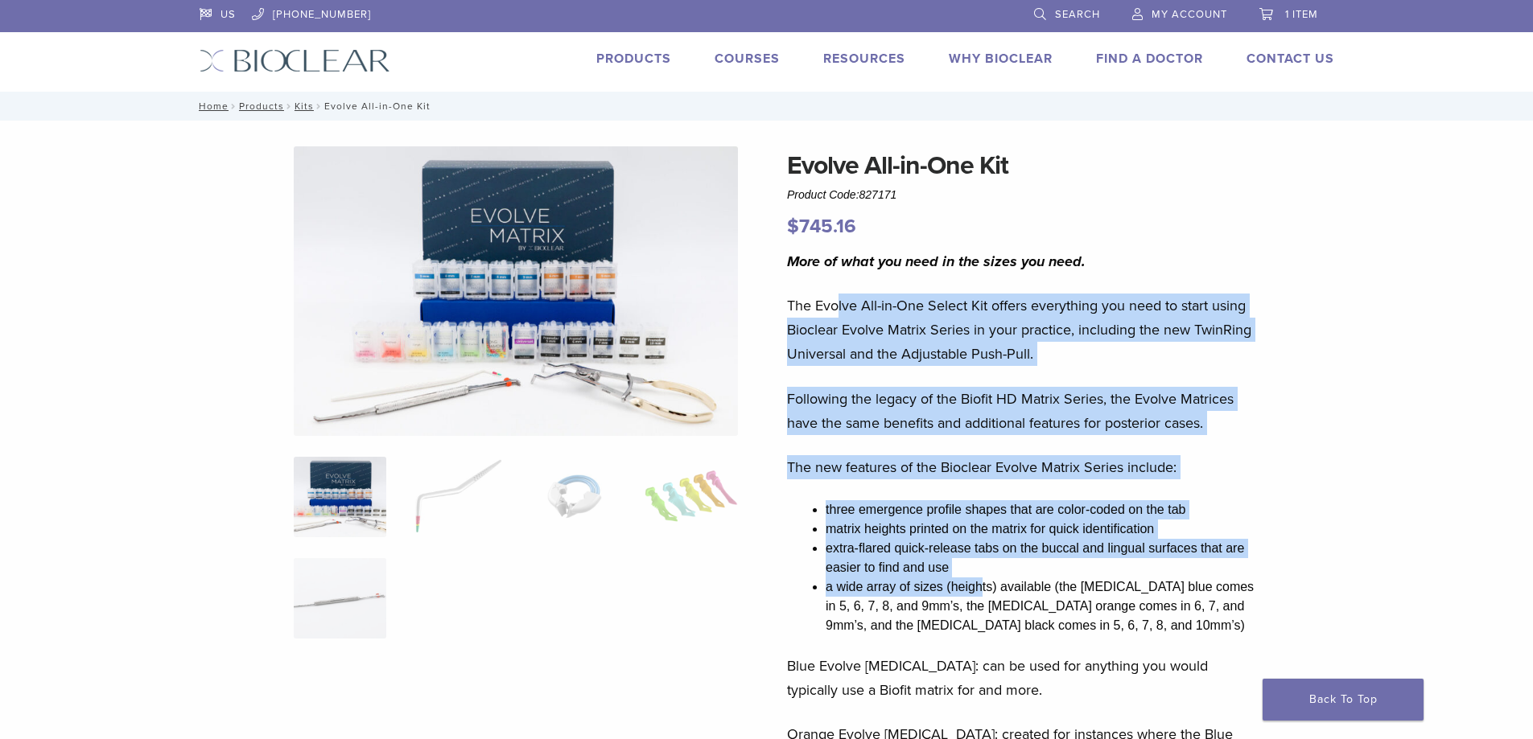
drag, startPoint x: 835, startPoint y: 301, endPoint x: 984, endPoint y: 586, distance: 321.3
click at [984, 586] on div "More of what you need in the sizes you need. The Evolve All-in-One Select Kit o…" at bounding box center [1023, 671] width 473 height 845
click at [354, 615] on img at bounding box center [340, 598] width 93 height 80
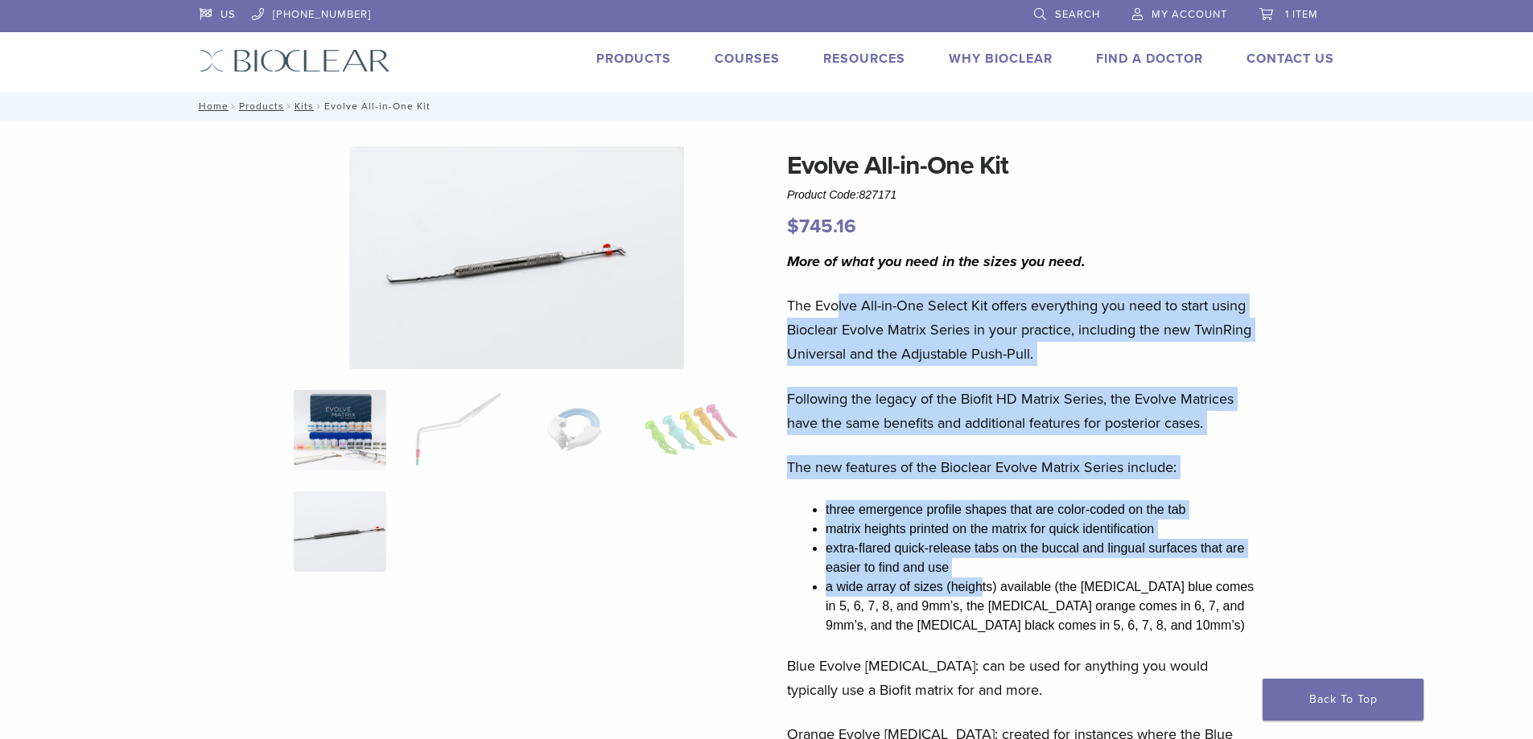
click at [352, 420] on img at bounding box center [340, 430] width 93 height 80
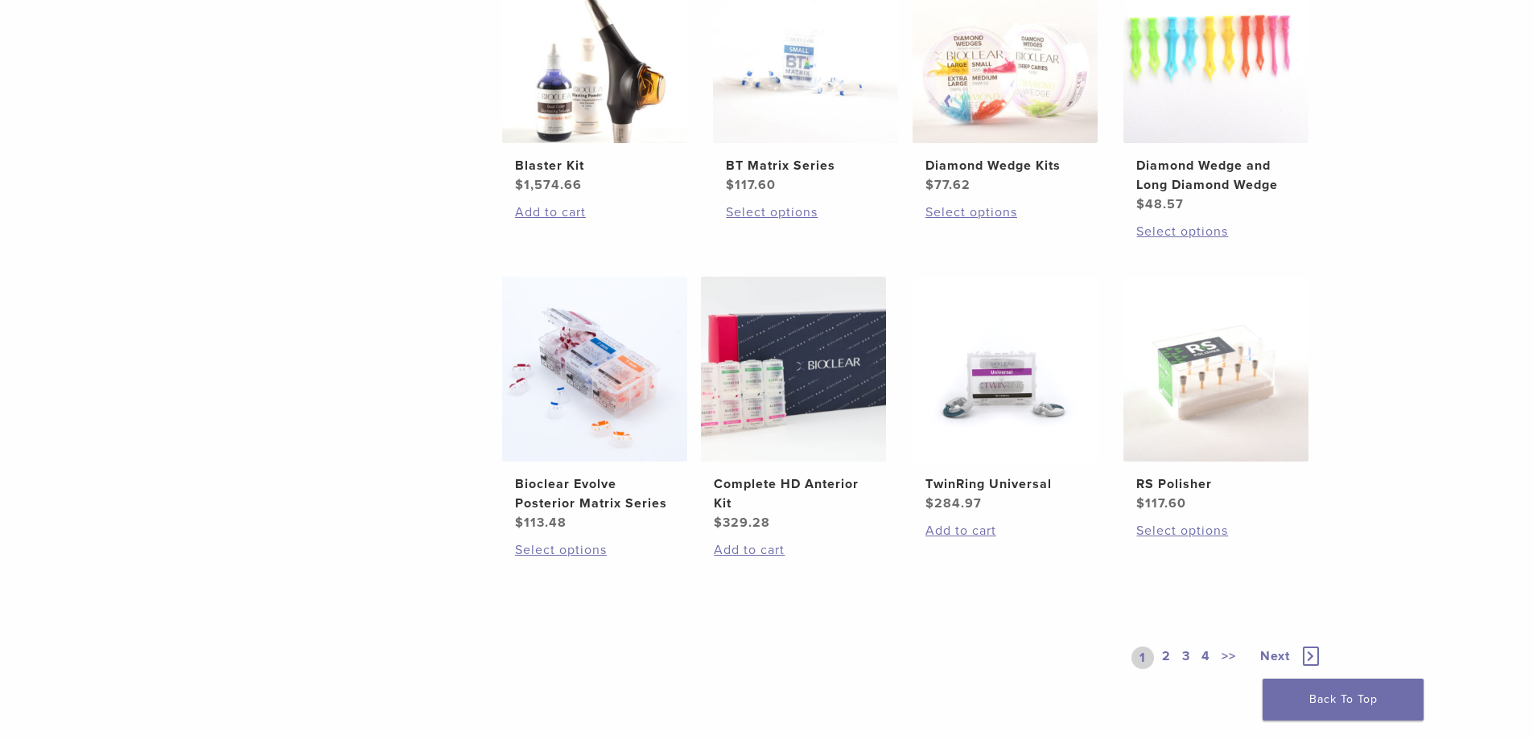
scroll to position [1046, 0]
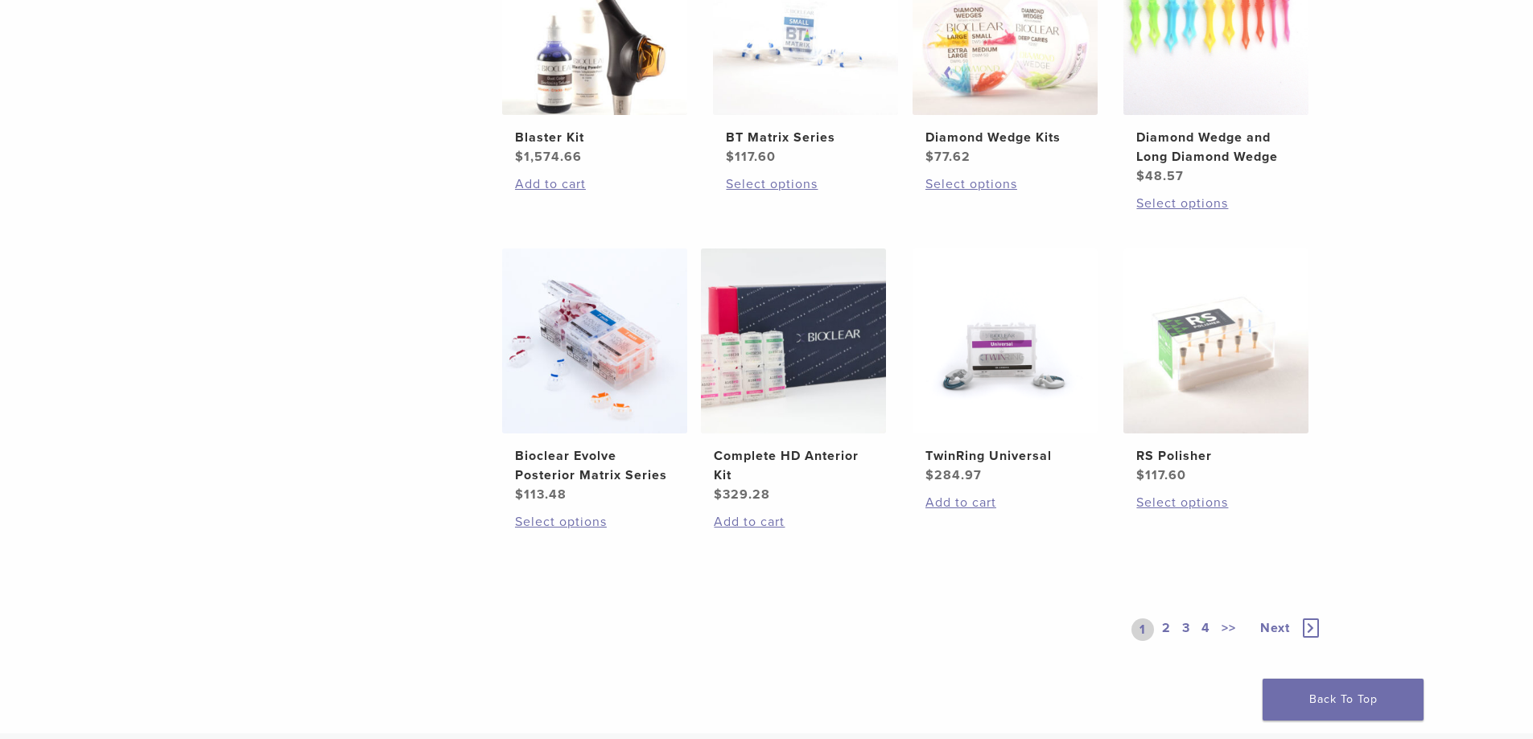
click at [1167, 627] on link "2" at bounding box center [1165, 630] width 15 height 23
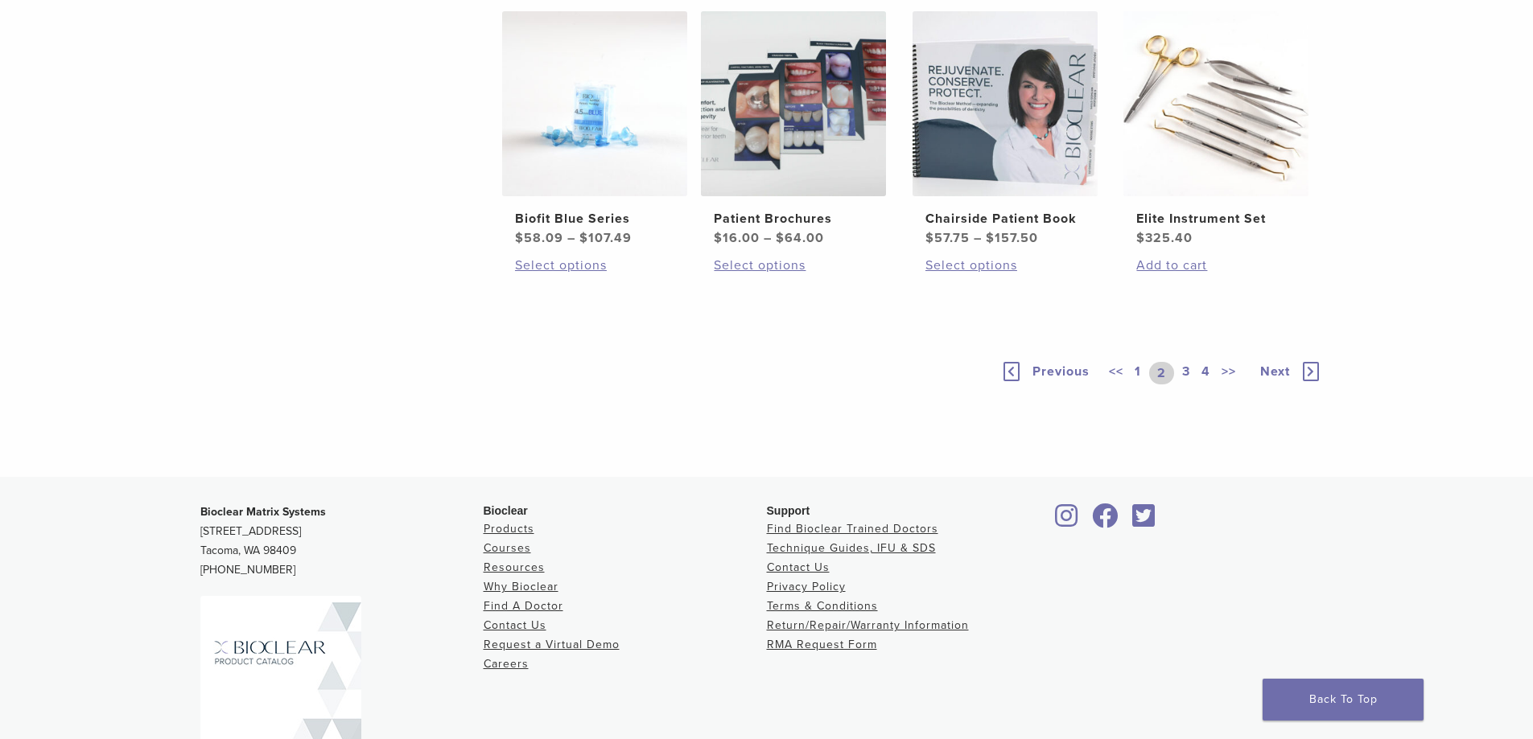
scroll to position [1126, 0]
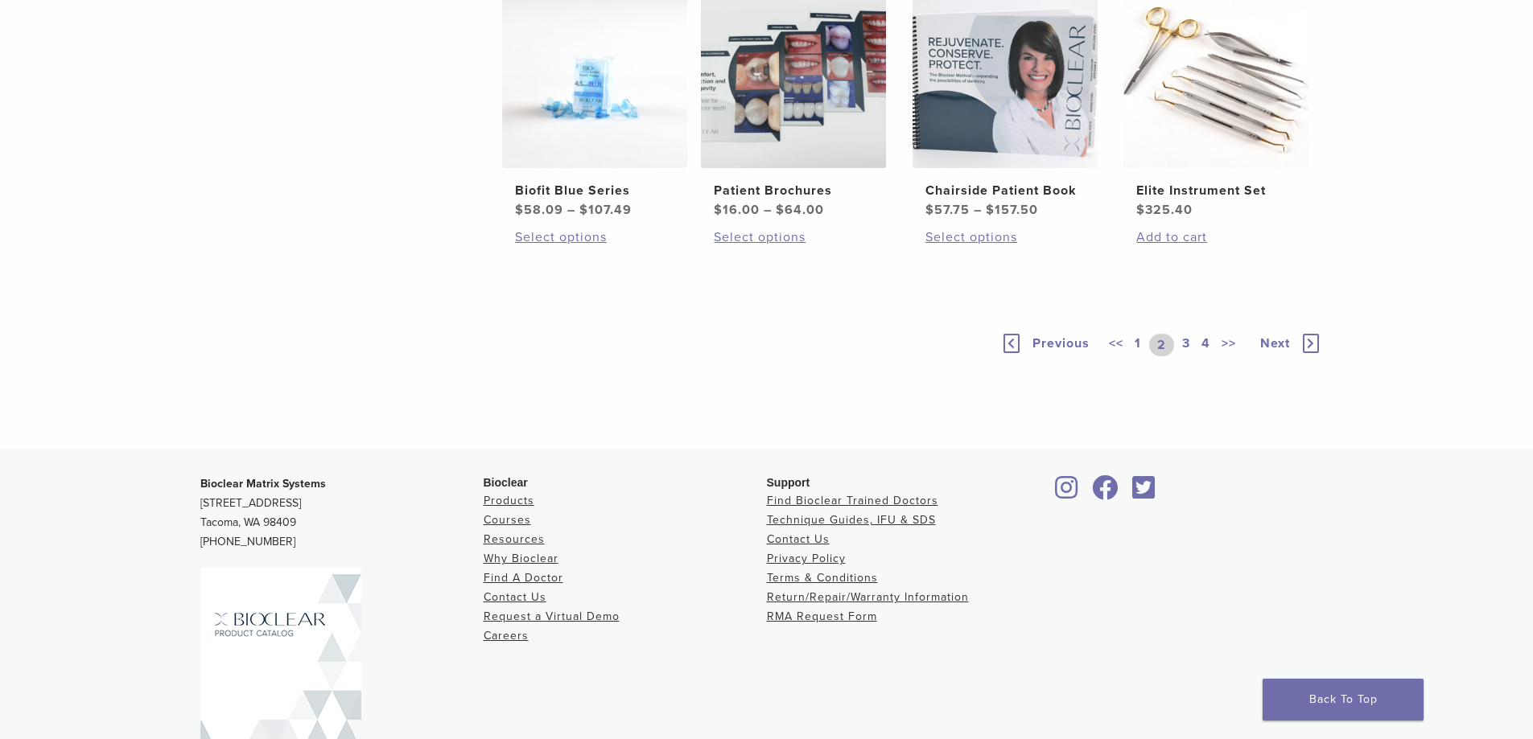
click at [1184, 356] on link "3" at bounding box center [1186, 345] width 14 height 23
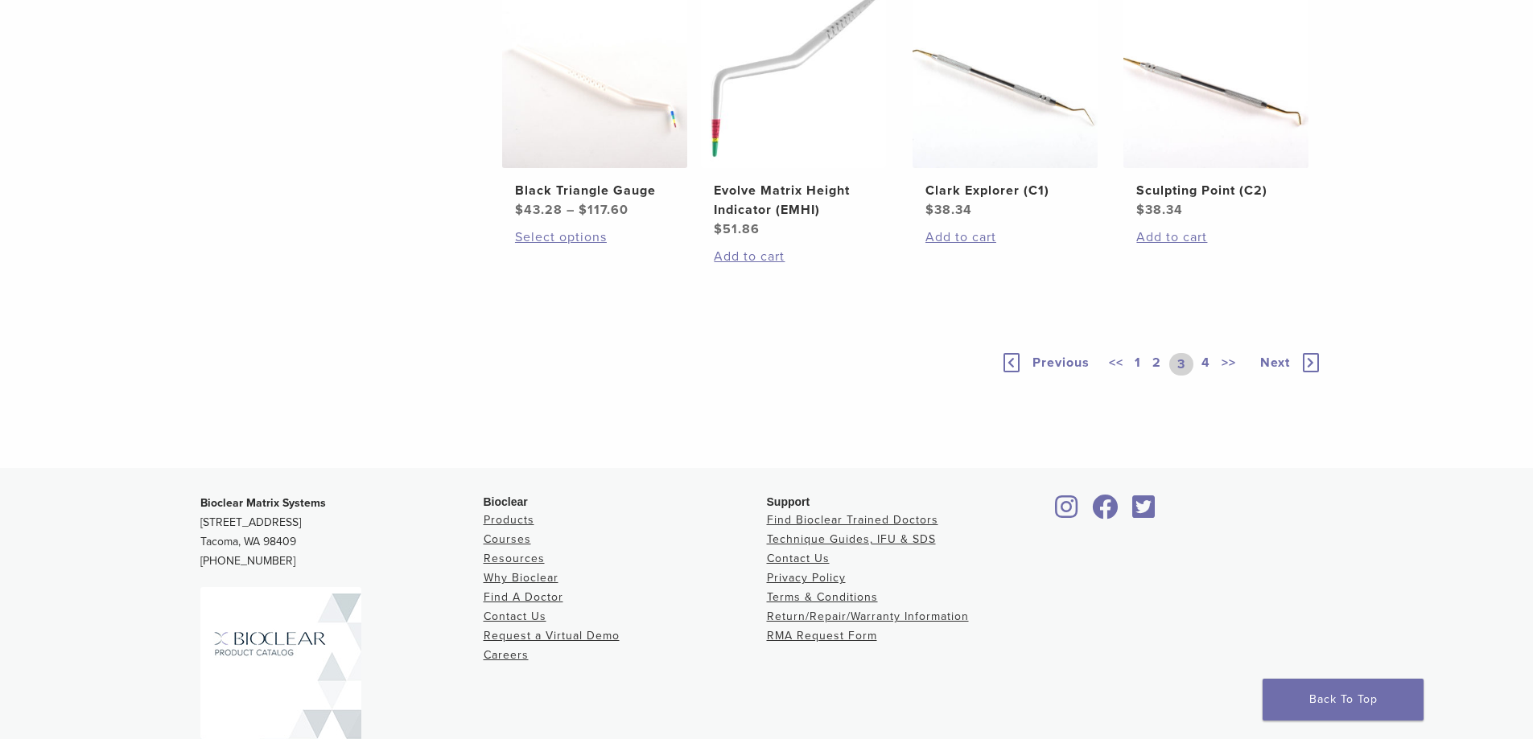
click at [1152, 376] on link "2" at bounding box center [1156, 364] width 15 height 23
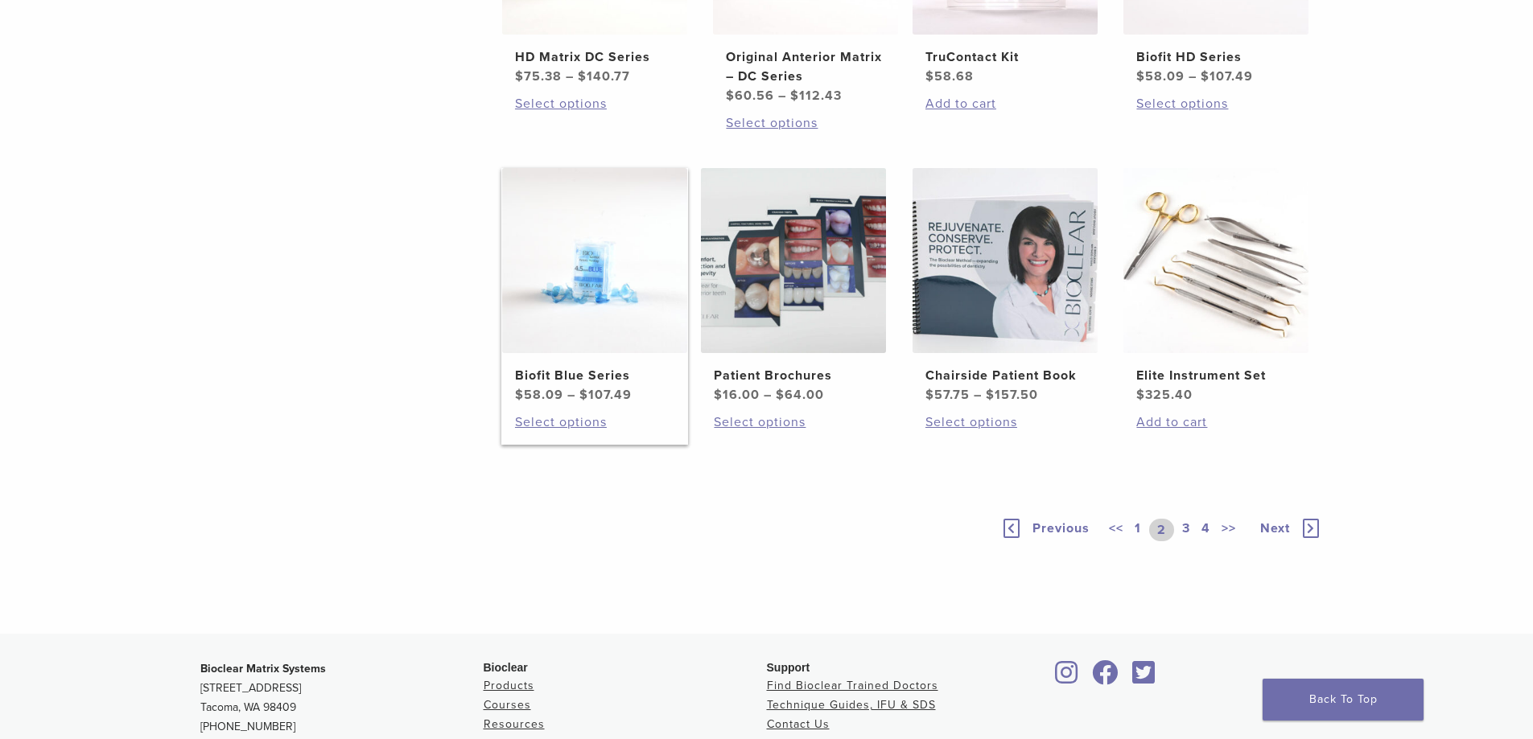
click at [628, 295] on img at bounding box center [594, 260] width 185 height 185
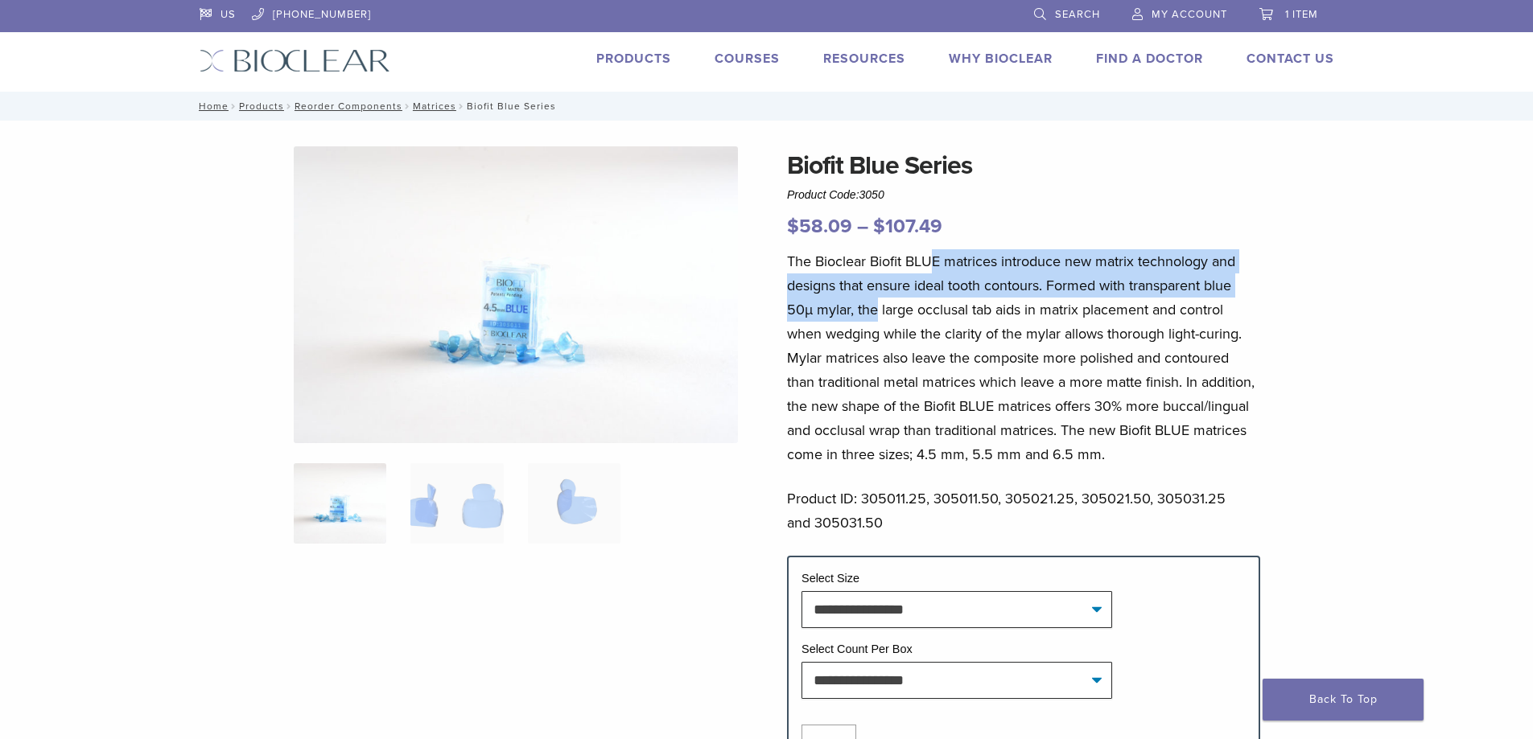
drag, startPoint x: 932, startPoint y: 261, endPoint x: 874, endPoint y: 301, distance: 70.7
click at [874, 301] on p "The Bioclear Biofit BLUE matrices introduce new matrix technology and designs t…" at bounding box center [1023, 357] width 473 height 217
click at [583, 504] on img at bounding box center [574, 503] width 93 height 80
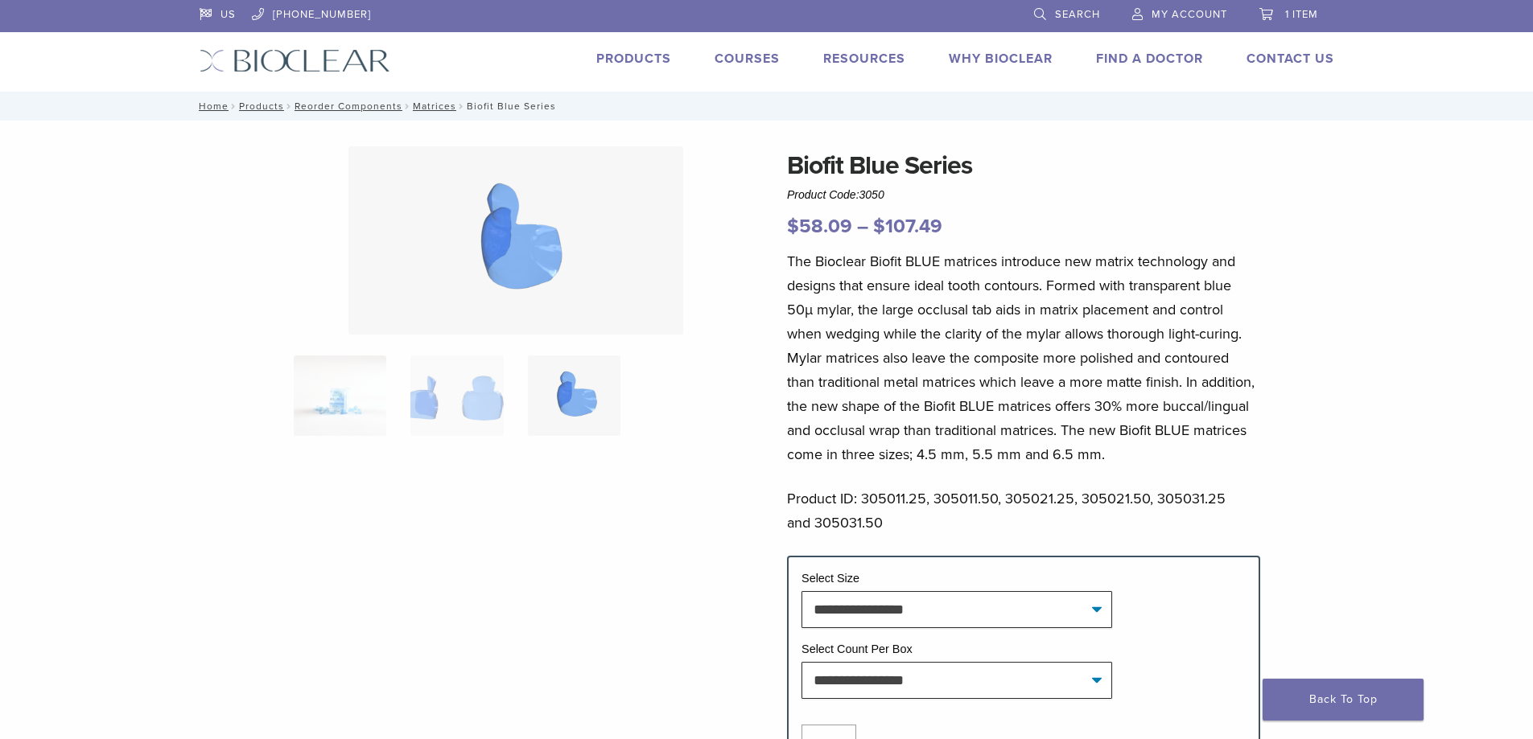
click at [504, 400] on ol at bounding box center [516, 406] width 468 height 101
click at [464, 412] on img at bounding box center [456, 396] width 93 height 80
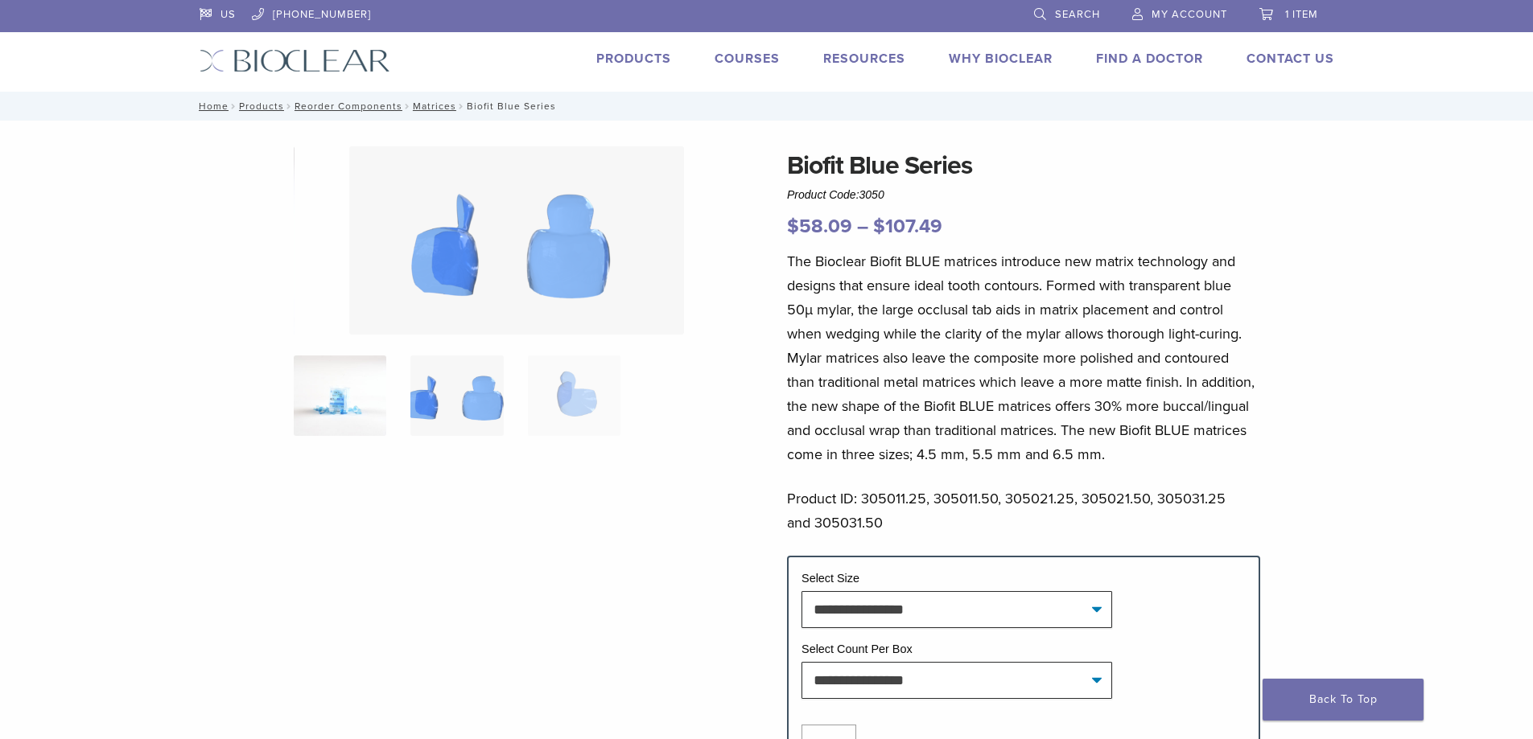
click at [385, 412] on img at bounding box center [340, 396] width 93 height 80
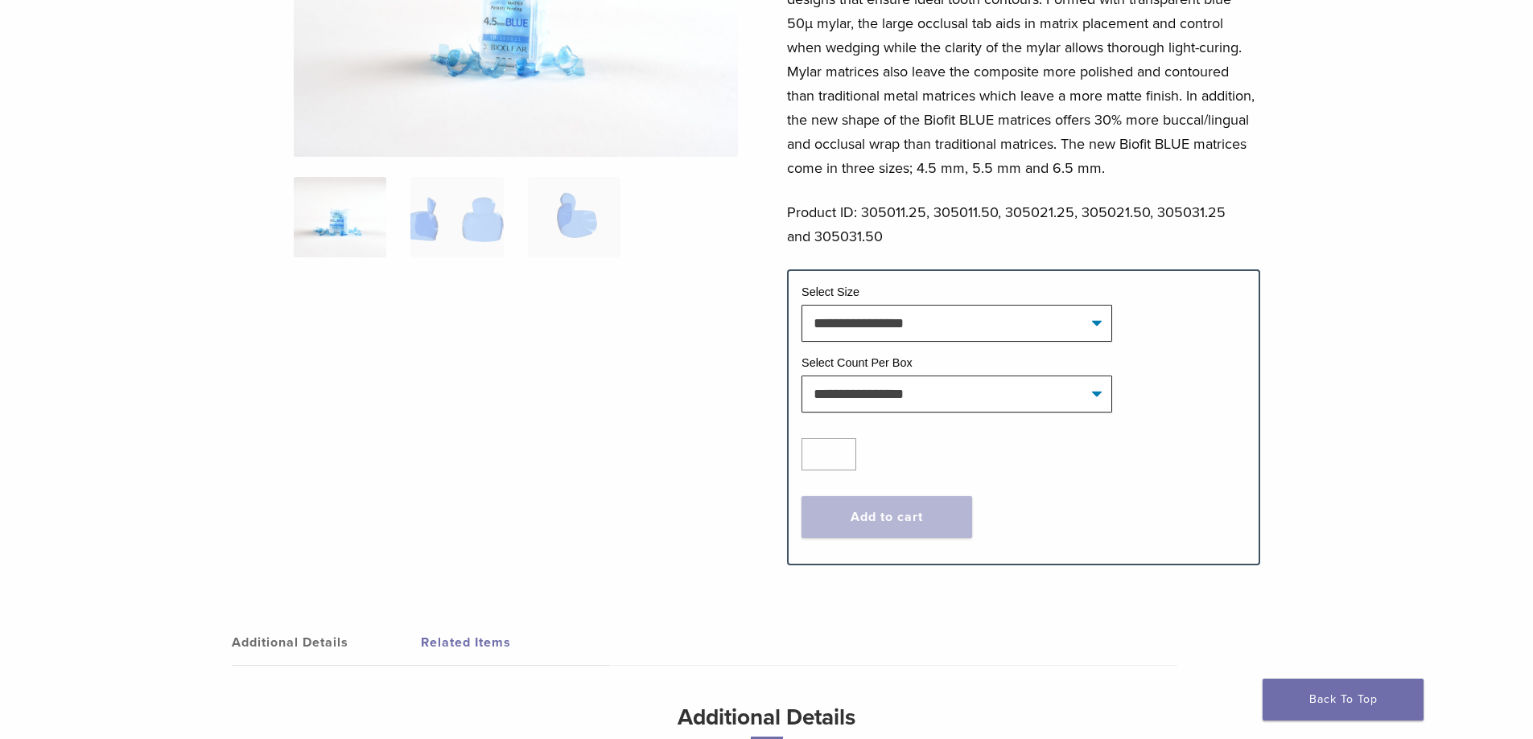
scroll to position [322, 0]
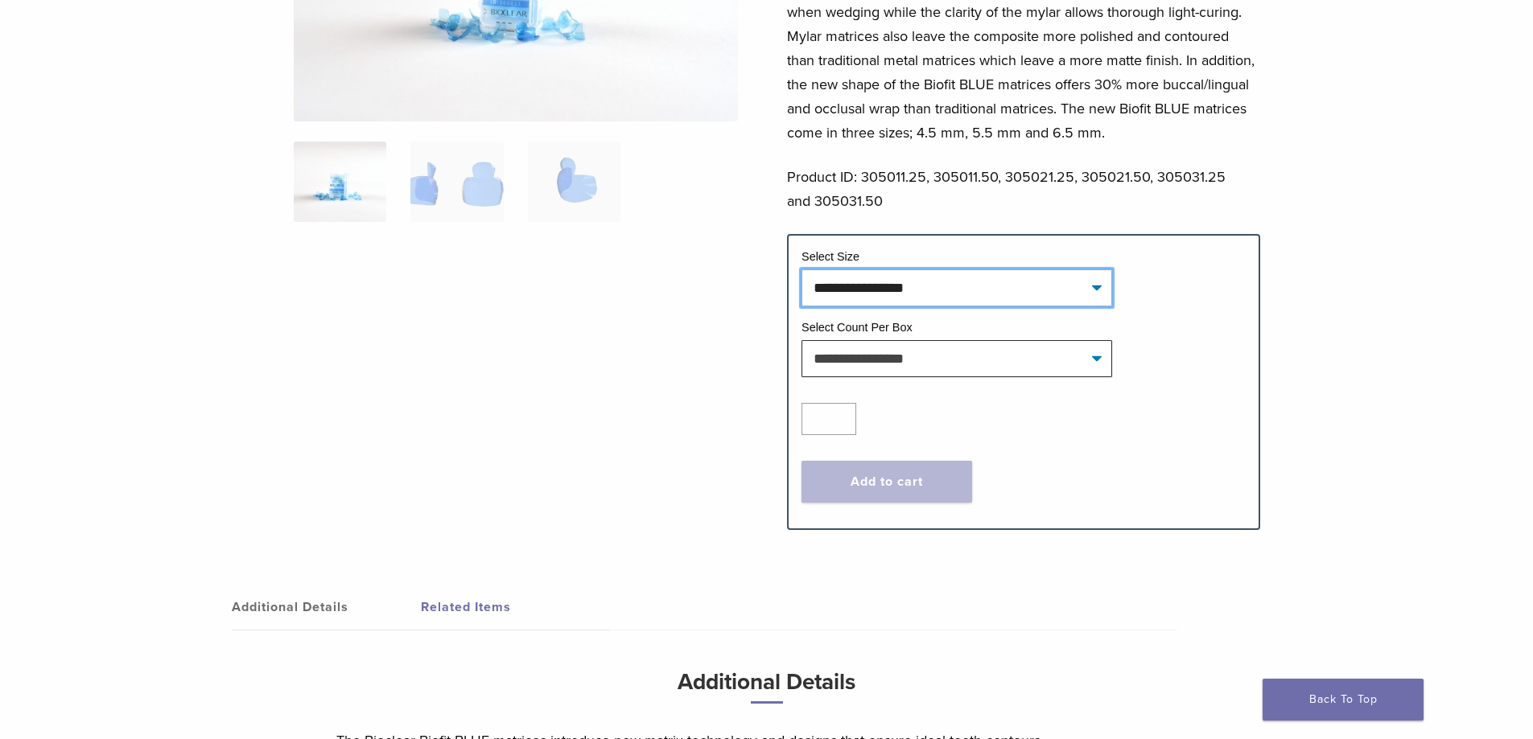
click at [951, 283] on select "**********" at bounding box center [956, 288] width 311 height 37
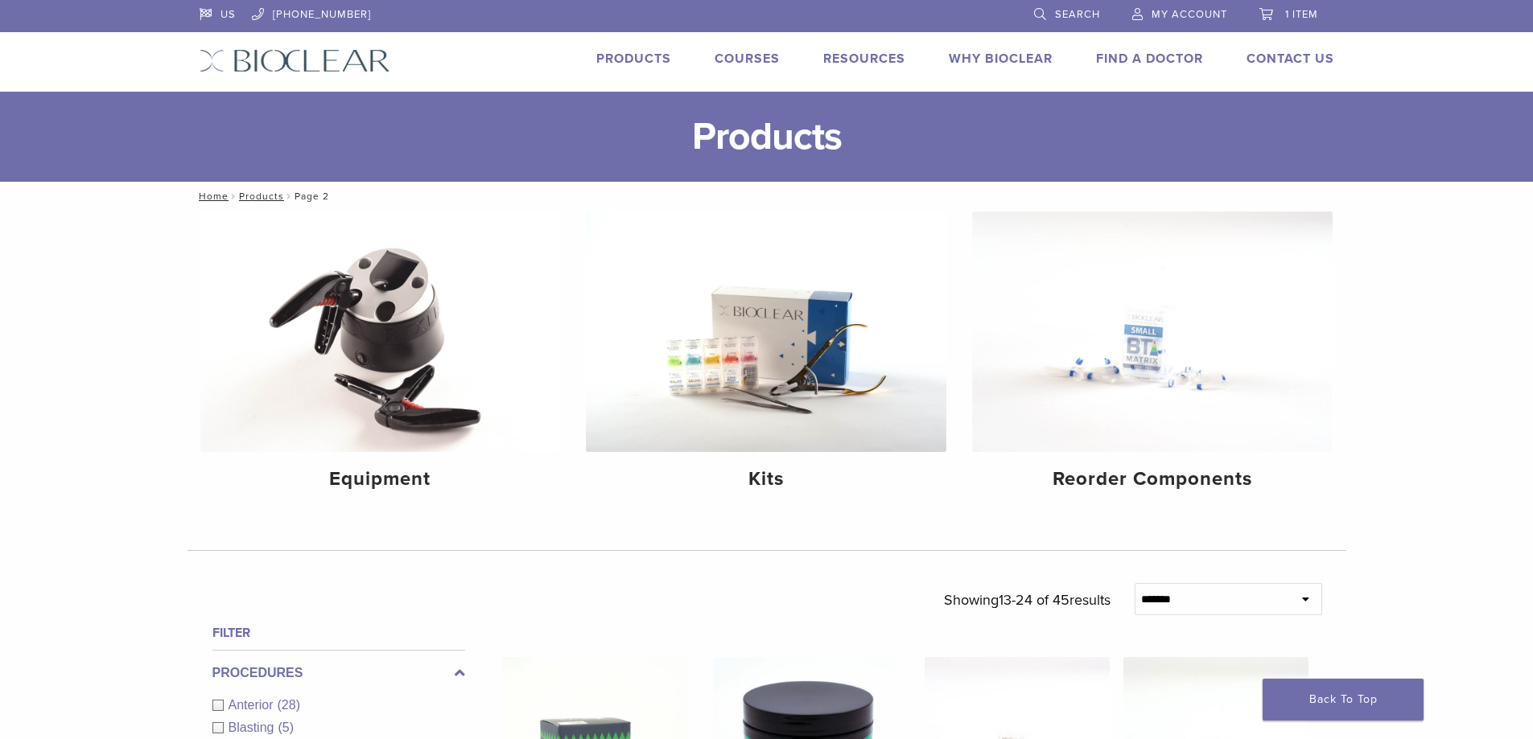
scroll to position [1126, 0]
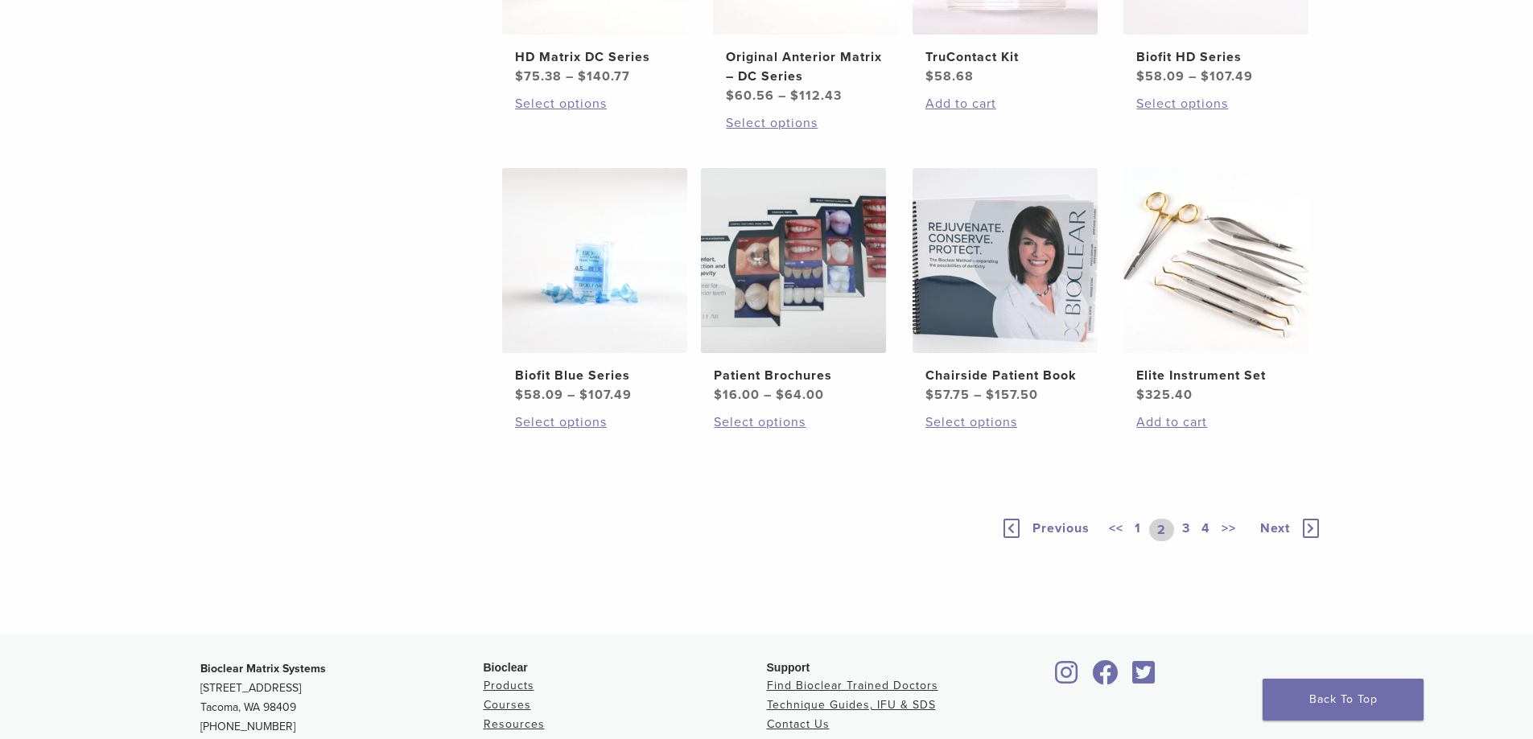
click at [1184, 525] on link "3" at bounding box center [1186, 530] width 14 height 23
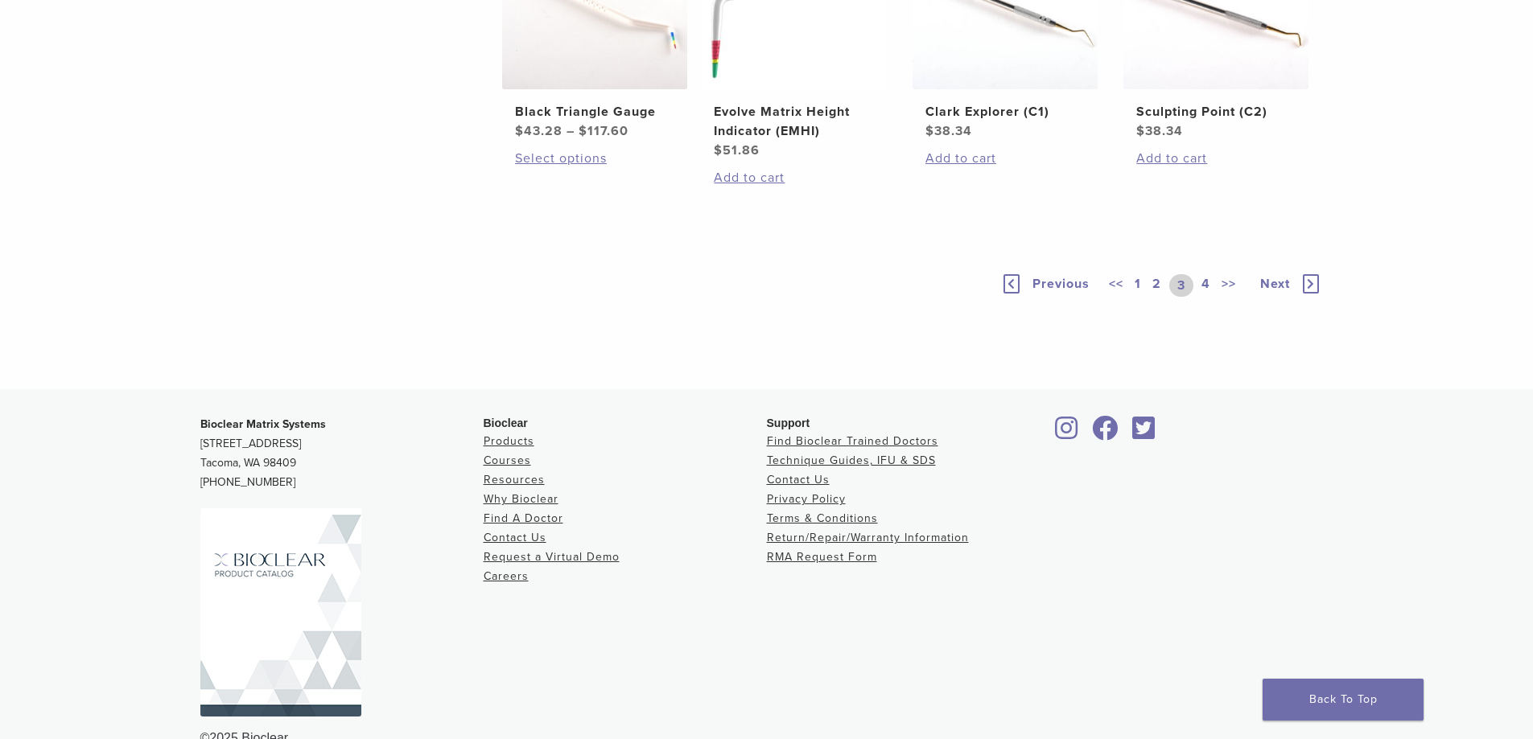
scroll to position [1207, 0]
click at [1209, 295] on link "4" at bounding box center [1205, 284] width 15 height 23
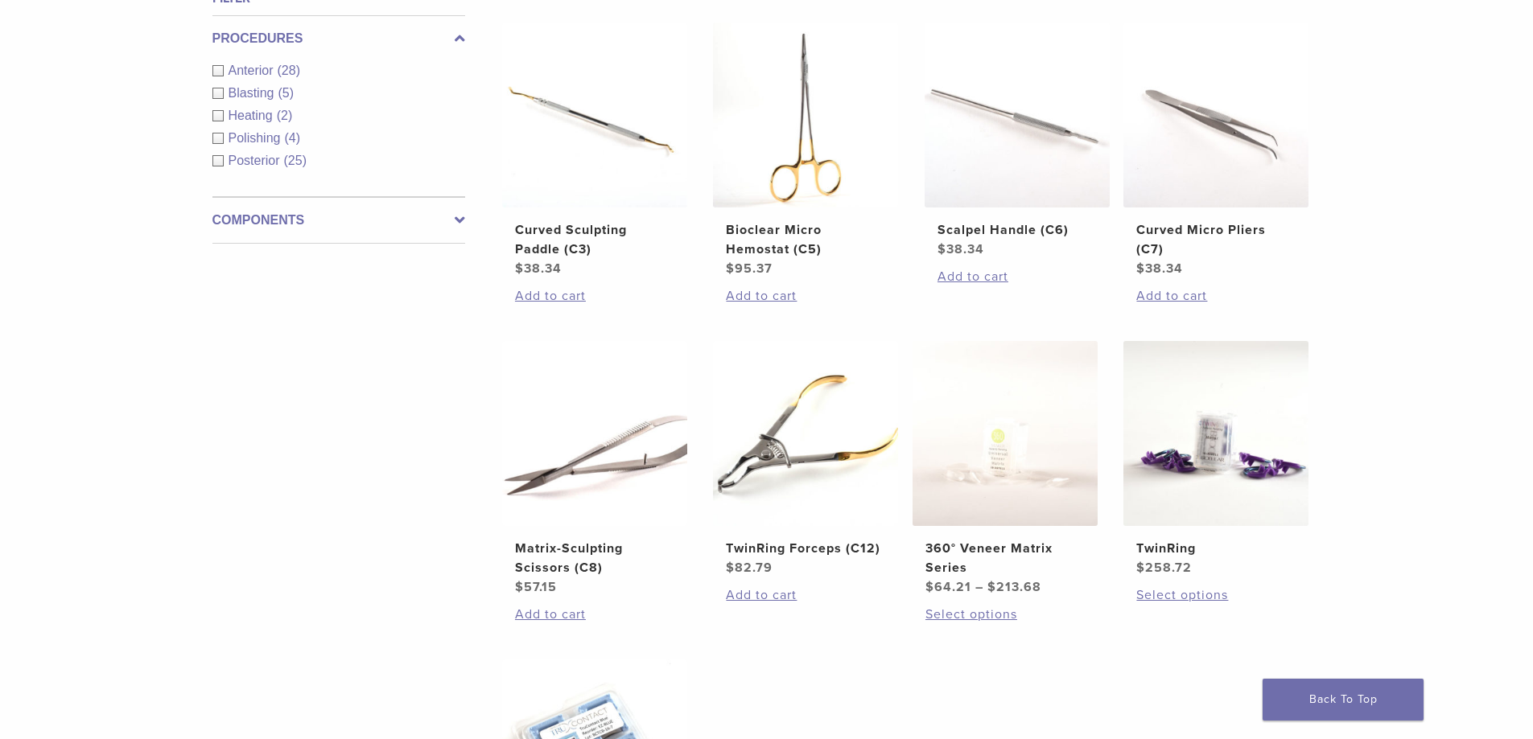
scroll to position [644, 0]
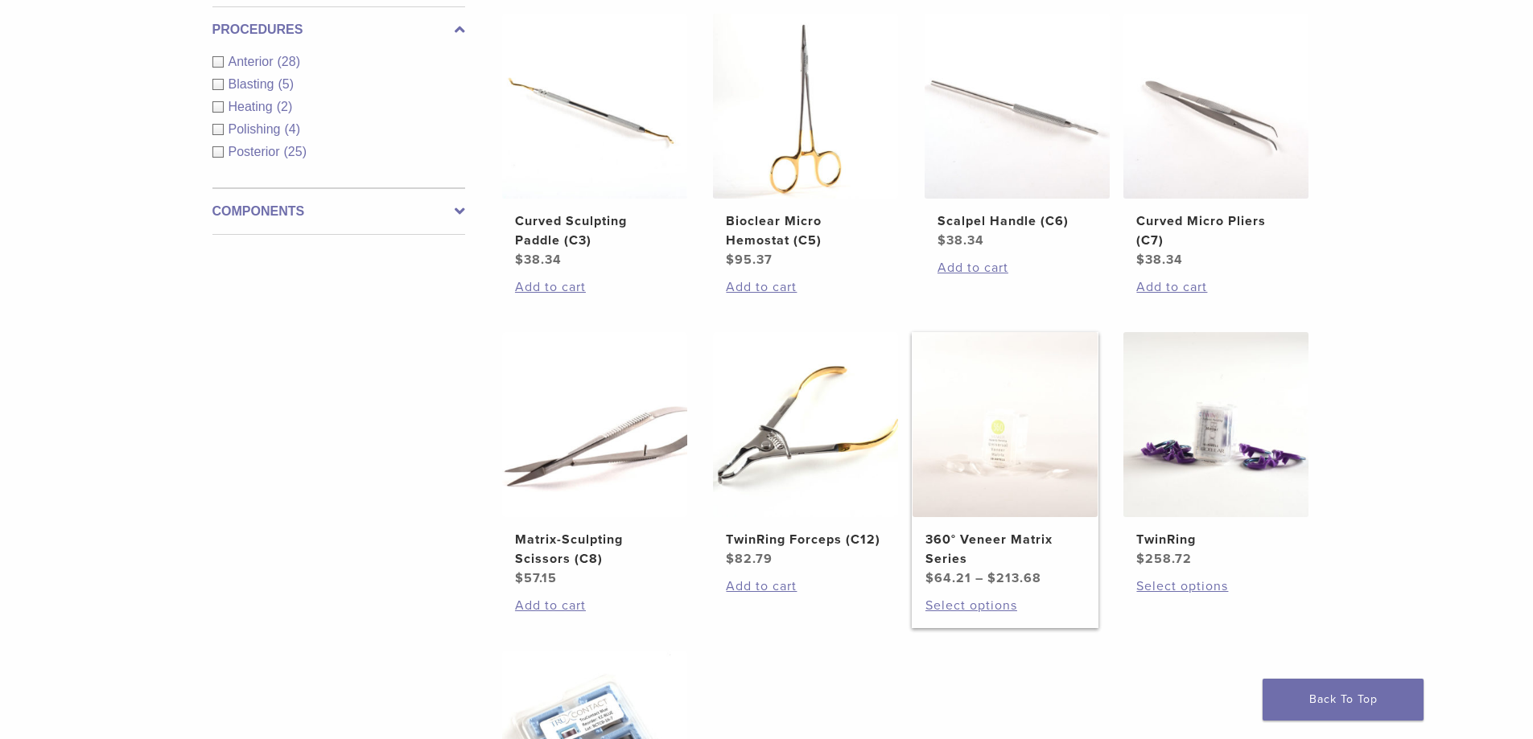
click at [1006, 472] on img at bounding box center [1004, 424] width 185 height 185
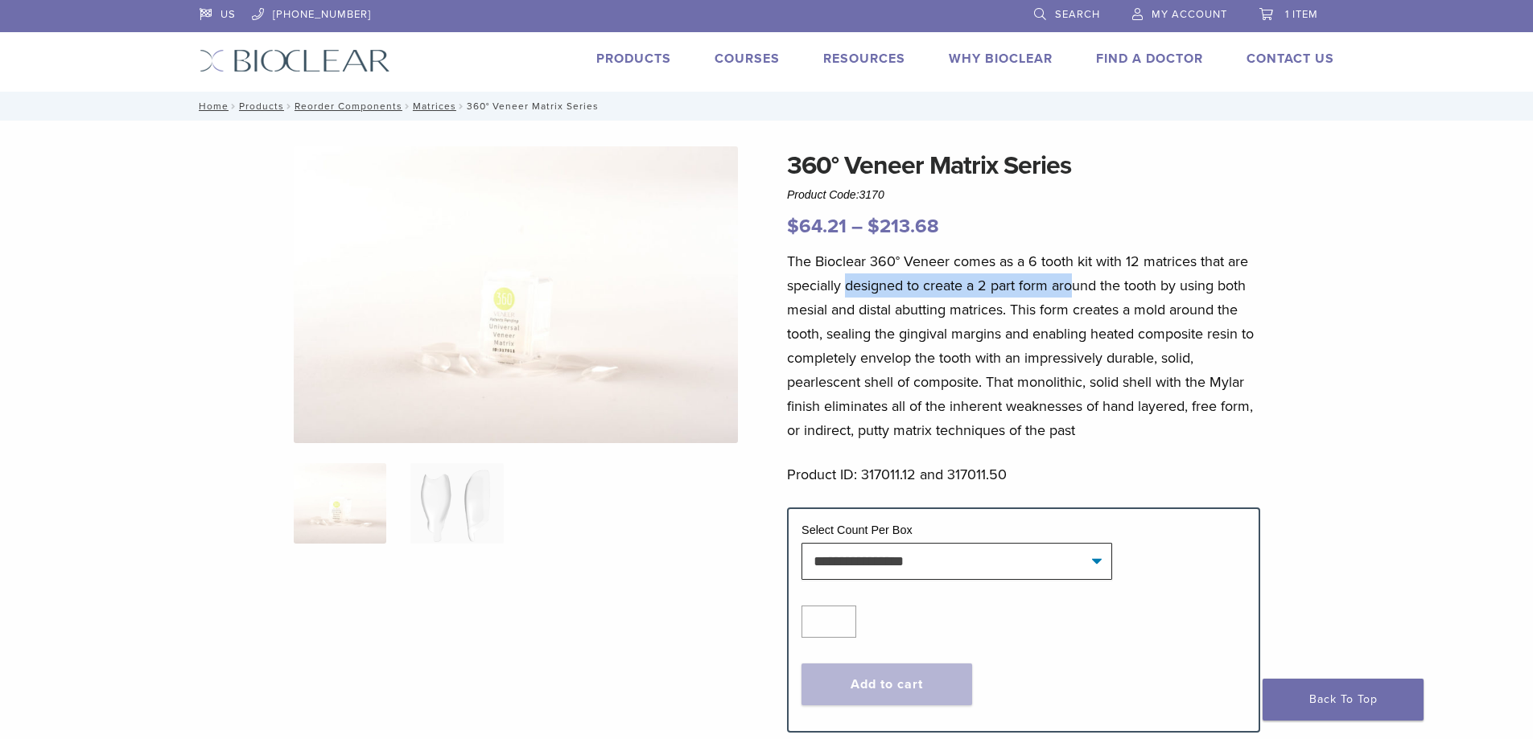
drag, startPoint x: 848, startPoint y: 277, endPoint x: 1076, endPoint y: 276, distance: 227.7
click at [1076, 276] on p "The Bioclear 360° Veneer comes as a 6 tooth kit with 12 matrices that are speci…" at bounding box center [1023, 345] width 473 height 193
click at [891, 557] on select "**********" at bounding box center [956, 561] width 311 height 37
click at [456, 496] on img at bounding box center [456, 503] width 93 height 80
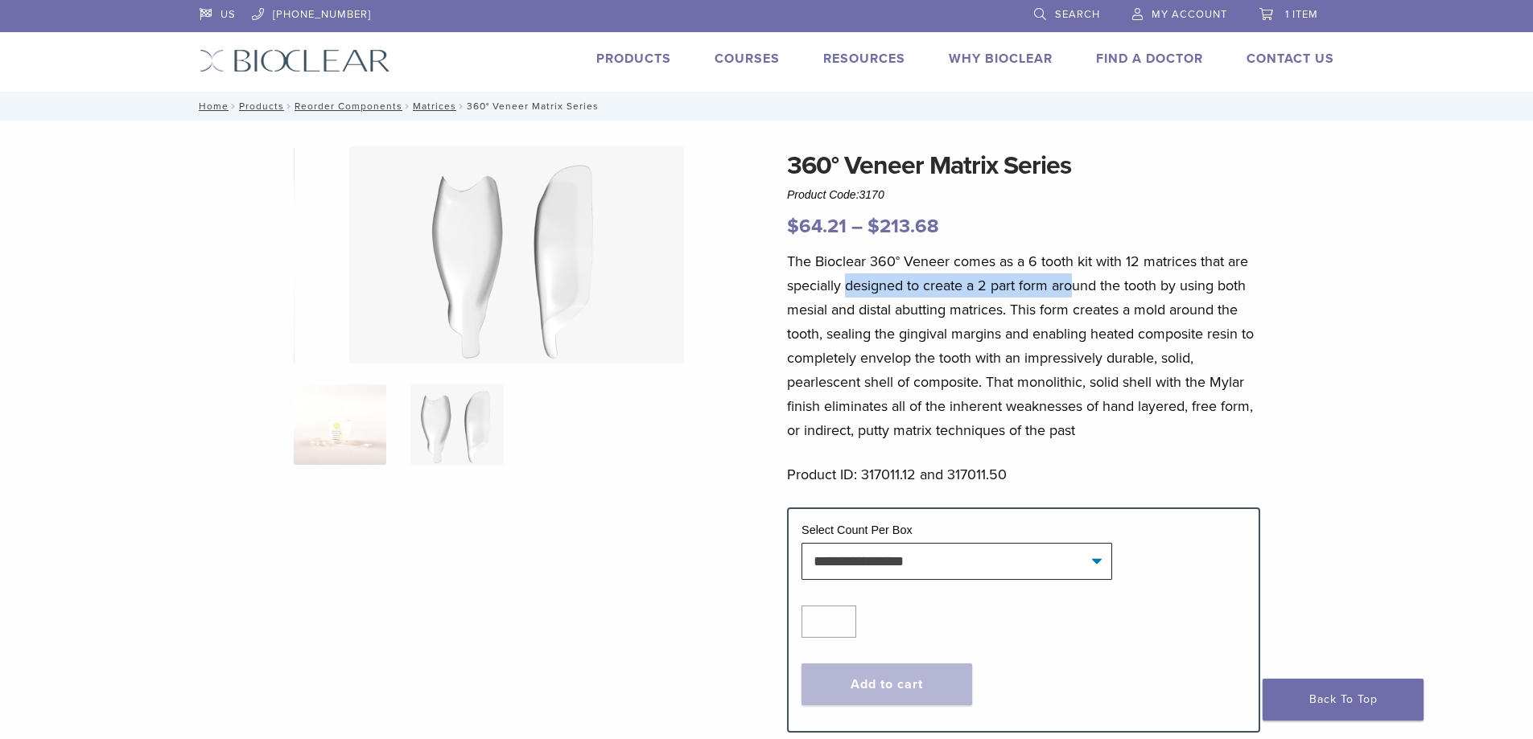
click at [334, 454] on img at bounding box center [340, 425] width 93 height 80
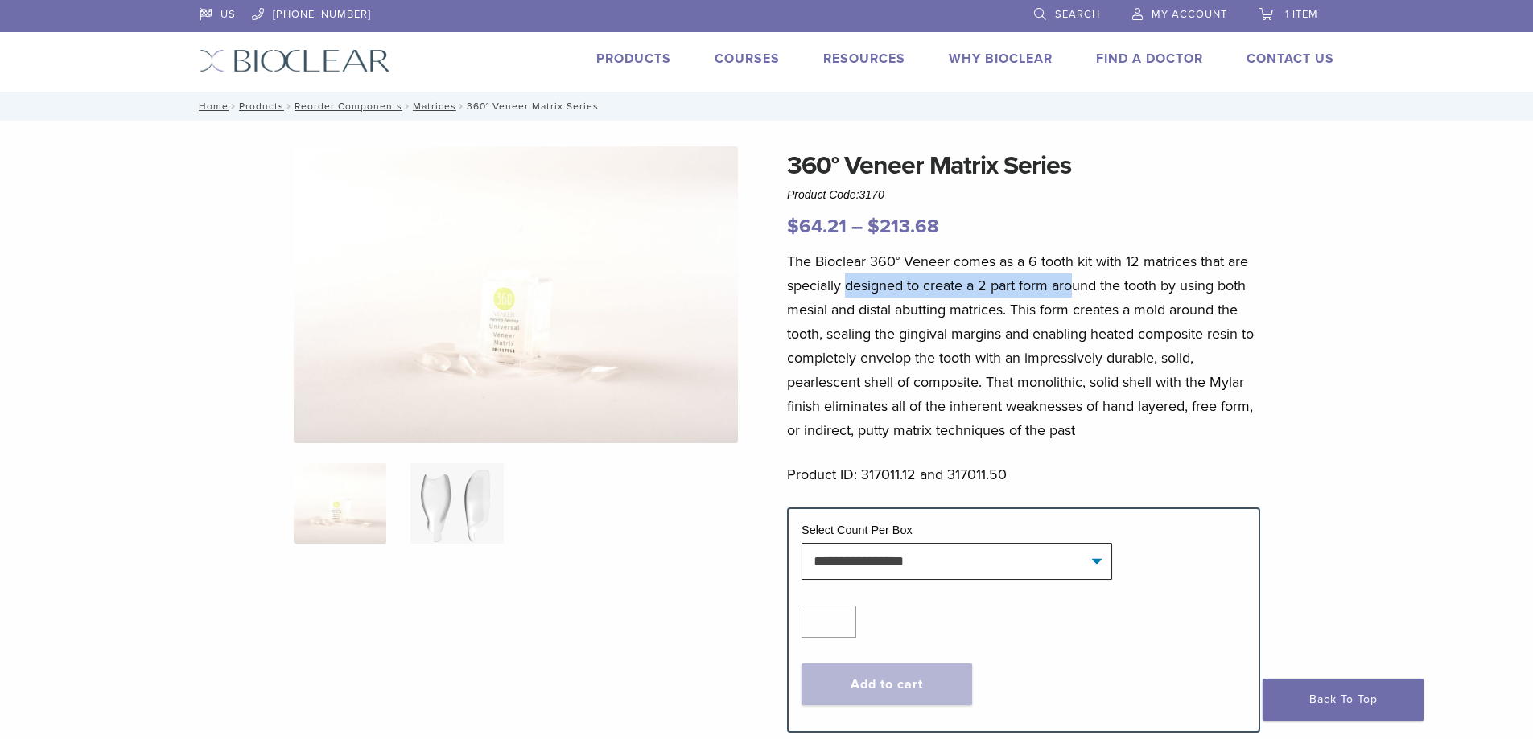
click at [454, 487] on img at bounding box center [456, 503] width 93 height 80
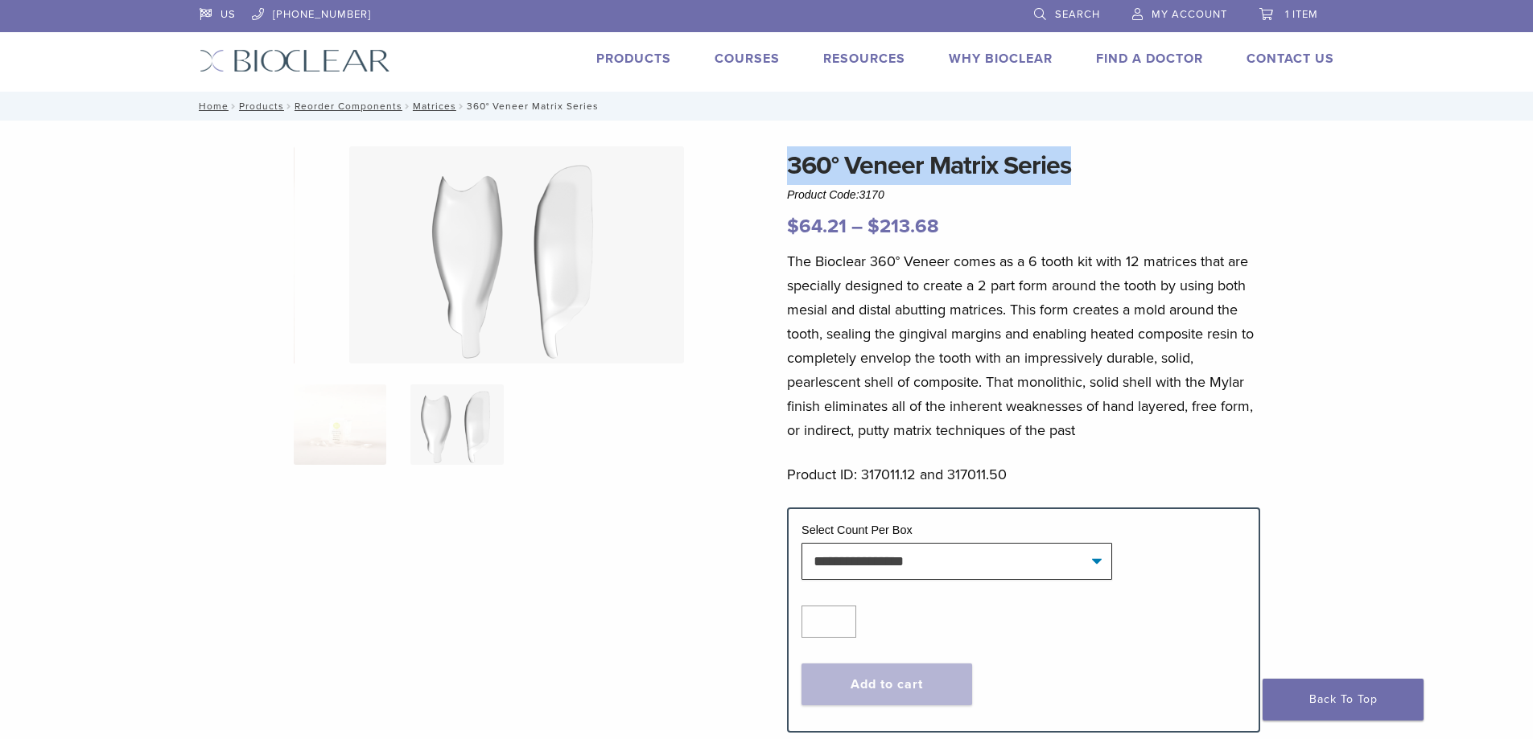
drag, startPoint x: 782, startPoint y: 156, endPoint x: 1113, endPoint y: 179, distance: 332.2
click at [1113, 179] on div "360° Veneer Matrix Series Product Code: 3170 $ 64.21 – $ 213.68 Price range: $6…" at bounding box center [766, 449] width 1158 height 607
copy h1 "360° Veneer Matrix Series"
click at [627, 59] on link "Products" at bounding box center [633, 59] width 75 height 16
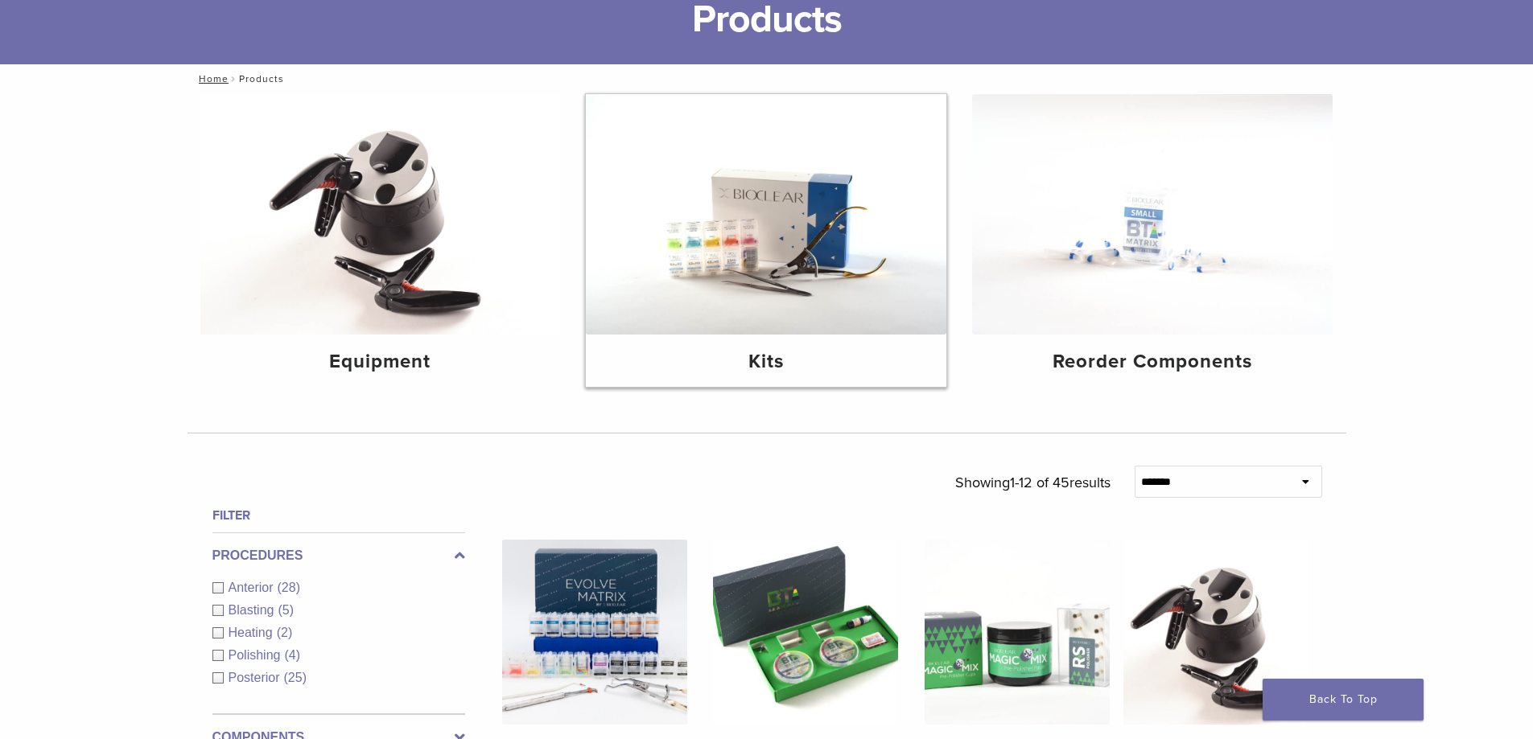
scroll to position [402, 0]
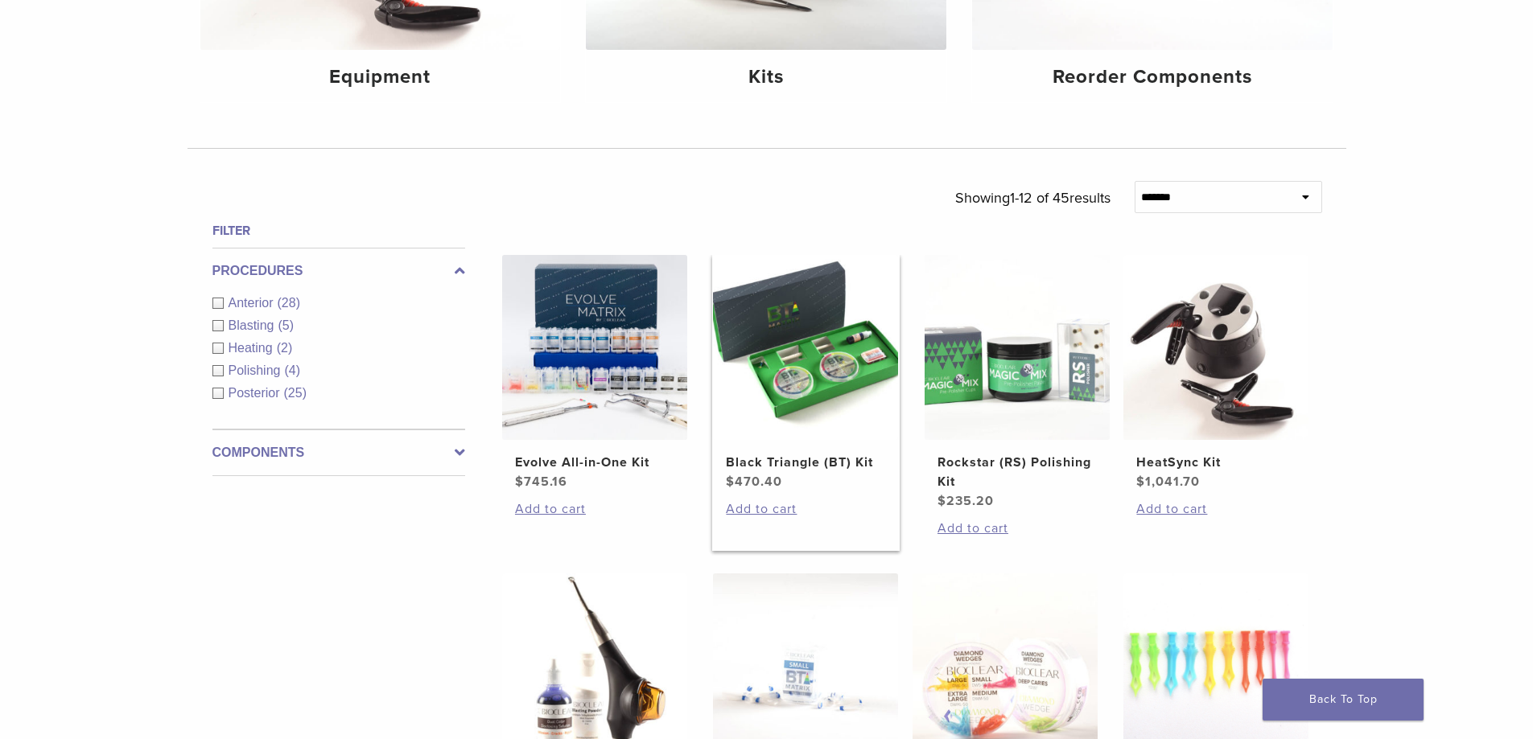
click at [836, 381] on img at bounding box center [805, 347] width 185 height 185
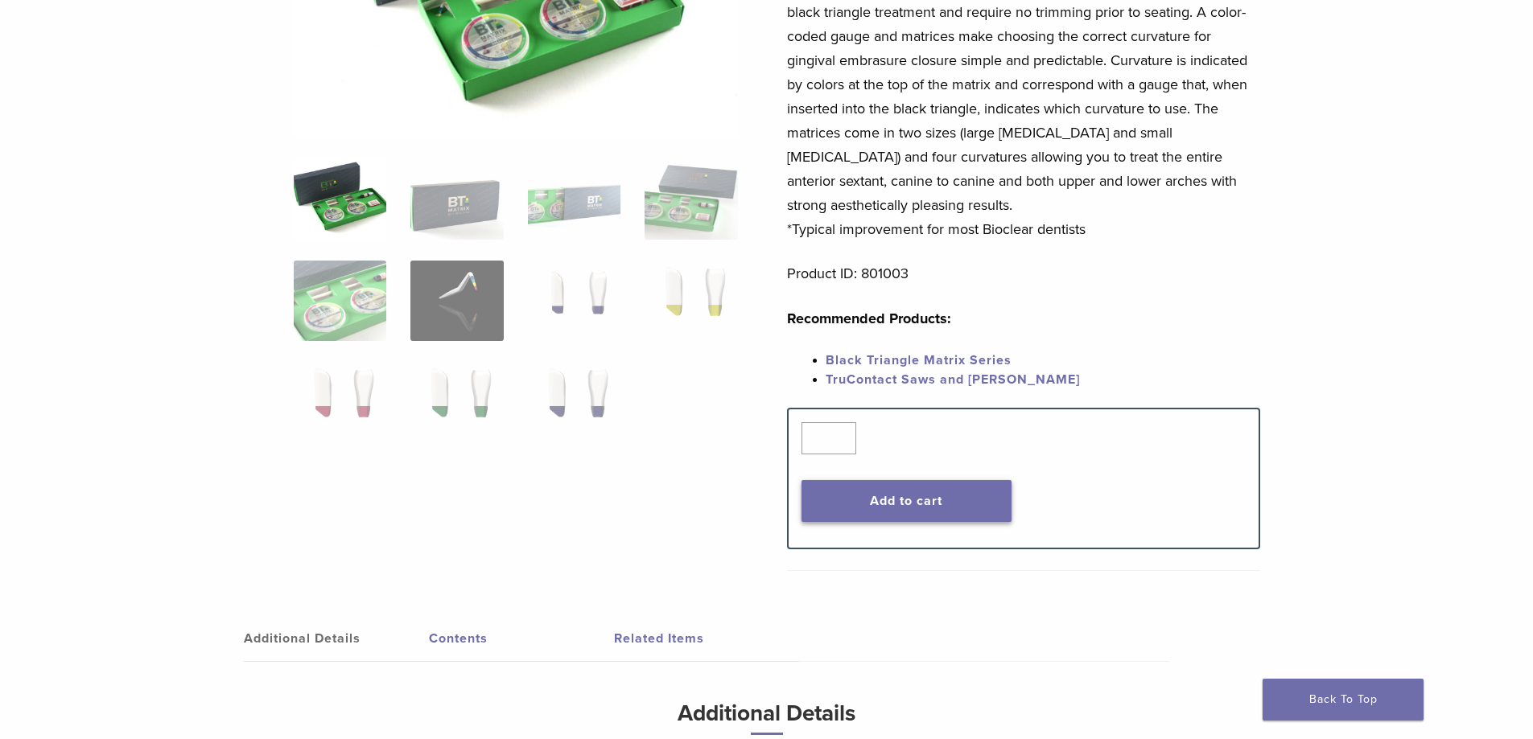
scroll to position [724, 0]
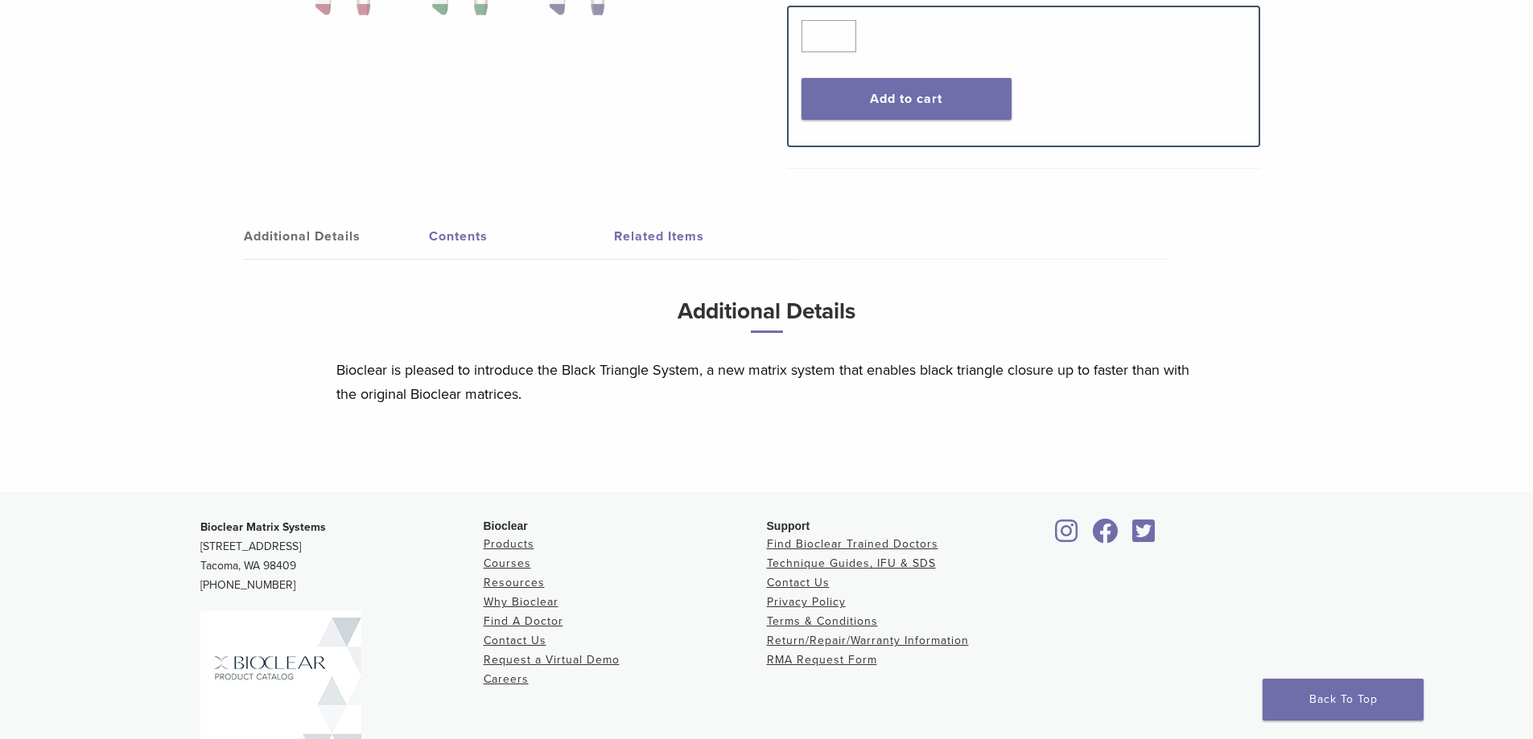
click at [685, 238] on link "Related Items" at bounding box center [706, 236] width 185 height 45
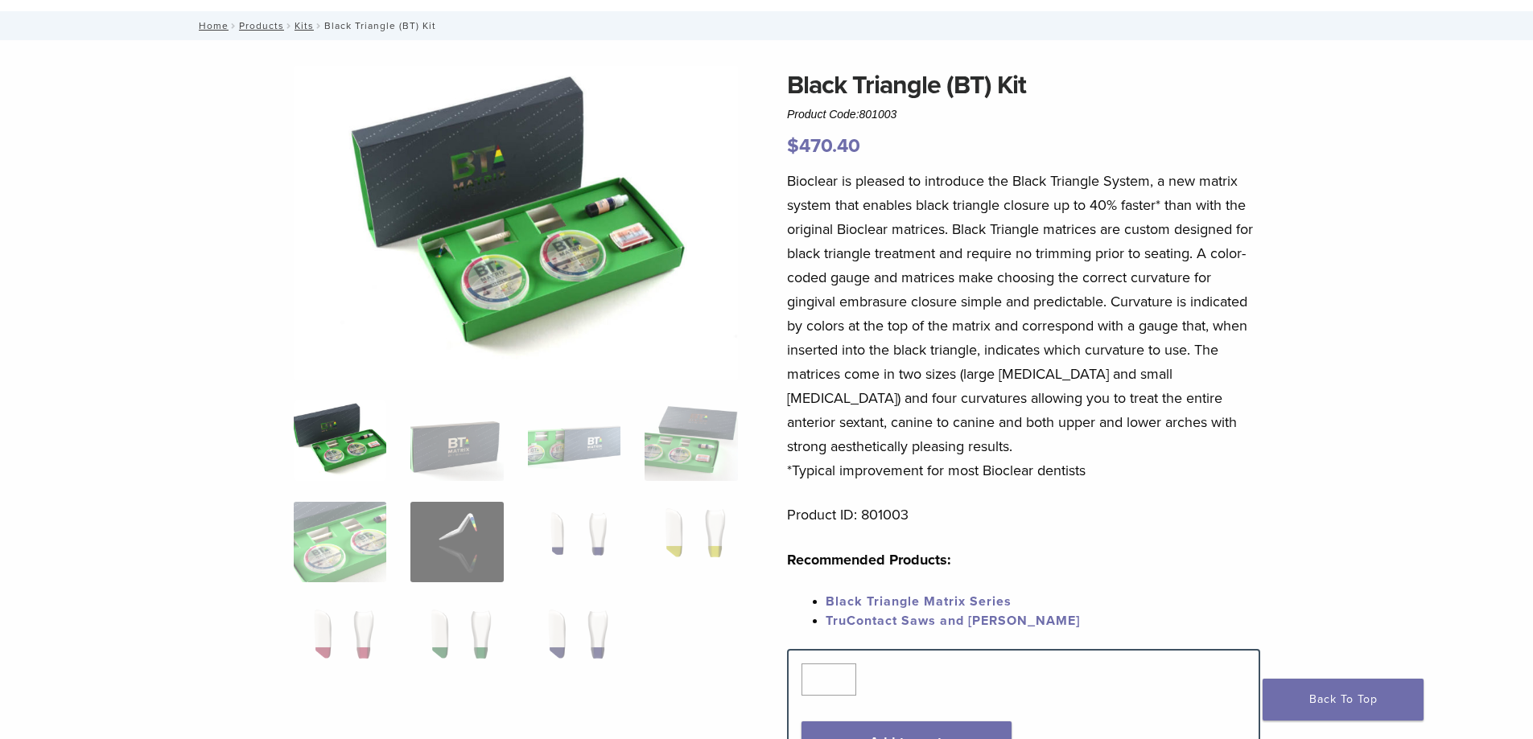
scroll to position [0, 0]
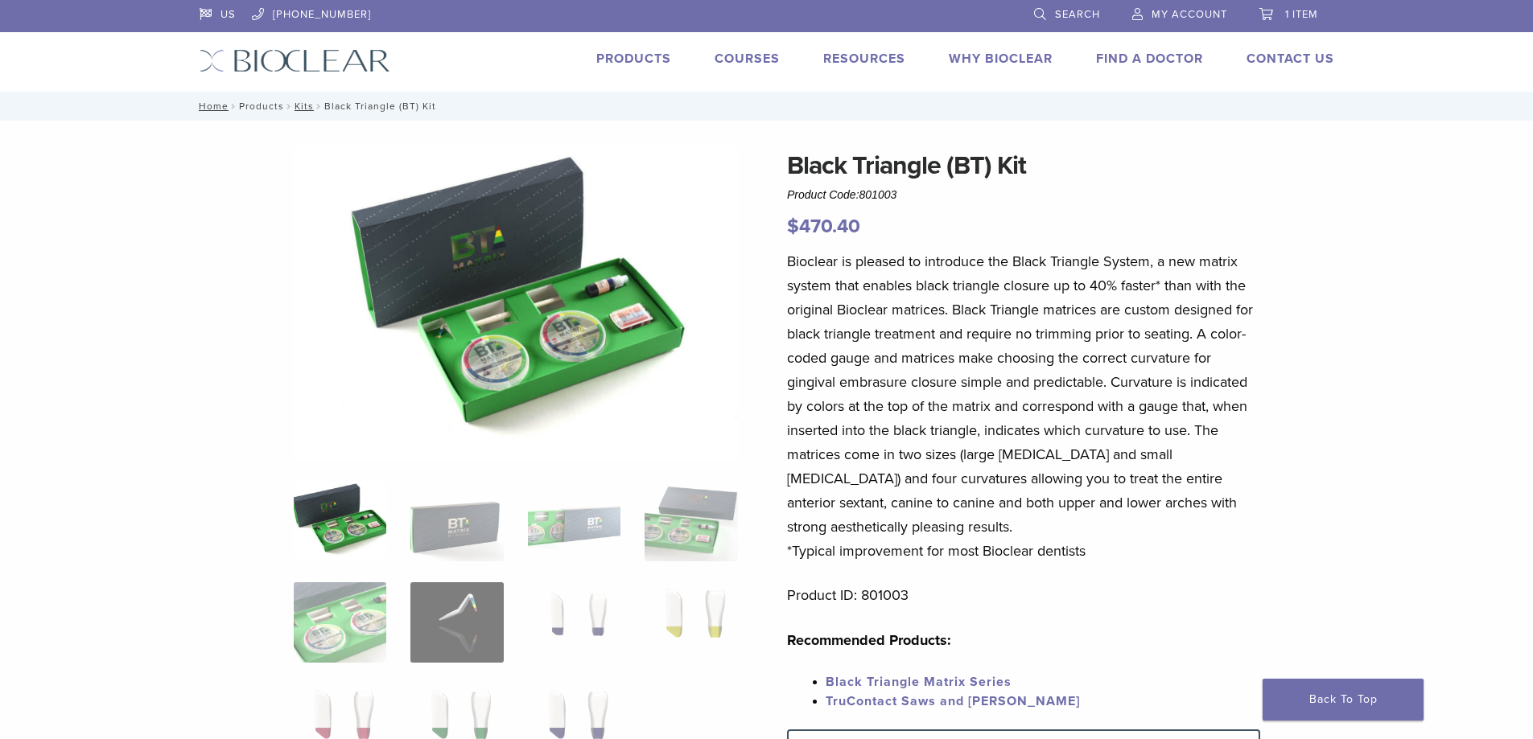
click at [254, 102] on link "Products" at bounding box center [261, 106] width 45 height 11
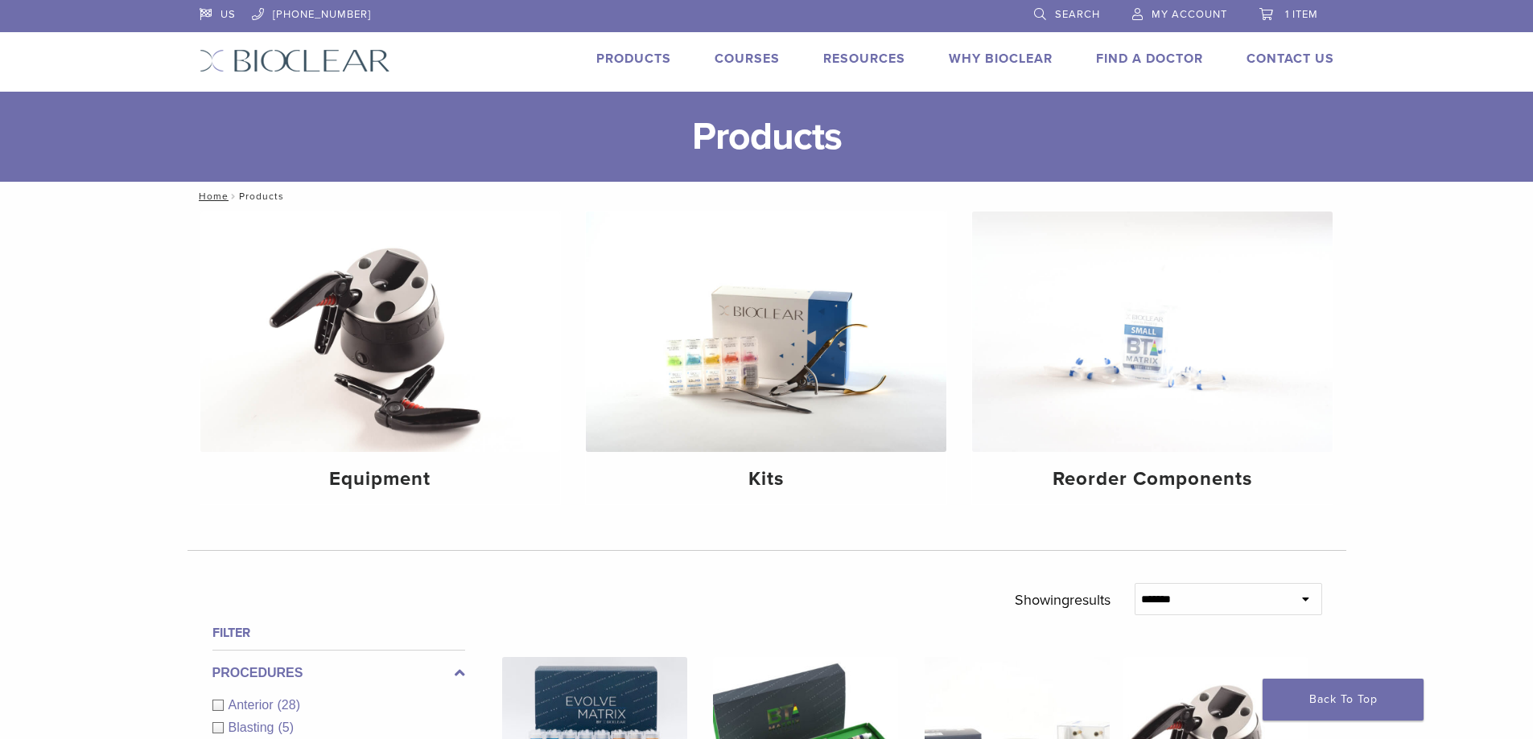
click at [1290, 17] on span "1 item" at bounding box center [1301, 14] width 33 height 13
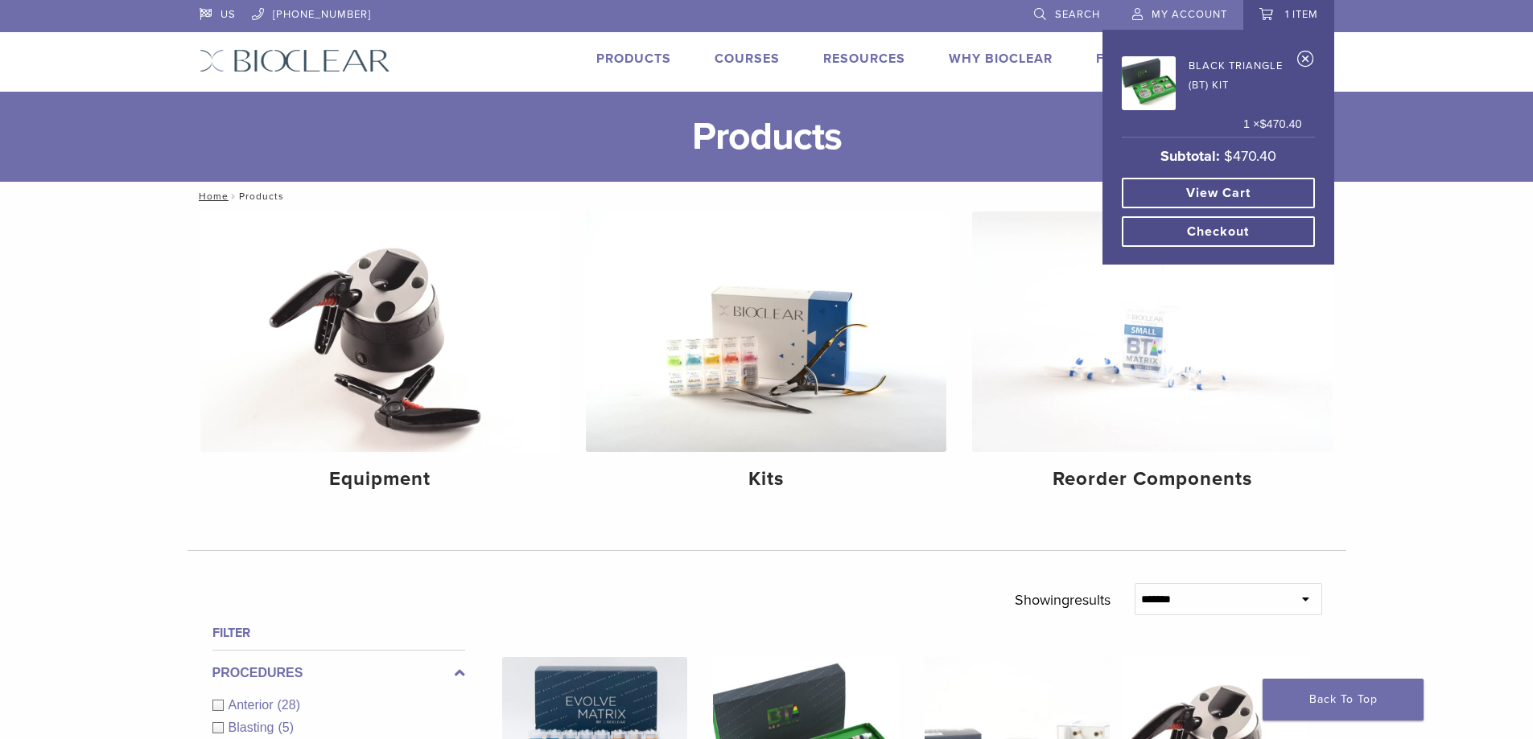
click at [1241, 183] on link "View cart" at bounding box center [1217, 193] width 193 height 31
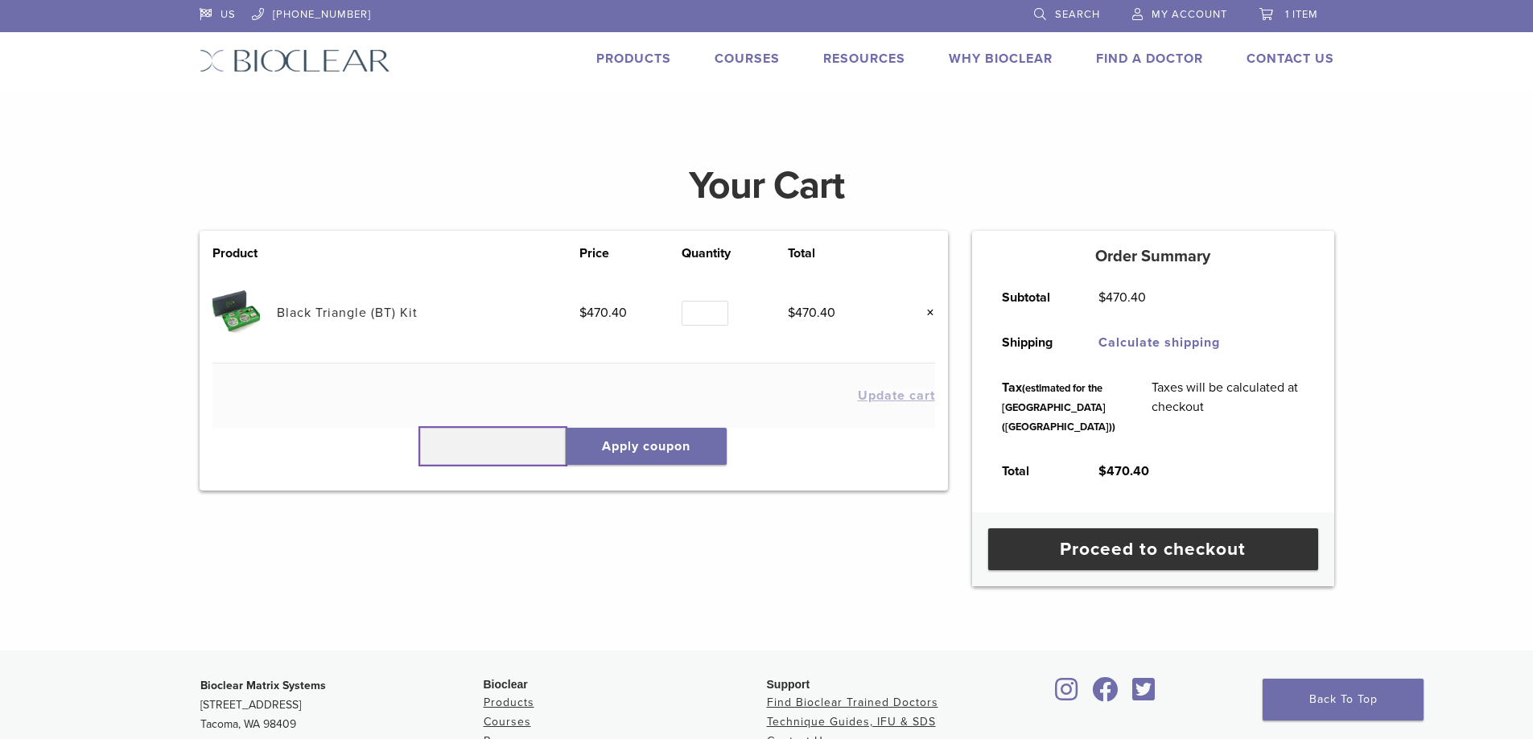
click at [531, 447] on input "text" at bounding box center [493, 446] width 146 height 37
paste input "******"
type input "******"
click at [685, 443] on button "Apply coupon" at bounding box center [646, 446] width 161 height 37
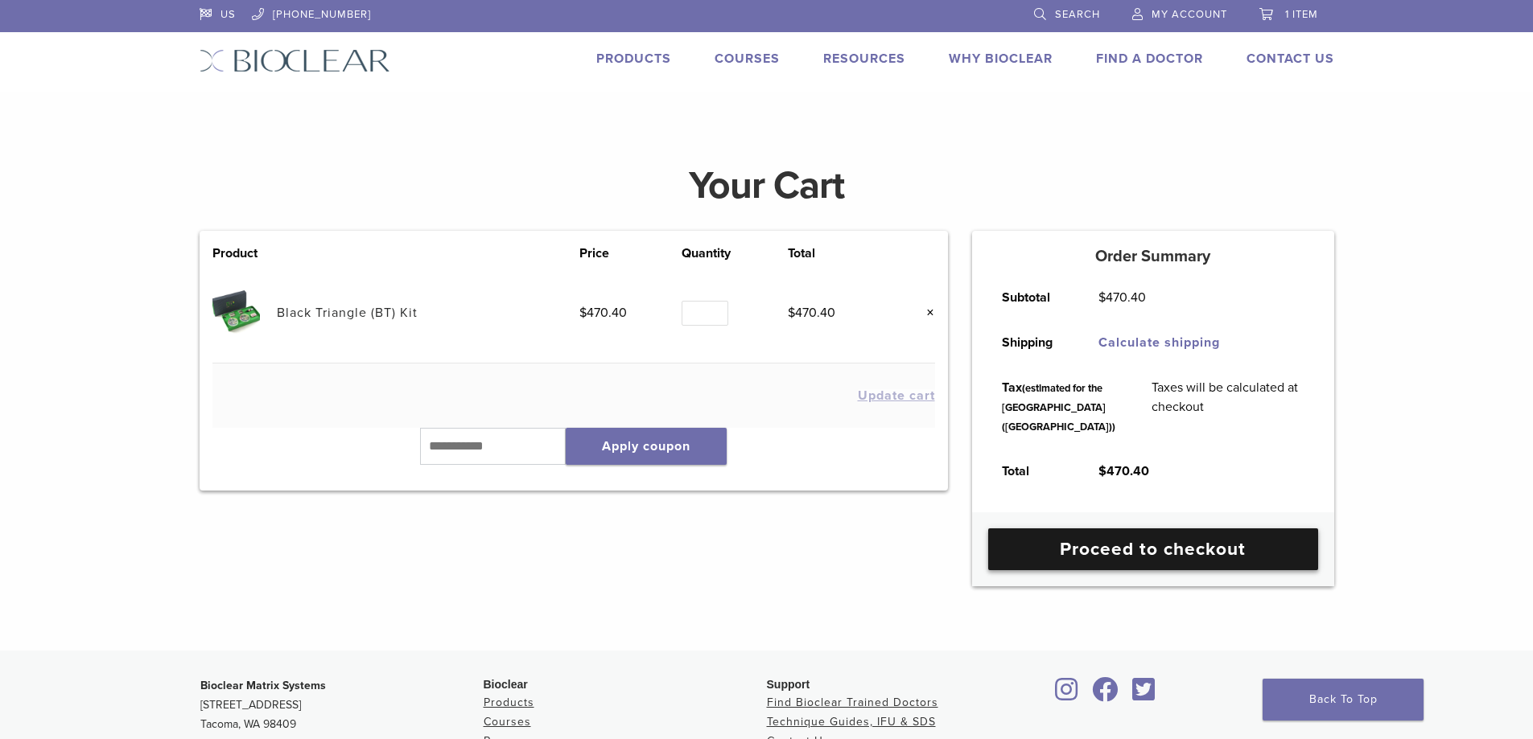
click at [1073, 570] on link "Proceed to checkout" at bounding box center [1153, 550] width 330 height 42
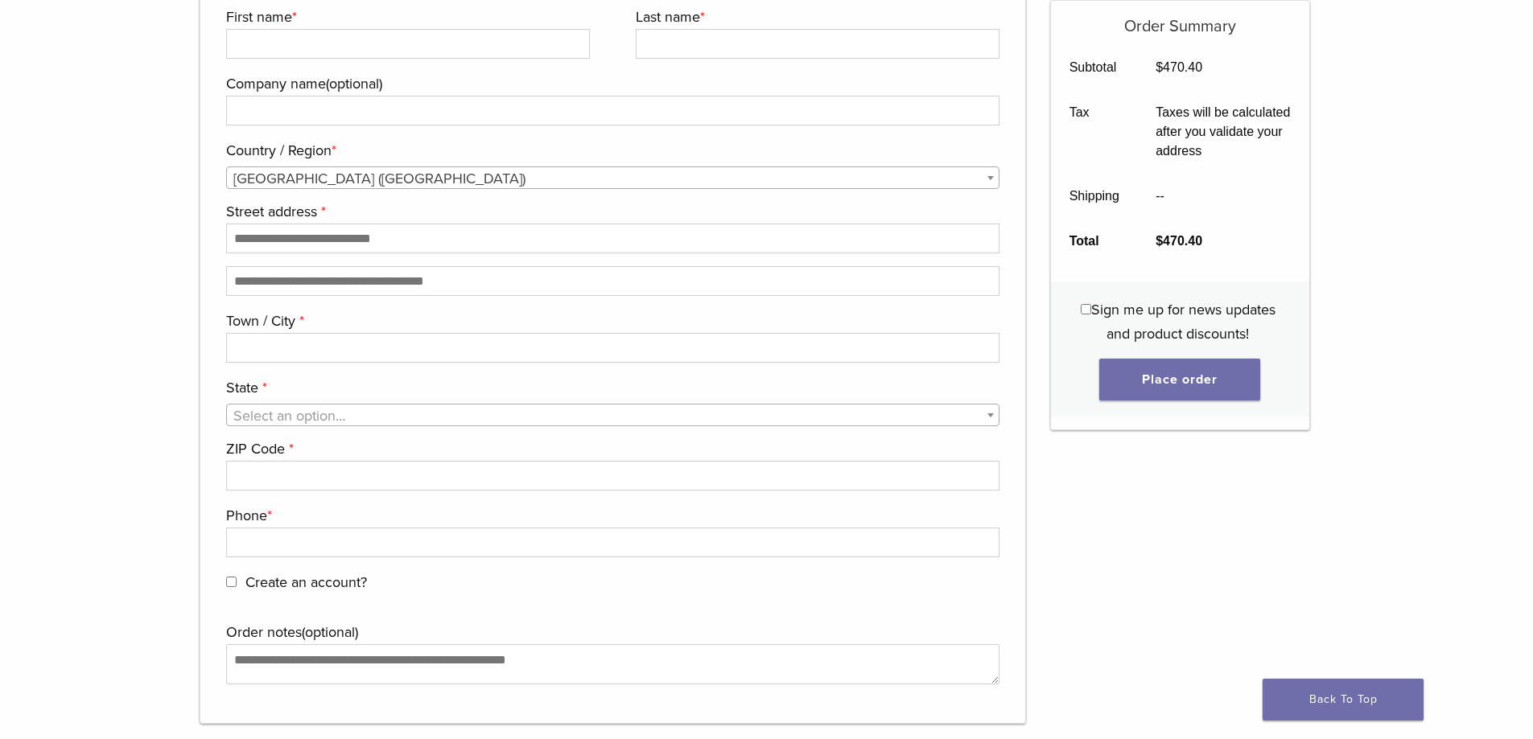
scroll to position [1599, 0]
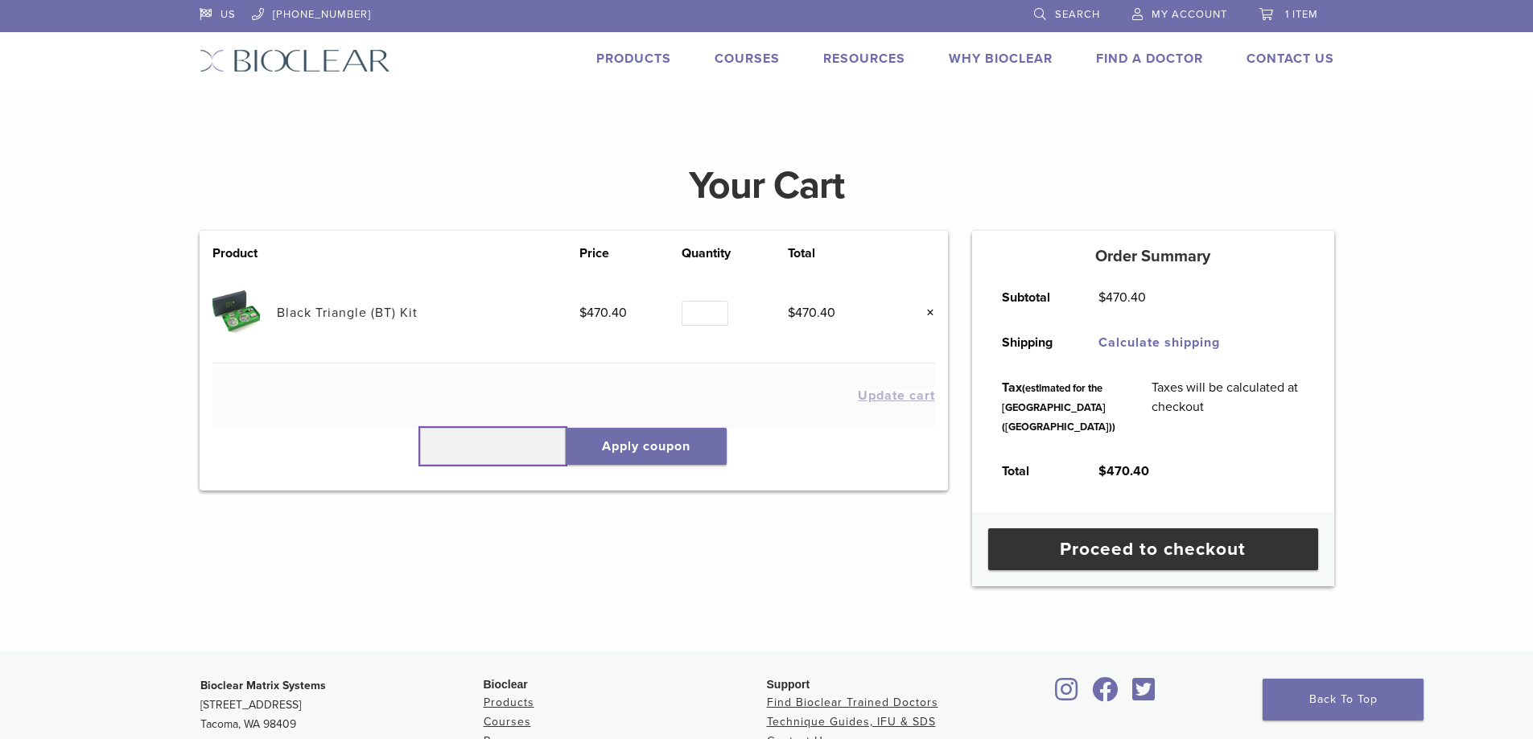
click at [484, 451] on input "text" at bounding box center [493, 446] width 146 height 37
paste input "*******"
type input "*******"
click at [685, 443] on button "Apply coupon" at bounding box center [646, 446] width 161 height 37
click at [440, 447] on input "text" at bounding box center [493, 446] width 146 height 37
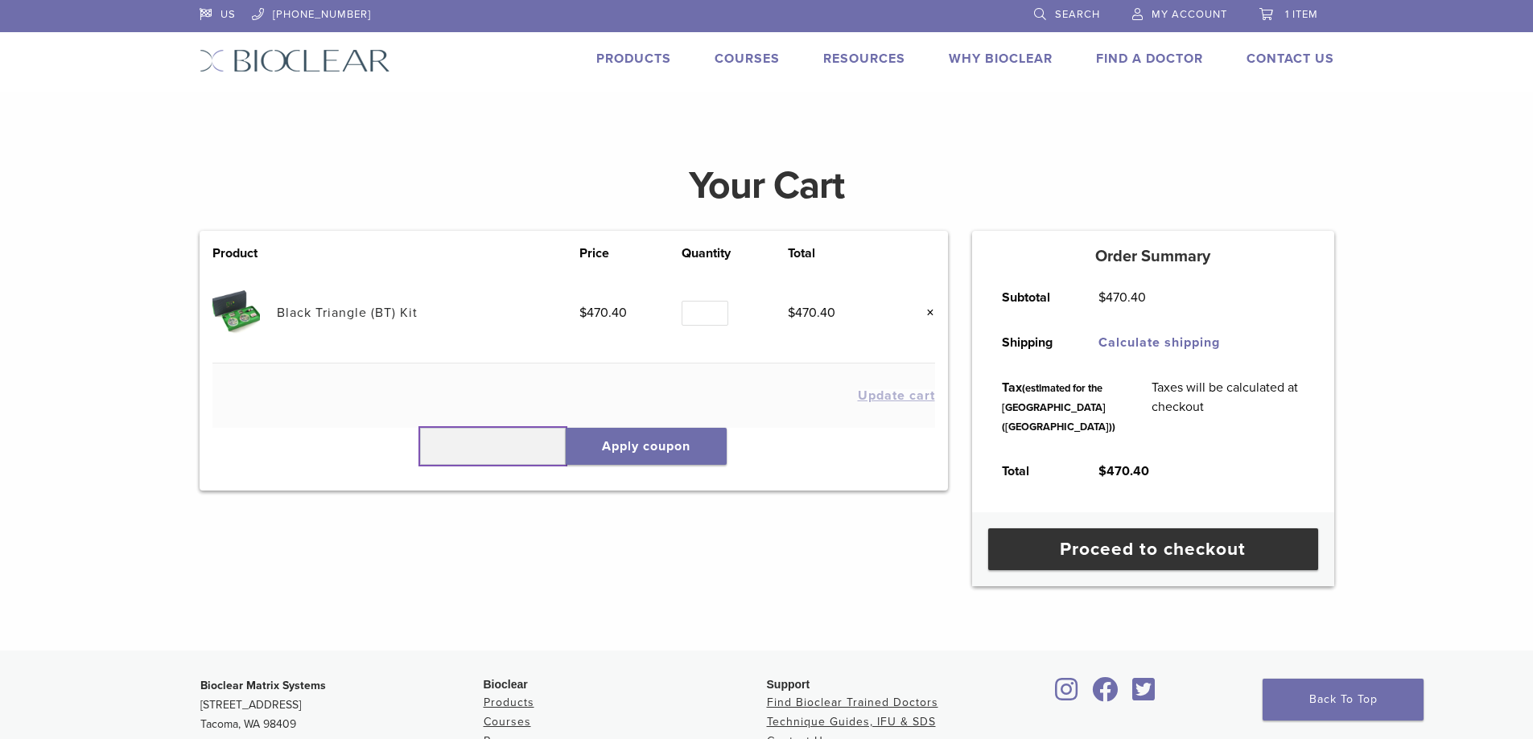
paste input "*******"
click at [427, 444] on input "*******" at bounding box center [493, 446] width 146 height 37
type input "******"
click at [640, 448] on button "Apply coupon" at bounding box center [646, 446] width 161 height 37
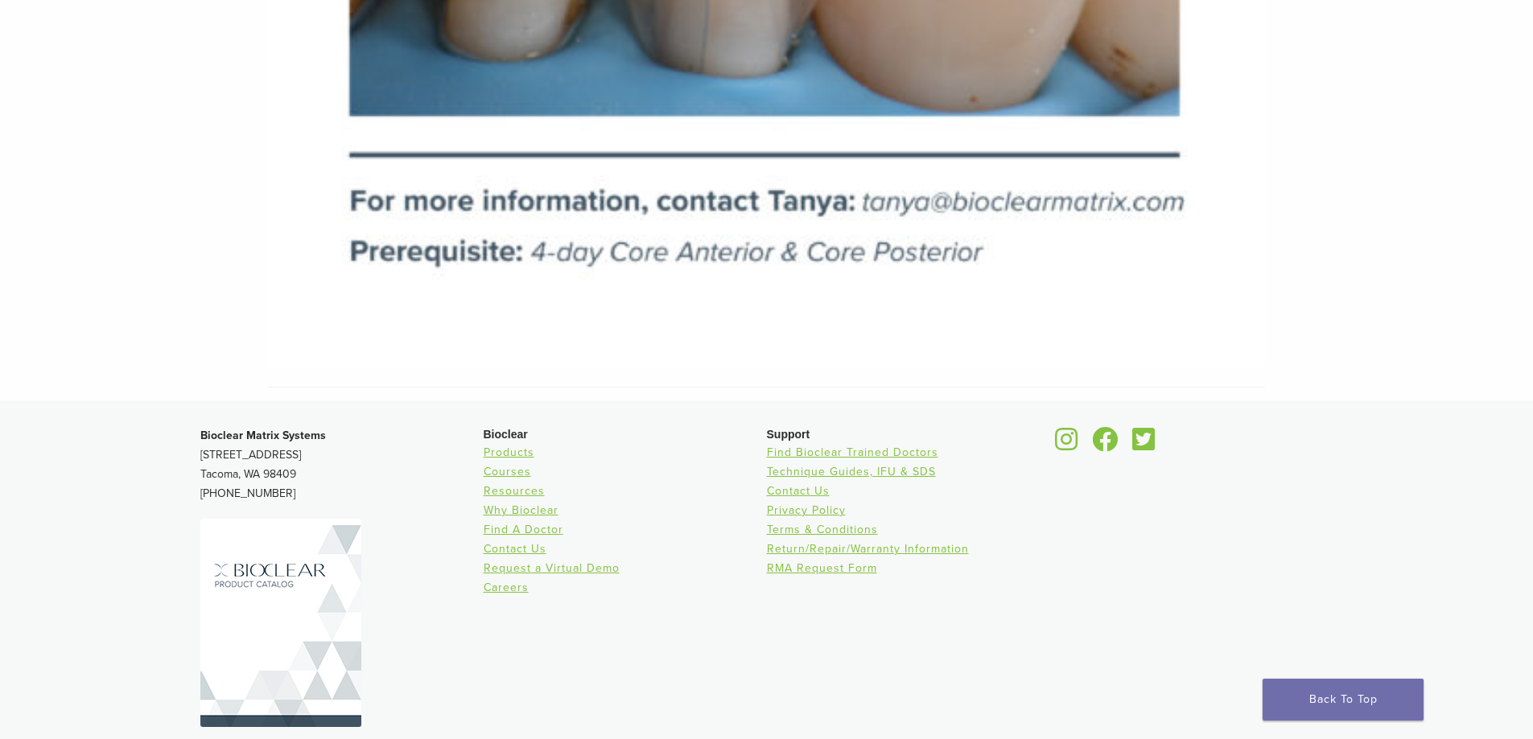
scroll to position [7904, 0]
